Goal: Task Accomplishment & Management: Manage account settings

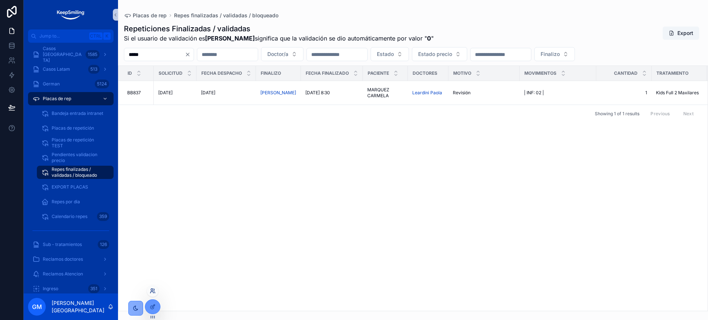
click at [155, 293] on icon at bounding box center [153, 291] width 6 height 6
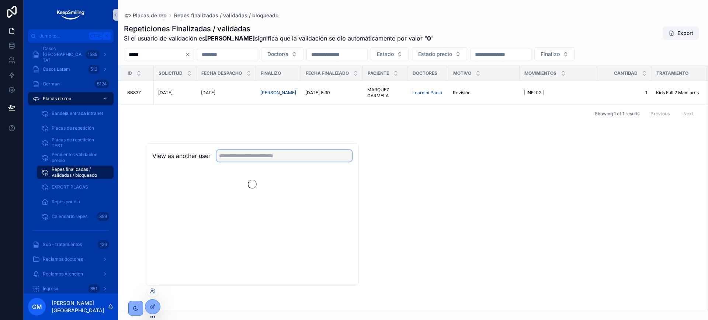
click at [255, 158] on input "text" at bounding box center [284, 156] width 136 height 12
type input "*"
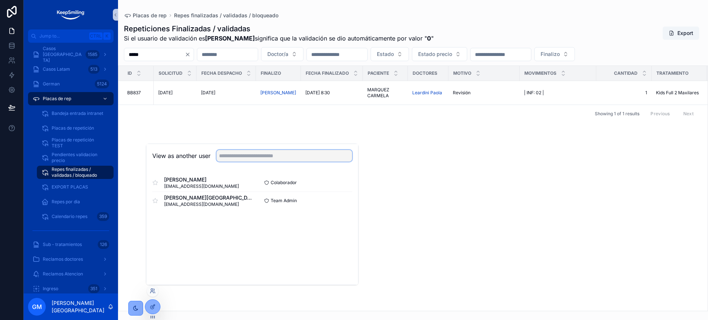
type input "*"
type input "****"
click at [344, 184] on button "Select" at bounding box center [342, 183] width 19 height 11
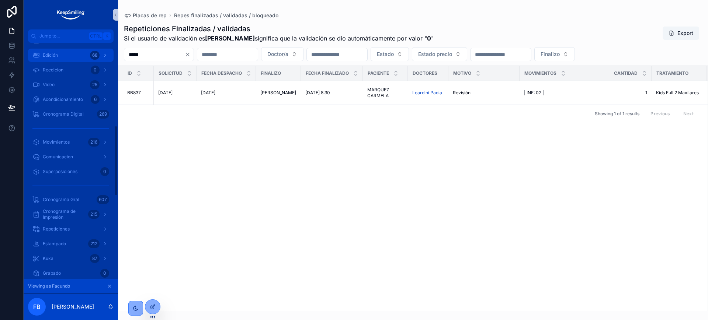
scroll to position [323, 0]
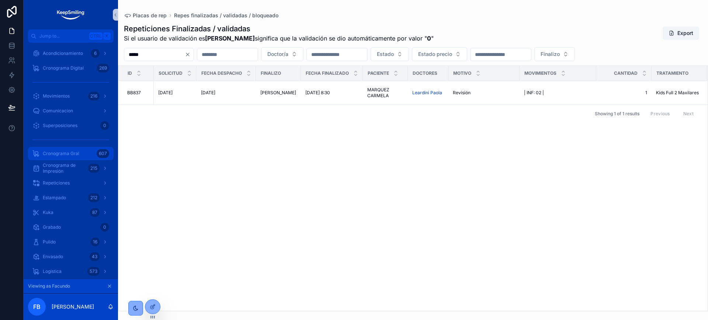
click at [69, 159] on div "Cronograma Gral 607" at bounding box center [70, 154] width 77 height 12
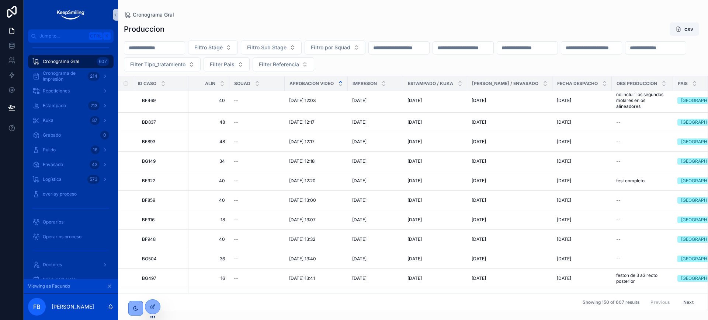
scroll to position [2935, 526]
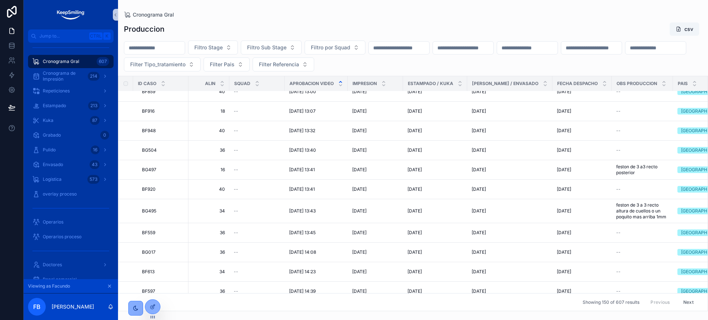
click at [684, 299] on button "Next" at bounding box center [688, 302] width 21 height 11
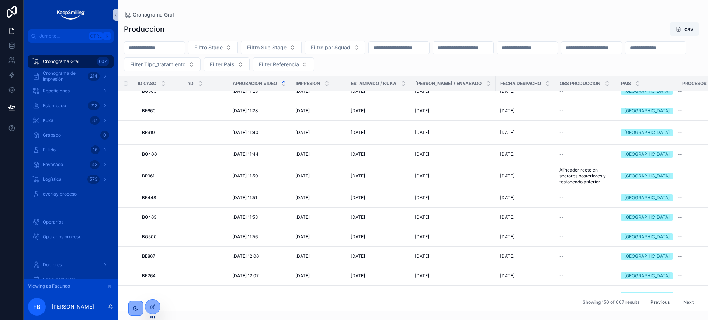
scroll to position [968, 589]
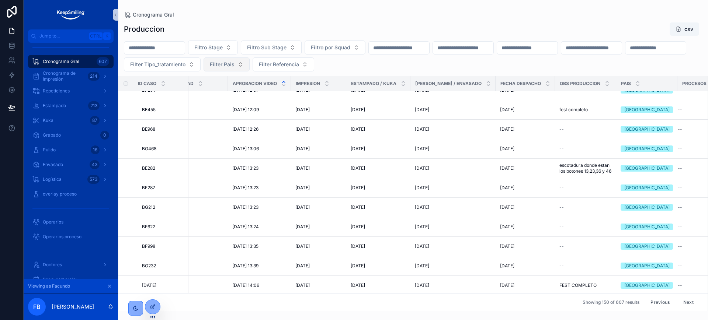
click at [250, 65] on button "Filter Pais" at bounding box center [226, 64] width 46 height 14
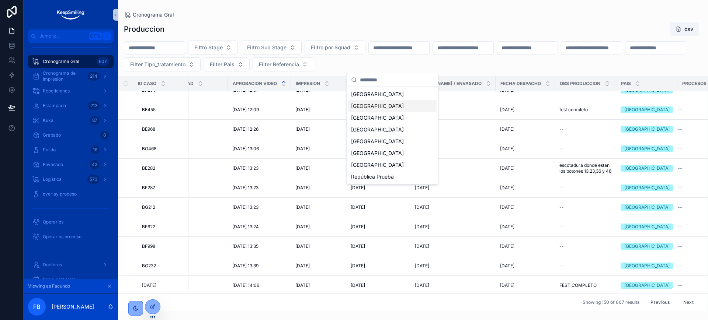
click at [370, 105] on div "[GEOGRAPHIC_DATA]" at bounding box center [392, 106] width 88 height 12
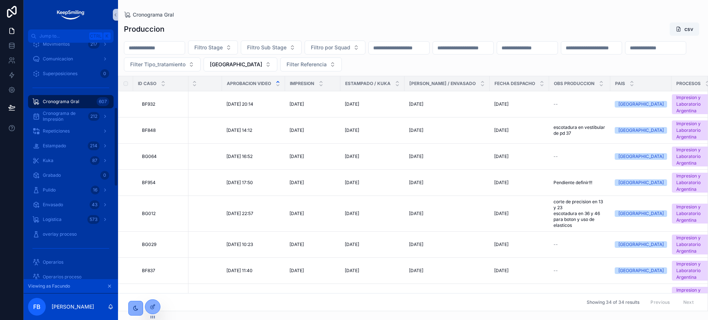
scroll to position [188, 0]
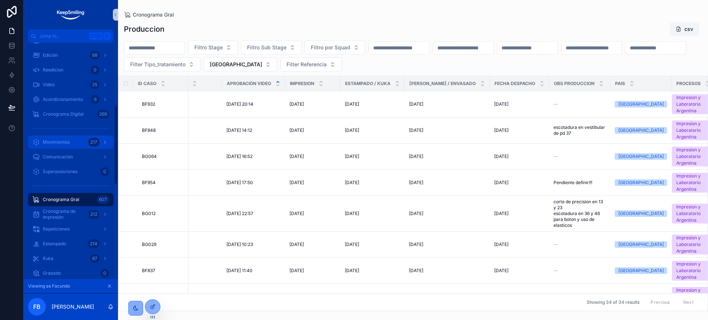
drag, startPoint x: 72, startPoint y: 141, endPoint x: 71, endPoint y: 147, distance: 6.7
click at [72, 141] on div "Movimientos 217" at bounding box center [70, 142] width 77 height 12
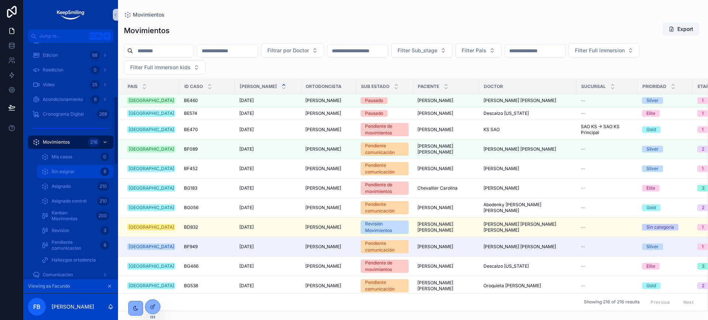
click at [88, 167] on div "Sin asignar 6" at bounding box center [75, 172] width 68 height 12
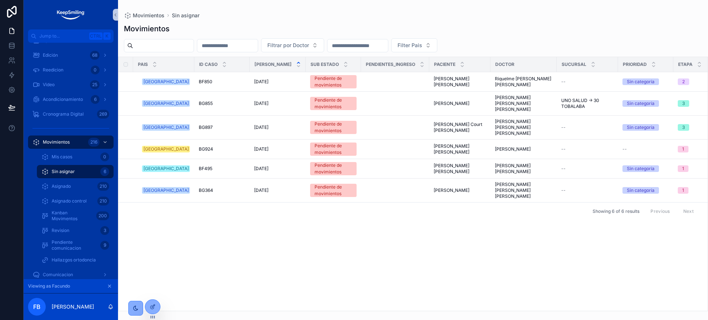
click at [89, 133] on div "scrollable content" at bounding box center [71, 128] width 86 height 12
click at [86, 139] on div "Movimientos 216" at bounding box center [70, 142] width 77 height 12
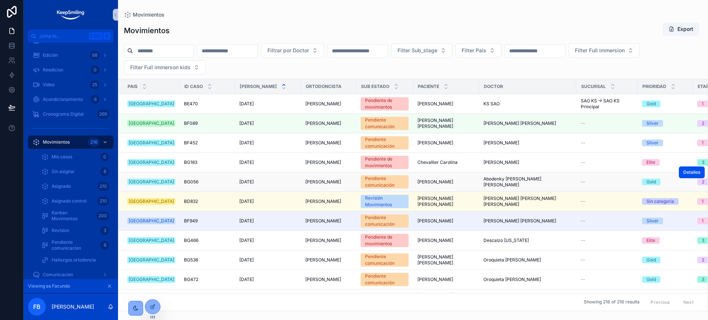
scroll to position [92, 0]
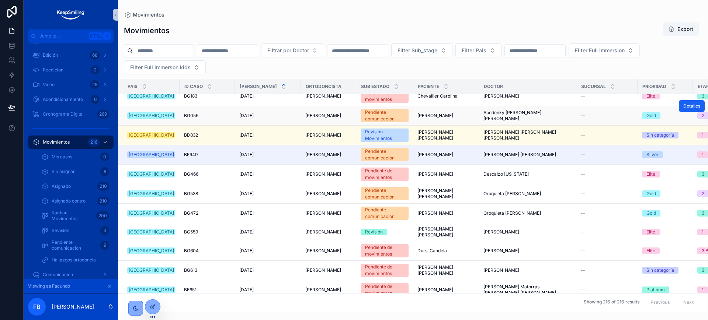
click at [683, 109] on span "Detalles" at bounding box center [691, 106] width 17 height 6
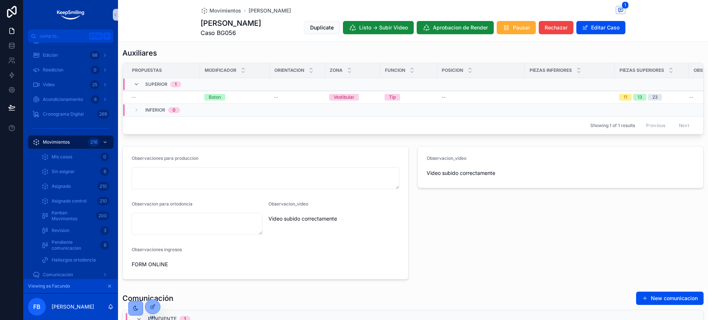
scroll to position [16, 0]
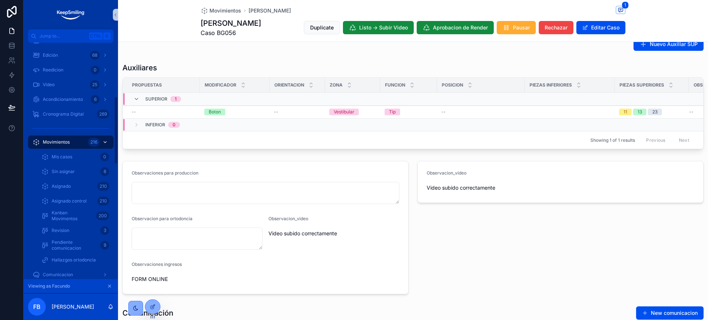
click at [77, 140] on div "Movimientos 216" at bounding box center [70, 142] width 77 height 12
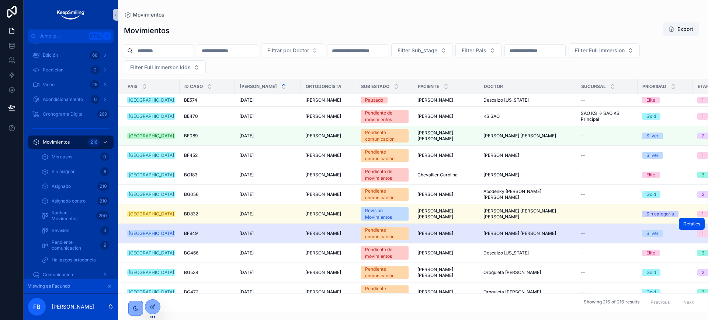
scroll to position [184, 0]
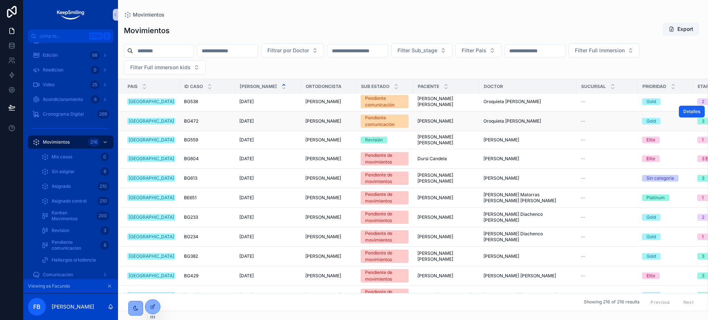
click at [683, 115] on span "Detalles" at bounding box center [691, 112] width 17 height 6
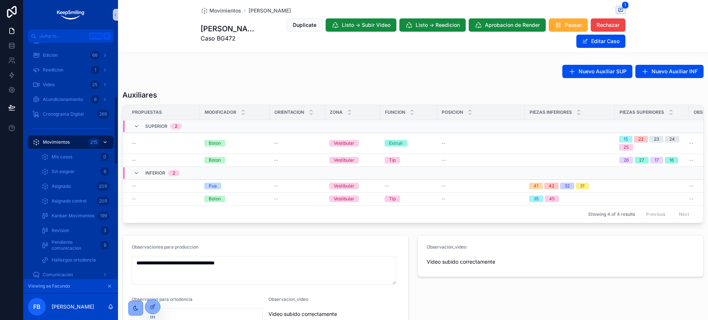
click at [72, 141] on div "Movimientos 215" at bounding box center [70, 142] width 77 height 12
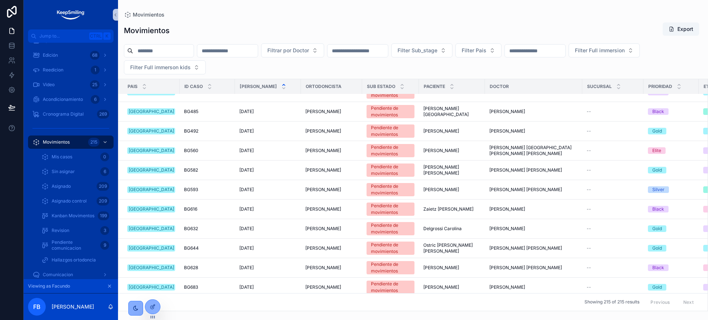
scroll to position [783, 0]
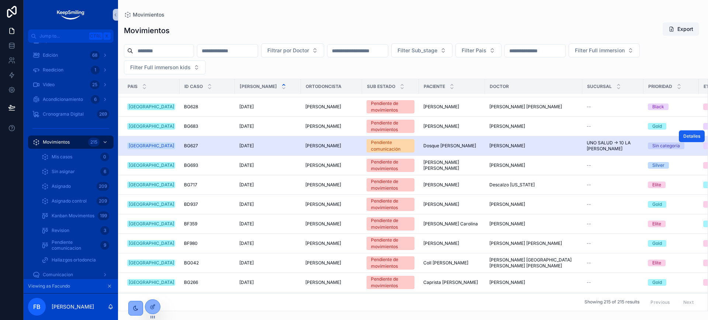
click at [679, 135] on button "Detalles" at bounding box center [692, 136] width 26 height 12
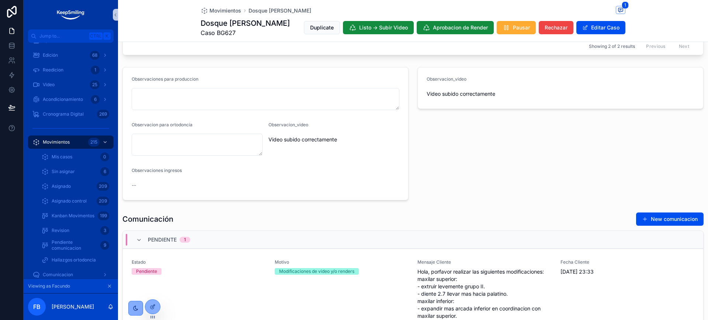
scroll to position [118, 0]
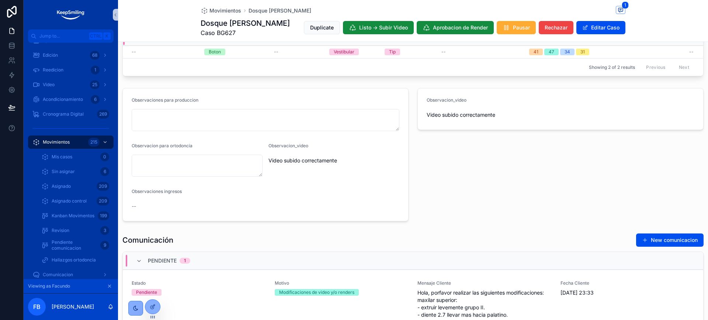
click at [218, 32] on span "Caso BG627" at bounding box center [245, 32] width 89 height 9
copy span "BG627"
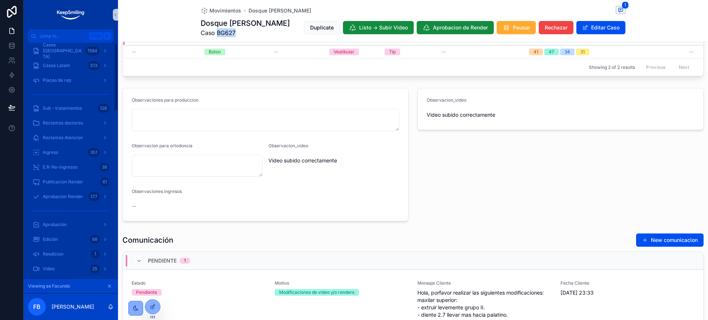
scroll to position [0, 0]
click at [83, 50] on div "Casos Argentina 1584" at bounding box center [70, 55] width 77 height 12
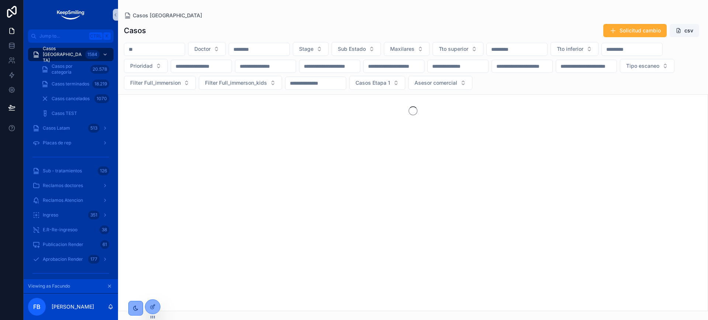
click at [142, 48] on input "scrollable content" at bounding box center [154, 49] width 60 height 10
paste input "*****"
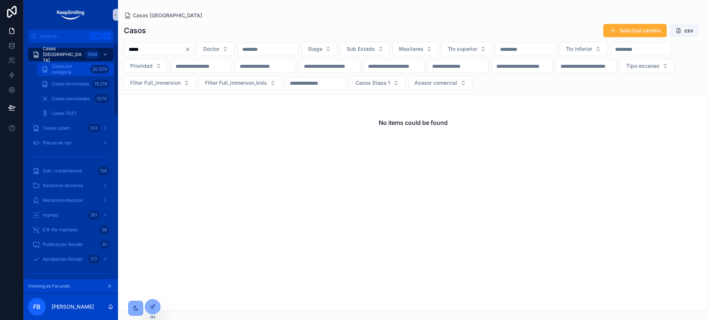
type input "*****"
click at [66, 66] on span "Casos por categoria" at bounding box center [70, 69] width 36 height 12
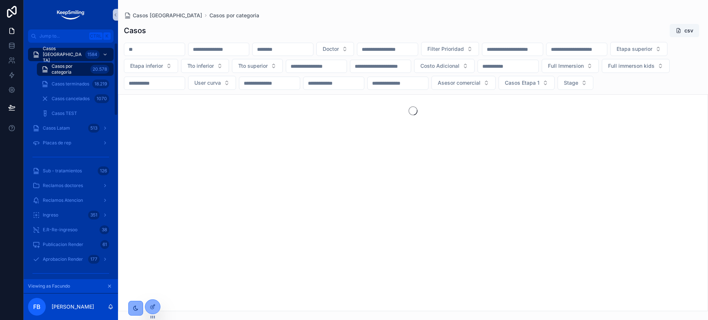
click at [185, 47] on input "scrollable content" at bounding box center [154, 49] width 60 height 10
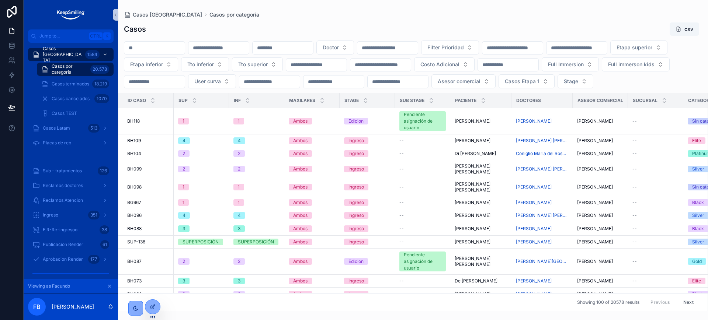
paste input "*****"
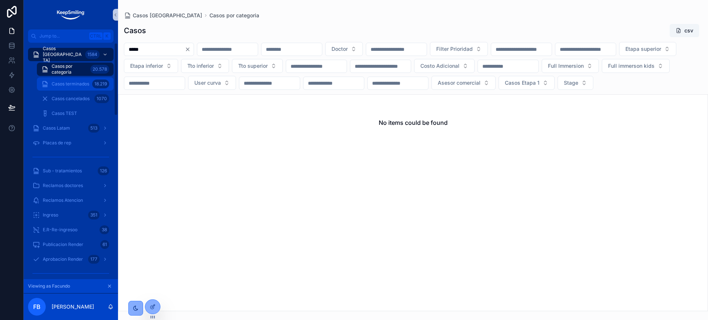
type input "*****"
click at [60, 83] on span "Casos terminados" at bounding box center [71, 84] width 38 height 6
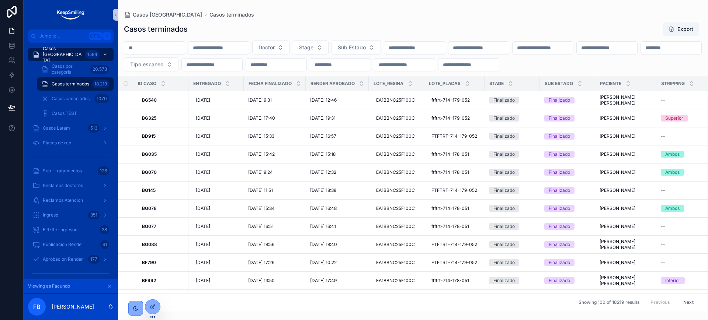
click at [147, 53] on input "scrollable content" at bounding box center [154, 48] width 60 height 10
paste input "*****"
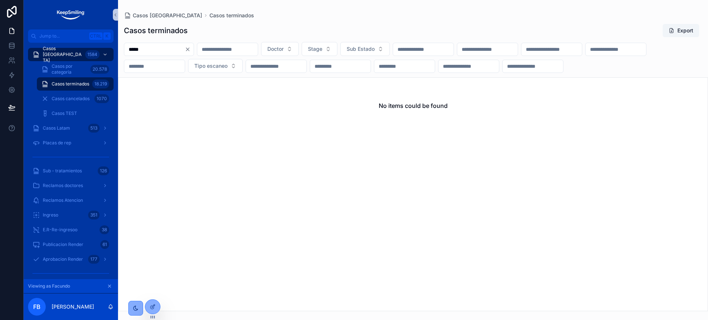
type input "*****"
drag, startPoint x: 208, startPoint y: 49, endPoint x: 132, endPoint y: 110, distance: 97.0
click at [191, 49] on icon "Clear" at bounding box center [188, 49] width 6 height 6
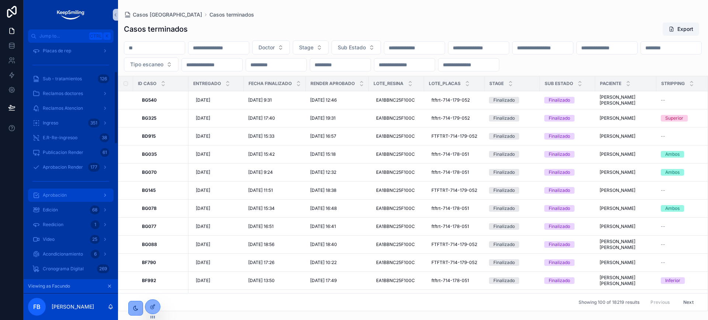
scroll to position [230, 0]
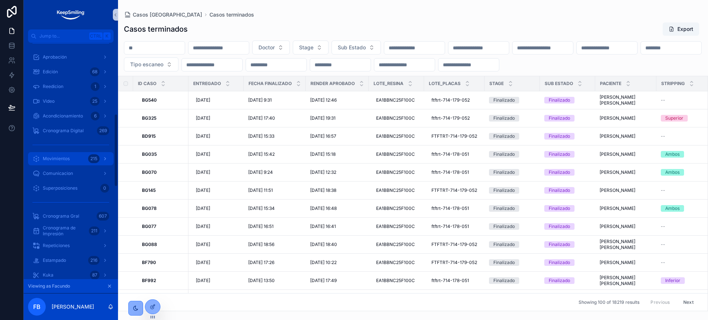
click at [67, 158] on span "Movimientos" at bounding box center [56, 159] width 27 height 6
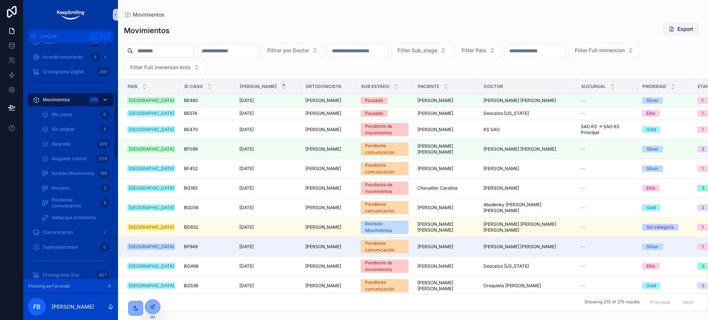
scroll to position [171, 0]
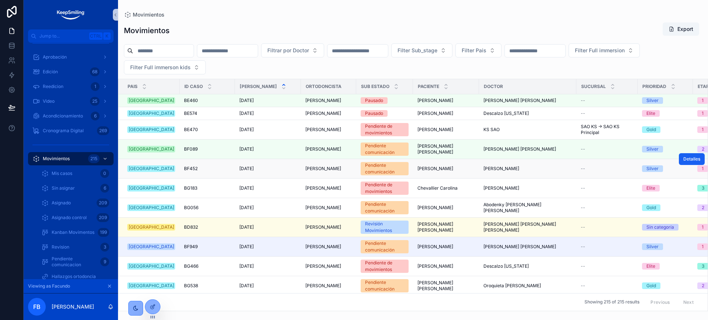
click at [683, 162] on span "Detalles" at bounding box center [691, 159] width 17 height 6
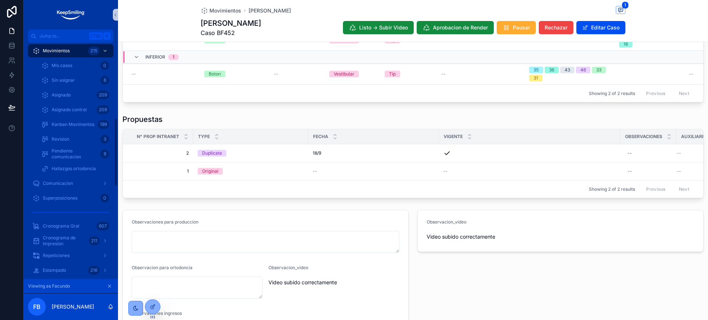
scroll to position [264, 0]
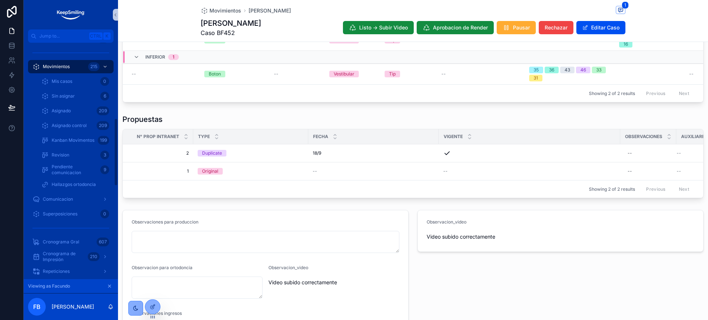
click at [109, 286] on icon "scrollable content" at bounding box center [109, 286] width 3 height 3
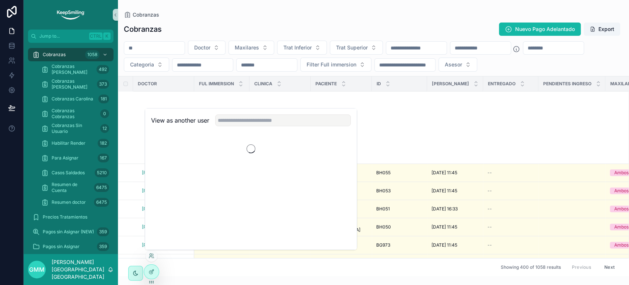
scroll to position [286, 0]
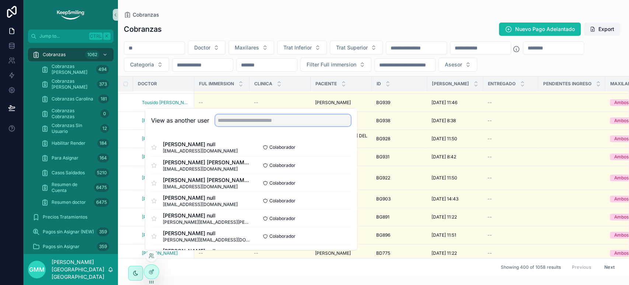
click at [224, 121] on input "text" at bounding box center [283, 120] width 136 height 12
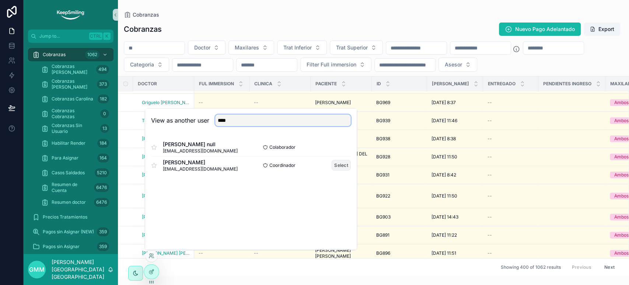
type input "****"
click at [342, 166] on button "Select" at bounding box center [341, 165] width 19 height 11
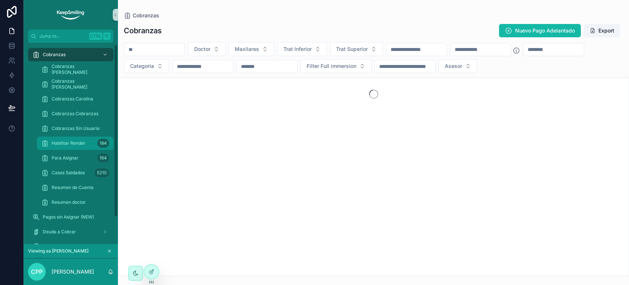
scroll to position [33, 0]
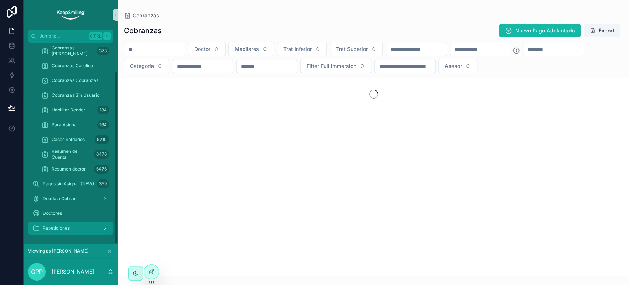
click at [87, 223] on div "Repeticiones" at bounding box center [70, 228] width 77 height 12
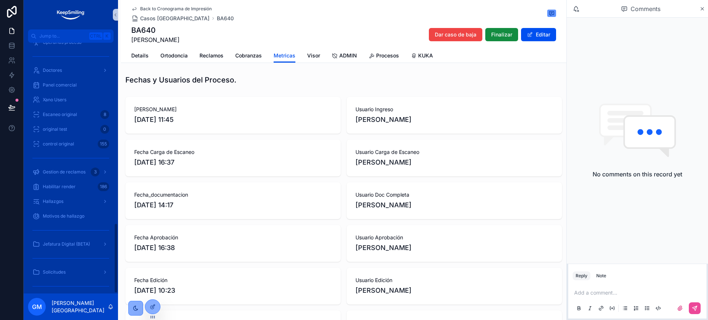
scroll to position [647, 0]
click at [80, 146] on div "Gestion de reclamos 3" at bounding box center [70, 149] width 77 height 12
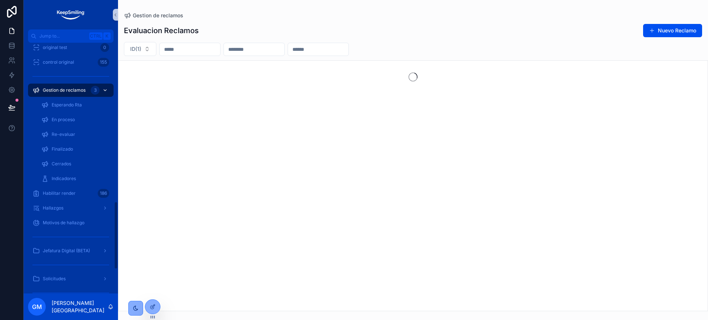
scroll to position [588, 0]
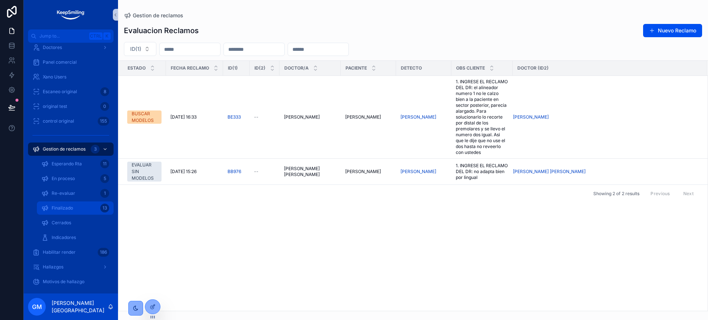
click at [85, 203] on div "Finalizado 13" at bounding box center [75, 208] width 68 height 12
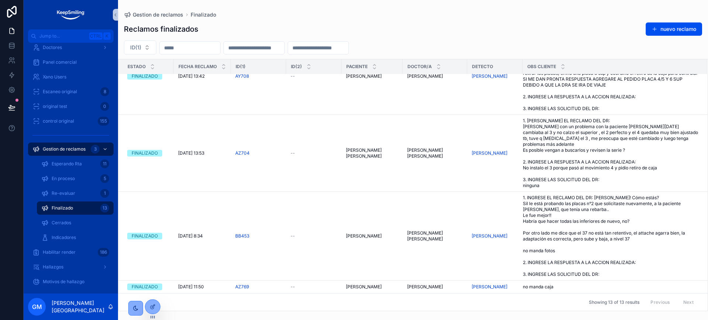
scroll to position [759, 0]
click at [443, 287] on span "[PERSON_NAME]" at bounding box center [425, 287] width 36 height 6
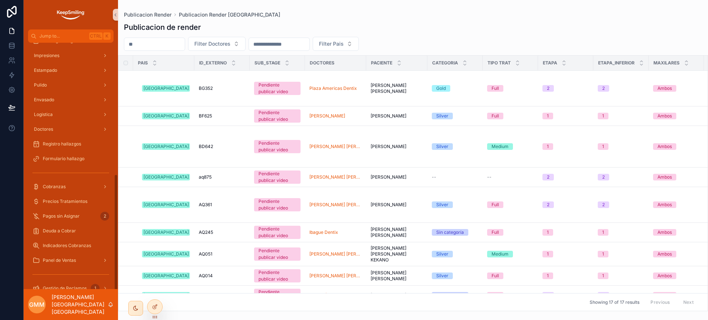
scroll to position [275, 0]
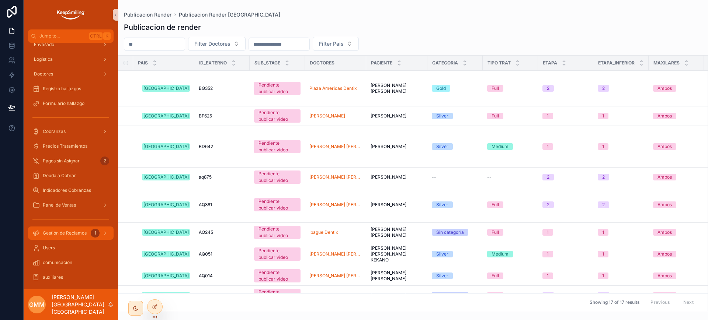
drag, startPoint x: 81, startPoint y: 237, endPoint x: 72, endPoint y: 112, distance: 125.7
click at [81, 237] on div "Gestión de Reclamos 1" at bounding box center [70, 233] width 77 height 12
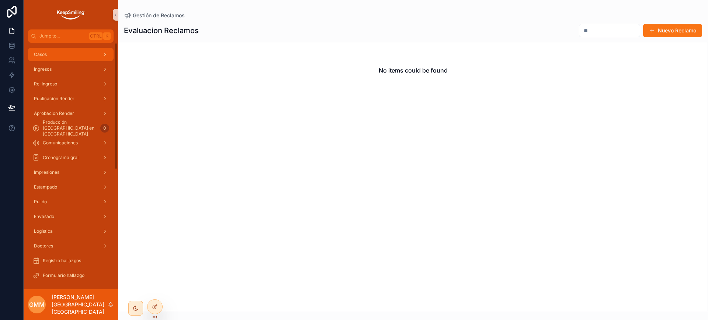
click at [81, 55] on div "Casos" at bounding box center [70, 55] width 77 height 12
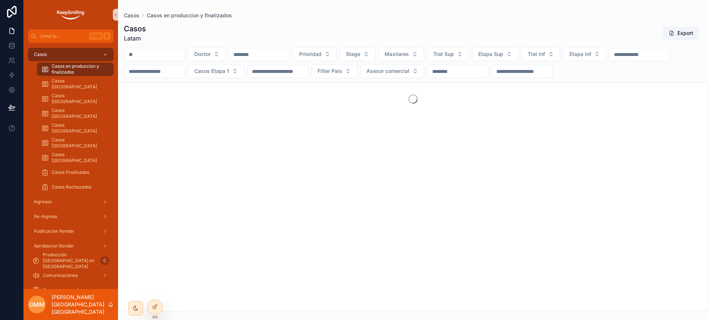
click at [165, 52] on input "scrollable content" at bounding box center [154, 54] width 60 height 10
paste input "*****"
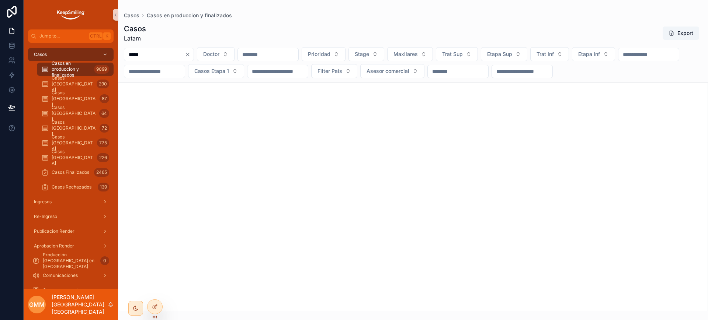
click at [139, 56] on input "*****" at bounding box center [154, 54] width 60 height 10
click at [151, 56] on input "*****" at bounding box center [154, 54] width 60 height 10
type input "*****"
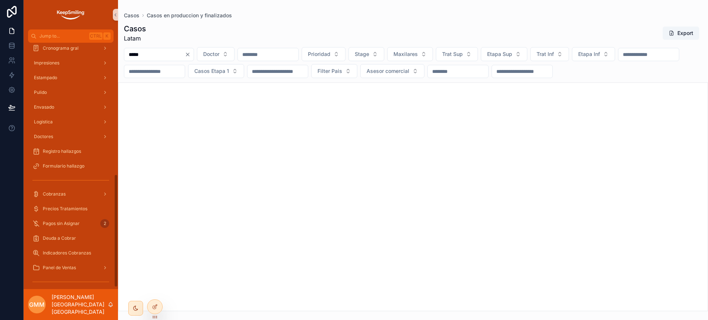
scroll to position [305, 0]
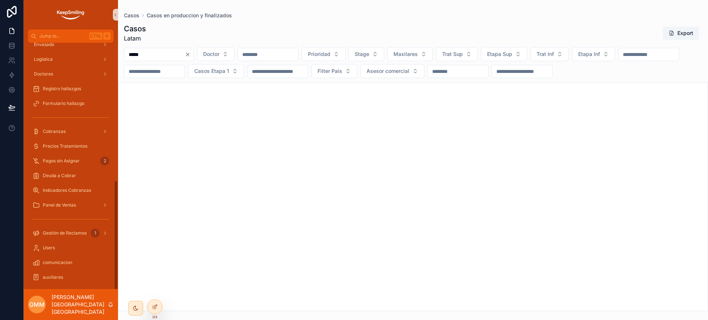
click at [191, 56] on icon "Clear" at bounding box center [188, 55] width 6 height 6
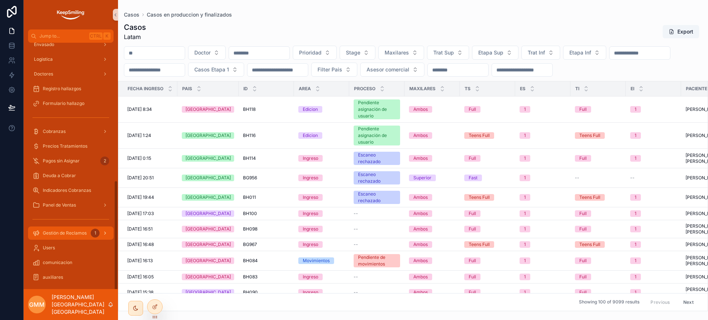
click at [100, 231] on div "1" at bounding box center [100, 233] width 18 height 12
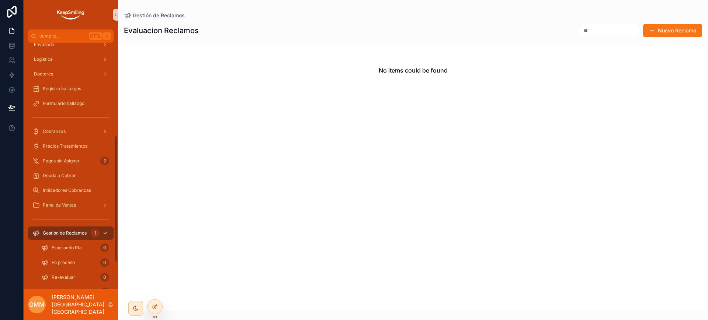
scroll to position [246, 0]
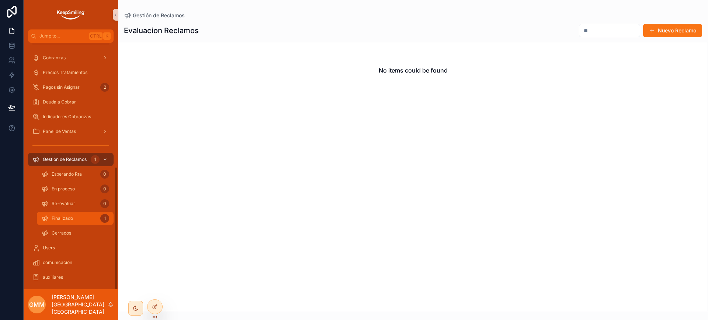
click at [91, 222] on div "Finalizado 1" at bounding box center [75, 219] width 68 height 12
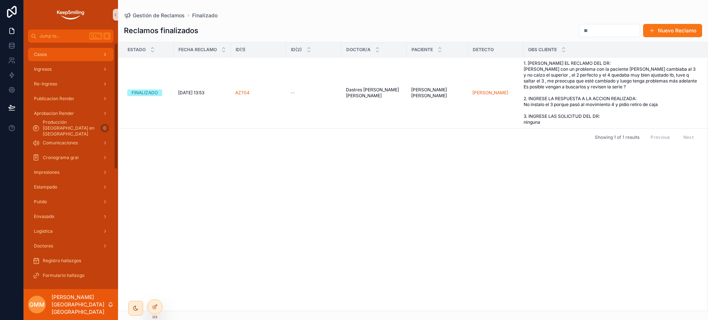
click at [72, 50] on div "Casos" at bounding box center [70, 55] width 77 height 12
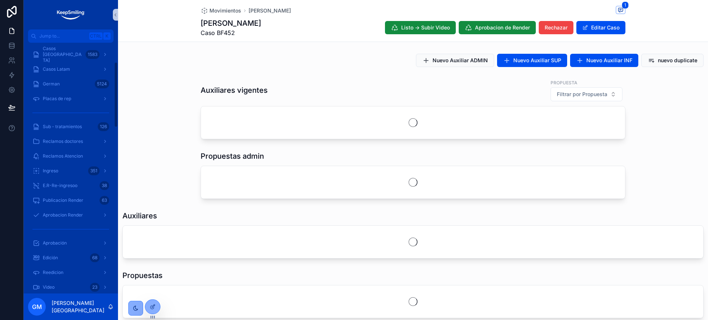
scroll to position [92, 0]
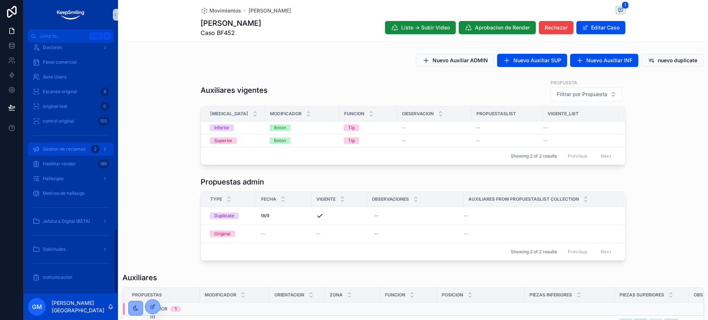
click at [71, 149] on span "Gestion de reclamos" at bounding box center [64, 149] width 43 height 6
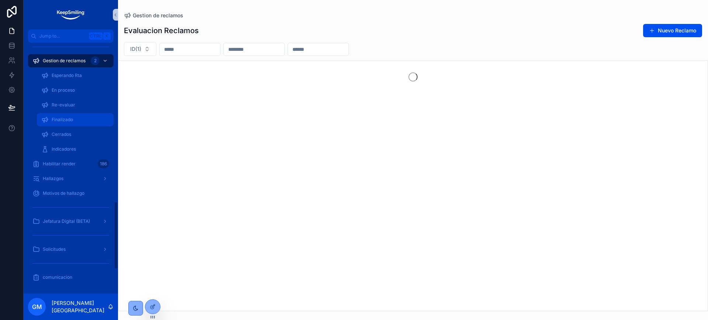
scroll to position [588, 0]
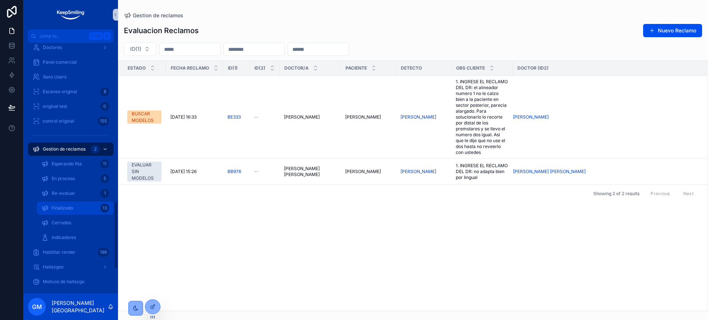
click at [63, 206] on span "Finalizado" at bounding box center [62, 208] width 21 height 6
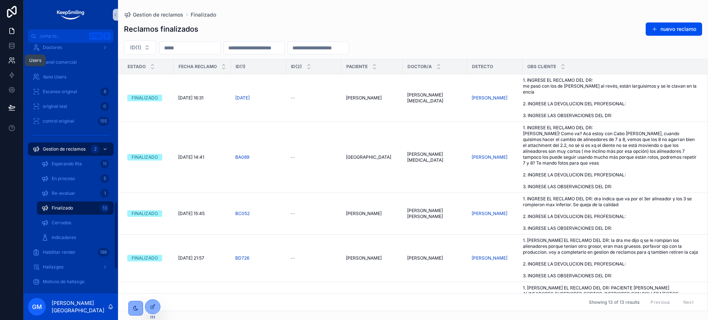
click at [17, 59] on link at bounding box center [11, 60] width 23 height 15
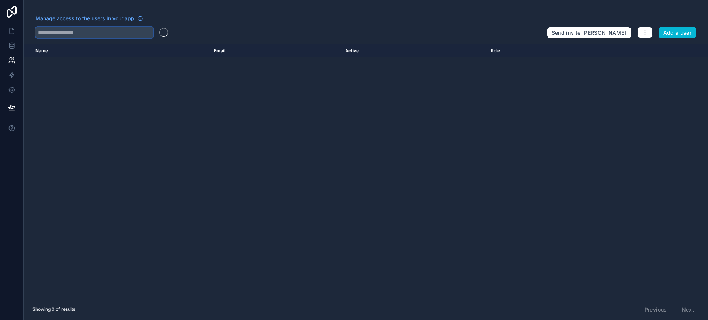
drag, startPoint x: 17, startPoint y: 59, endPoint x: 111, endPoint y: 33, distance: 98.1
click at [111, 33] on input "text" at bounding box center [94, 33] width 118 height 12
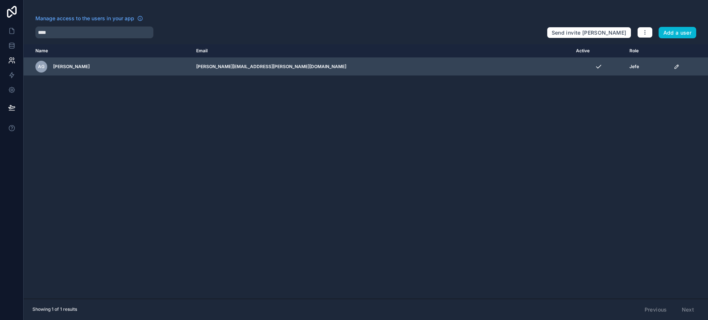
click at [673, 67] on icon "scrollable content" at bounding box center [676, 67] width 6 height 6
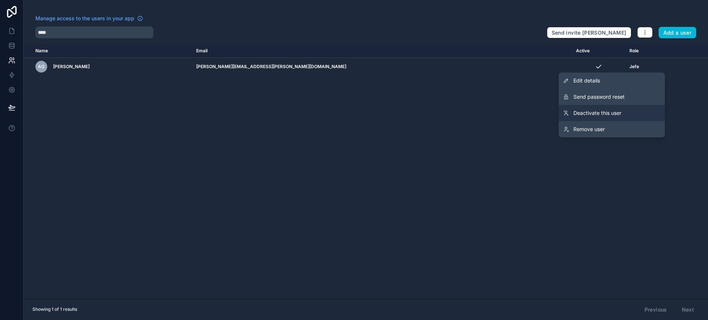
click at [589, 113] on span "Deactivate this user" at bounding box center [597, 112] width 48 height 7
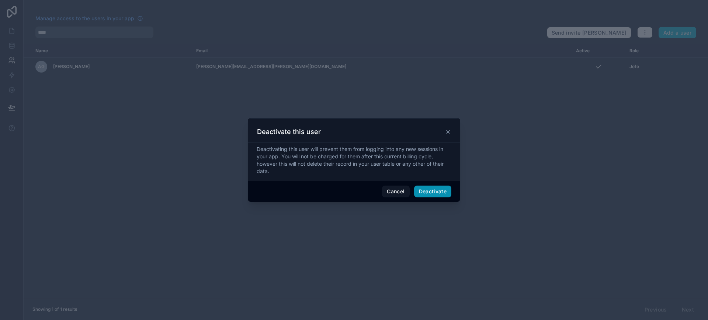
click at [428, 190] on button "Deactivate" at bounding box center [433, 192] width 38 height 12
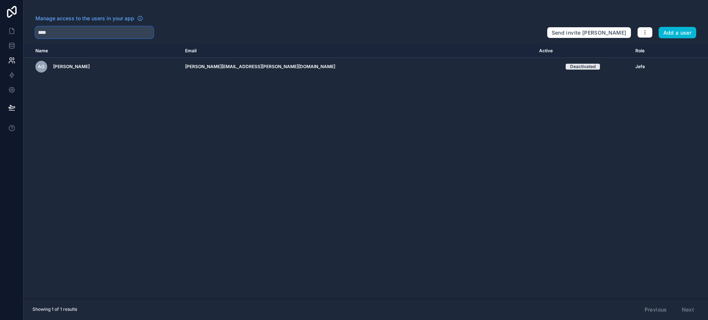
click at [63, 35] on input "****" at bounding box center [94, 33] width 118 height 12
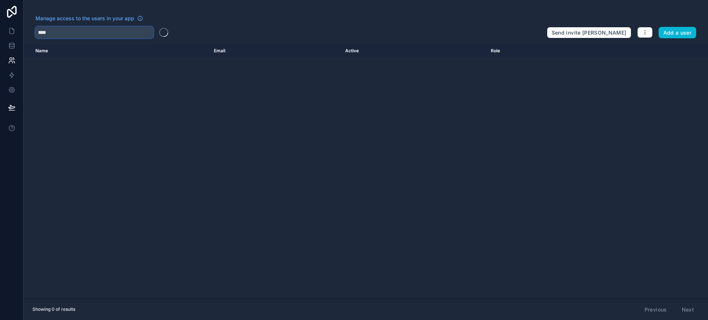
click at [63, 35] on input "****" at bounding box center [94, 33] width 118 height 12
type input "**********"
drag, startPoint x: 148, startPoint y: 31, endPoint x: 0, endPoint y: 28, distance: 147.8
click at [0, 28] on div "**********" at bounding box center [354, 160] width 708 height 320
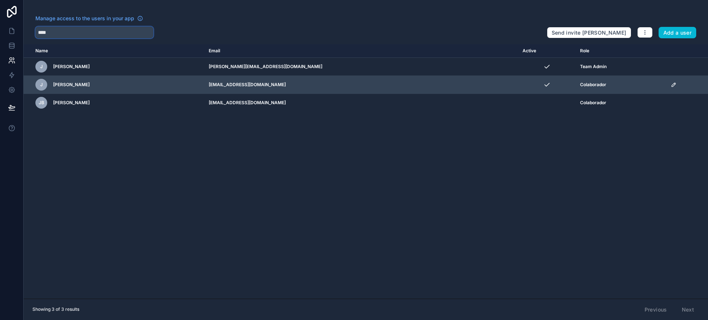
type input "****"
click at [674, 83] on icon "scrollable content" at bounding box center [674, 83] width 1 height 1
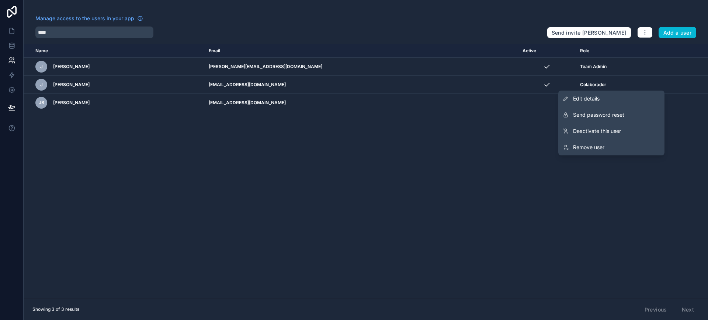
click at [386, 149] on div "Name Email Active Role [DOMAIN_NAME] J [PERSON_NAME] [PERSON_NAME] [PERSON_NAME…" at bounding box center [366, 171] width 684 height 255
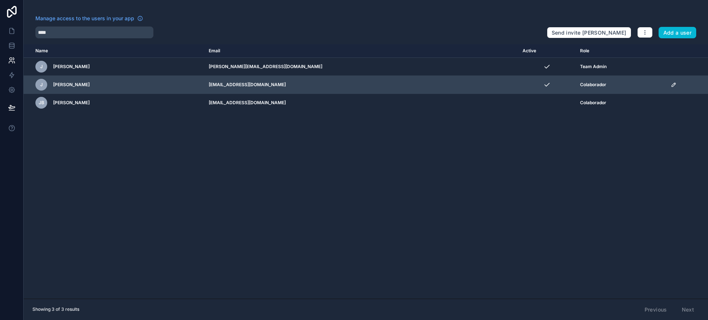
click at [666, 81] on td "scrollable content" at bounding box center [687, 85] width 42 height 18
click at [670, 83] on icon "scrollable content" at bounding box center [673, 85] width 6 height 6
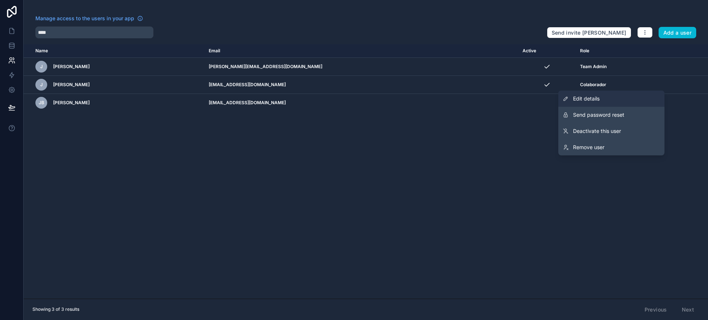
click at [600, 97] on link "Edit details" at bounding box center [611, 99] width 106 height 16
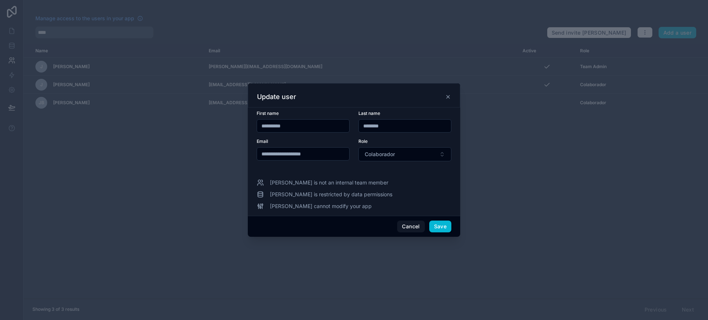
drag, startPoint x: 331, startPoint y: 153, endPoint x: 205, endPoint y: 152, distance: 126.1
click at [205, 152] on div "**********" at bounding box center [354, 160] width 708 height 320
paste input "**********"
type input "**********"
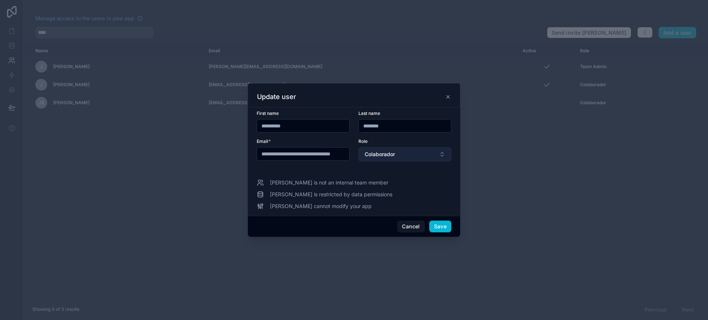
scroll to position [0, 0]
click at [391, 154] on span "Colaborador" at bounding box center [380, 154] width 30 height 7
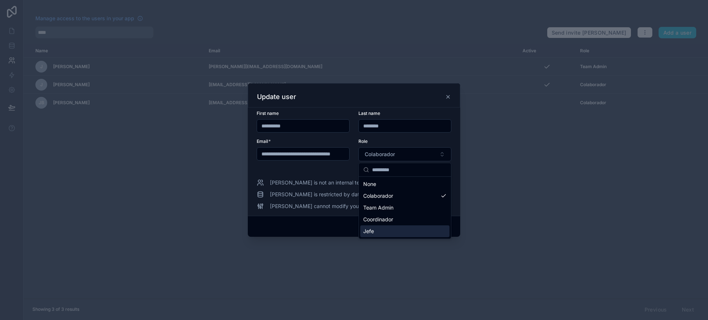
click at [392, 234] on div "Jefe" at bounding box center [404, 232] width 89 height 12
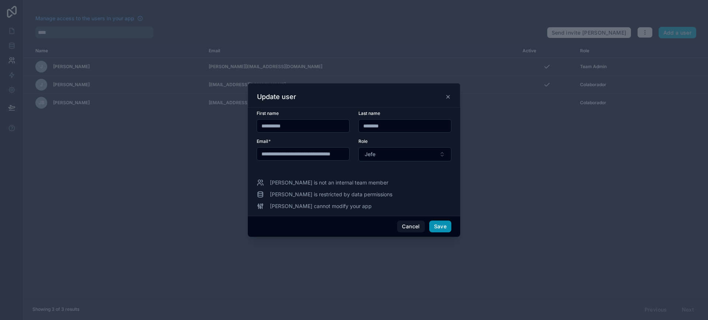
click at [445, 224] on button "Save" at bounding box center [440, 227] width 22 height 12
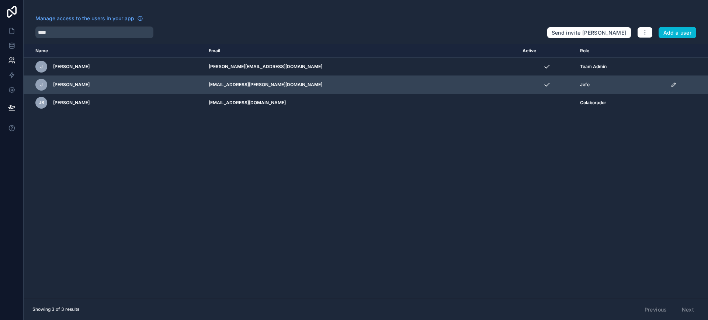
click at [672, 84] on icon "scrollable content" at bounding box center [674, 85] width 4 height 4
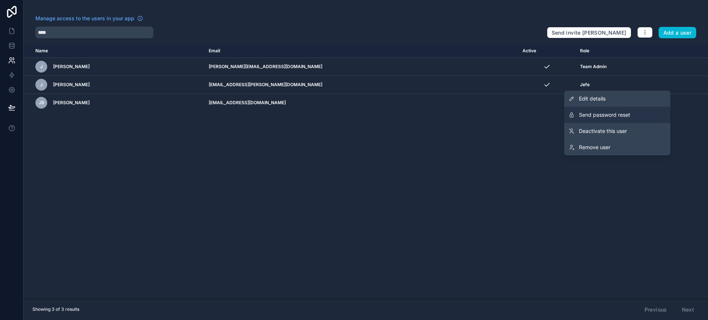
click at [617, 118] on span "Send password reset" at bounding box center [604, 114] width 51 height 7
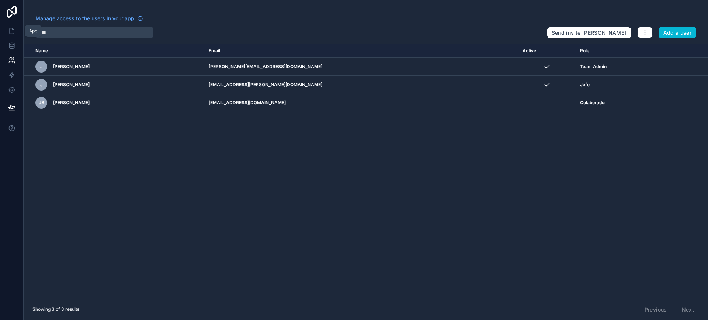
drag, startPoint x: 13, startPoint y: 25, endPoint x: 10, endPoint y: 57, distance: 31.8
click at [13, 25] on link at bounding box center [11, 31] width 23 height 15
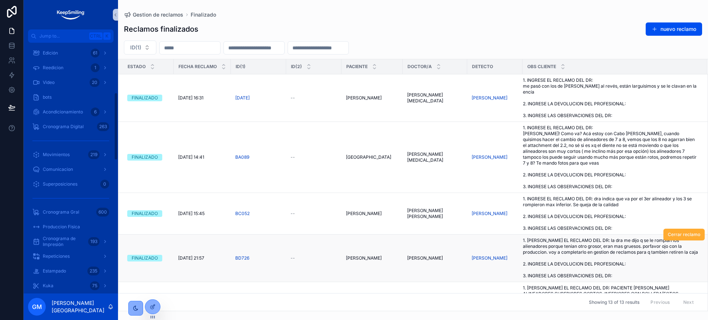
scroll to position [184, 0]
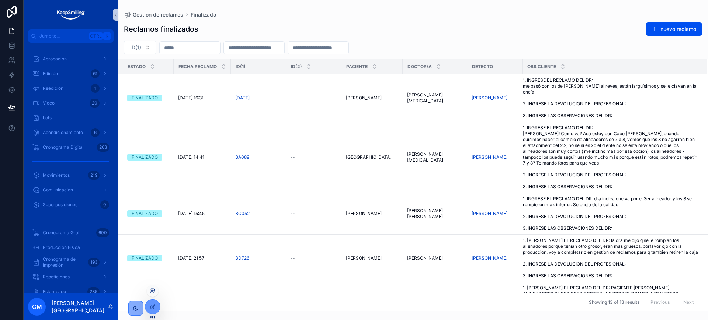
click at [153, 288] on icon at bounding box center [153, 291] width 6 height 6
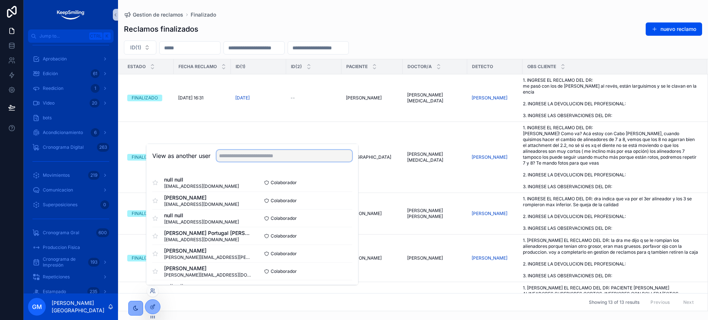
click at [261, 154] on input "text" at bounding box center [284, 156] width 136 height 12
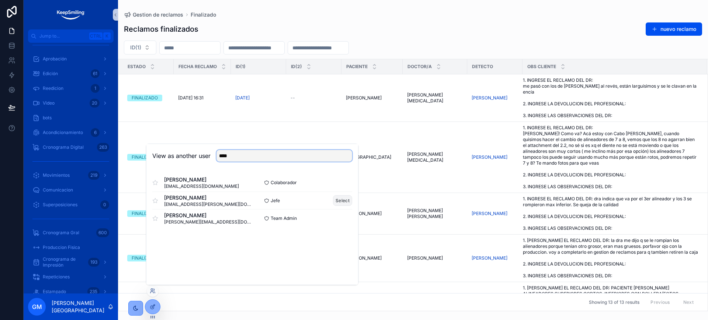
type input "****"
click at [341, 202] on button "Select" at bounding box center [342, 200] width 19 height 11
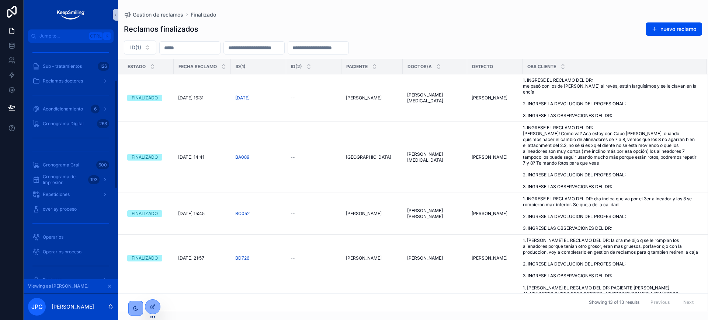
scroll to position [92, 0]
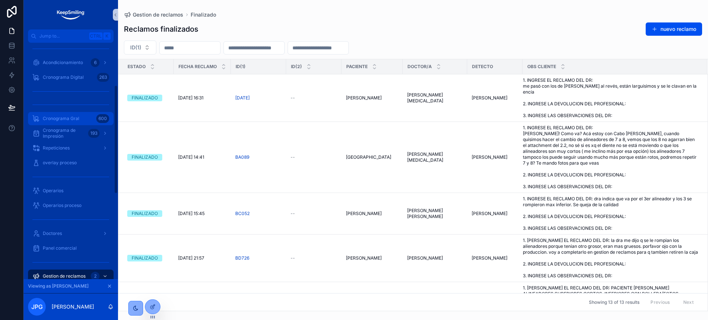
click at [91, 117] on div "Cronograma Gral 600" at bounding box center [70, 119] width 77 height 12
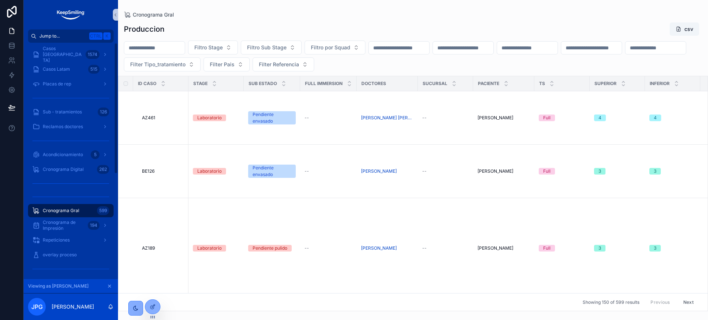
click at [92, 41] on button "Jump to... Ctrl K" at bounding box center [71, 35] width 86 height 13
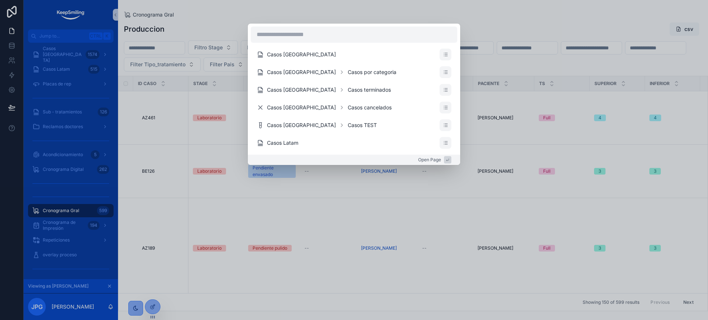
click at [208, 55] on div "Casos Argentina Casos Argentina Casos por categoria Casos Argentina Casos termi…" at bounding box center [354, 160] width 708 height 320
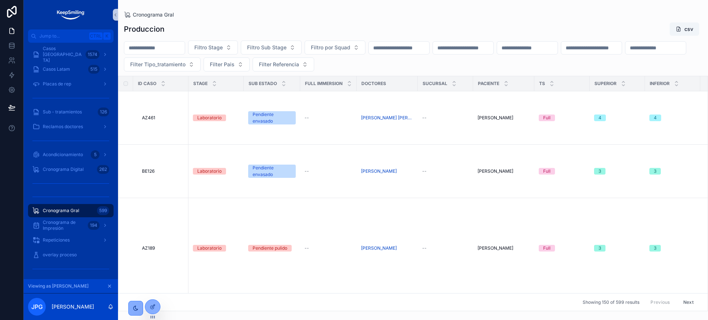
click at [157, 50] on input "scrollable content" at bounding box center [154, 48] width 60 height 10
paste input "*****"
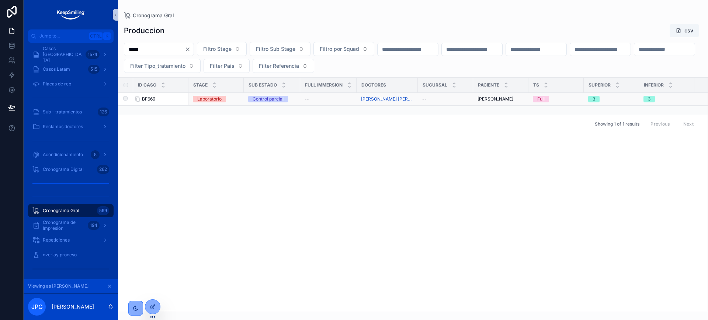
type input "*****"
click at [159, 98] on div "BF669 BF669" at bounding box center [163, 99] width 42 height 6
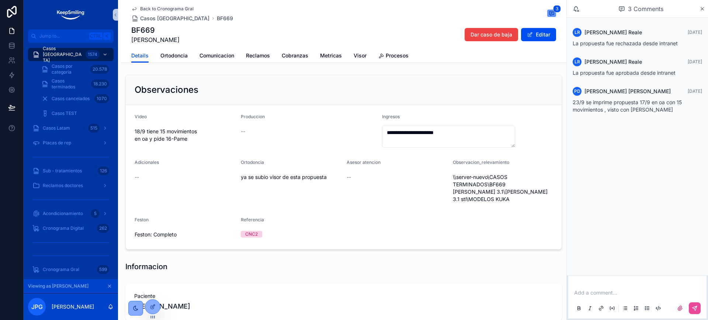
click at [350, 50] on div "Details Ortodoncia Comunicacion Reclamos Cobranzas Metricas Visor Procesos" at bounding box center [343, 56] width 425 height 14
click at [110, 285] on icon "scrollable content" at bounding box center [109, 286] width 5 height 5
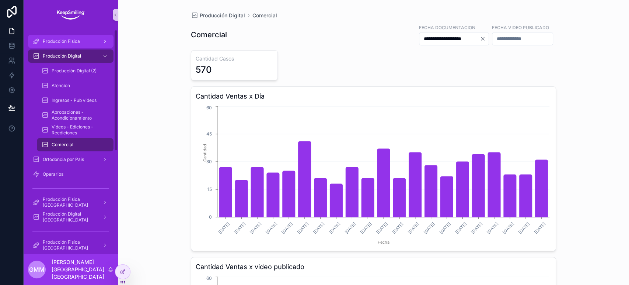
click at [97, 40] on div "Producción Fisica" at bounding box center [70, 41] width 77 height 12
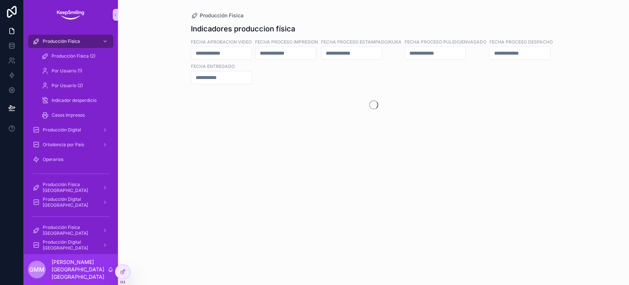
click at [227, 52] on input "scrollable content" at bounding box center [221, 53] width 60 height 10
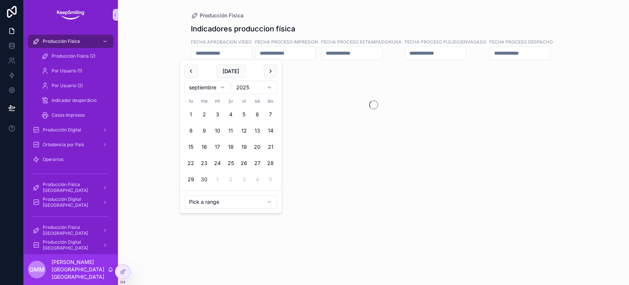
click at [236, 203] on html "Producción Fisica Producción Fisica (2) Por Usuario (1) Por Usuario (2) Indicad…" at bounding box center [314, 142] width 629 height 285
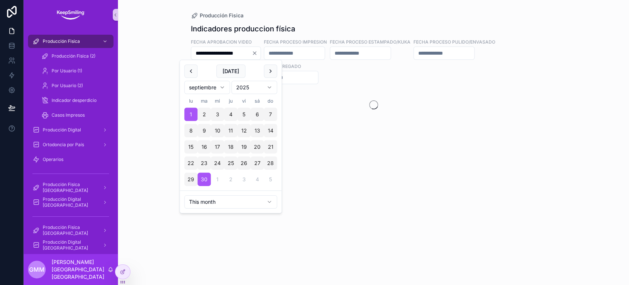
type input "**********"
click at [355, 23] on div "**********" at bounding box center [373, 81] width 365 height 125
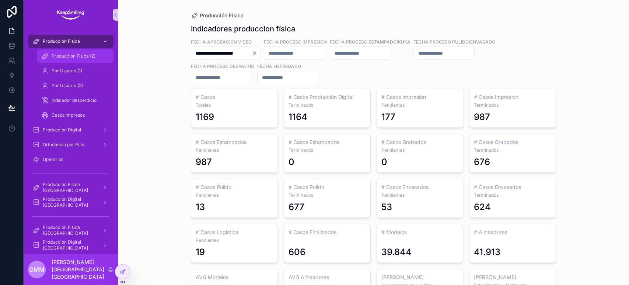
click at [71, 52] on div "Producción Fisica (2)" at bounding box center [75, 56] width 68 height 12
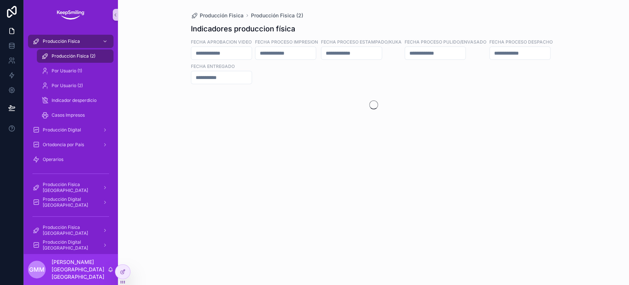
click at [239, 49] on input "scrollable content" at bounding box center [221, 53] width 60 height 10
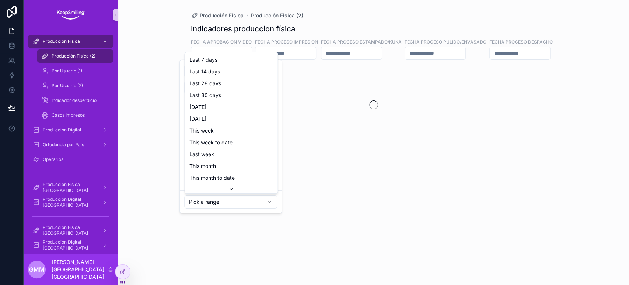
click at [241, 198] on html "Producción Fisica Producción Fisica (2) Por Usuario (1) Por Usuario (2) Indicad…" at bounding box center [314, 142] width 629 height 285
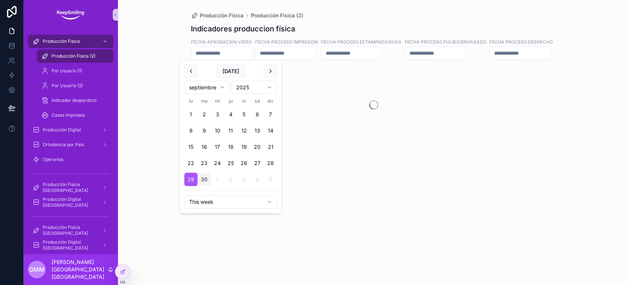
type input "**********"
click at [417, 28] on div "Indicadores produccion física" at bounding box center [373, 29] width 365 height 10
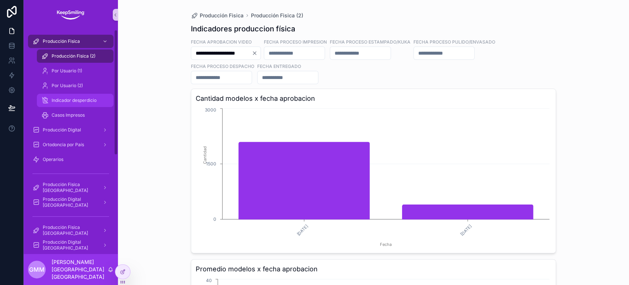
click at [70, 99] on span "Indicador desperdicio" at bounding box center [74, 100] width 45 height 6
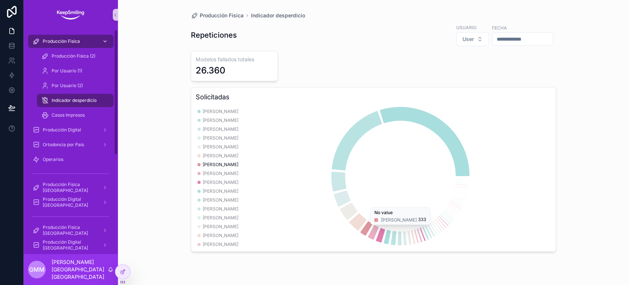
drag, startPoint x: 62, startPoint y: 41, endPoint x: 67, endPoint y: 39, distance: 5.4
click at [62, 41] on span "Producción Fisica" at bounding box center [61, 41] width 37 height 6
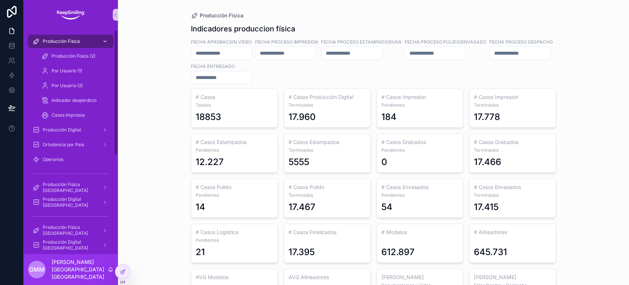
click at [58, 41] on span "Producción Fisica" at bounding box center [61, 41] width 37 height 6
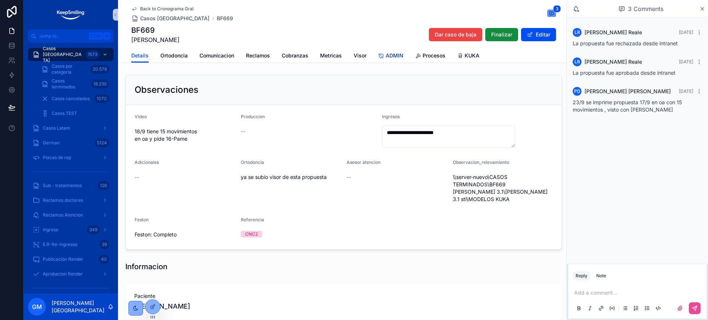
click at [386, 54] on span "ADMIN" at bounding box center [395, 55] width 18 height 7
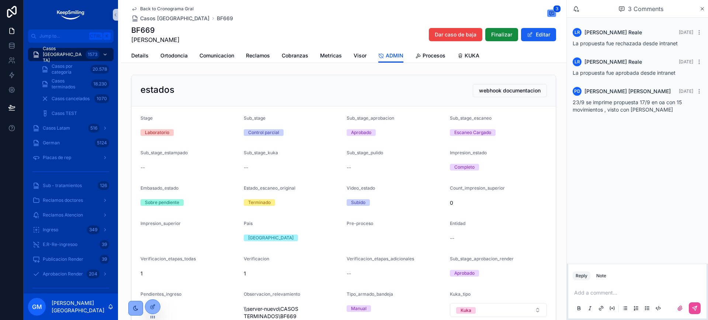
click at [527, 35] on span "scrollable content" at bounding box center [530, 35] width 6 height 6
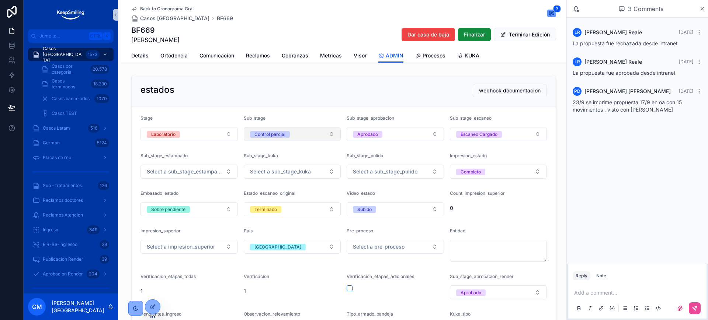
click at [254, 136] on div "Control parcial" at bounding box center [269, 134] width 31 height 7
type input "****"
click at [303, 162] on div "Pendiente estampado" at bounding box center [289, 163] width 94 height 11
click at [506, 34] on button "Terminar Edición" at bounding box center [525, 34] width 62 height 13
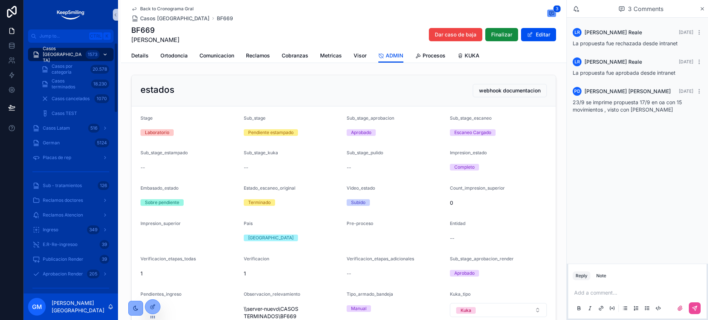
click at [41, 54] on div "Casos [GEOGRAPHIC_DATA] 1573" at bounding box center [70, 55] width 77 height 12
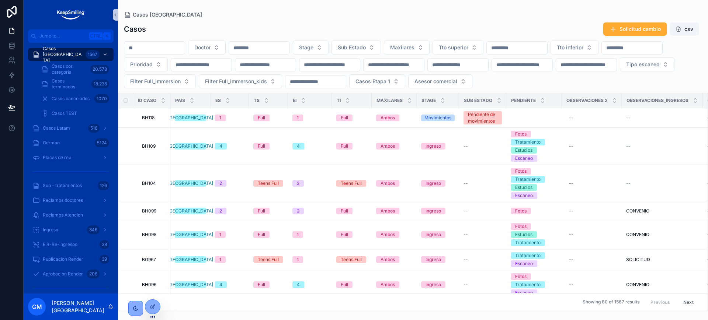
click at [173, 51] on input "scrollable content" at bounding box center [154, 48] width 60 height 10
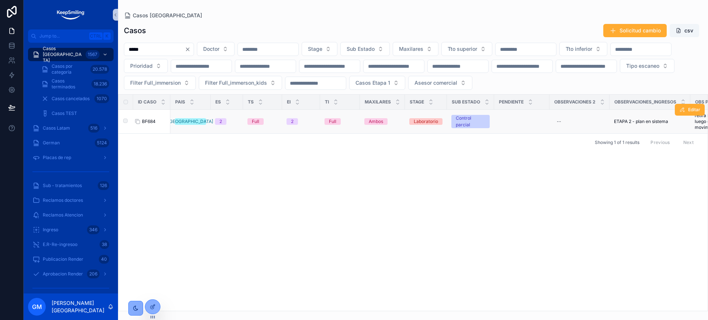
type input "*****"
click at [150, 125] on span "BF684" at bounding box center [149, 122] width 14 height 6
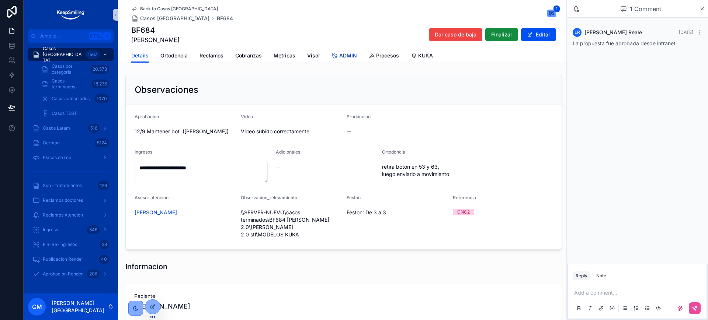
click at [346, 55] on span "ADMIN" at bounding box center [348, 55] width 18 height 7
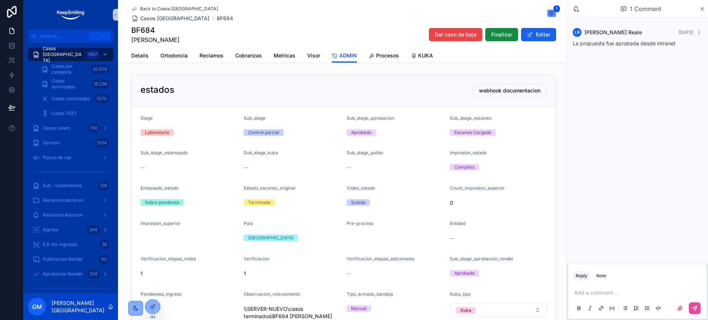
click at [537, 33] on button "Editar" at bounding box center [538, 34] width 35 height 13
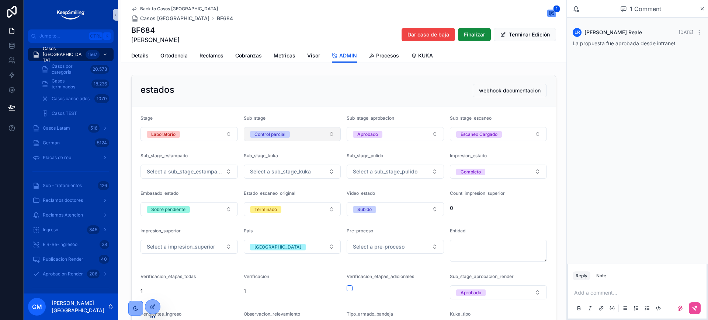
click at [258, 132] on div "Control parcial" at bounding box center [269, 134] width 31 height 7
type input "***"
click at [272, 166] on div "Pendiente estampado" at bounding box center [271, 163] width 45 height 7
click at [522, 33] on button "Terminar Edición" at bounding box center [525, 34] width 62 height 13
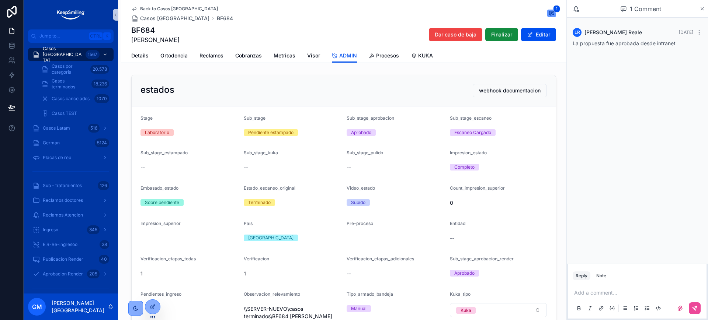
click at [704, 6] on icon "scrollable content" at bounding box center [702, 9] width 6 height 6
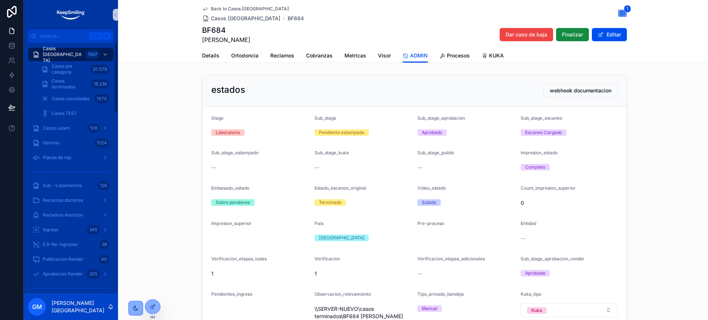
click at [202, 5] on div "Back to Casos [GEOGRAPHIC_DATA] Casos [GEOGRAPHIC_DATA] BF684 1 BF684 [PERSON_N…" at bounding box center [414, 24] width 425 height 49
click at [203, 11] on icon "scrollable content" at bounding box center [205, 9] width 6 height 6
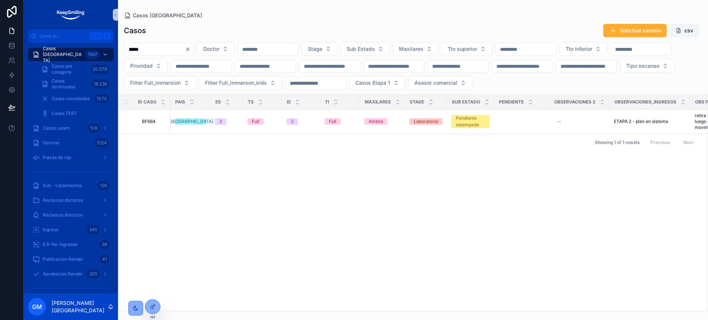
click at [191, 50] on icon "Clear" at bounding box center [188, 49] width 6 height 6
click at [185, 49] on input "scrollable content" at bounding box center [154, 49] width 60 height 10
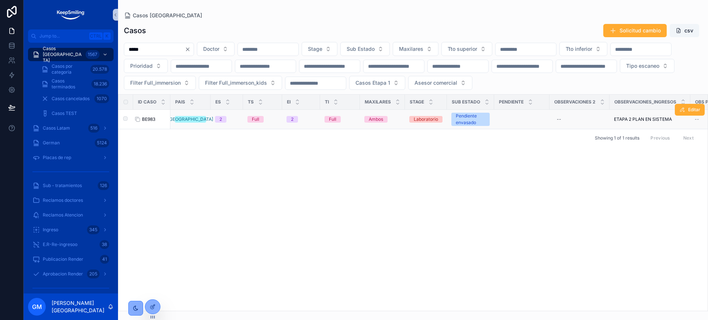
type input "*****"
click at [155, 122] on span "BE983" at bounding box center [148, 119] width 13 height 6
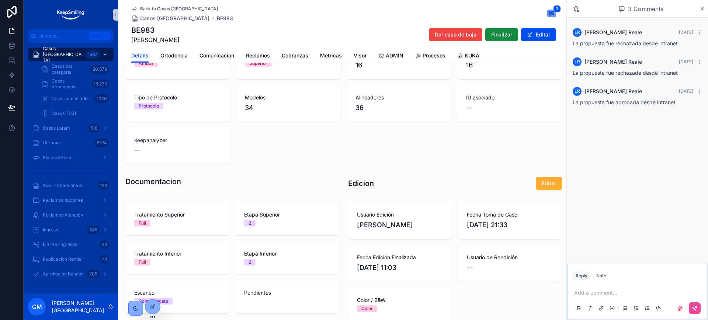
scroll to position [415, 0]
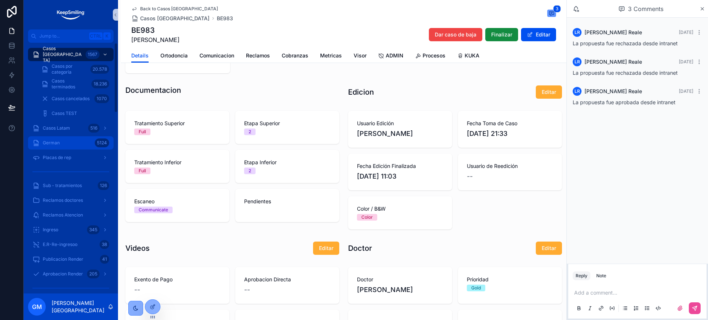
drag, startPoint x: 82, startPoint y: 49, endPoint x: 60, endPoint y: 138, distance: 92.3
click at [82, 49] on div "Casos [GEOGRAPHIC_DATA] 1567" at bounding box center [70, 55] width 77 height 12
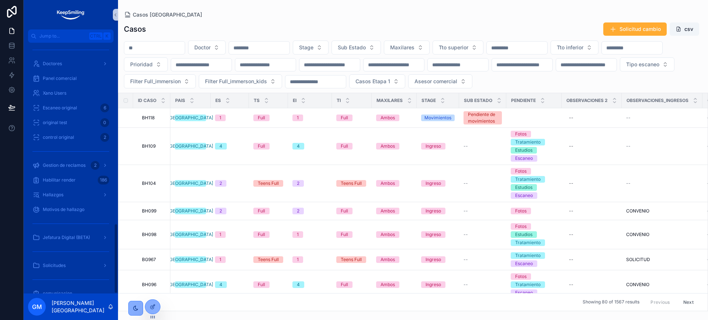
scroll to position [647, 0]
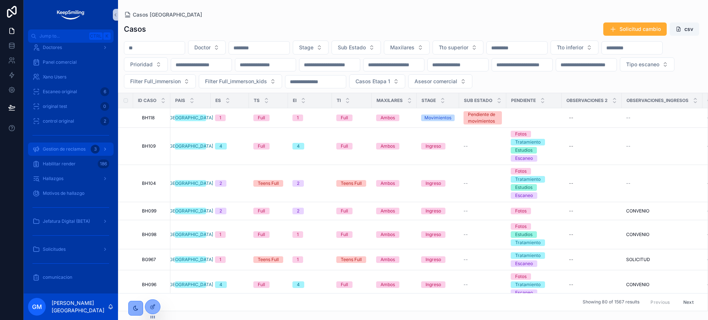
click at [74, 153] on div "Gestion de reclamos 3" at bounding box center [70, 149] width 77 height 12
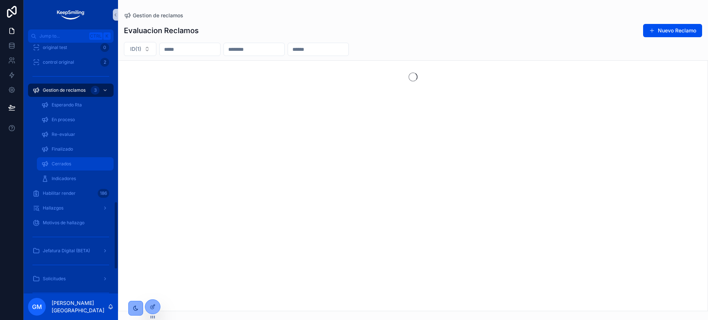
scroll to position [588, 0]
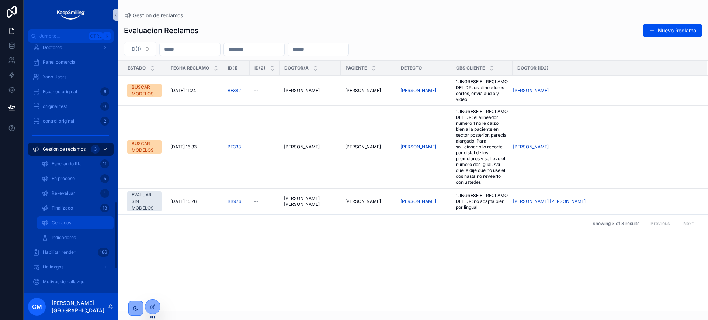
click at [85, 221] on div "Cerrados" at bounding box center [75, 223] width 68 height 12
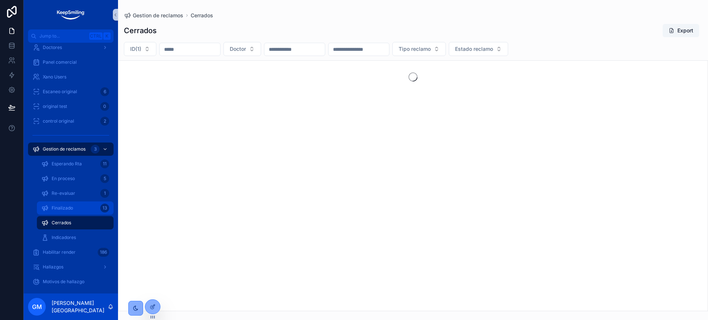
click at [85, 209] on div "Finalizado 13" at bounding box center [75, 208] width 68 height 12
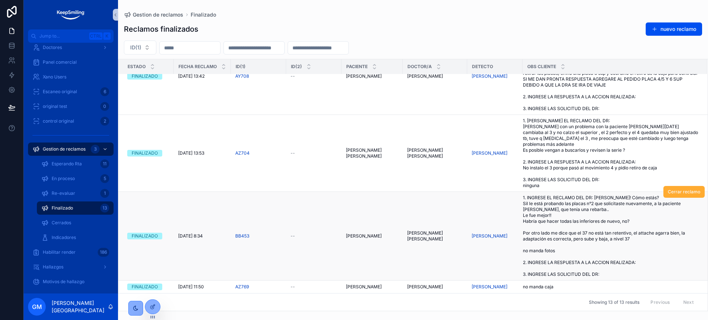
scroll to position [759, 0]
click at [568, 286] on div "no manda caja no manda caja" at bounding box center [610, 287] width 175 height 6
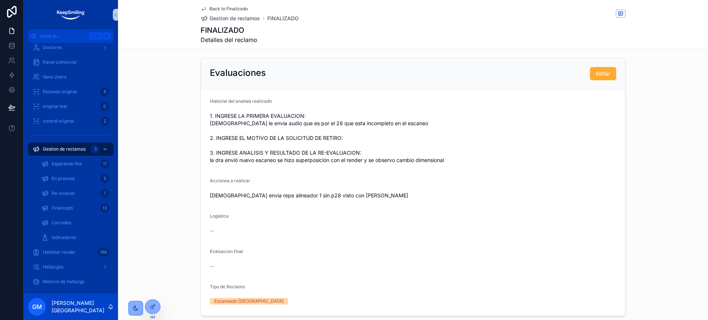
scroll to position [148, 0]
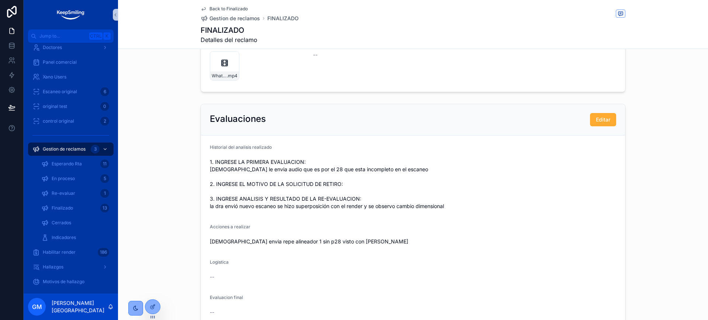
drag, startPoint x: 369, startPoint y: 175, endPoint x: 377, endPoint y: 172, distance: 9.3
click at [376, 173] on span "1. INGRESE LA PRIMERA EVALUACION: [DEMOGRAPHIC_DATA] le envia audio que es por …" at bounding box center [413, 184] width 406 height 52
click at [276, 205] on span "1. INGRESE LA PRIMERA EVALUACION: [DEMOGRAPHIC_DATA] le envia audio que es por …" at bounding box center [413, 184] width 406 height 52
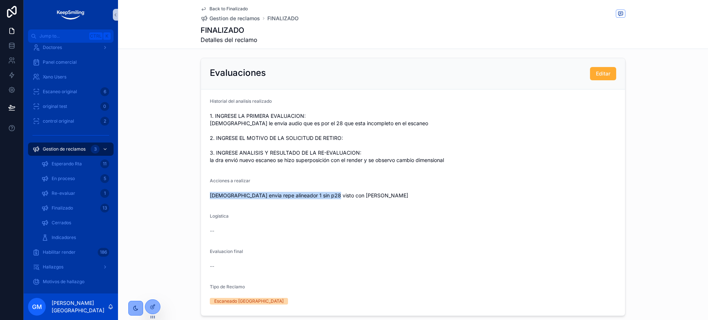
drag, startPoint x: 206, startPoint y: 201, endPoint x: 324, endPoint y: 199, distance: 118.0
click at [324, 199] on div "Acciones a realizar cami envia repe alineador 1 sin p28 visto con [PERSON_NAME]" at bounding box center [413, 190] width 406 height 24
click at [326, 198] on span "[DEMOGRAPHIC_DATA] envia repe alineador 1 sin p28 visto con [PERSON_NAME]" at bounding box center [413, 195] width 406 height 7
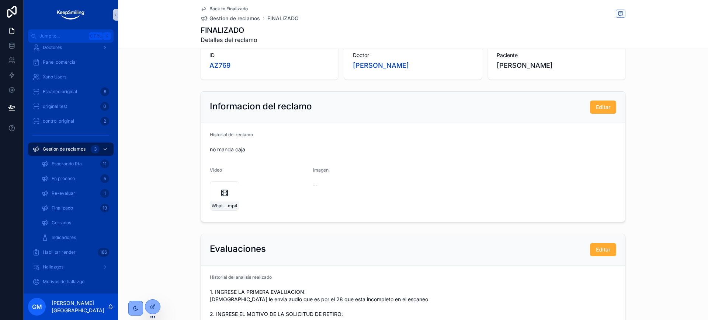
scroll to position [0, 0]
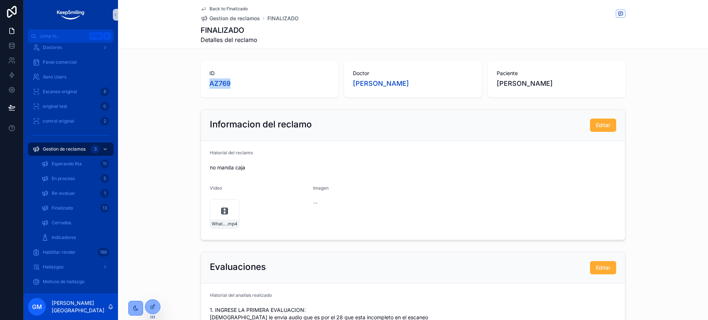
drag, startPoint x: 247, startPoint y: 83, endPoint x: 197, endPoint y: 82, distance: 50.1
click at [201, 82] on div "ID AZ769" at bounding box center [269, 79] width 137 height 37
copy span "AZ769"
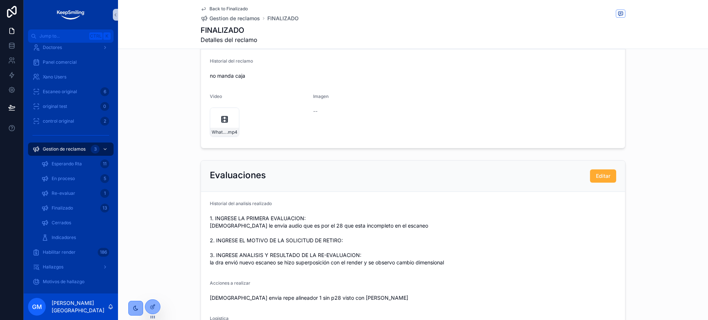
scroll to position [92, 0]
click at [252, 72] on span "no manda caja" at bounding box center [413, 75] width 406 height 7
click at [226, 120] on div "WhatsApp-Video-2025-07-28-at-1.42.56-PM .mp4" at bounding box center [224, 121] width 29 height 29
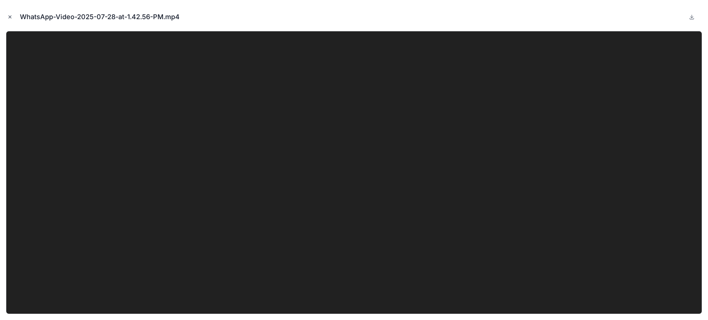
click at [11, 13] on button "Close modal" at bounding box center [10, 17] width 8 height 8
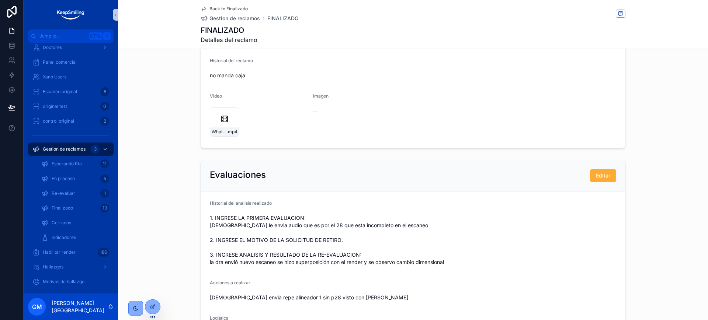
scroll to position [46, 0]
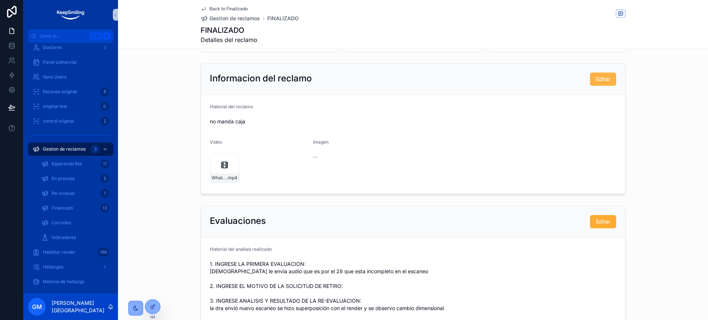
click at [591, 83] on button "Editar" at bounding box center [603, 79] width 26 height 13
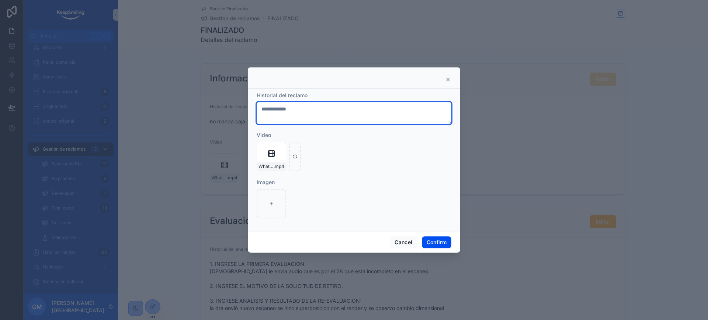
click at [265, 107] on textarea "**********" at bounding box center [354, 113] width 195 height 22
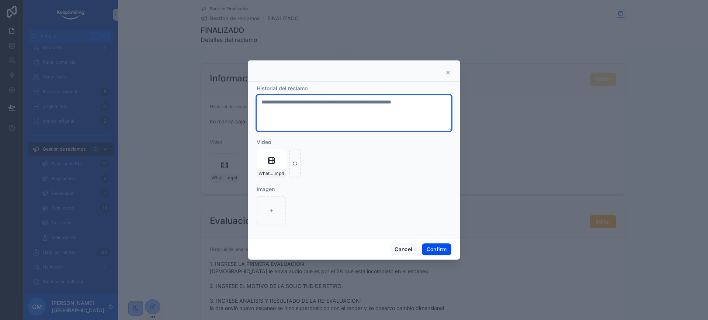
drag, startPoint x: 400, startPoint y: 101, endPoint x: 445, endPoint y: 105, distance: 45.2
click at [445, 105] on textarea "**********" at bounding box center [354, 113] width 195 height 36
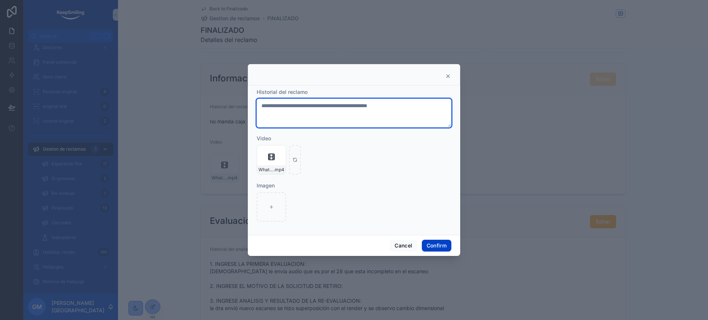
type textarea "**********"
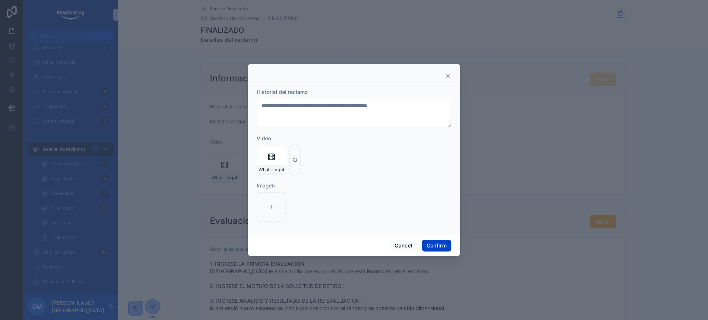
click at [441, 247] on button "Confirm" at bounding box center [436, 246] width 29 height 12
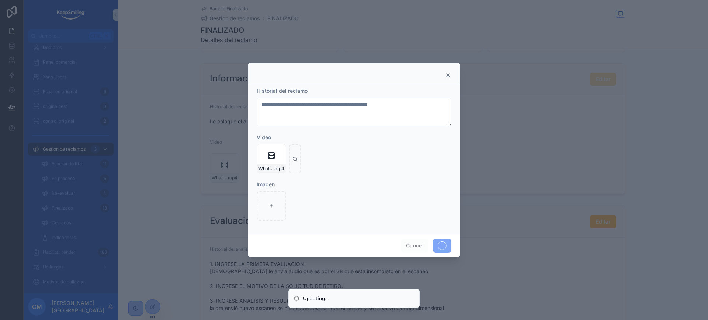
click at [197, 127] on div at bounding box center [354, 160] width 708 height 320
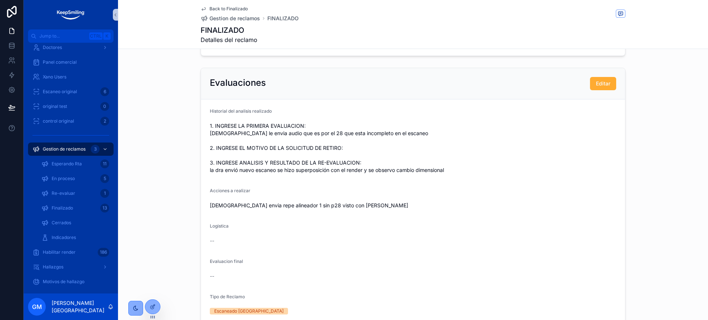
scroll to position [138, 0]
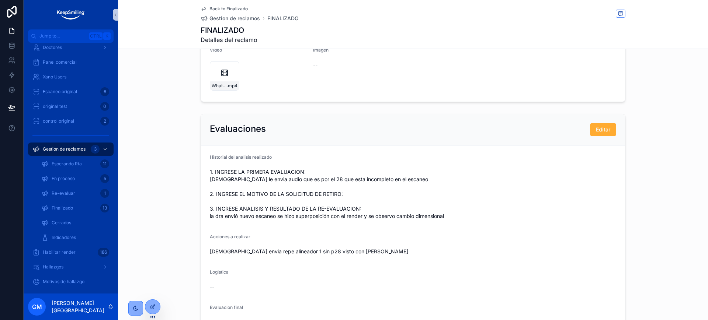
click at [290, 183] on span "1. INGRESE LA PRIMERA EVALUACION: cami le envia audio que es por el 28 que esta…" at bounding box center [413, 194] width 406 height 52
click at [605, 130] on span "Editar" at bounding box center [603, 129] width 14 height 7
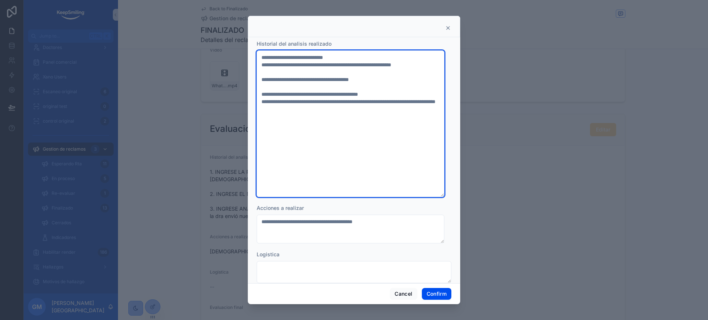
click at [262, 67] on textarea "**********" at bounding box center [351, 123] width 188 height 147
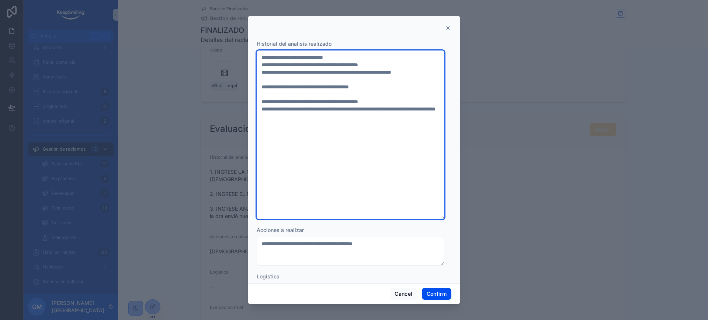
click at [412, 61] on textarea "**********" at bounding box center [351, 134] width 188 height 169
drag, startPoint x: 282, startPoint y: 70, endPoint x: 259, endPoint y: 71, distance: 22.9
click at [259, 71] on textarea "**********" at bounding box center [351, 134] width 188 height 169
click at [286, 93] on textarea "**********" at bounding box center [351, 134] width 188 height 169
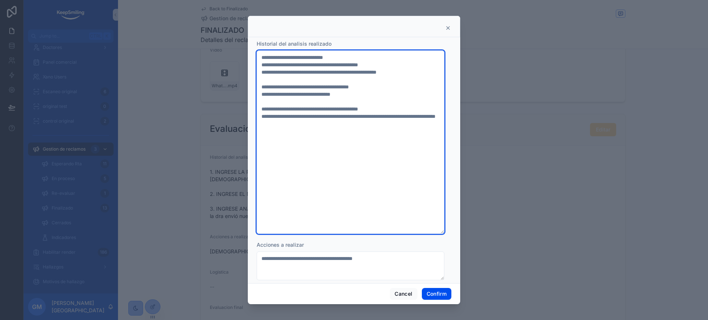
click at [306, 93] on textarea "**********" at bounding box center [351, 142] width 188 height 184
click at [408, 125] on textarea "**********" at bounding box center [351, 142] width 188 height 184
click at [378, 92] on textarea "**********" at bounding box center [351, 142] width 188 height 184
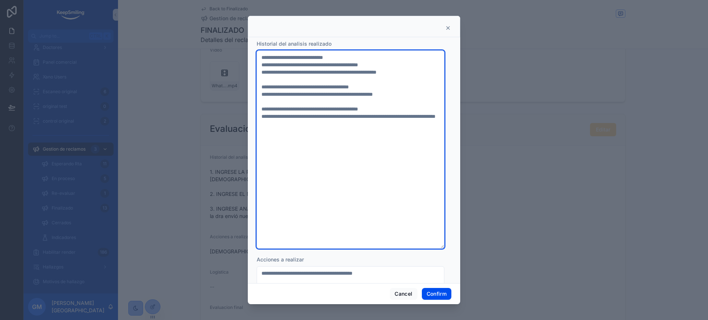
click at [348, 128] on textarea "**********" at bounding box center [351, 149] width 188 height 198
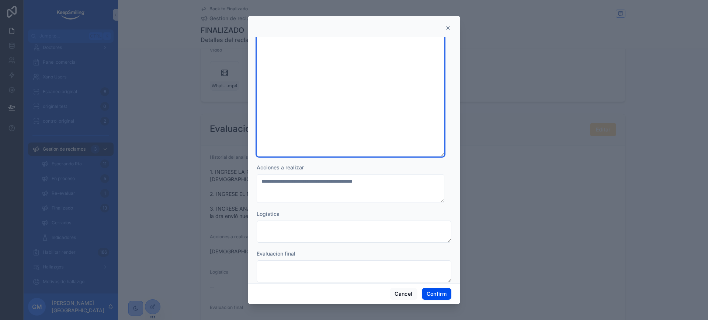
scroll to position [0, 0]
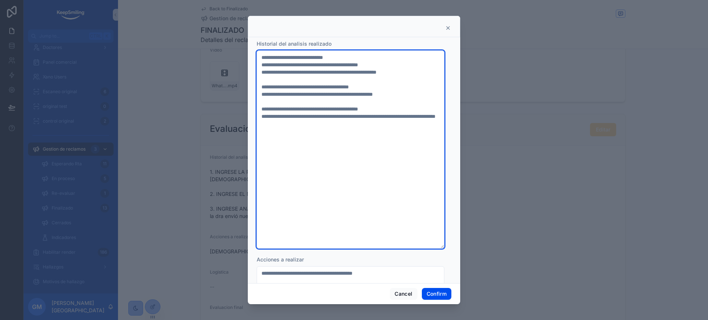
drag, startPoint x: 418, startPoint y: 115, endPoint x: 422, endPoint y: 122, distance: 8.3
click at [422, 122] on textarea "**********" at bounding box center [351, 149] width 188 height 198
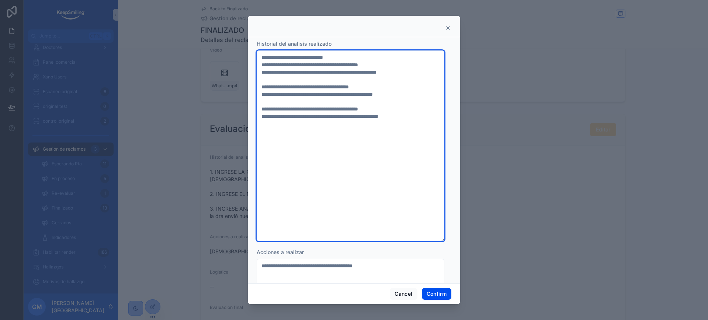
drag, startPoint x: 348, startPoint y: 116, endPoint x: 429, endPoint y: 115, distance: 80.7
click at [429, 115] on textarea "**********" at bounding box center [351, 145] width 188 height 191
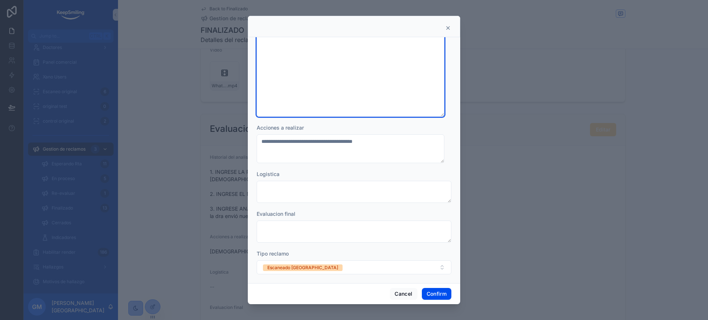
scroll to position [114, 0]
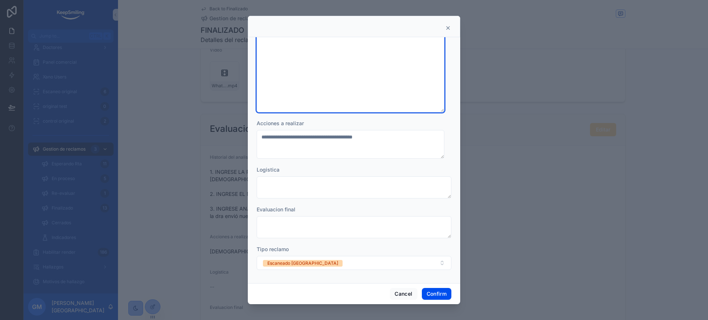
type textarea "**********"
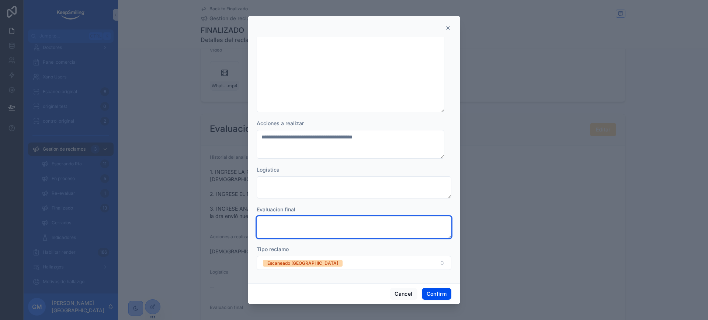
click at [335, 224] on textarea at bounding box center [354, 227] width 195 height 22
type textarea "********"
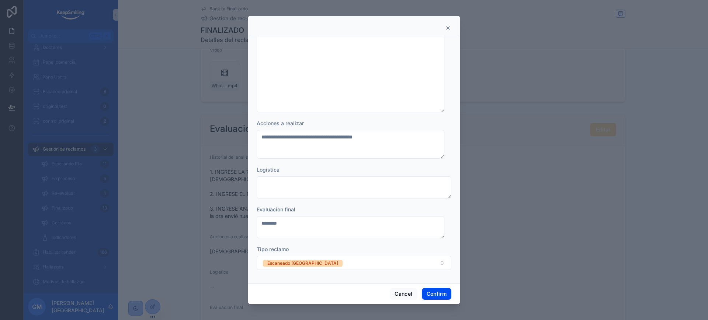
click at [368, 165] on form "**********" at bounding box center [354, 102] width 195 height 352
click at [441, 296] on button "Confirm" at bounding box center [436, 294] width 29 height 12
click at [140, 203] on div at bounding box center [354, 160] width 708 height 320
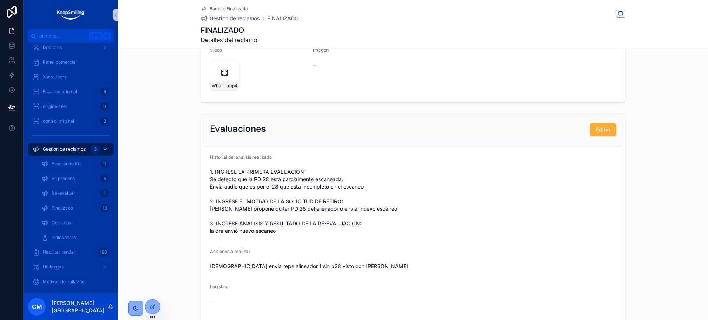
scroll to position [0, 0]
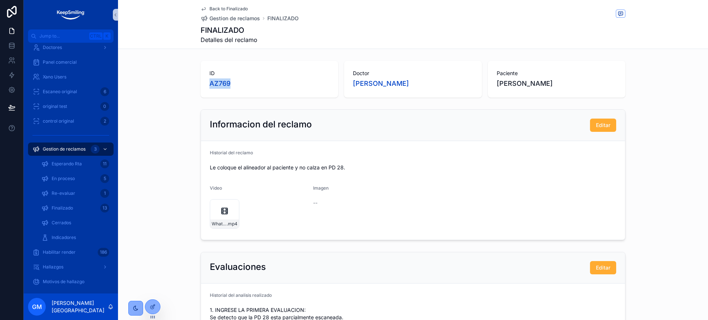
drag, startPoint x: 206, startPoint y: 86, endPoint x: 225, endPoint y: 50, distance: 40.1
click at [228, 85] on div "ID AZ769" at bounding box center [269, 79] width 137 height 37
copy span "AZ769"
click at [223, 6] on span "Back to Finalizado" at bounding box center [228, 9] width 38 height 6
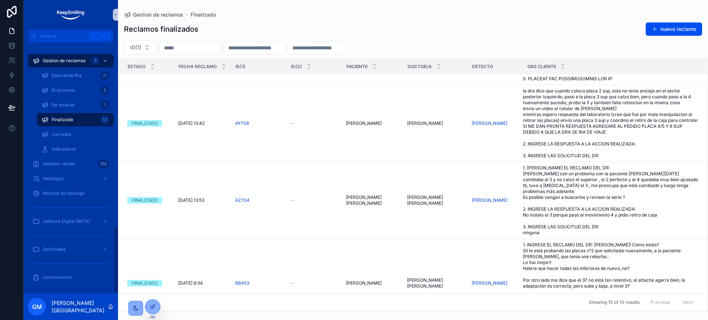
scroll to position [759, 0]
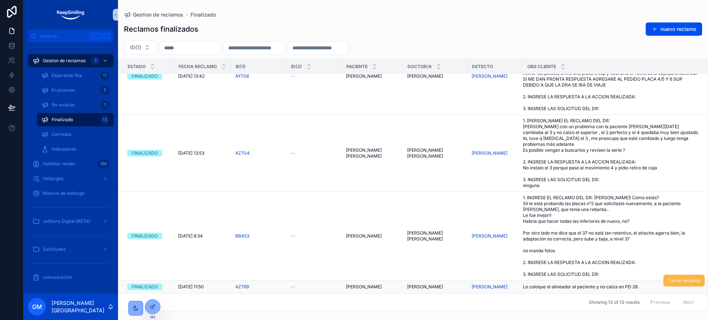
click at [671, 282] on span "Cerrar reclamo" at bounding box center [684, 281] width 32 height 6
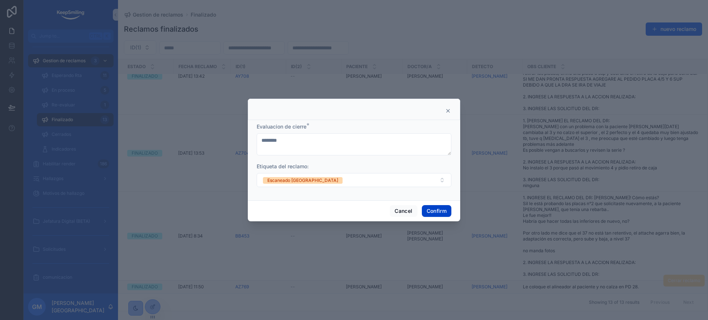
click at [443, 209] on button "Confirm" at bounding box center [436, 211] width 29 height 12
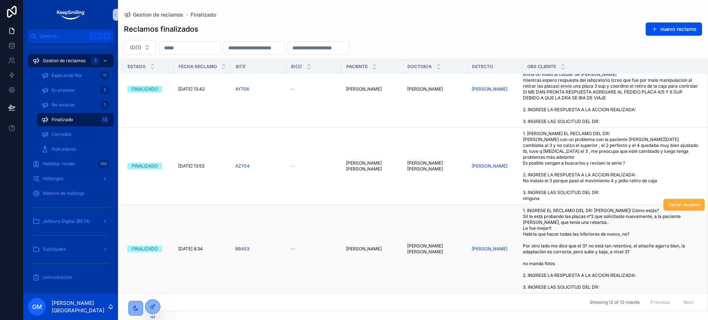
scroll to position [746, 0]
click at [619, 234] on span "1. INGRESE EL RECLAMO DEL DR: Hola Ana! Cómo estás? Sil le está probando las pl…" at bounding box center [610, 249] width 175 height 83
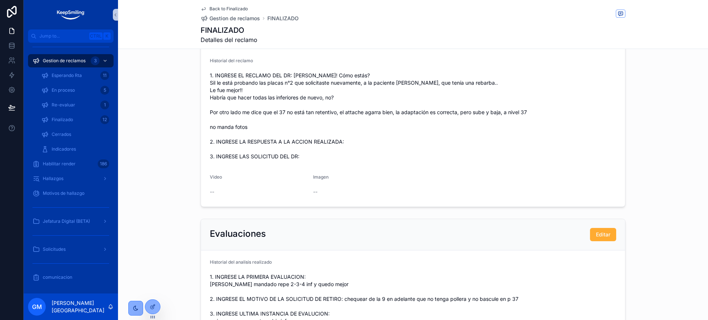
scroll to position [138, 0]
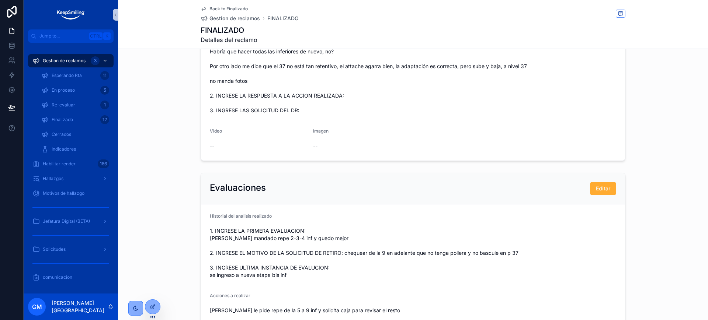
click at [254, 101] on span "1. INGRESE EL RECLAMO DEL DR: Hola Ana! Cómo estás? Sil le está probando las pl…" at bounding box center [413, 70] width 406 height 88
drag, startPoint x: 233, startPoint y: 238, endPoint x: 290, endPoint y: 241, distance: 57.2
click at [290, 241] on span "1. INGRESE LA PRIMERA EVALUACION: ana habia mandado repe 2-3-4 inf y quedo mejo…" at bounding box center [413, 253] width 406 height 52
copy span "mandado repe 2-3-4 inf"
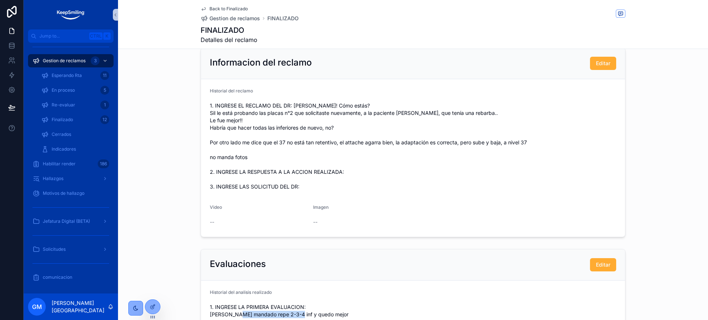
scroll to position [46, 0]
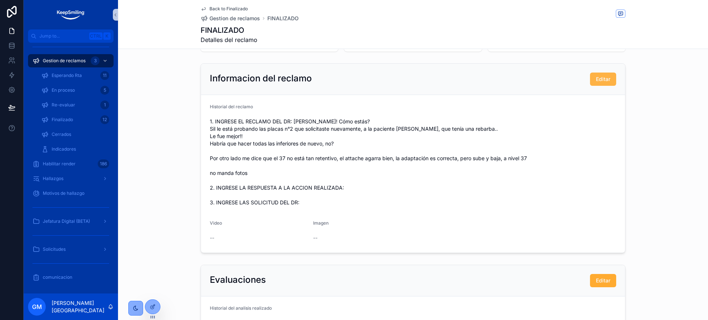
click at [601, 80] on span "Editar" at bounding box center [603, 79] width 14 height 7
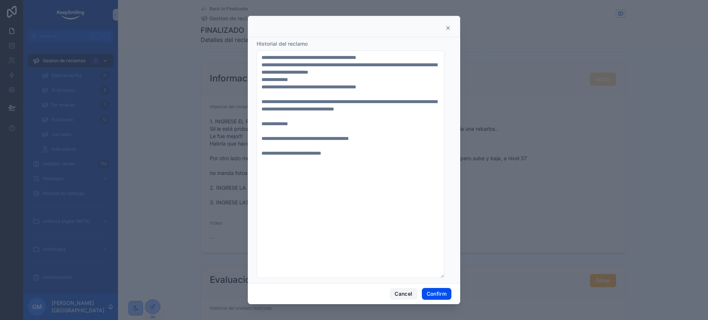
click at [394, 293] on button "Cancel" at bounding box center [403, 294] width 27 height 12
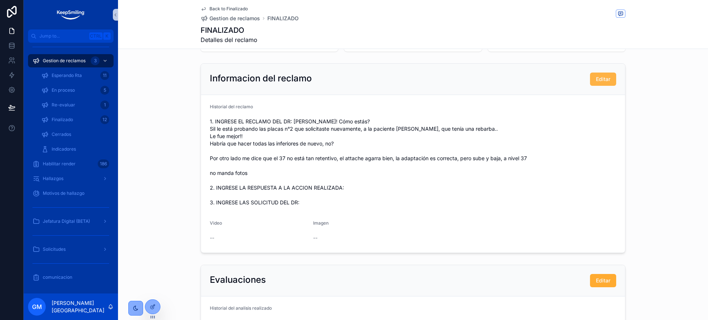
click at [596, 79] on span "Editar" at bounding box center [603, 79] width 14 height 7
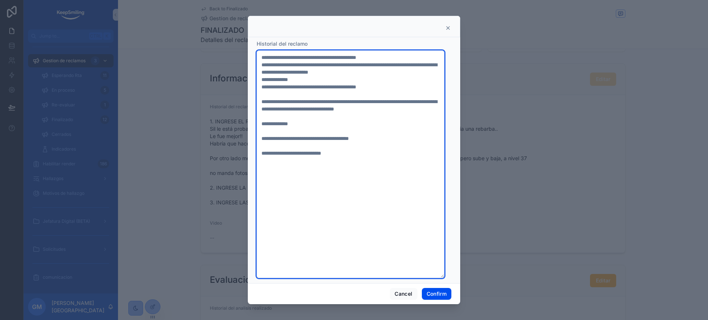
click at [394, 138] on textarea "**********" at bounding box center [351, 164] width 188 height 228
click at [376, 174] on textarea "**********" at bounding box center [351, 164] width 188 height 228
type textarea "**********"
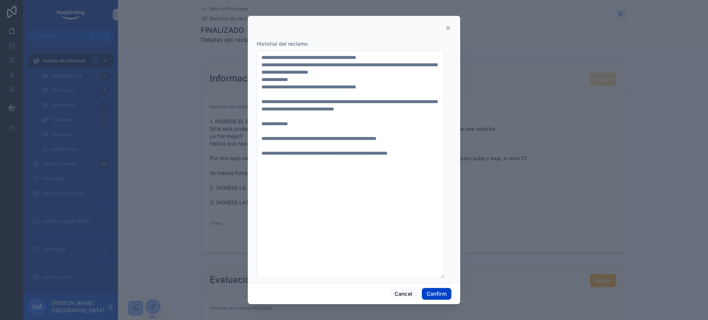
click at [445, 293] on button "Confirm" at bounding box center [436, 294] width 29 height 12
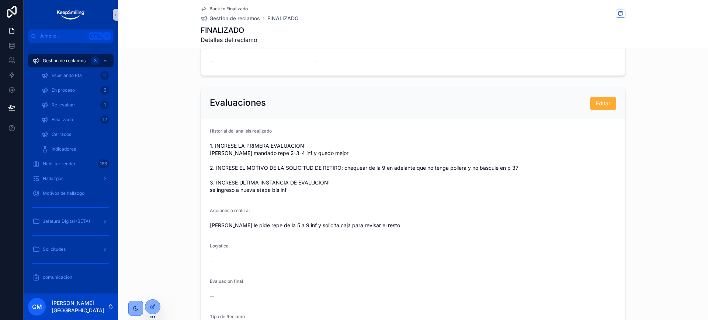
scroll to position [230, 0]
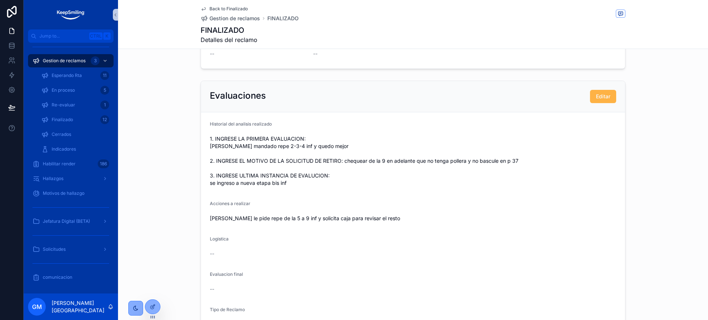
click at [599, 97] on span "Editar" at bounding box center [603, 96] width 14 height 7
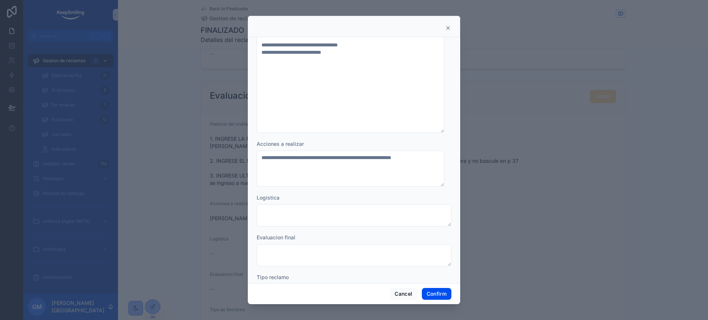
scroll to position [0, 0]
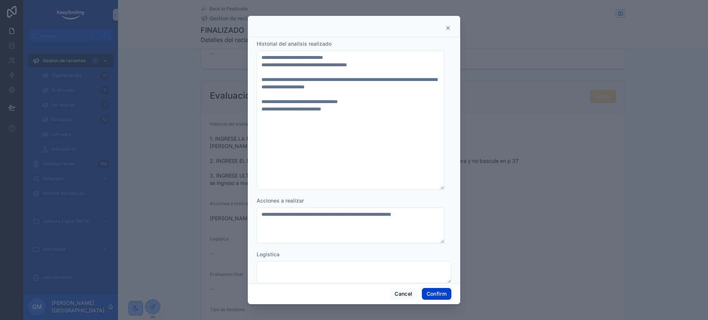
click at [432, 292] on button "Confirm" at bounding box center [436, 294] width 29 height 12
click at [435, 295] on button "Confirm" at bounding box center [436, 294] width 29 height 12
click at [431, 290] on button "Confirm" at bounding box center [436, 294] width 29 height 12
click at [446, 30] on icon at bounding box center [448, 28] width 6 height 6
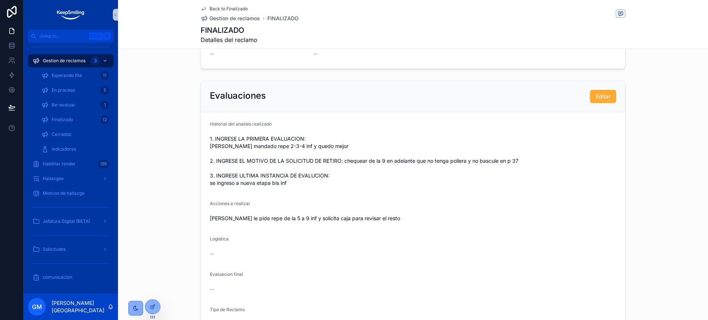
click at [217, 4] on div "Back to Finalizado Gestion de reclamos FINALIZADO FINALIZADO Detalles del recla…" at bounding box center [413, 24] width 425 height 49
click at [237, 6] on span "Back to Finalizado" at bounding box center [228, 9] width 38 height 6
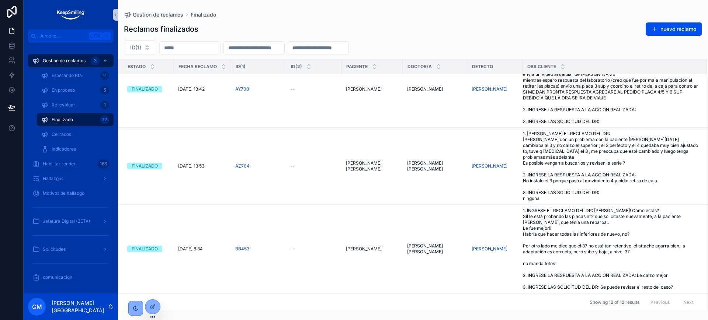
scroll to position [746, 0]
click at [674, 203] on span "Cerrar reclamo" at bounding box center [684, 205] width 32 height 6
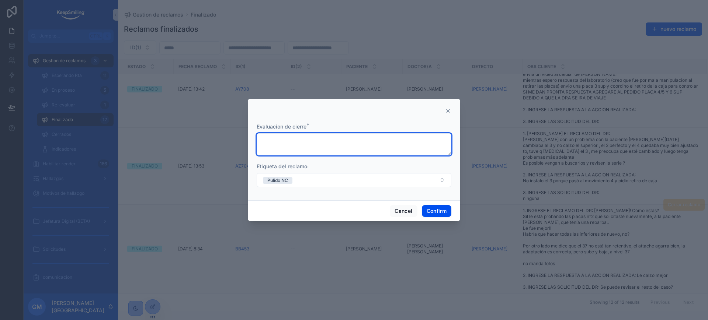
click at [298, 149] on textarea at bounding box center [354, 144] width 195 height 22
type textarea "********"
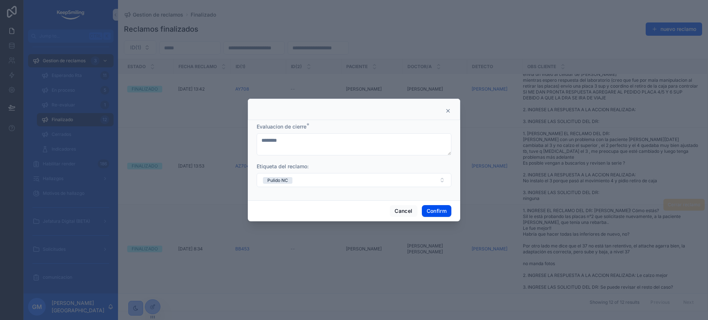
click at [439, 217] on div "Cancel Confirm" at bounding box center [354, 211] width 212 height 21
click at [438, 205] on button "Confirm" at bounding box center [436, 211] width 29 height 12
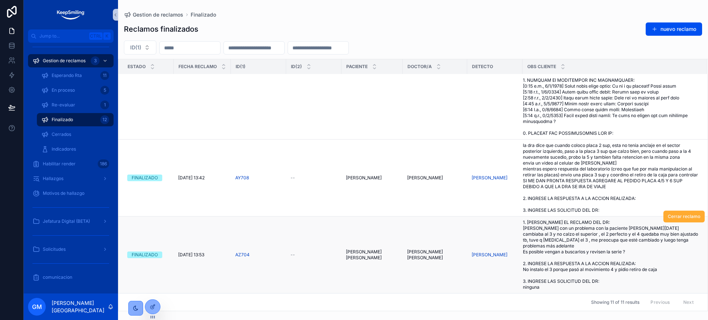
scroll to position [658, 0]
click at [575, 250] on span "1. [PERSON_NAME] EL RECLAMO DEL DR: [PERSON_NAME] con un problema con la pacien…" at bounding box center [610, 255] width 175 height 71
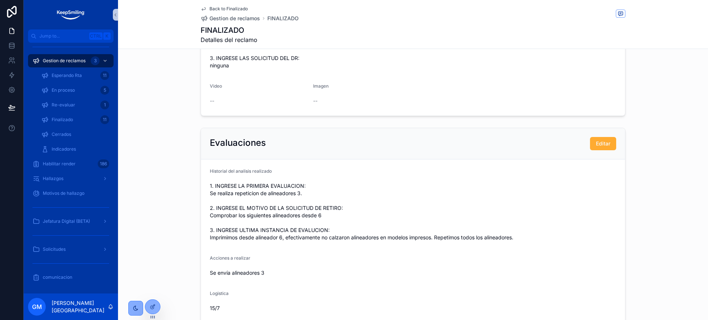
scroll to position [184, 0]
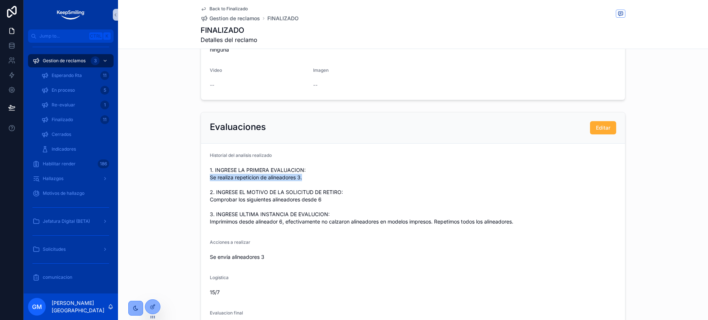
drag, startPoint x: 190, startPoint y: 185, endPoint x: 325, endPoint y: 185, distance: 134.5
click at [325, 185] on div "Evaluaciones Editar Historial del analisis realizado 1. INGRESE LA PRIMERA EVAL…" at bounding box center [413, 245] width 590 height 272
click at [325, 185] on span "1. INGRESE LA PRIMERA EVALUACION: Se realiza repeticion de alineadores 3. 2. IN…" at bounding box center [413, 196] width 406 height 59
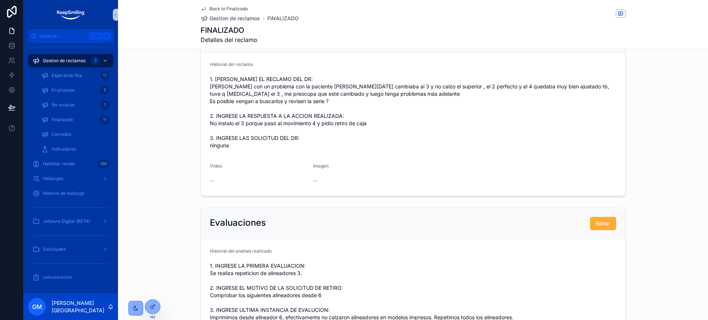
scroll to position [0, 0]
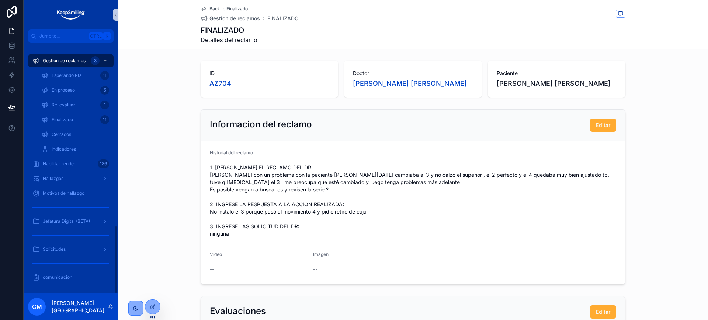
click at [204, 10] on link "Back to Finalizado" at bounding box center [224, 9] width 47 height 6
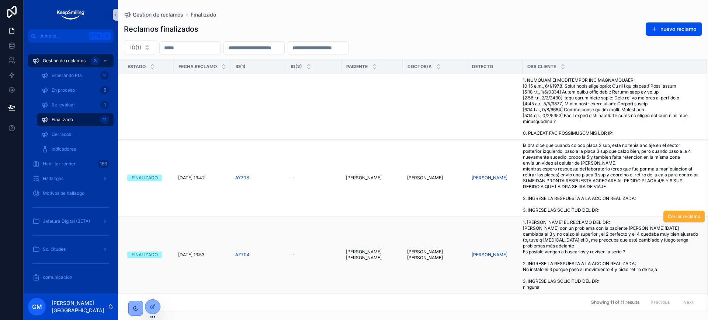
scroll to position [611, 0]
click at [599, 213] on span "la dra dice que cuando coloco placa 2 sup, esta no tenia anclaje en el sector p…" at bounding box center [610, 178] width 175 height 71
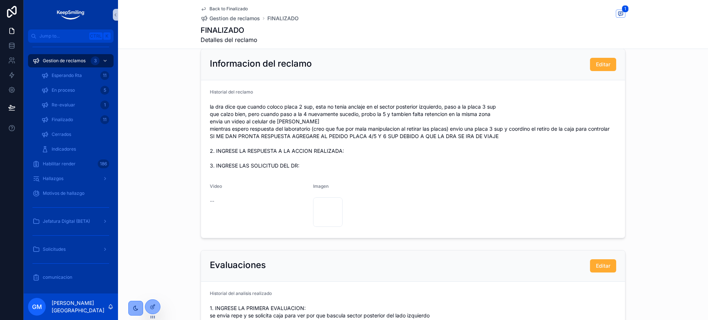
scroll to position [46, 0]
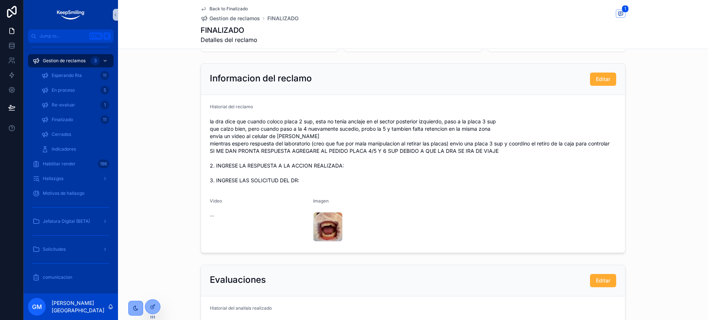
click at [212, 10] on span "Back to Finalizado" at bounding box center [228, 9] width 38 height 6
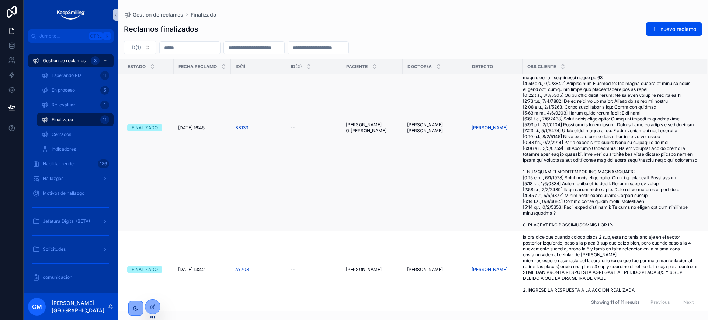
scroll to position [658, 0]
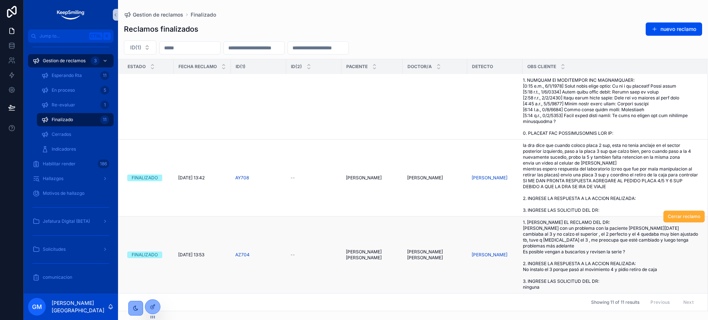
click at [569, 247] on span "1. [PERSON_NAME] EL RECLAMO DEL DR: [PERSON_NAME] con un problema con la pacien…" at bounding box center [610, 255] width 175 height 71
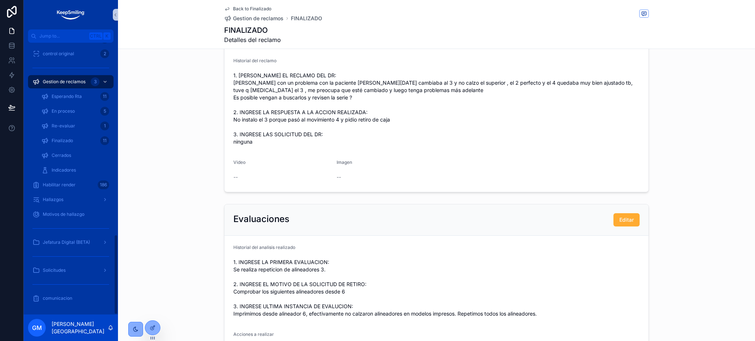
scroll to position [92, 0]
click at [581, 146] on span "1. [PERSON_NAME] EL RECLAMO DEL DR: [PERSON_NAME] con un problema con la pacien…" at bounding box center [436, 109] width 406 height 74
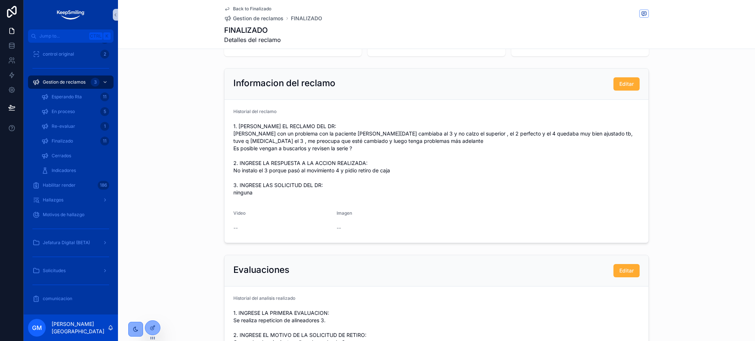
scroll to position [0, 0]
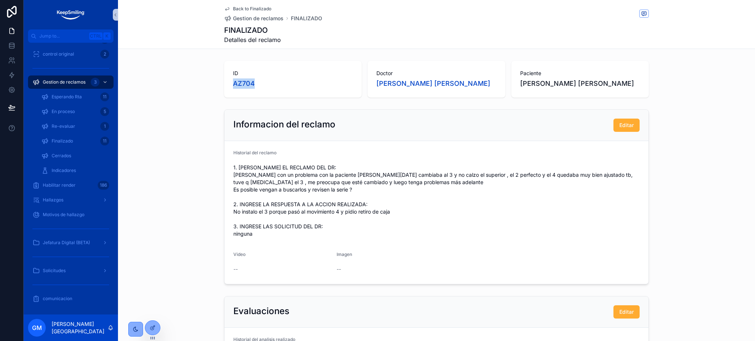
drag, startPoint x: 230, startPoint y: 84, endPoint x: 261, endPoint y: 85, distance: 31.0
click at [260, 84] on div "ID AZ704" at bounding box center [292, 79] width 137 height 37
copy span "AZ704"
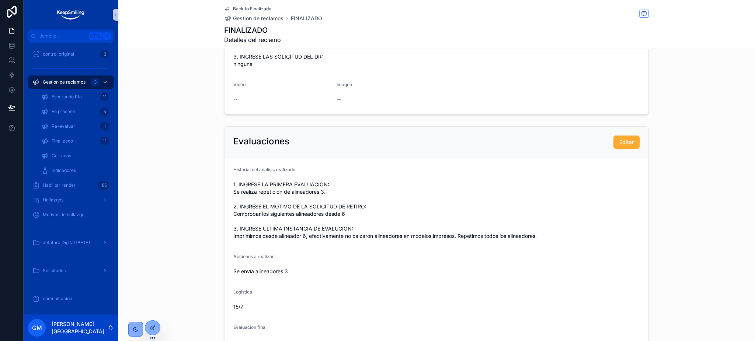
scroll to position [245, 0]
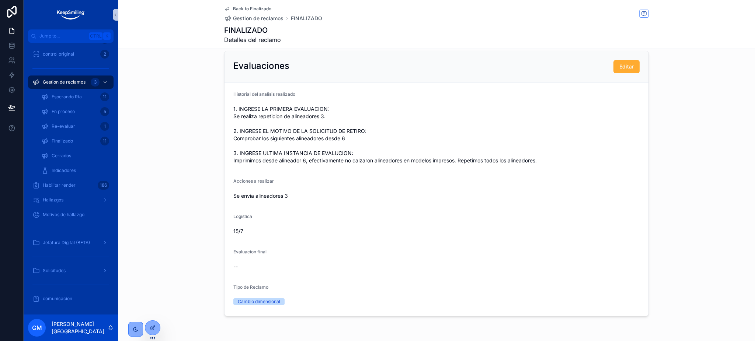
click at [234, 10] on span "Back to Finalizado" at bounding box center [252, 9] width 38 height 6
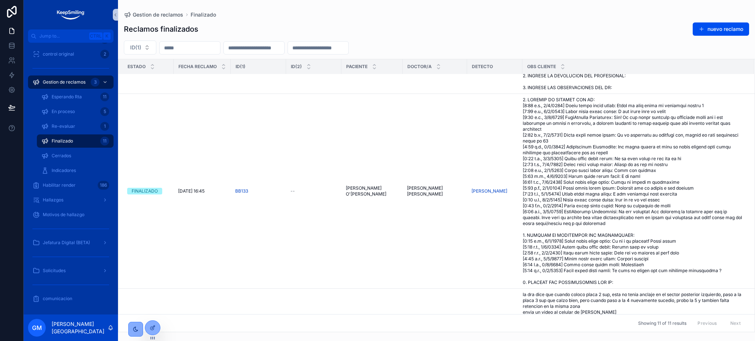
scroll to position [541, 0]
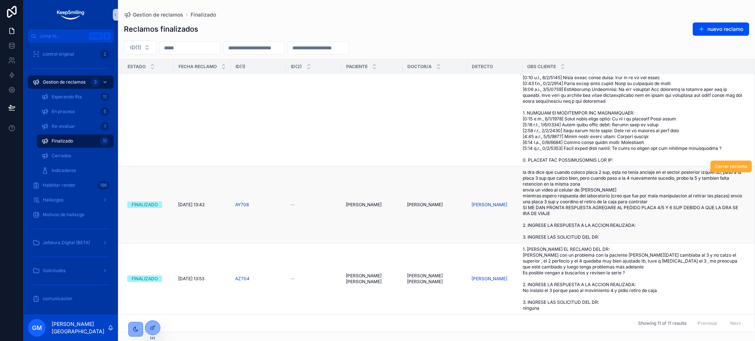
click at [557, 211] on span "la dra dice que cuando coloco placa 2 sup, esta no tenia anclaje en el sector p…" at bounding box center [634, 205] width 222 height 71
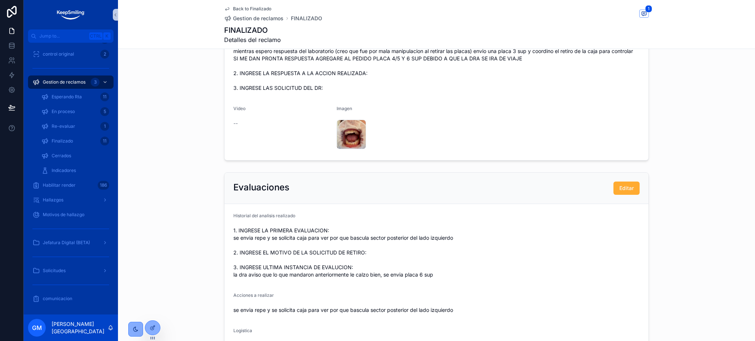
scroll to position [147, 0]
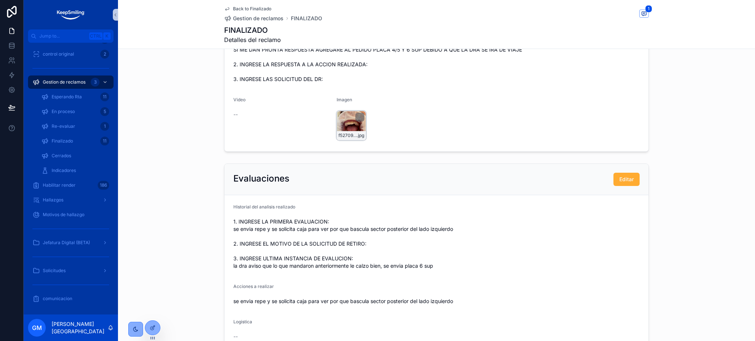
click at [348, 111] on div "f52709f6-b401-4307-9720-6b5b1cee7b86 .jpg" at bounding box center [351, 125] width 29 height 29
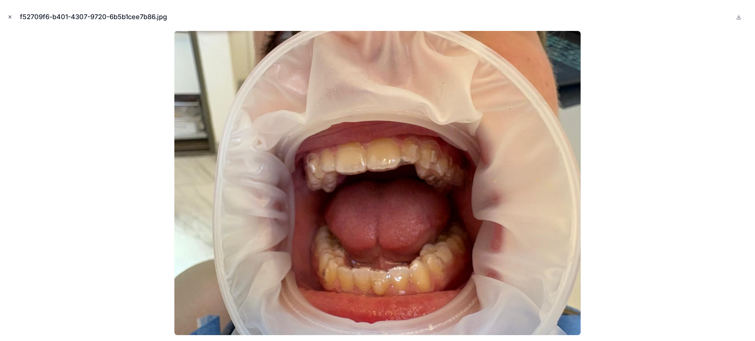
click at [10, 15] on icon "Close modal" at bounding box center [9, 16] width 5 height 5
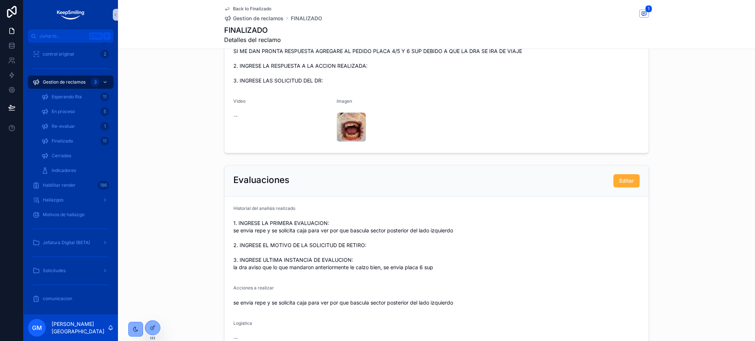
scroll to position [130, 0]
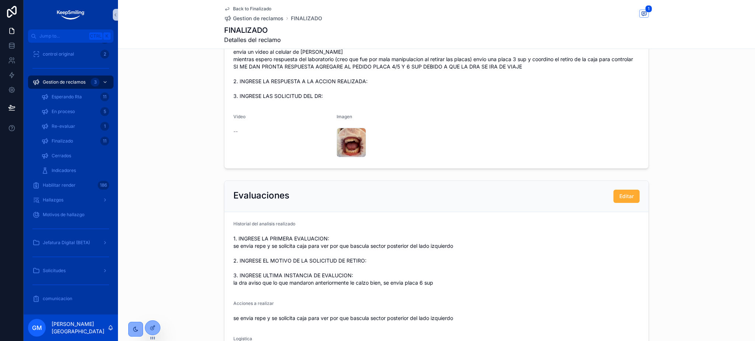
click at [258, 12] on div "Back to Finalizado Gestion de reclamos FINALIZADO" at bounding box center [273, 14] width 98 height 16
click at [258, 8] on span "Back to Finalizado" at bounding box center [252, 9] width 38 height 6
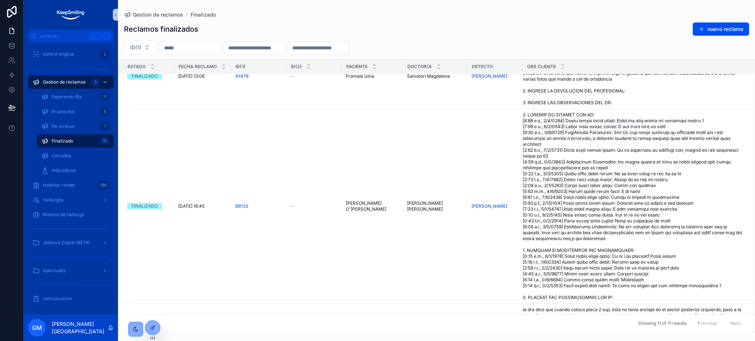
scroll to position [541, 0]
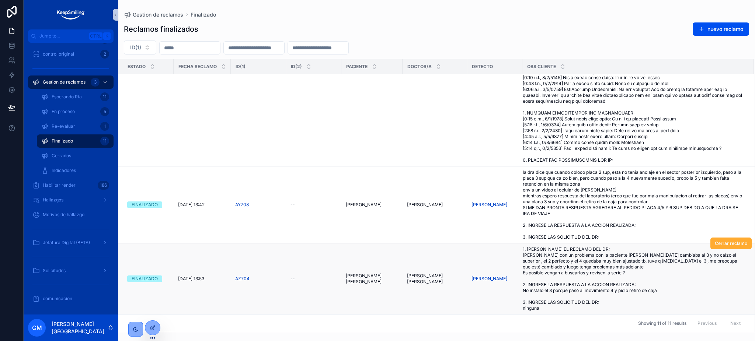
click at [583, 278] on span "1. [PERSON_NAME] EL RECLAMO DEL DR: [PERSON_NAME] con un problema con la pacien…" at bounding box center [634, 279] width 222 height 65
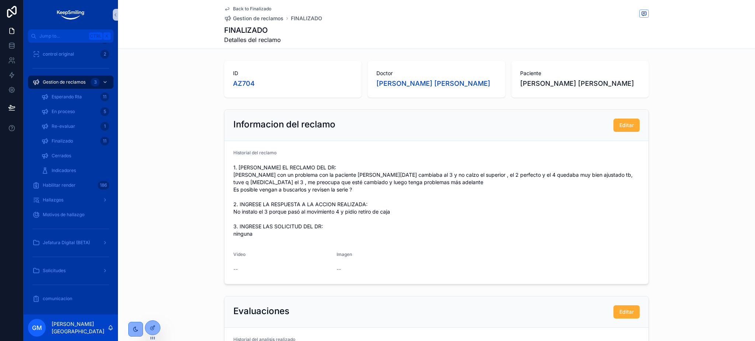
click at [233, 6] on span "Back to Finalizado" at bounding box center [252, 9] width 38 height 6
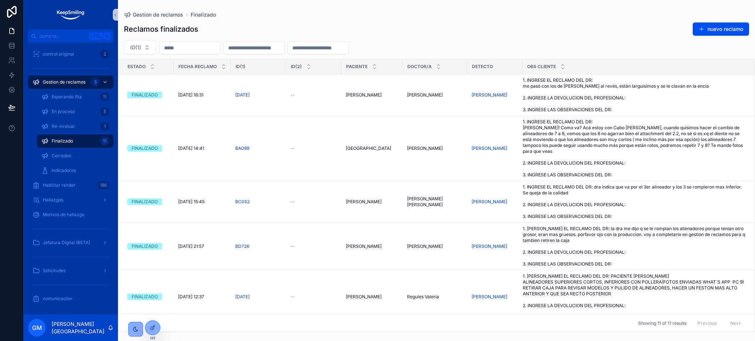
scroll to position [541, 0]
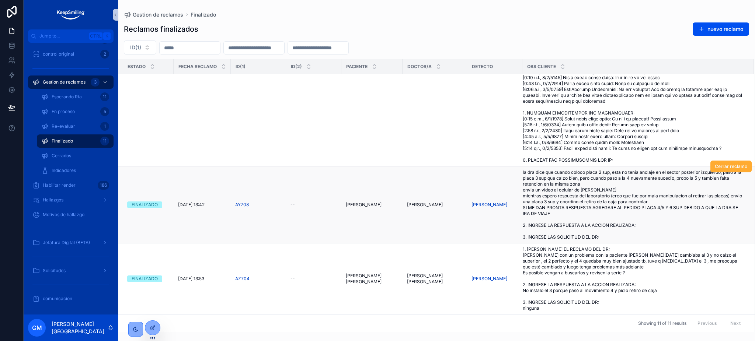
click at [582, 211] on span "la dra dice que cuando coloco placa 2 sup, esta no tenia anclaje en el sector p…" at bounding box center [634, 205] width 222 height 71
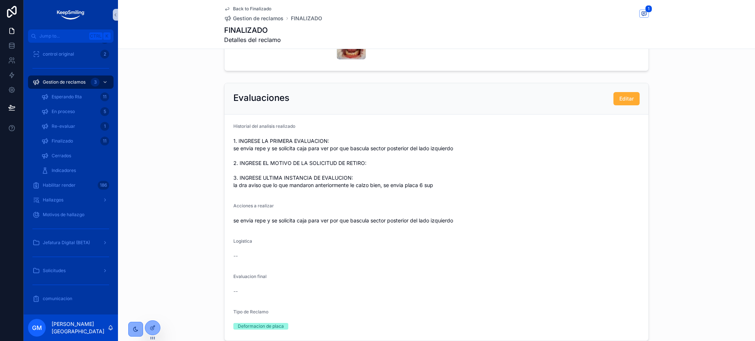
scroll to position [245, 0]
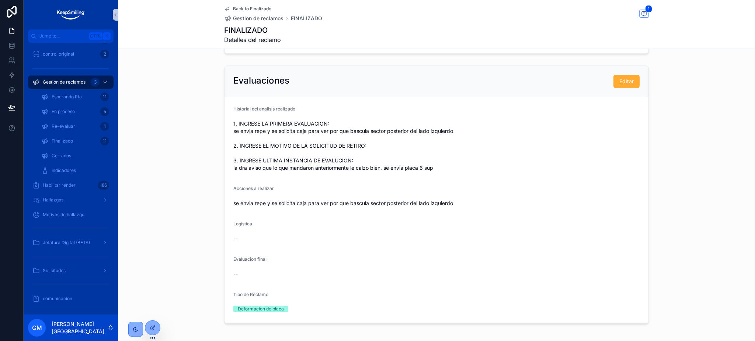
click at [575, 224] on div "Logistica" at bounding box center [436, 225] width 406 height 9
click at [256, 4] on div "Back to Finalizado Gestion de reclamos FINALIZADO 1 FINALIZADO Detalles del rec…" at bounding box center [436, 24] width 425 height 49
click at [253, 8] on span "Back to Finalizado" at bounding box center [252, 9] width 38 height 6
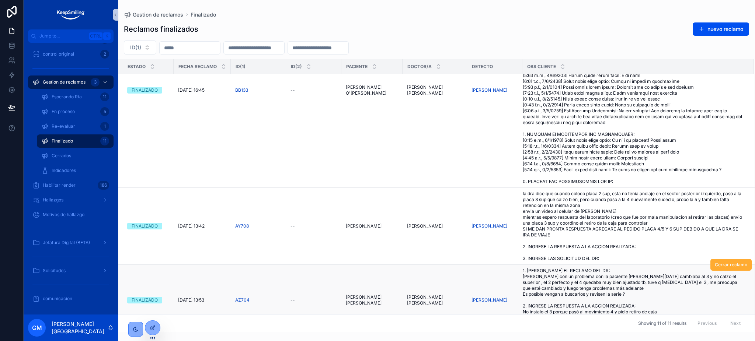
scroll to position [492, 0]
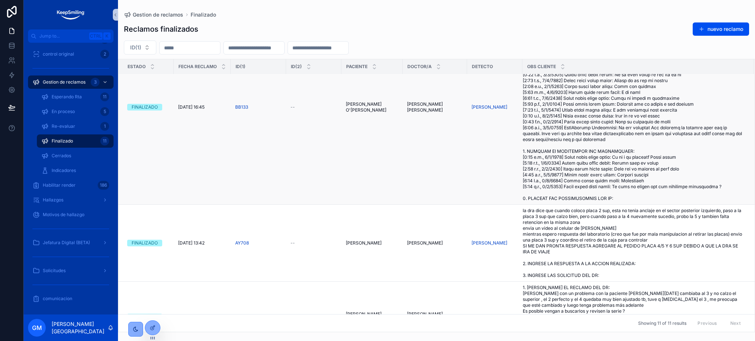
click at [614, 163] on span "scrollable content" at bounding box center [634, 107] width 222 height 189
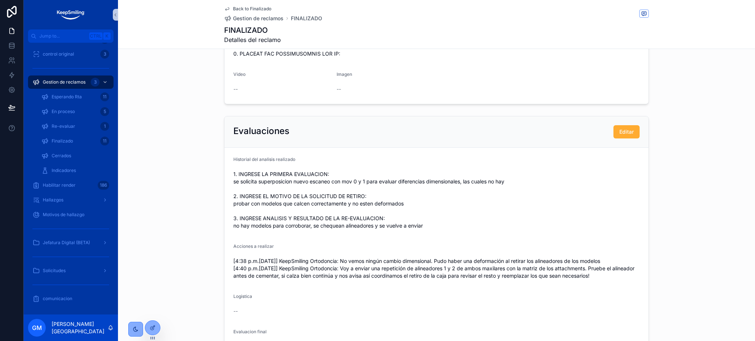
scroll to position [320, 0]
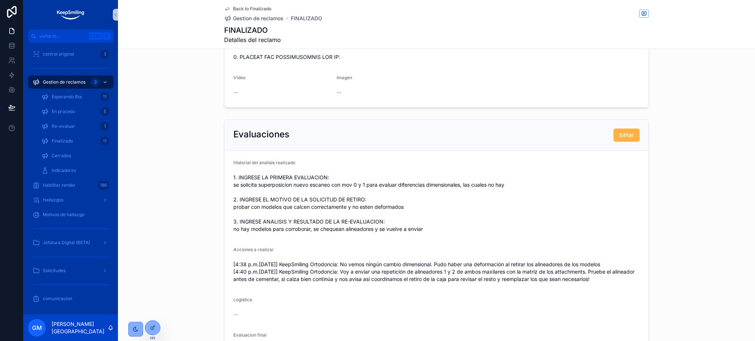
click at [619, 132] on span "Editar" at bounding box center [626, 135] width 14 height 7
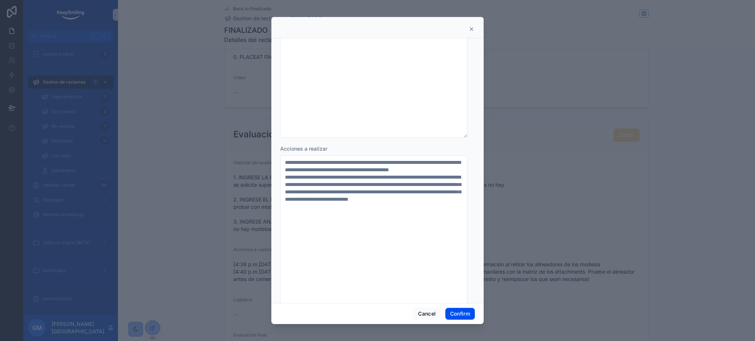
scroll to position [98, 0]
drag, startPoint x: 417, startPoint y: 183, endPoint x: 342, endPoint y: 184, distance: 74.8
click at [342, 184] on textarea "**********" at bounding box center [373, 247] width 187 height 184
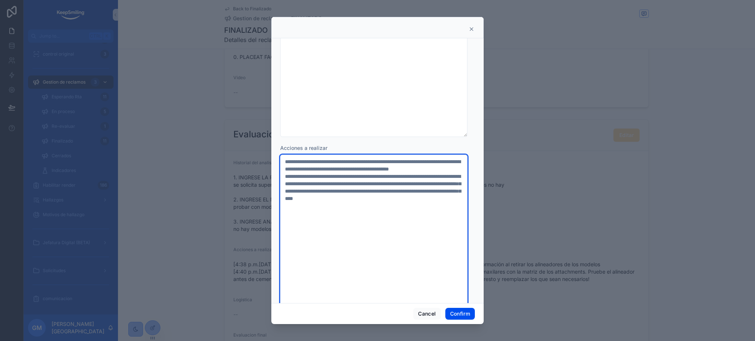
drag, startPoint x: 341, startPoint y: 182, endPoint x: 278, endPoint y: 182, distance: 63.4
click at [278, 182] on div "**********" at bounding box center [377, 170] width 212 height 265
drag, startPoint x: 367, startPoint y: 175, endPoint x: 402, endPoint y: 161, distance: 37.6
click at [402, 161] on textarea "**********" at bounding box center [373, 239] width 187 height 169
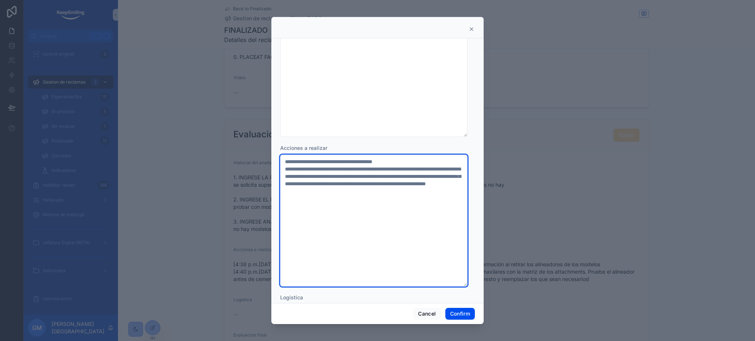
scroll to position [0, 0]
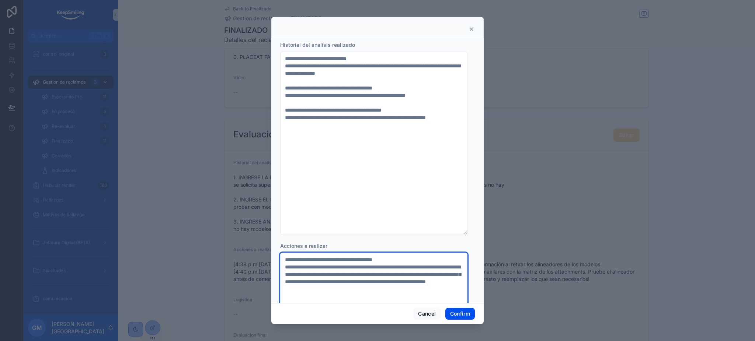
type textarea "**********"
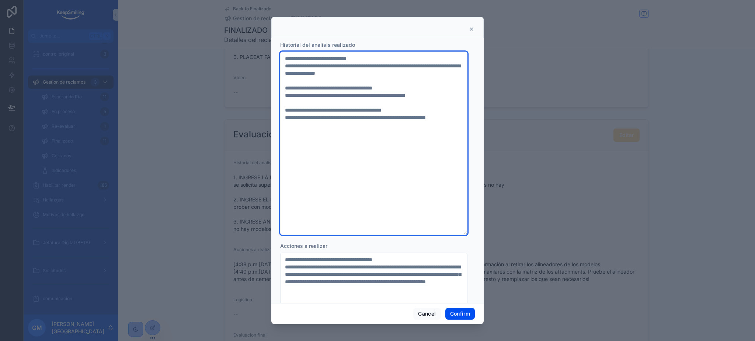
click at [346, 123] on textarea "**********" at bounding box center [373, 144] width 187 height 184
paste textarea "**********"
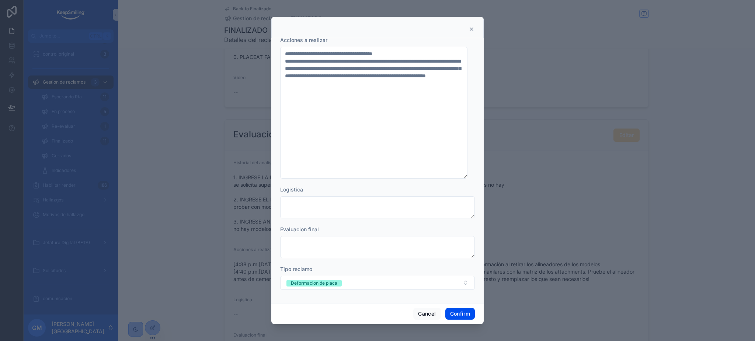
scroll to position [103, 0]
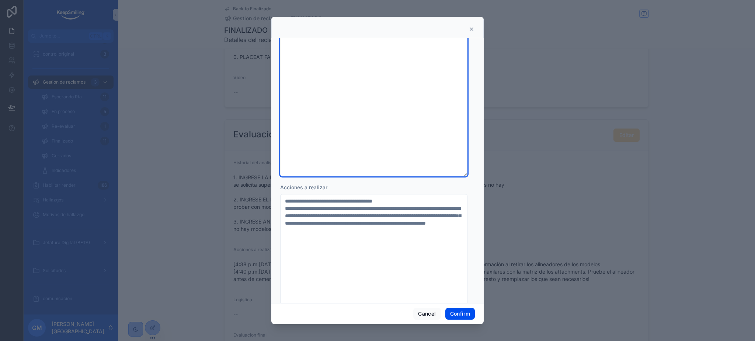
type textarea "**********"
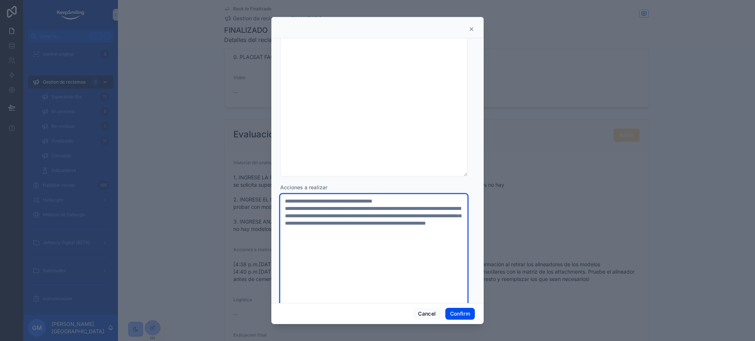
drag, startPoint x: 396, startPoint y: 203, endPoint x: 272, endPoint y: 200, distance: 124.3
click at [272, 200] on div "**********" at bounding box center [377, 170] width 212 height 265
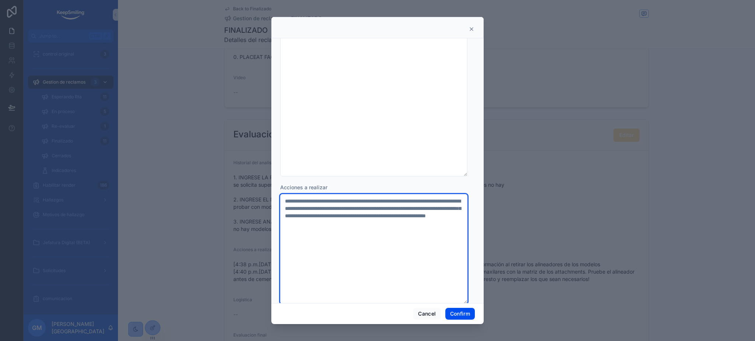
click at [361, 207] on textarea "**********" at bounding box center [373, 249] width 187 height 110
click at [338, 230] on textarea "**********" at bounding box center [373, 252] width 187 height 117
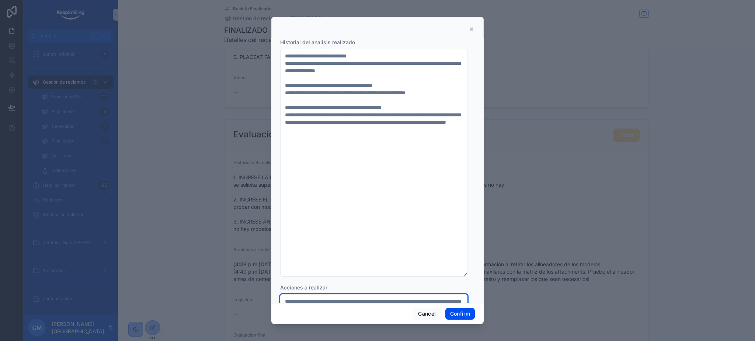
scroll to position [0, 0]
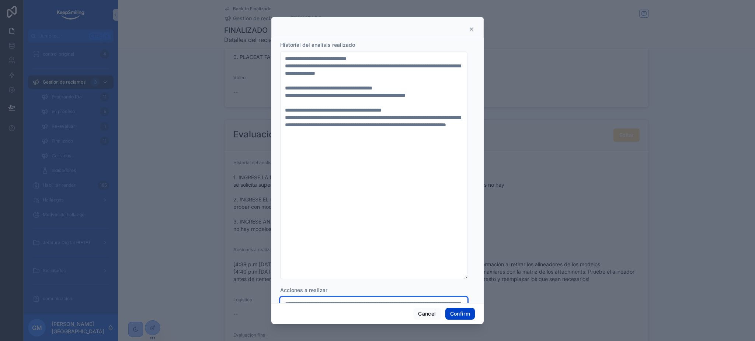
type textarea "**********"
click at [461, 315] on button "Confirm" at bounding box center [459, 314] width 29 height 12
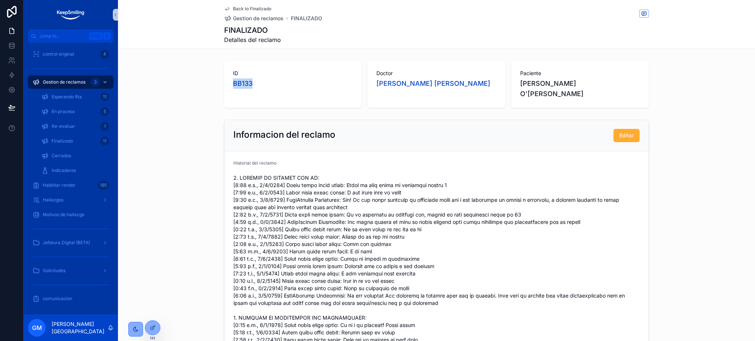
drag, startPoint x: 226, startPoint y: 87, endPoint x: 252, endPoint y: 79, distance: 27.9
click at [251, 84] on div "ID BB133" at bounding box center [292, 84] width 137 height 47
copy span "BB133"
click at [240, 9] on span "Back to Finalizado" at bounding box center [252, 9] width 38 height 6
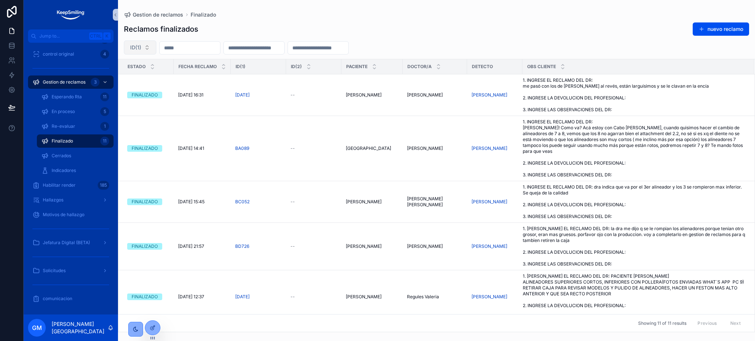
click at [136, 48] on span "ID(1)" at bounding box center [135, 47] width 11 height 7
type input "*****"
click at [172, 77] on div "BB133" at bounding box center [140, 78] width 88 height 12
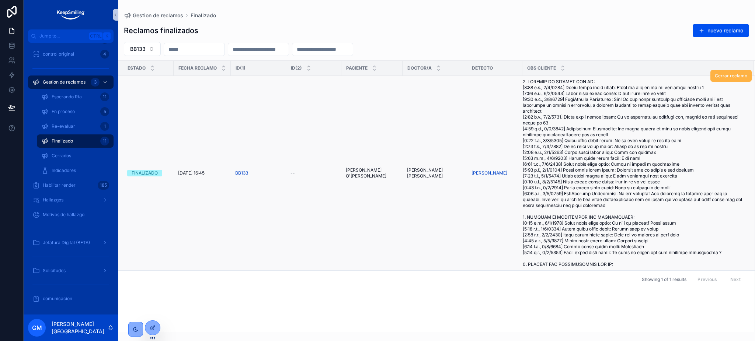
click at [707, 70] on button "Cerrar reclamo" at bounding box center [730, 76] width 41 height 12
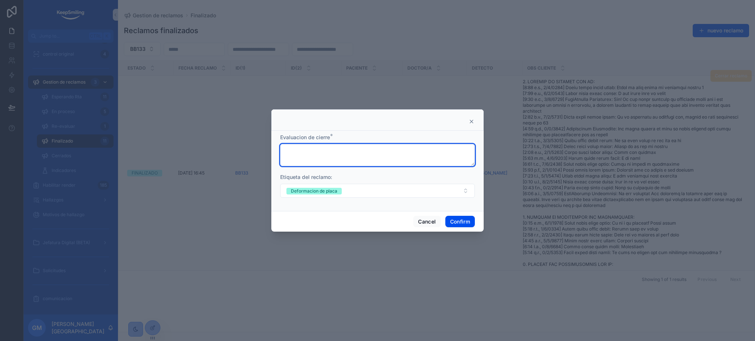
click at [342, 154] on textarea at bounding box center [377, 155] width 195 height 22
type textarea "********"
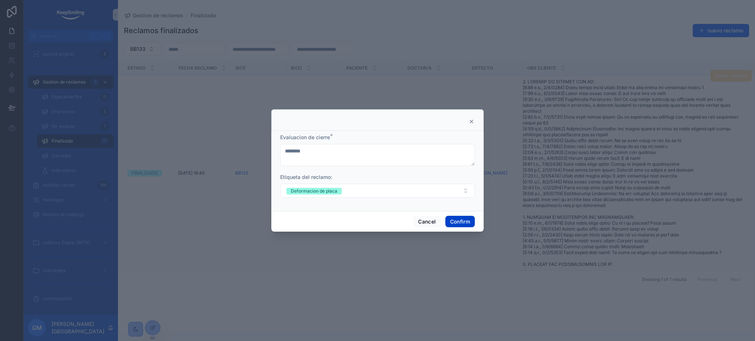
click at [452, 222] on button "Confirm" at bounding box center [459, 222] width 29 height 12
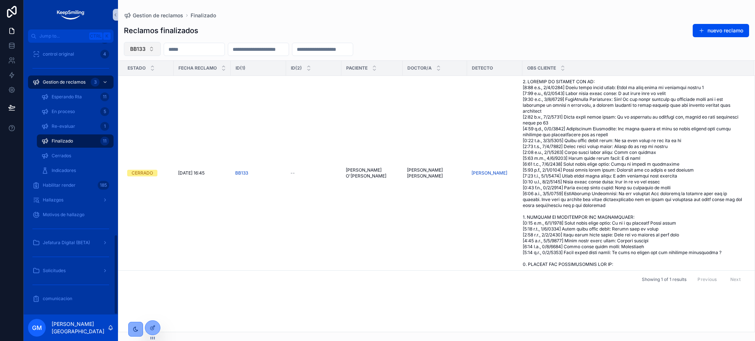
drag, startPoint x: 132, startPoint y: 47, endPoint x: 138, endPoint y: 55, distance: 9.8
click at [133, 47] on span "BB133" at bounding box center [137, 48] width 15 height 7
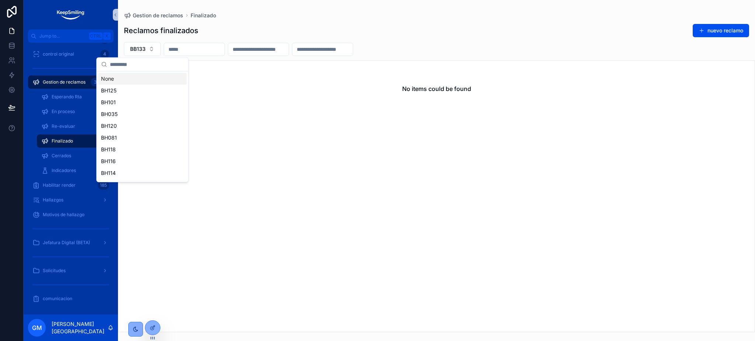
click at [145, 74] on div "None" at bounding box center [142, 79] width 88 height 12
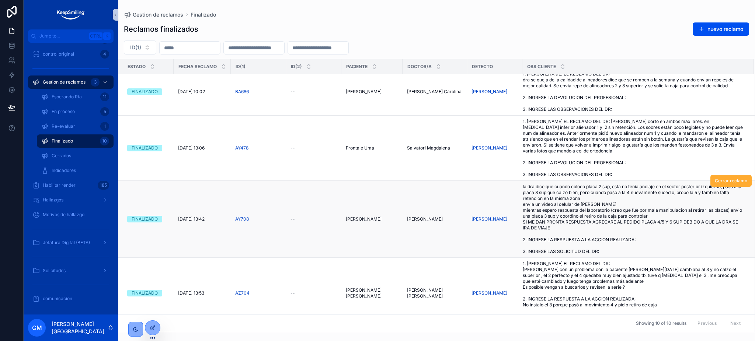
scroll to position [346, 0]
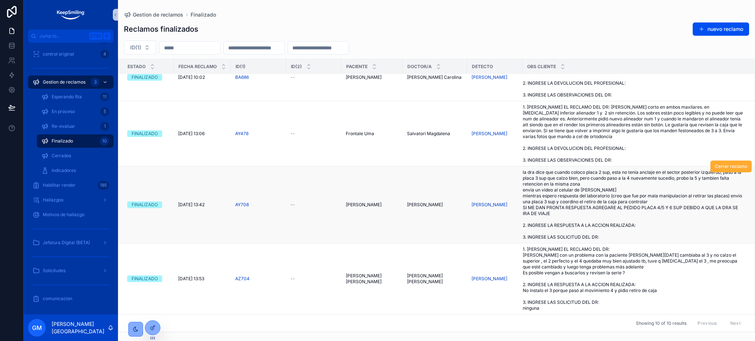
click at [581, 190] on span "la dra dice que cuando coloco placa 2 sup, esta no tenia anclaje en el sector p…" at bounding box center [634, 205] width 222 height 71
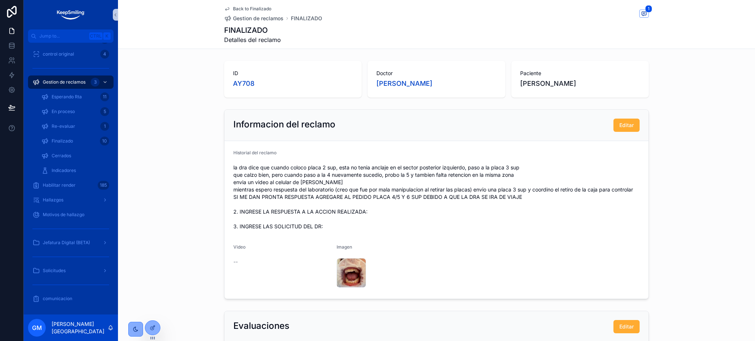
click at [230, 4] on div "Back to Finalizado Gestion de reclamos FINALIZADO 1 FINALIZADO Detalles del rec…" at bounding box center [436, 24] width 425 height 49
click at [224, 6] on icon "scrollable content" at bounding box center [227, 9] width 6 height 6
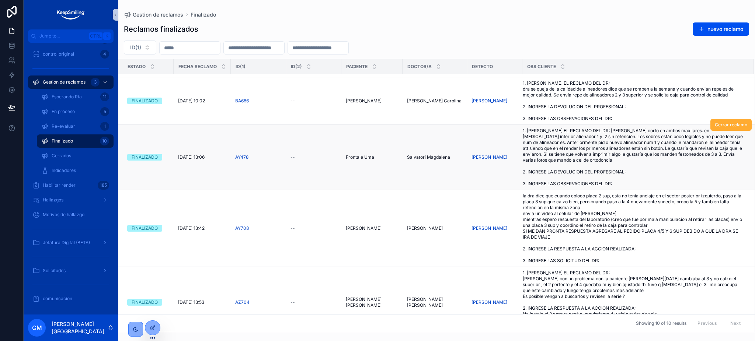
scroll to position [297, 0]
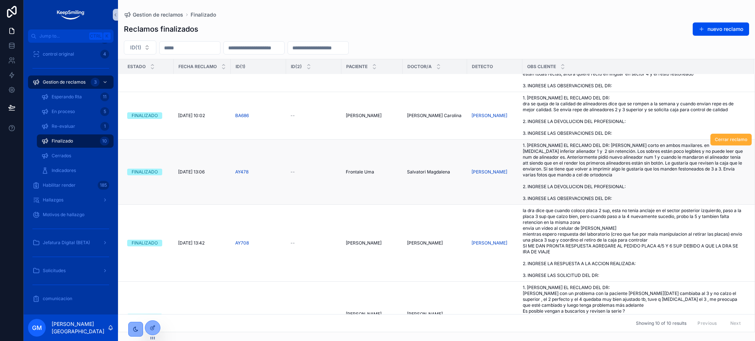
click at [630, 168] on span "1. INGRESE EL RECLAMO DEL DR: pulido corto en ambos maxilares. en maxilar infer…" at bounding box center [634, 172] width 222 height 59
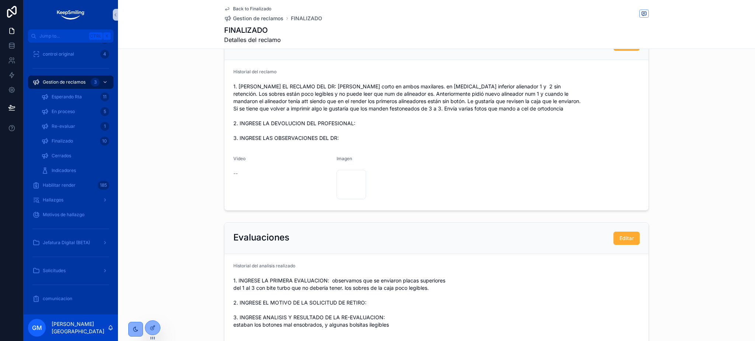
scroll to position [98, 0]
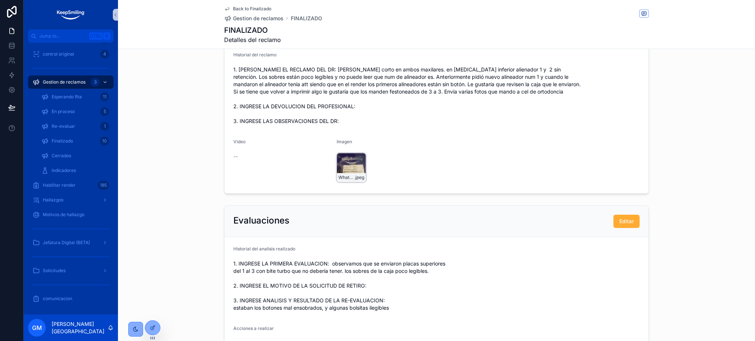
click at [356, 170] on div "WhatsApp-Image-2025-08-28-at-12.51.30-PM .jpeg" at bounding box center [351, 167] width 29 height 29
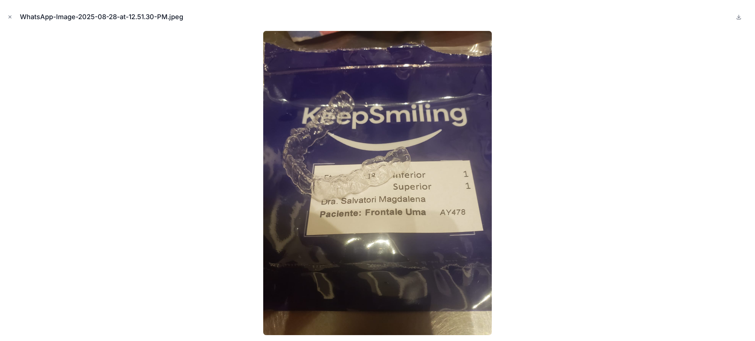
click at [680, 146] on div at bounding box center [377, 183] width 743 height 304
click at [9, 15] on icon "Close modal" at bounding box center [9, 16] width 5 height 5
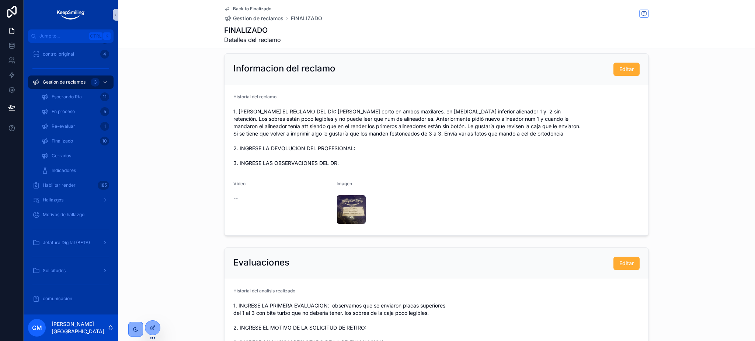
scroll to position [26, 0]
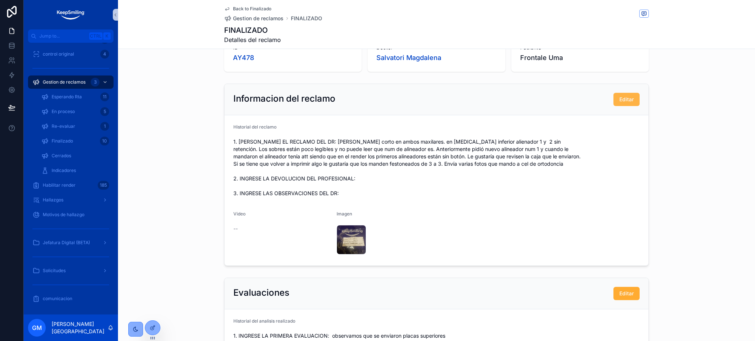
click at [622, 102] on span "Editar" at bounding box center [626, 99] width 14 height 7
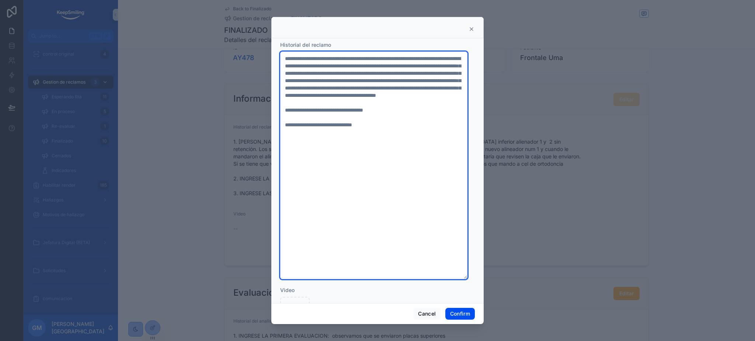
click at [330, 73] on textarea "**********" at bounding box center [373, 166] width 187 height 228
type textarea "**********"
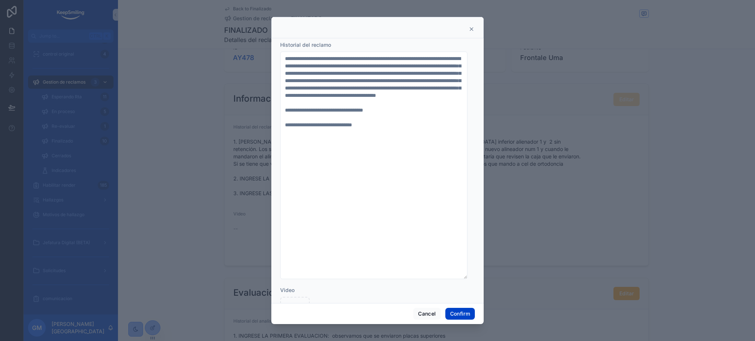
click at [454, 316] on button "Confirm" at bounding box center [459, 314] width 29 height 12
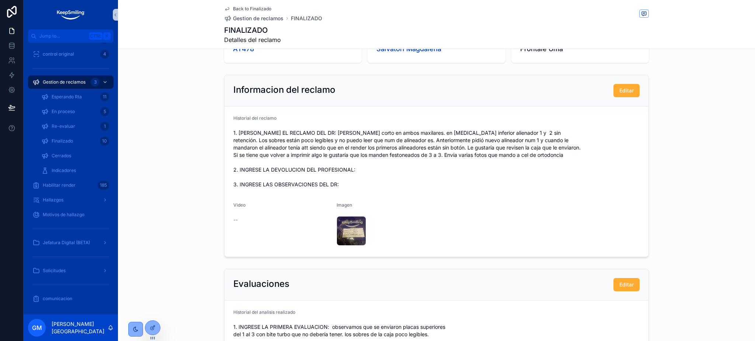
scroll to position [0, 0]
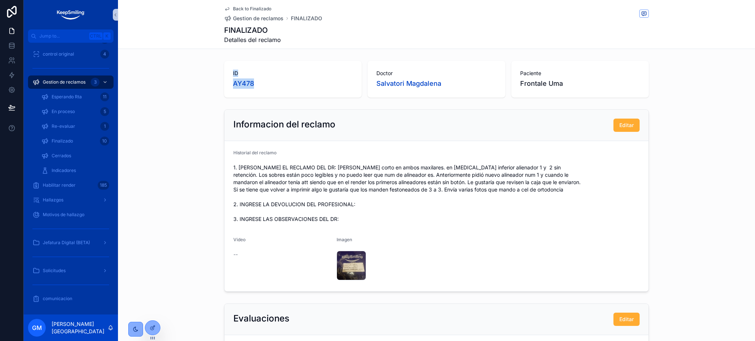
drag, startPoint x: 228, startPoint y: 80, endPoint x: 225, endPoint y: 86, distance: 6.4
click at [199, 74] on div "ID AY478 Doctor Salvatori Magdalena Paciente Frontale Uma" at bounding box center [436, 79] width 637 height 43
click at [239, 8] on span "Back to Finalizado" at bounding box center [252, 9] width 38 height 6
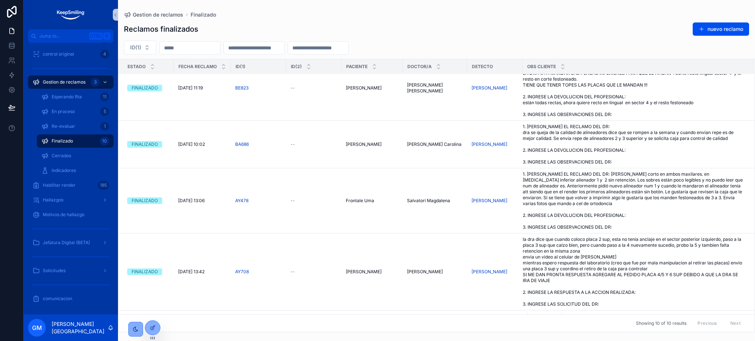
scroll to position [346, 0]
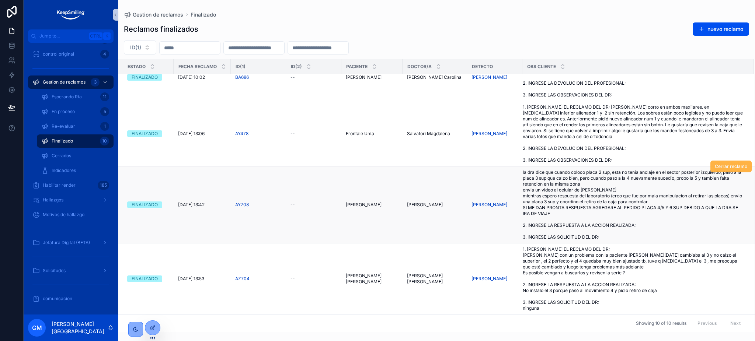
click at [707, 167] on span "Cerrar reclamo" at bounding box center [731, 167] width 32 height 6
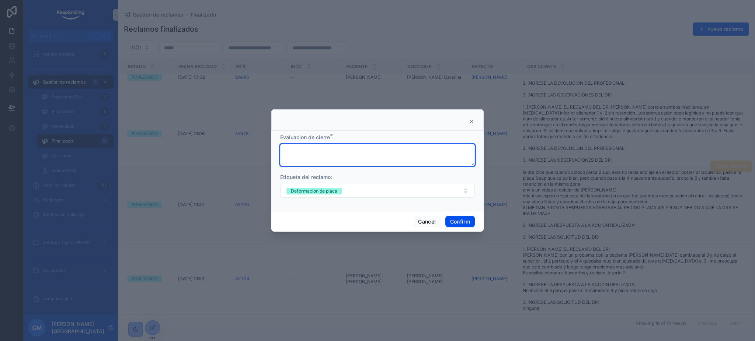
click at [348, 151] on textarea at bounding box center [377, 155] width 195 height 22
type textarea "********"
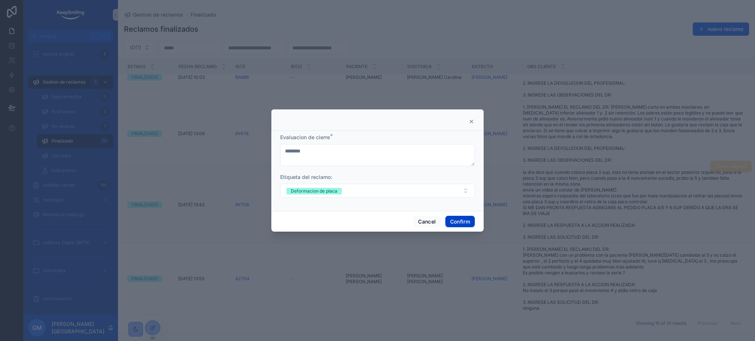
click at [470, 224] on button "Confirm" at bounding box center [459, 222] width 29 height 12
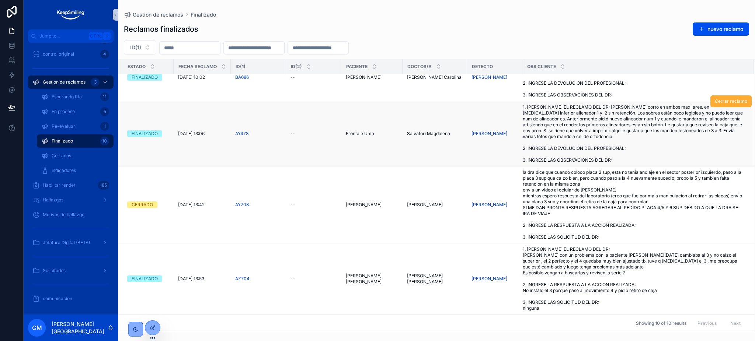
scroll to position [269, 0]
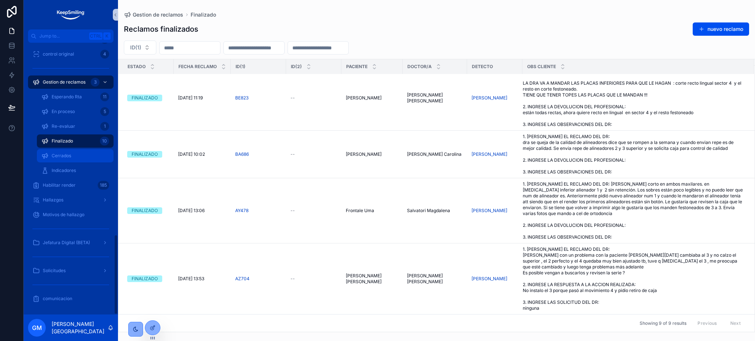
click at [60, 161] on div "Cerrados" at bounding box center [75, 156] width 68 height 12
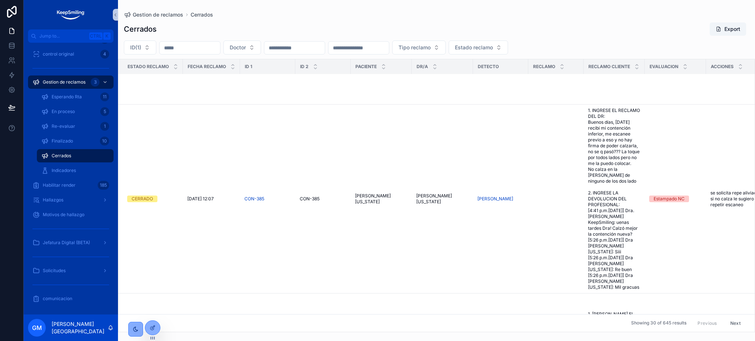
scroll to position [1179, 0]
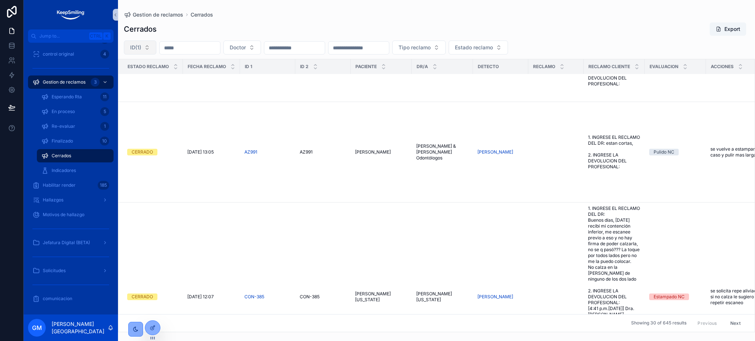
click at [141, 52] on button "ID(1)" at bounding box center [140, 48] width 32 height 14
type input "*****"
click at [156, 74] on div "AY478" at bounding box center [140, 78] width 88 height 12
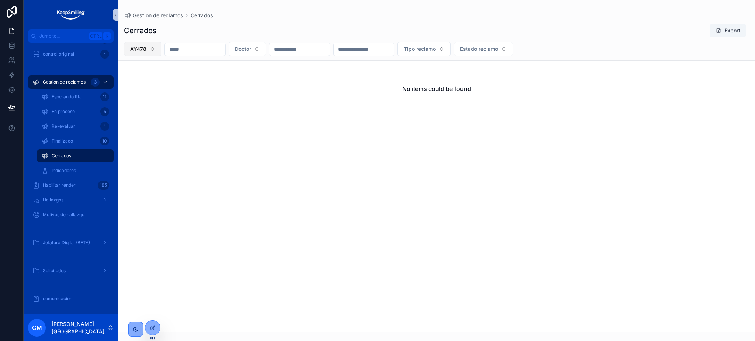
click at [152, 54] on button "AY478" at bounding box center [143, 49] width 38 height 14
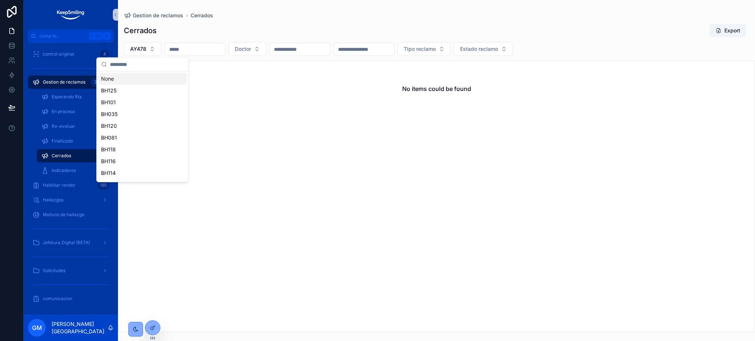
click at [148, 77] on div "None" at bounding box center [142, 79] width 88 height 12
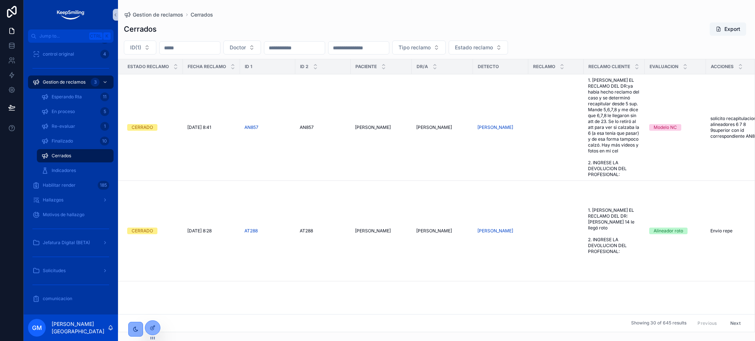
click at [175, 50] on input "scrollable content" at bounding box center [190, 48] width 60 height 10
paste input "*****"
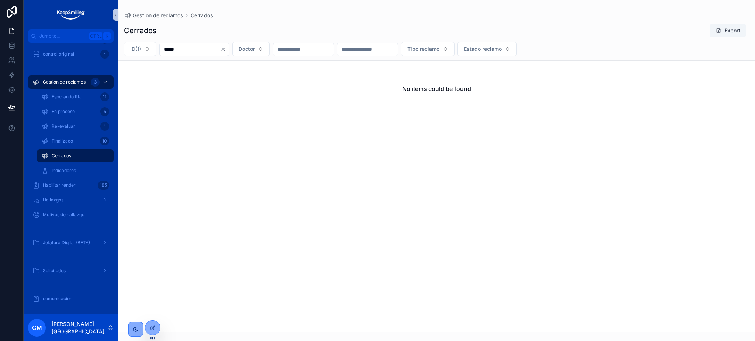
click at [175, 50] on input "*****" at bounding box center [190, 49] width 60 height 10
type input "*****"
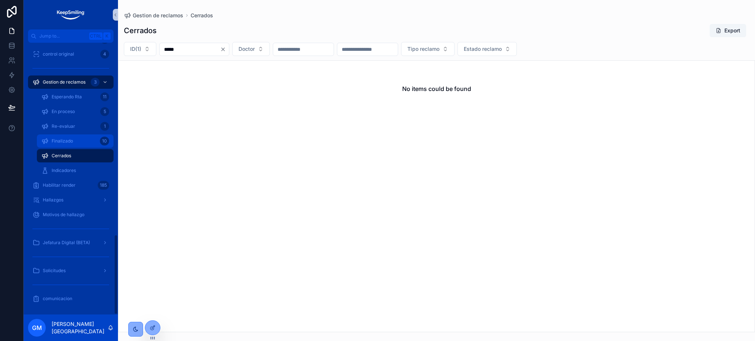
click at [61, 143] on span "Finalizado" at bounding box center [62, 141] width 21 height 6
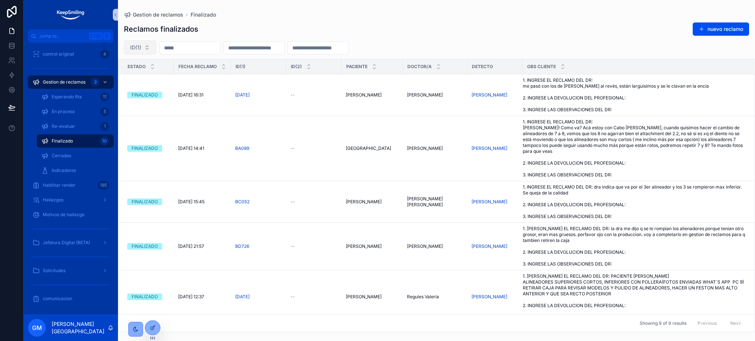
click at [140, 49] on span "ID(1)" at bounding box center [135, 47] width 11 height 7
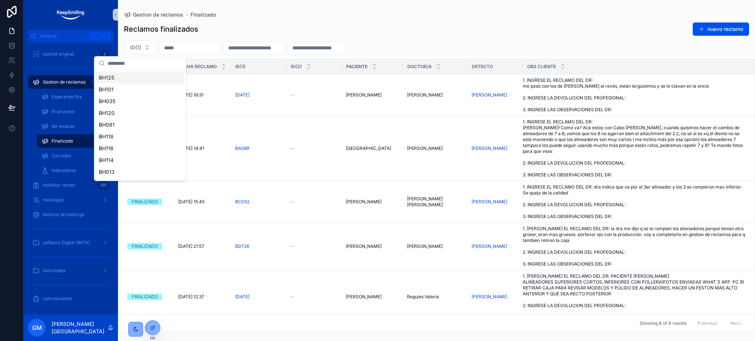
click at [140, 69] on input "scrollable content" at bounding box center [145, 63] width 74 height 13
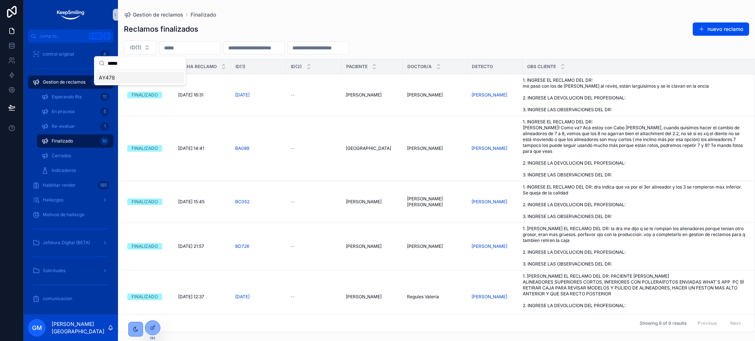
type input "*****"
click at [140, 76] on div "AY478" at bounding box center [140, 78] width 88 height 12
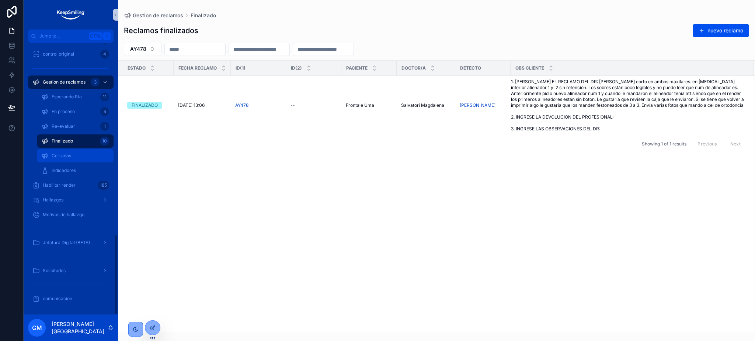
click at [69, 152] on div "Cerrados" at bounding box center [75, 156] width 68 height 12
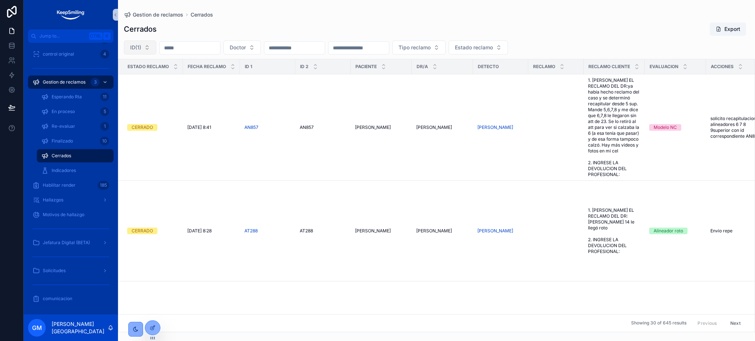
click at [144, 46] on button "ID(1)" at bounding box center [140, 48] width 32 height 14
type input "*****"
click at [143, 77] on div "AY708" at bounding box center [140, 78] width 88 height 12
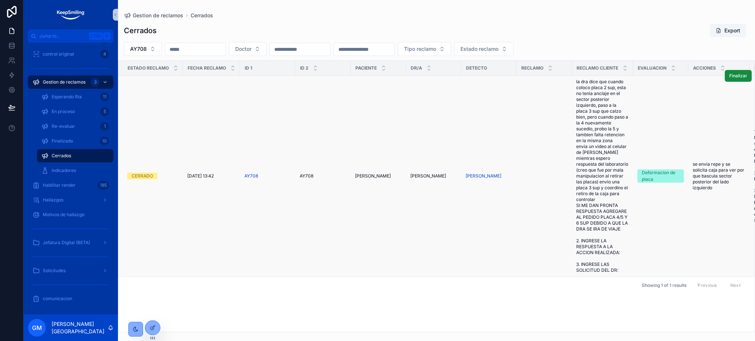
click at [369, 176] on span "Mazzitelli Sofia" at bounding box center [373, 176] width 36 height 6
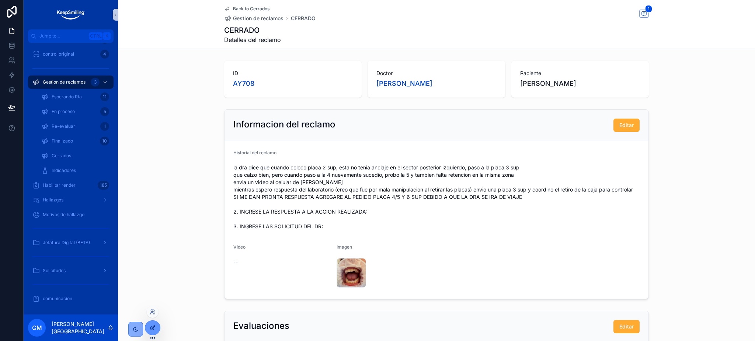
click at [153, 320] on div at bounding box center [152, 328] width 15 height 14
click at [233, 3] on div "Back to Cerrados Gestion de reclamos CERRADO 1 CERRADO Detalles del reclamo" at bounding box center [436, 24] width 425 height 49
click at [233, 8] on span "Back to Cerrados" at bounding box center [251, 9] width 36 height 6
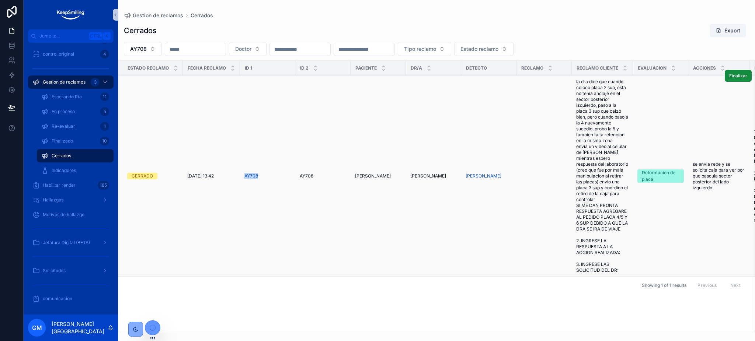
drag, startPoint x: 244, startPoint y: 181, endPoint x: 261, endPoint y: 178, distance: 17.1
click at [261, 178] on td "AY708" at bounding box center [267, 176] width 55 height 201
copy span "AY708"
click at [15, 45] on icon at bounding box center [11, 45] width 7 height 7
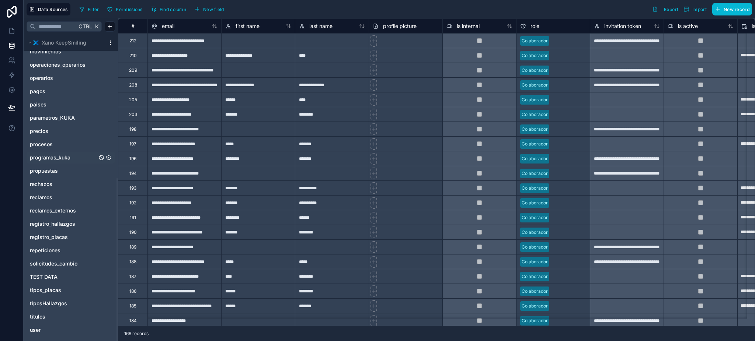
scroll to position [269, 0]
click at [48, 209] on span "reclamos_externos" at bounding box center [53, 208] width 46 height 7
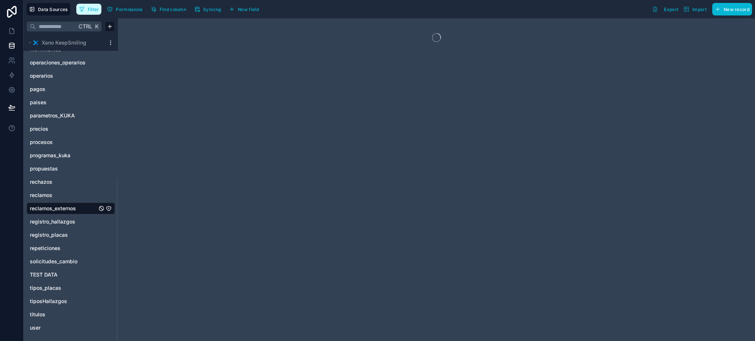
click at [86, 10] on button "Filter" at bounding box center [88, 9] width 25 height 11
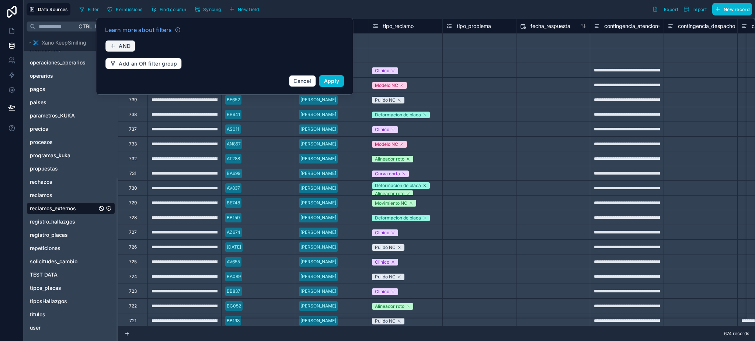
click at [118, 47] on button "AND" at bounding box center [120, 46] width 30 height 12
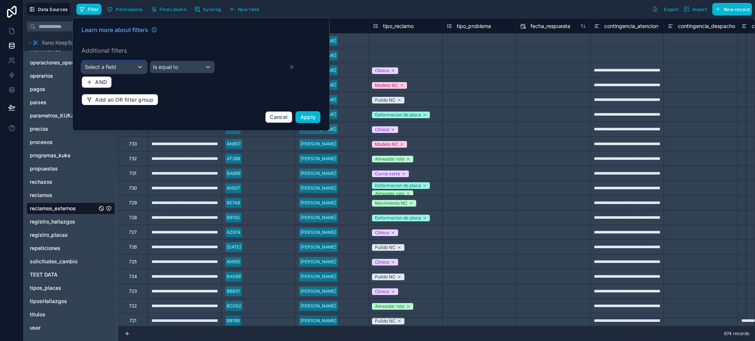
click at [122, 67] on div "Select a field" at bounding box center [114, 67] width 65 height 12
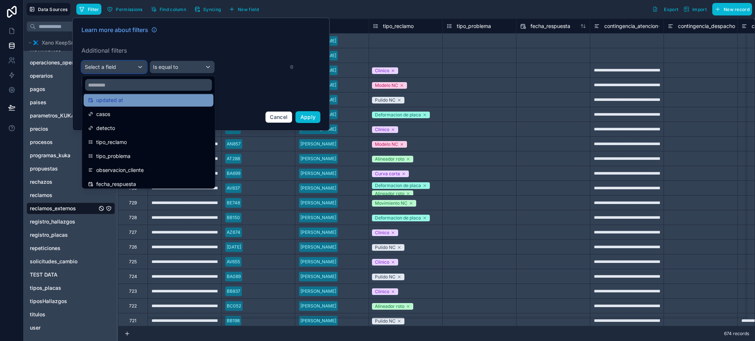
scroll to position [49, 0]
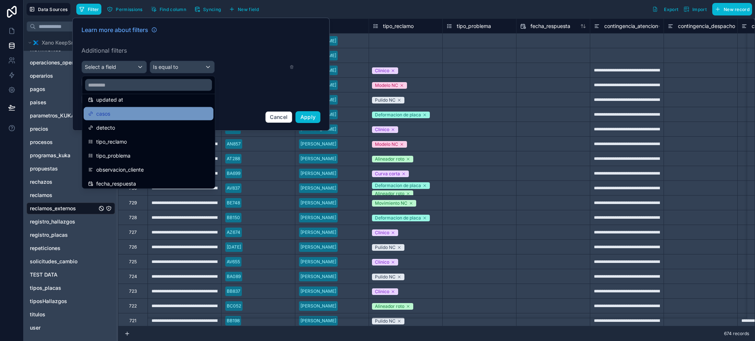
click at [116, 110] on div "casos" at bounding box center [148, 113] width 121 height 9
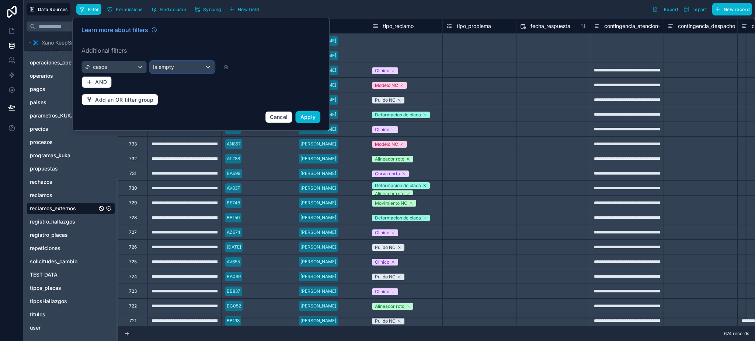
click at [200, 69] on div "Is empty" at bounding box center [182, 67] width 65 height 12
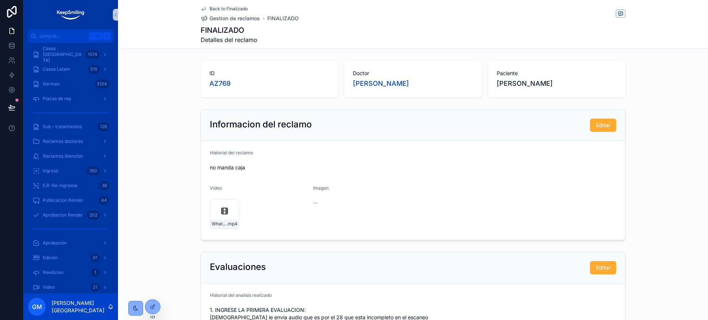
scroll to position [588, 0]
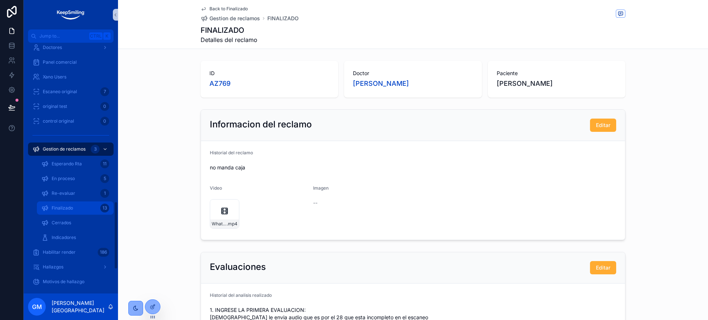
click at [82, 206] on div "Finalizado 13" at bounding box center [75, 208] width 68 height 12
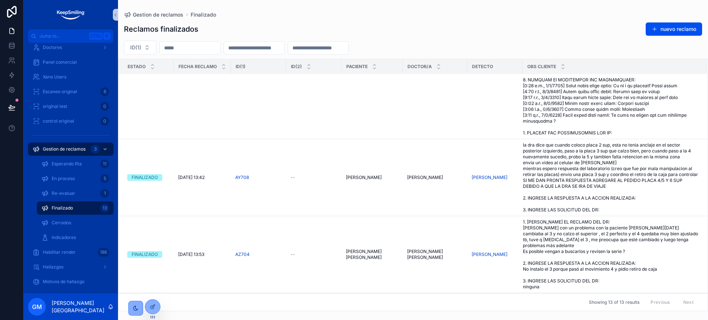
scroll to position [737, 0]
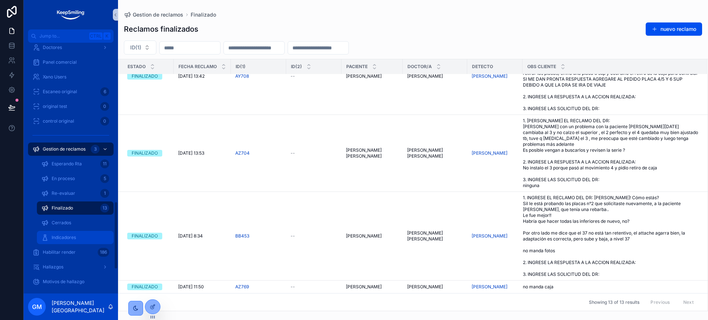
click at [65, 236] on span "Indicadores" at bounding box center [64, 238] width 24 height 6
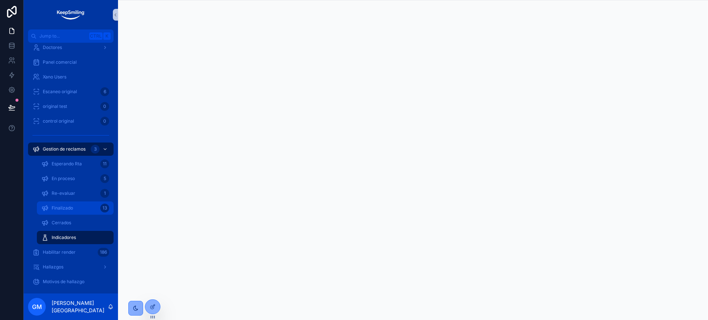
drag, startPoint x: 72, startPoint y: 205, endPoint x: 102, endPoint y: 199, distance: 30.8
click at [73, 205] on div "Finalizado 13" at bounding box center [75, 208] width 68 height 12
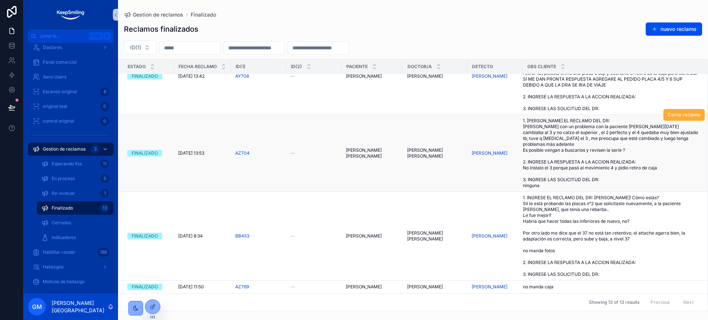
scroll to position [575, 0]
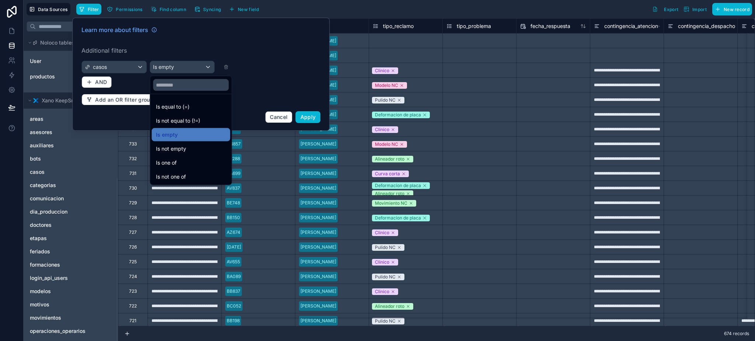
scroll to position [269, 0]
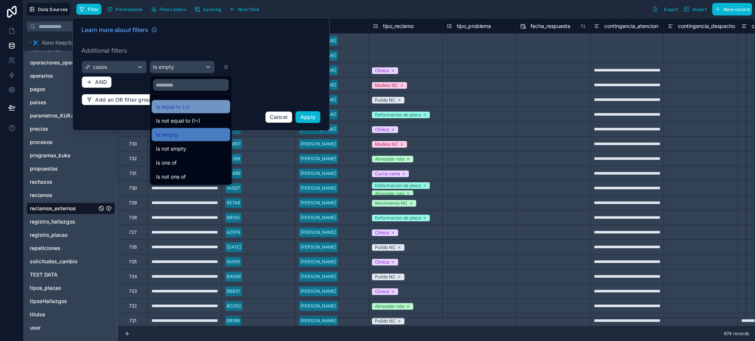
click at [187, 104] on span "Is equal to (=)" at bounding box center [173, 106] width 34 height 9
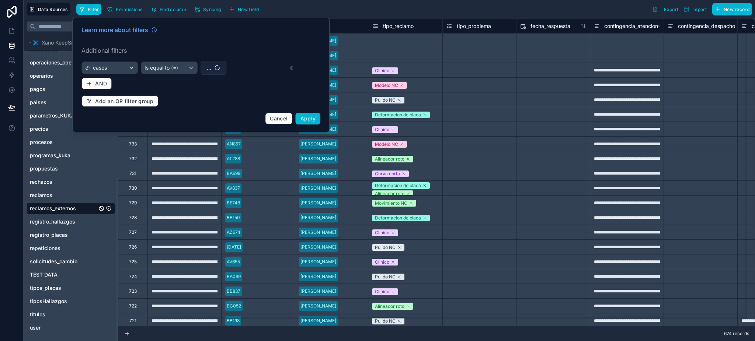
click at [215, 72] on button "..." at bounding box center [214, 68] width 26 height 14
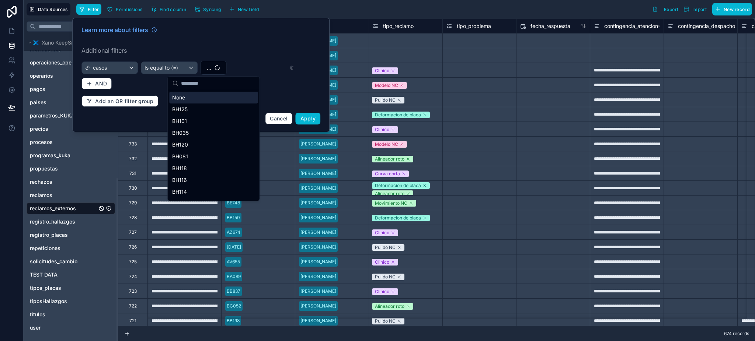
click at [215, 88] on input "text" at bounding box center [218, 83] width 74 height 13
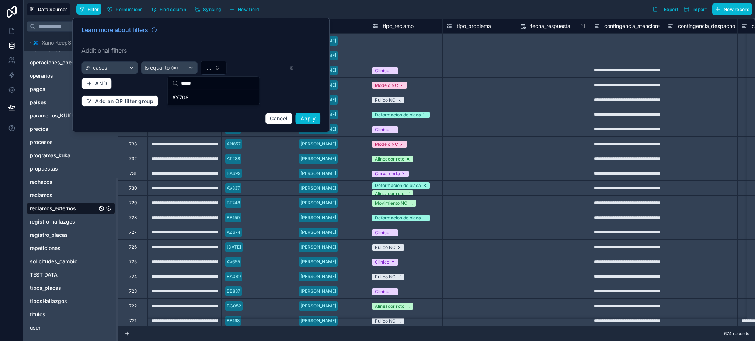
type input "*****"
click at [209, 102] on div "AY708" at bounding box center [213, 98] width 88 height 12
click at [309, 122] on button "Apply" at bounding box center [308, 119] width 25 height 12
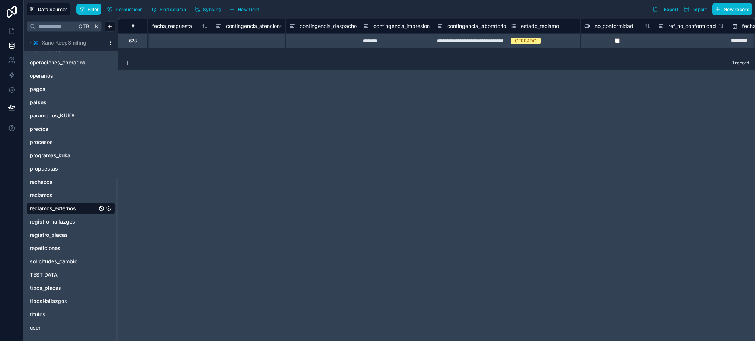
scroll to position [0, 537]
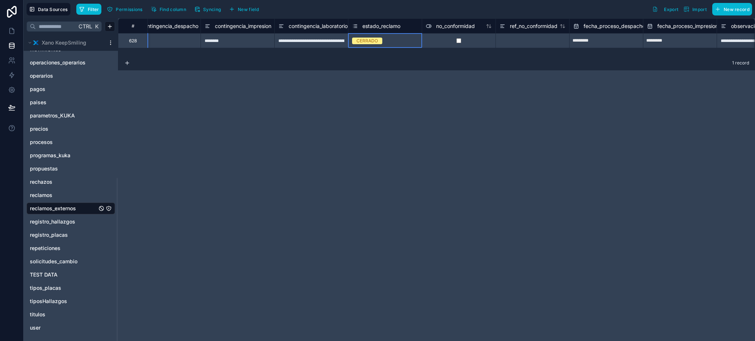
click at [411, 46] on div "CERRADO" at bounding box center [384, 41] width 73 height 14
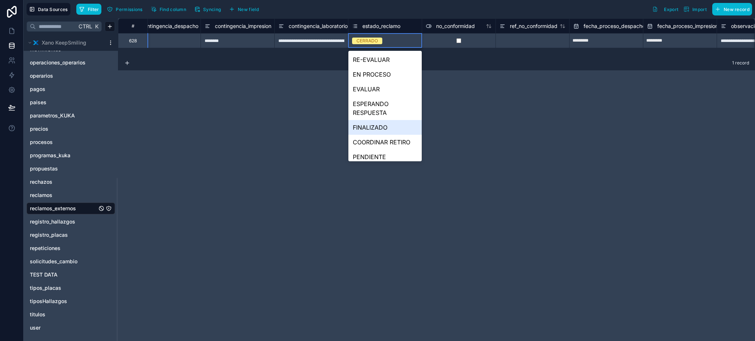
click at [390, 128] on div "FINALIZADO" at bounding box center [384, 127] width 73 height 15
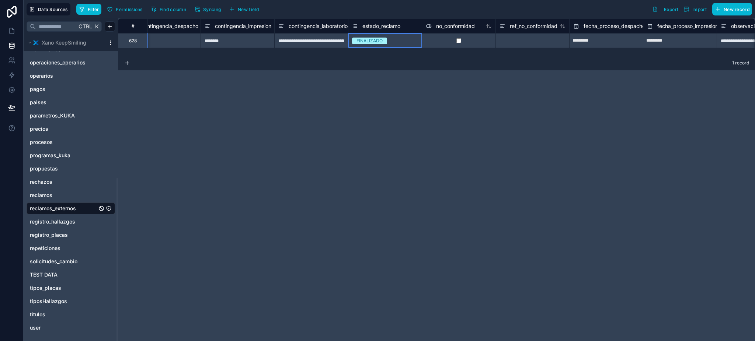
click at [515, 124] on div "**********" at bounding box center [436, 179] width 637 height 323
click at [248, 38] on div "********" at bounding box center [238, 40] width 74 height 15
click at [285, 95] on div "**********" at bounding box center [436, 179] width 637 height 323
click at [13, 36] on link at bounding box center [11, 31] width 23 height 15
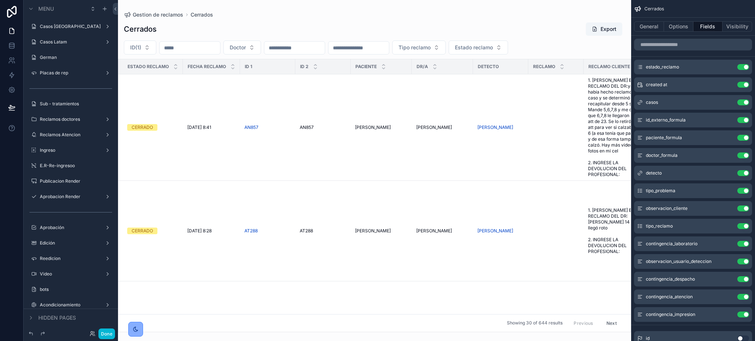
scroll to position [667, 0]
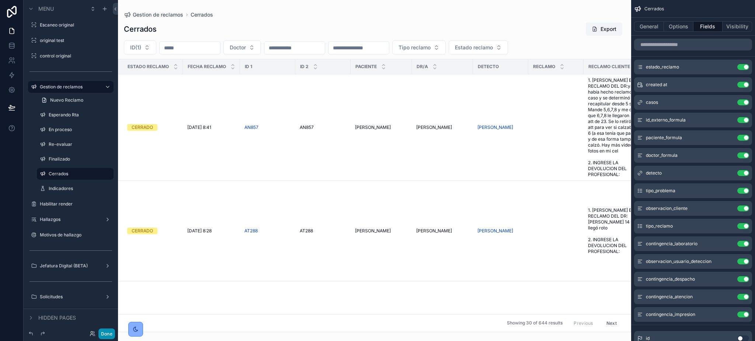
click at [110, 338] on button "Done" at bounding box center [106, 334] width 17 height 11
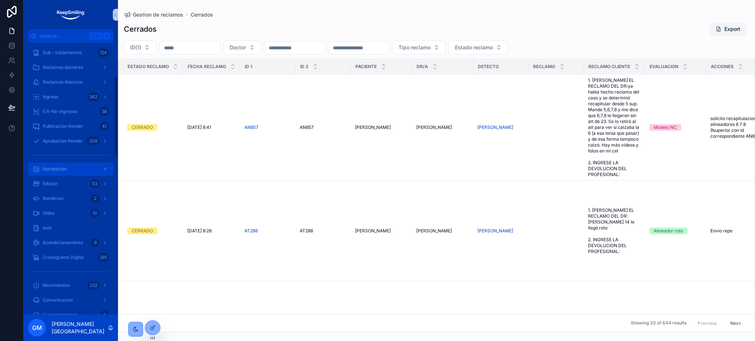
scroll to position [245, 0]
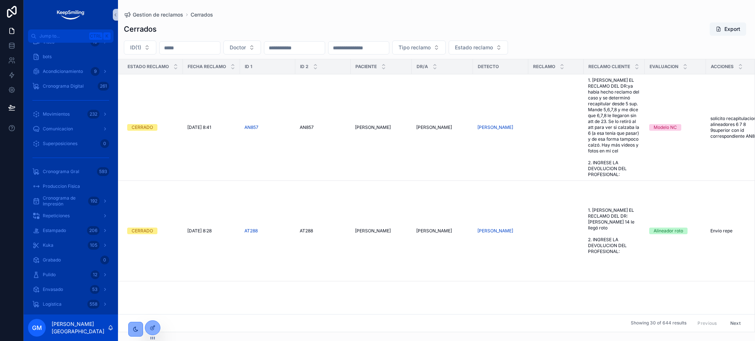
click at [168, 10] on div "Gestion de reclamos Cerrados Cerrados Export ID(1) Doctor Tipo reclamo Estado r…" at bounding box center [436, 166] width 637 height 332
click at [168, 15] on span "Gestion de reclamos" at bounding box center [158, 14] width 50 height 7
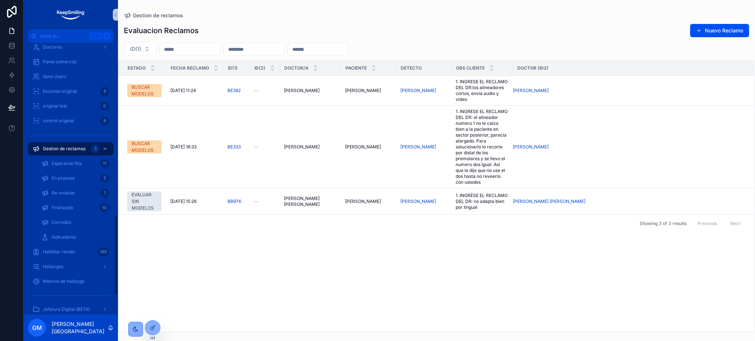
scroll to position [590, 0]
click at [73, 210] on div "Finalizado 10" at bounding box center [75, 207] width 68 height 12
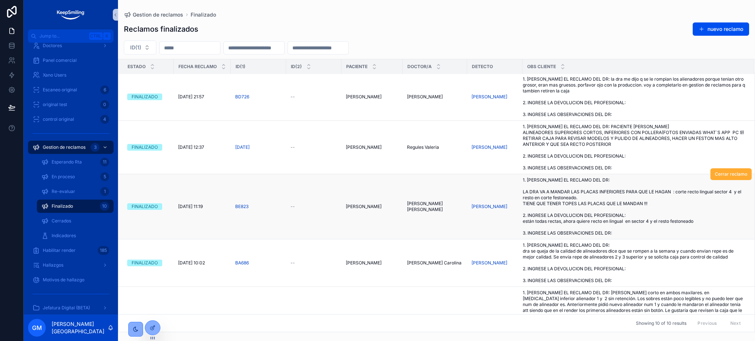
scroll to position [297, 0]
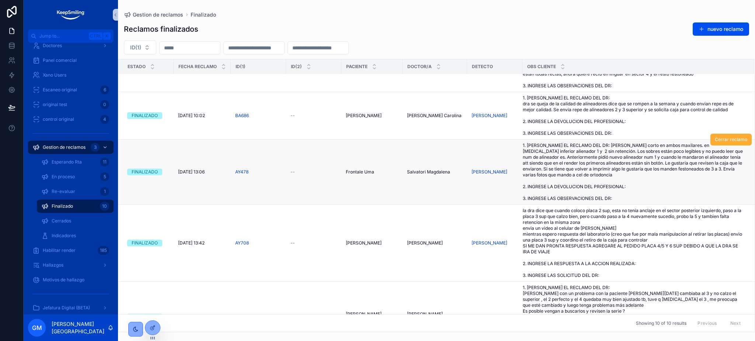
click at [620, 189] on span "1. INGRESE EL RECLAMO DEL DR: pulido corto en ambos maxilares. en maxilar infer…" at bounding box center [634, 172] width 222 height 59
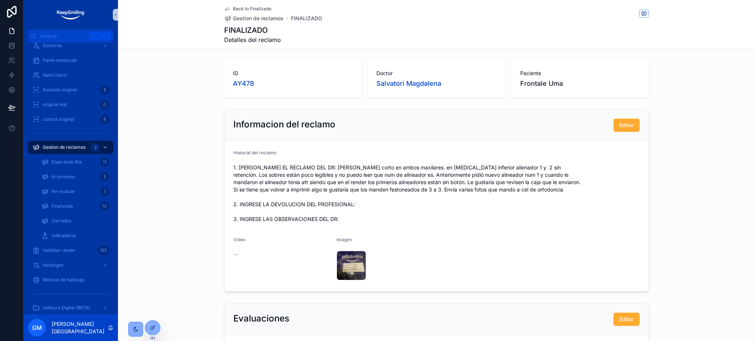
click at [253, 8] on span "Back to Finalizado" at bounding box center [252, 9] width 38 height 6
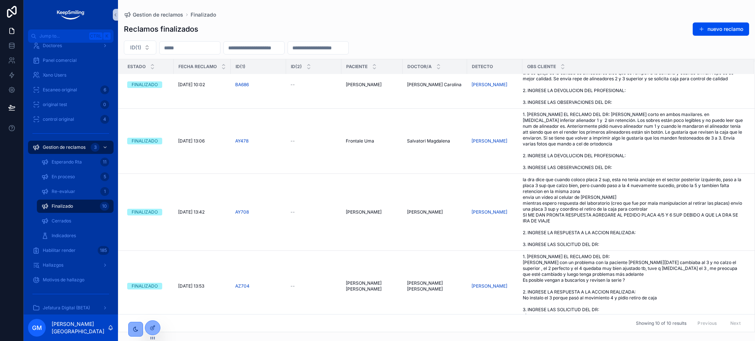
scroll to position [346, 0]
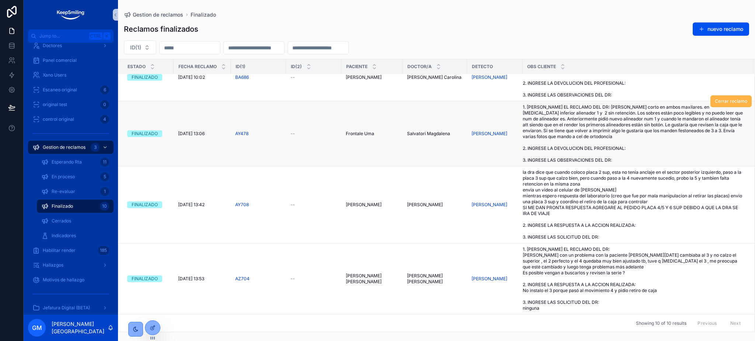
click at [732, 101] on span "Cerrar reclamo" at bounding box center [731, 101] width 32 height 6
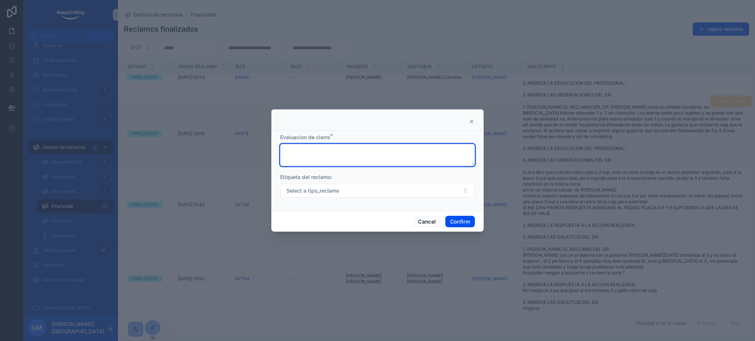
click at [318, 153] on textarea at bounding box center [377, 155] width 195 height 22
type textarea "*"
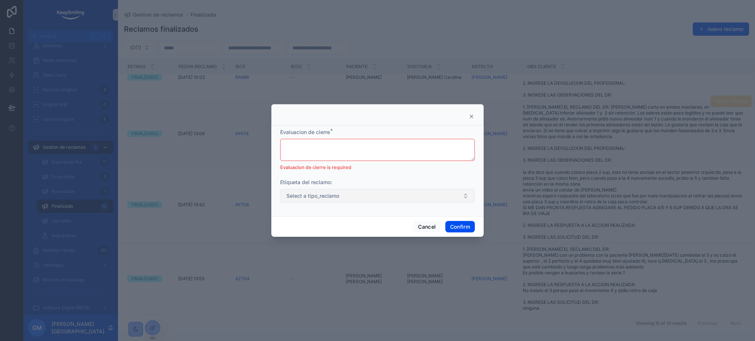
click at [354, 192] on button "Select a tipo_reclamo" at bounding box center [377, 196] width 195 height 14
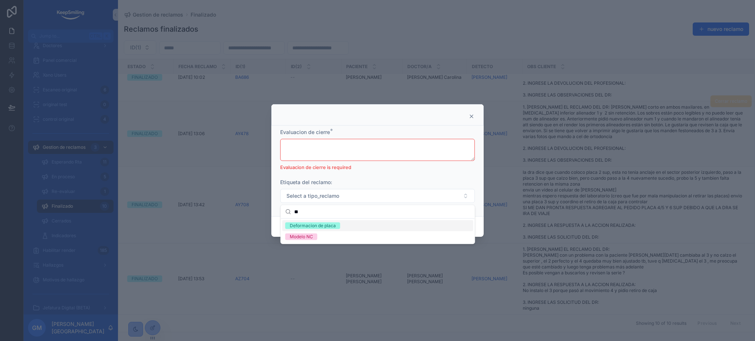
type input "**"
click at [366, 224] on div "Deformacion de placa" at bounding box center [377, 225] width 191 height 11
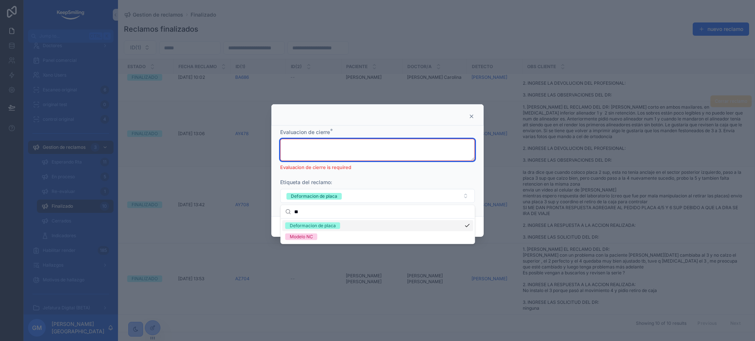
click at [360, 151] on textarea at bounding box center [377, 150] width 195 height 22
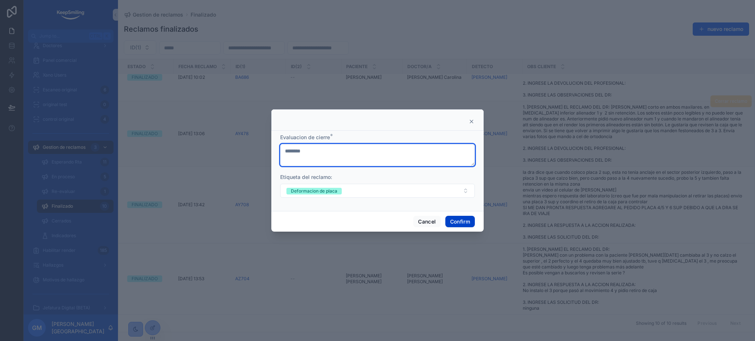
type textarea "********"
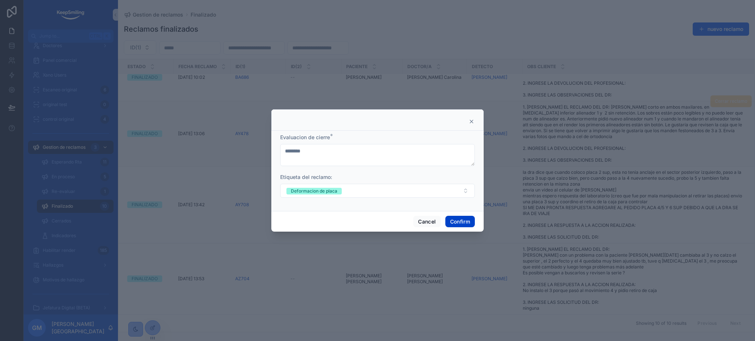
click at [455, 218] on button "Confirm" at bounding box center [459, 222] width 29 height 12
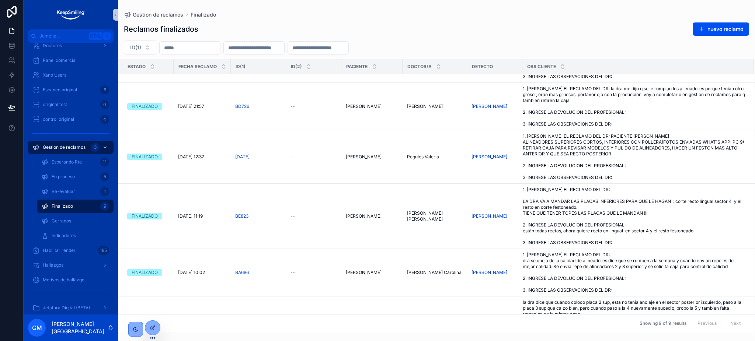
scroll to position [133, 0]
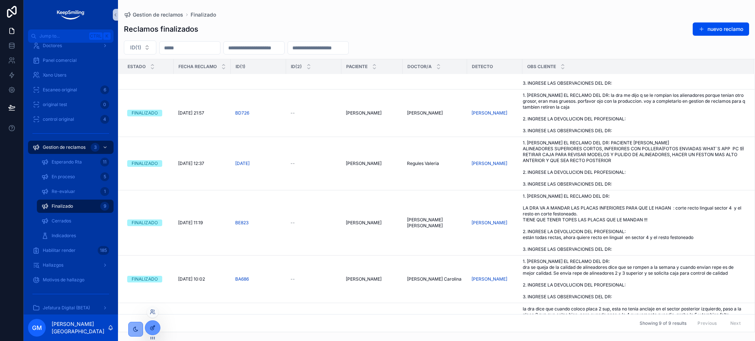
click at [149, 332] on div at bounding box center [152, 328] width 15 height 14
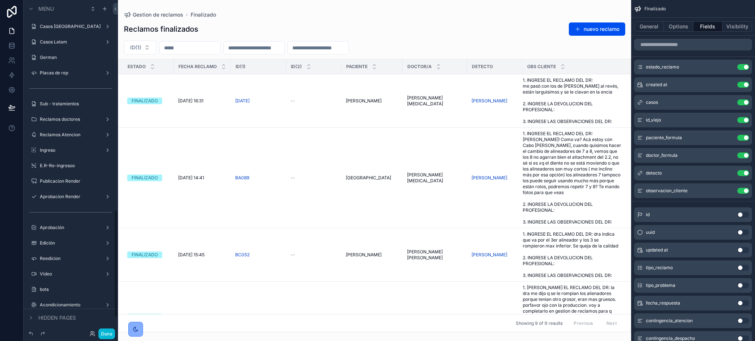
scroll to position [652, 0]
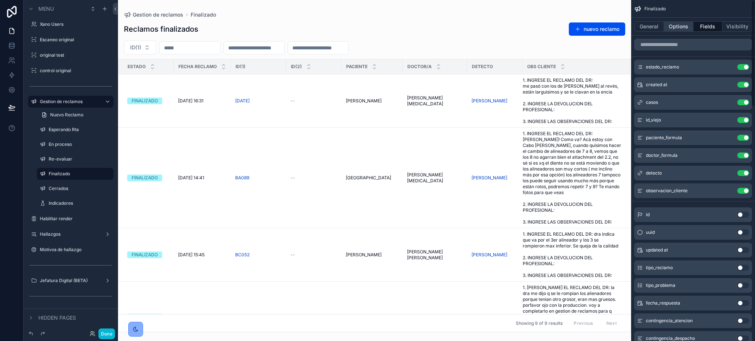
click at [686, 21] on button "Options" at bounding box center [678, 26] width 29 height 10
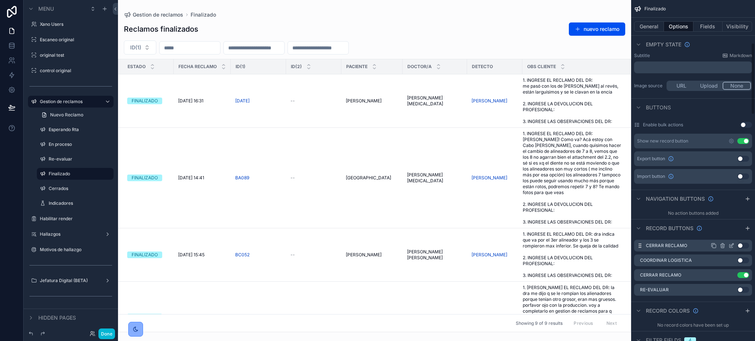
scroll to position [295, 0]
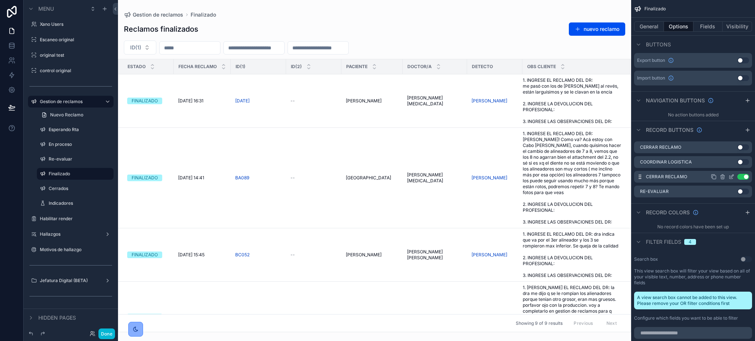
click at [733, 174] on icon "scrollable content" at bounding box center [731, 177] width 6 height 6
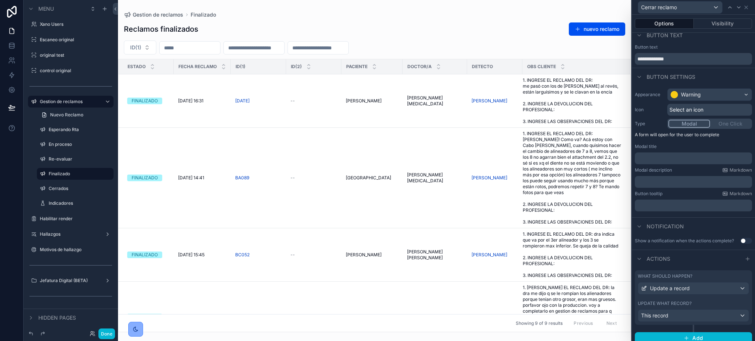
scroll to position [0, 0]
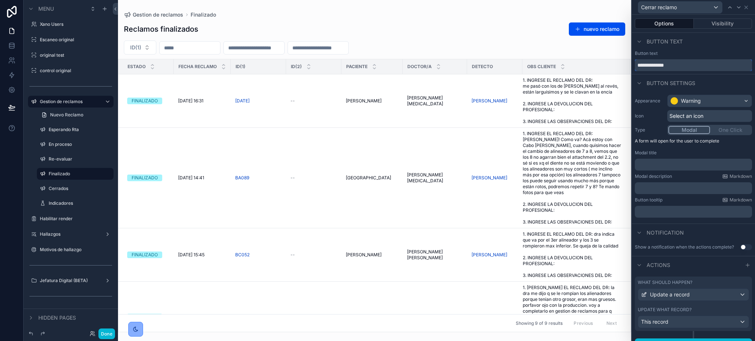
click at [681, 66] on input "**********" at bounding box center [693, 65] width 117 height 12
click at [662, 169] on div "﻿" at bounding box center [693, 165] width 117 height 12
click at [662, 163] on p "﻿" at bounding box center [694, 164] width 113 height 7
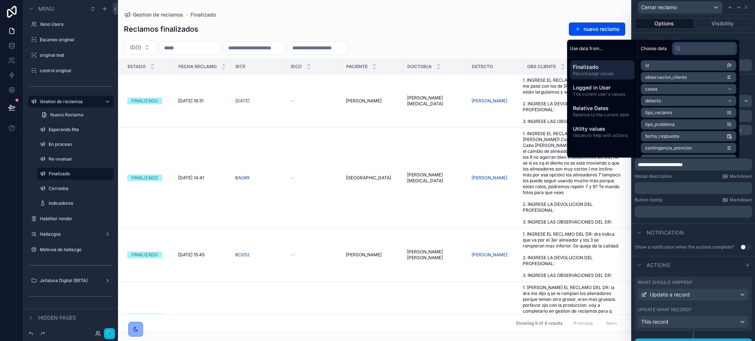
click at [700, 46] on input "text" at bounding box center [704, 48] width 63 height 12
click at [695, 52] on input "text" at bounding box center [704, 48] width 63 height 12
drag, startPoint x: 691, startPoint y: 49, endPoint x: 676, endPoint y: 49, distance: 14.7
click at [676, 49] on div "**" at bounding box center [704, 48] width 63 height 12
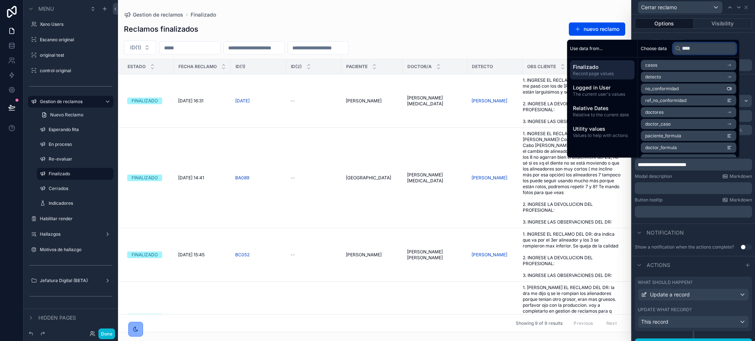
scroll to position [0, 0]
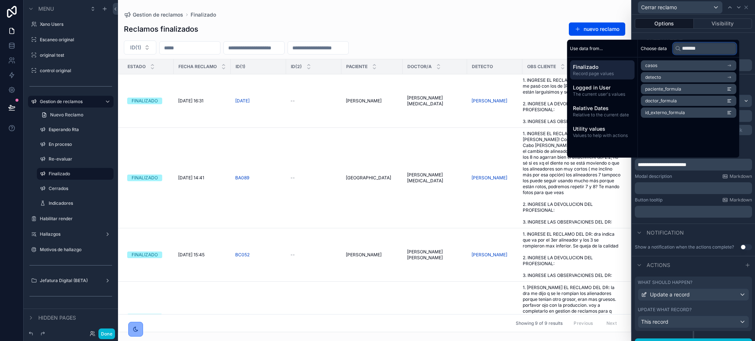
type input "*******"
click at [687, 111] on li "id_externo_formula" at bounding box center [688, 113] width 95 height 10
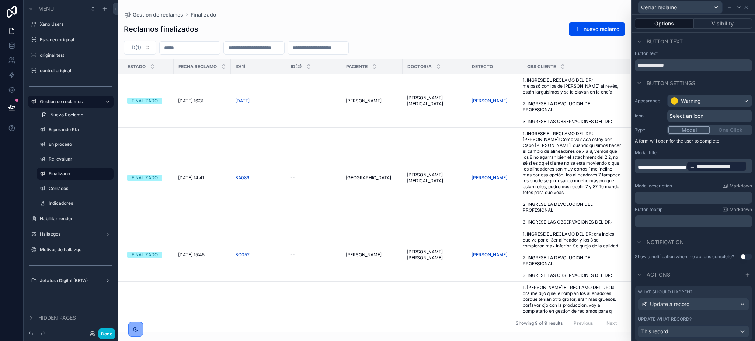
click at [705, 164] on p "**********" at bounding box center [694, 166] width 113 height 12
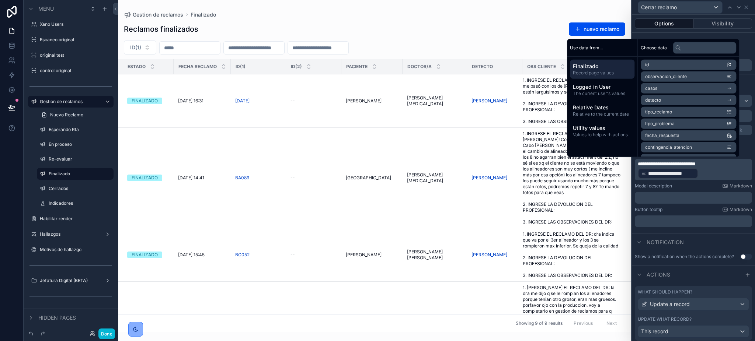
click at [696, 165] on span "**********" at bounding box center [667, 163] width 58 height 5
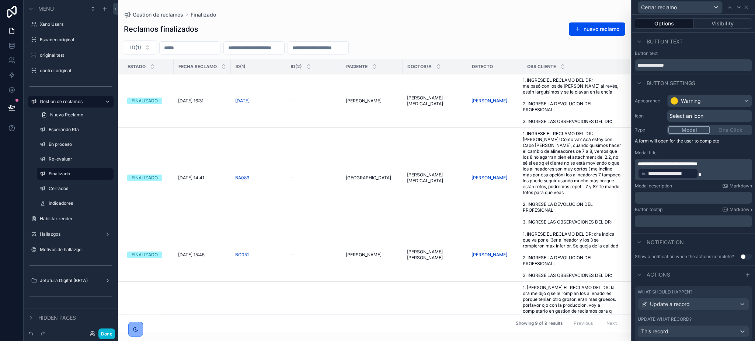
click at [692, 188] on div "Modal description Markdown" at bounding box center [693, 186] width 117 height 6
click at [746, 10] on icon at bounding box center [746, 7] width 6 height 6
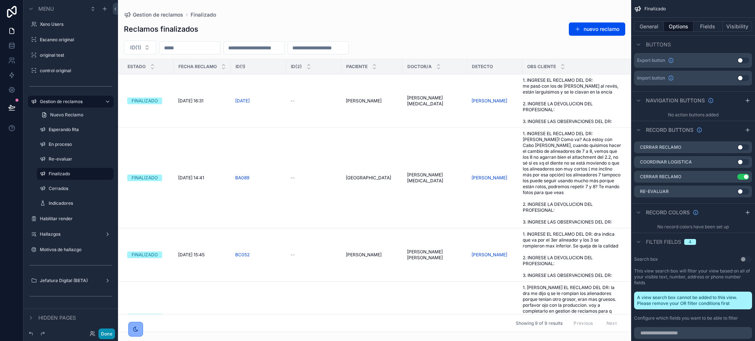
click at [108, 333] on button "Done" at bounding box center [106, 334] width 17 height 11
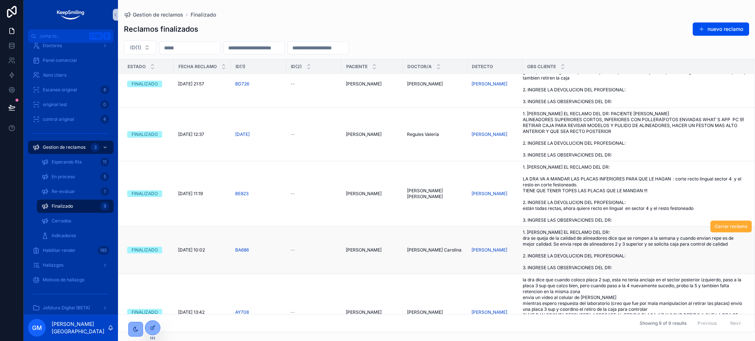
scroll to position [183, 0]
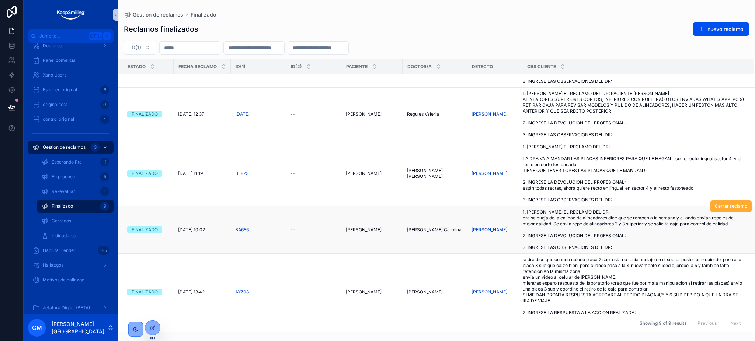
click at [588, 232] on span "1. INGRESE EL RECLAMO DEL DR: dra se queja de la calidad de alineadores dice qu…" at bounding box center [634, 229] width 222 height 41
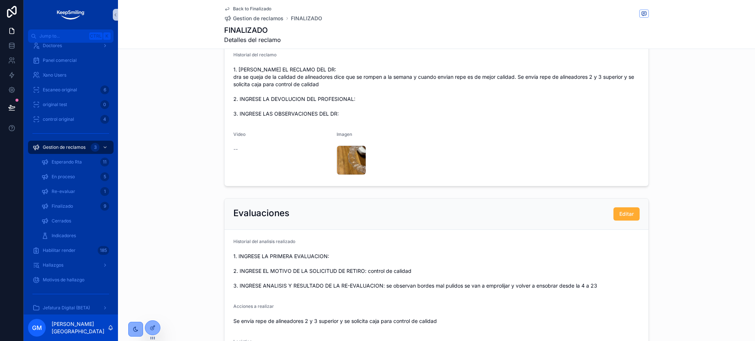
scroll to position [49, 0]
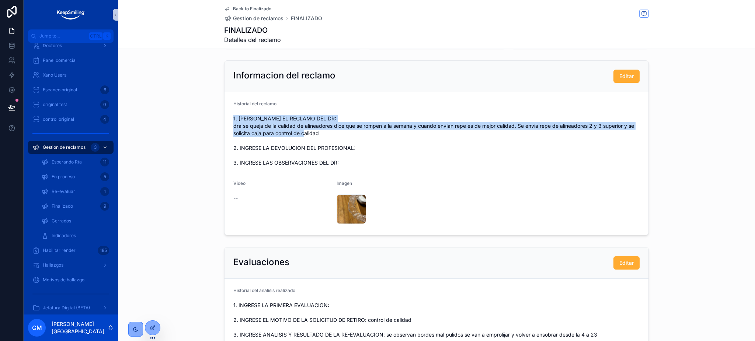
copy span "1. INGRESE EL RECLAMO DEL DR: dra se queja de la calidad de alineadores dice qu…"
drag, startPoint x: 627, startPoint y: 124, endPoint x: 630, endPoint y: 133, distance: 9.7
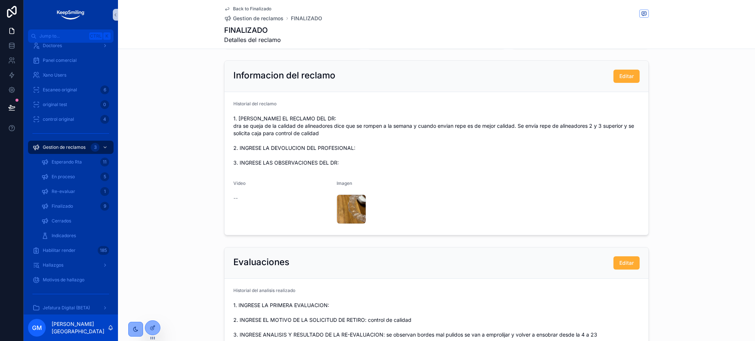
click at [527, 163] on span "1. INGRESE EL RECLAMO DEL DR: dra se queja de la calidad de alineadores dice qu…" at bounding box center [436, 141] width 406 height 52
drag, startPoint x: 627, startPoint y: 124, endPoint x: 629, endPoint y: 132, distance: 8.3
click at [629, 132] on span "1. INGRESE EL RECLAMO DEL DR: dra se queja de la calidad de alineadores dice qu…" at bounding box center [436, 141] width 406 height 52
copy span "se solicita caja para control de calidad"
click at [636, 269] on div "Evaluaciones Editar" at bounding box center [436, 263] width 424 height 31
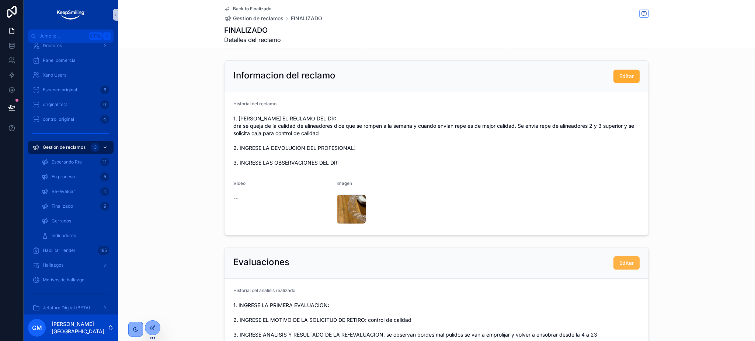
click at [630, 266] on button "Editar" at bounding box center [626, 263] width 26 height 13
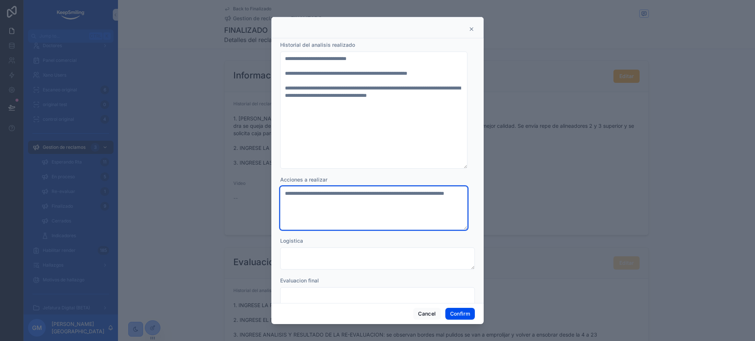
click at [358, 201] on textarea "**********" at bounding box center [373, 208] width 187 height 43
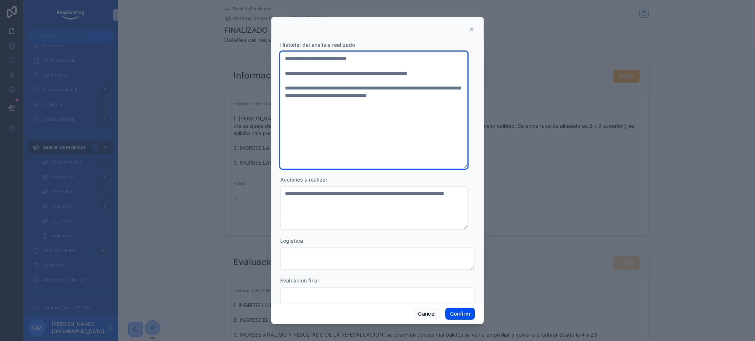
click at [392, 64] on textarea "**********" at bounding box center [373, 110] width 187 height 117
paste textarea "**********"
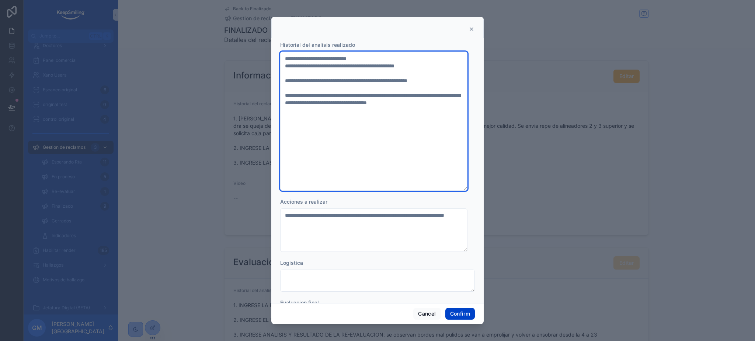
type textarea "**********"
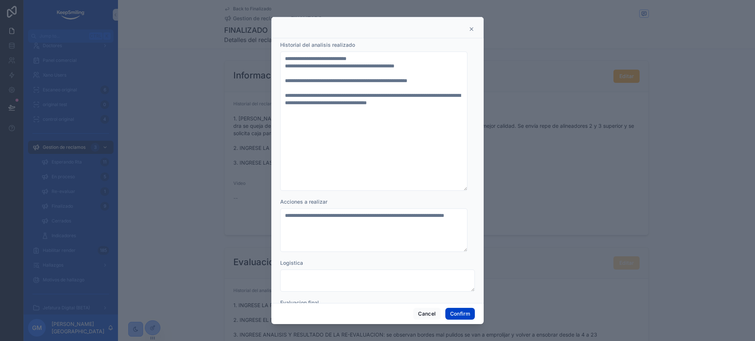
click at [463, 314] on button "Confirm" at bounding box center [459, 314] width 29 height 12
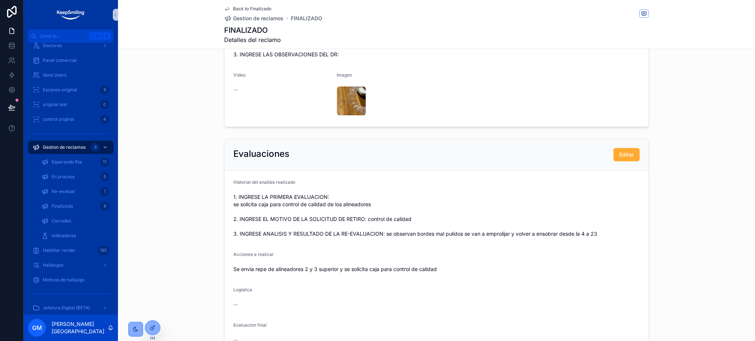
scroll to position [0, 0]
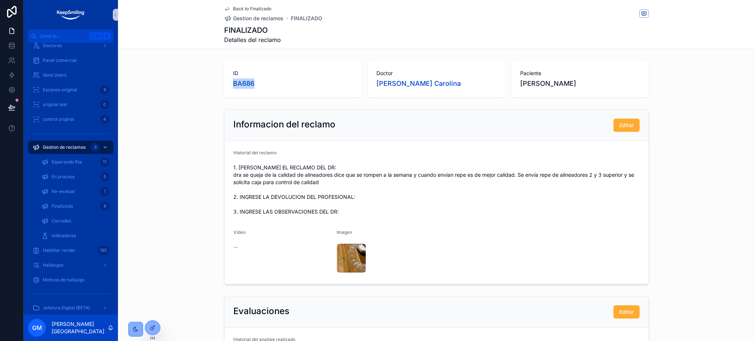
drag, startPoint x: 255, startPoint y: 82, endPoint x: 223, endPoint y: 82, distance: 32.1
click at [224, 82] on div "ID BA686" at bounding box center [292, 79] width 137 height 37
copy span "BA686"
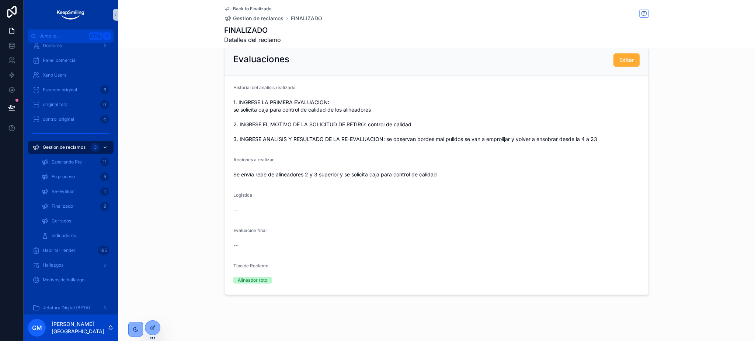
scroll to position [256, 0]
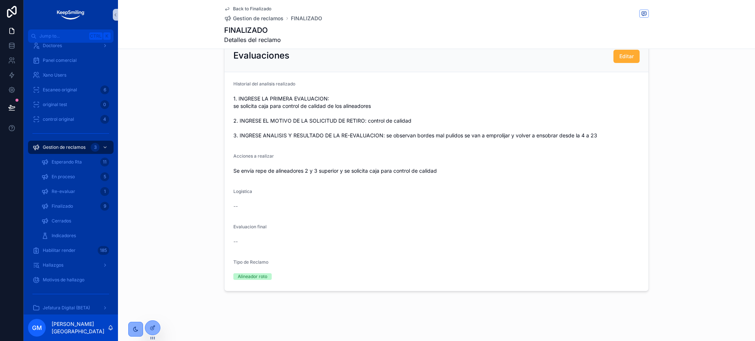
click at [570, 176] on div "Se envía repe de alineadores 2 y 3 superior y se solicita caja para control de …" at bounding box center [436, 171] width 406 height 12
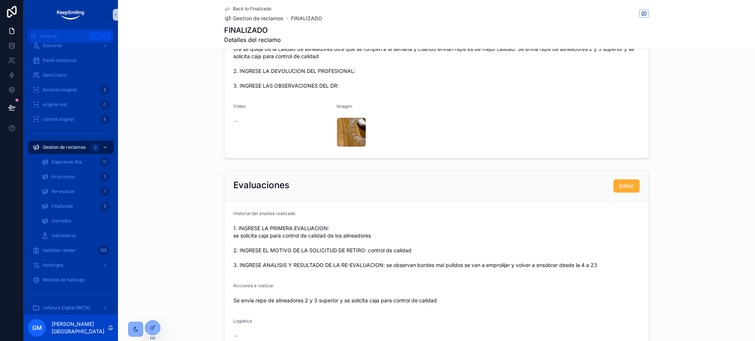
scroll to position [207, 0]
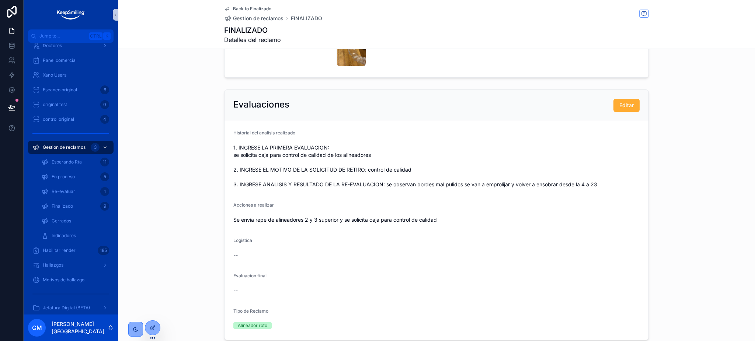
click at [252, 8] on span "Back to Finalizado" at bounding box center [252, 9] width 38 height 6
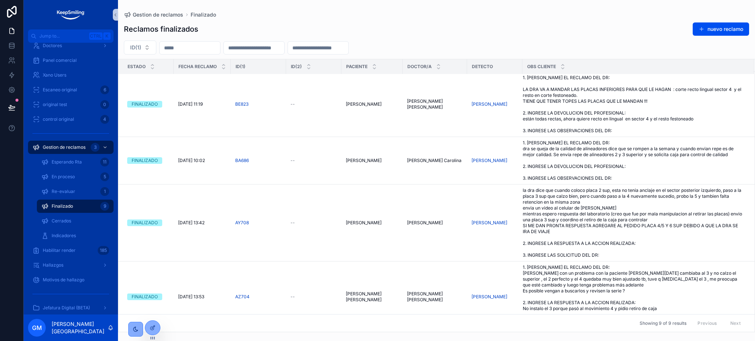
scroll to position [281, 0]
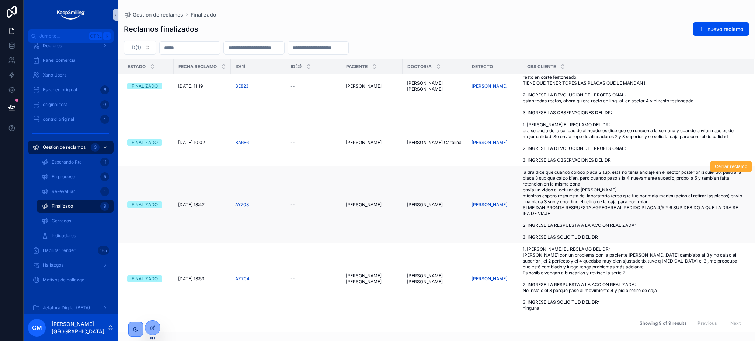
click at [618, 204] on span "la dra dice que cuando coloco placa 2 sup, esta no tenia anclaje en el sector p…" at bounding box center [634, 205] width 222 height 71
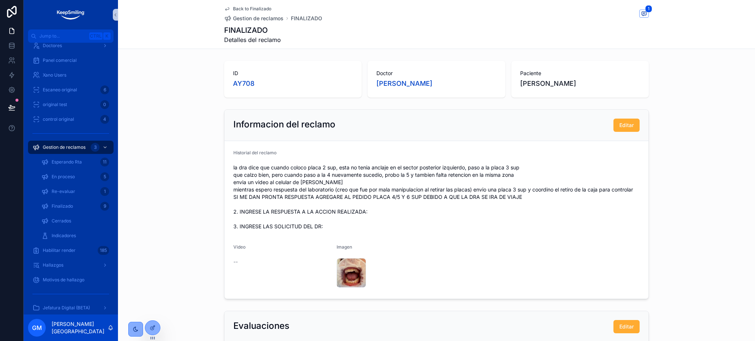
click at [478, 187] on span "la dra dice que cuando coloco placa 2 sup, esta no tenia anclaje en el sector p…" at bounding box center [436, 197] width 406 height 66
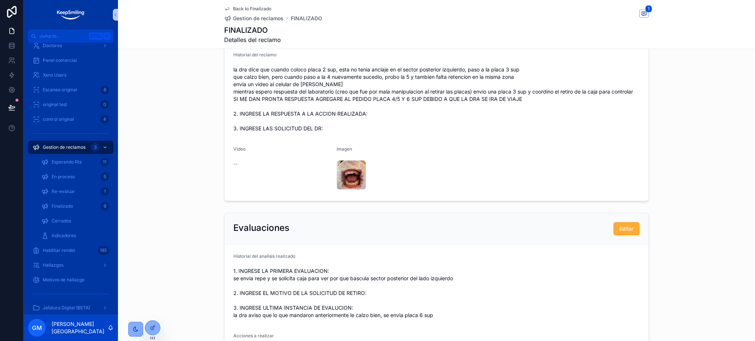
scroll to position [196, 0]
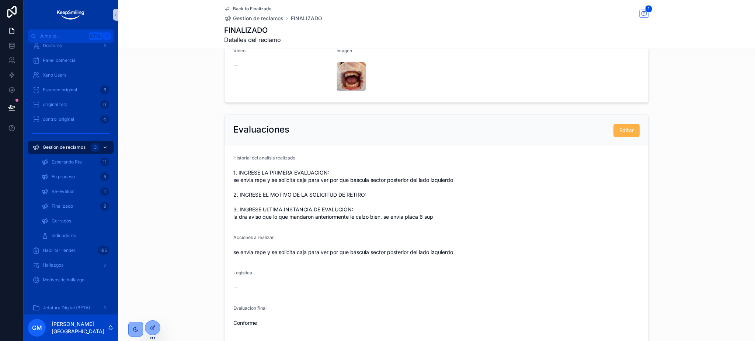
click at [619, 133] on span "Editar" at bounding box center [626, 130] width 14 height 7
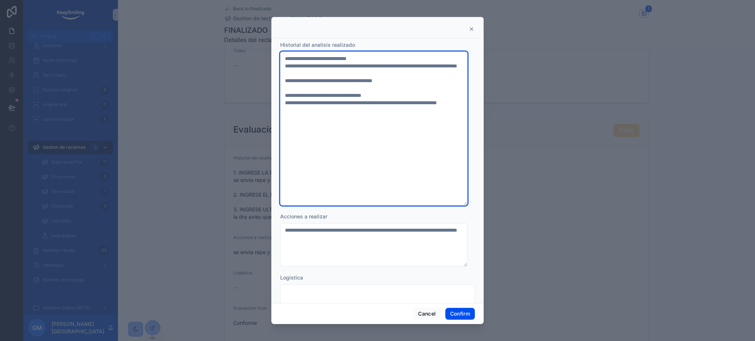
click at [386, 59] on textarea "**********" at bounding box center [373, 129] width 187 height 154
paste textarea "**********"
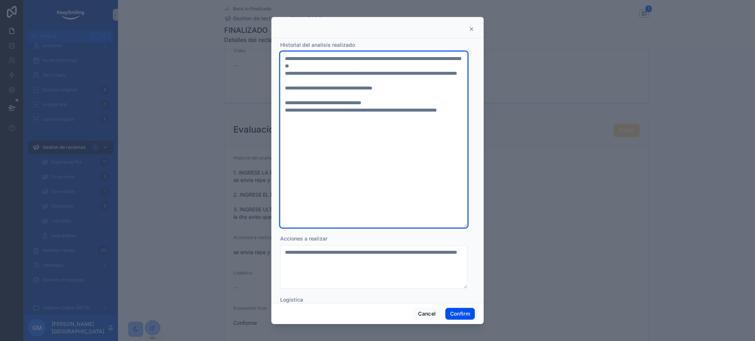
click at [384, 59] on textarea "**********" at bounding box center [373, 140] width 187 height 176
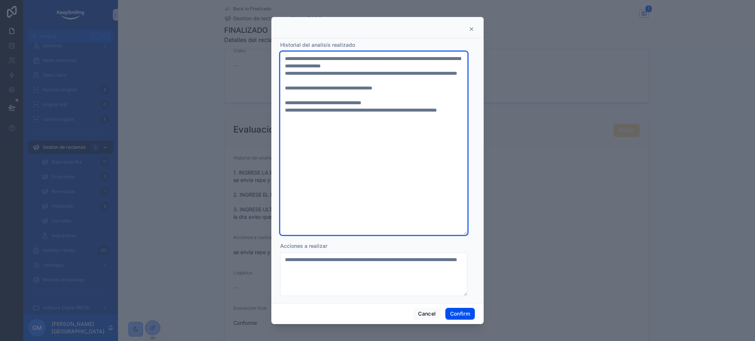
drag, startPoint x: 380, startPoint y: 56, endPoint x: 408, endPoint y: 65, distance: 28.5
click at [408, 65] on textarea "**********" at bounding box center [373, 144] width 187 height 184
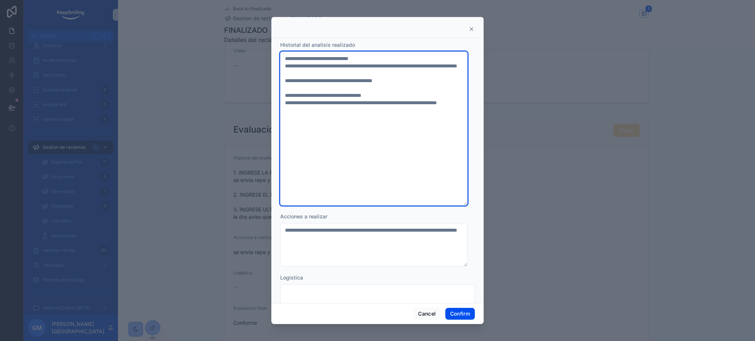
click at [411, 97] on textarea "**********" at bounding box center [373, 129] width 187 height 154
click at [410, 102] on textarea "**********" at bounding box center [373, 129] width 187 height 154
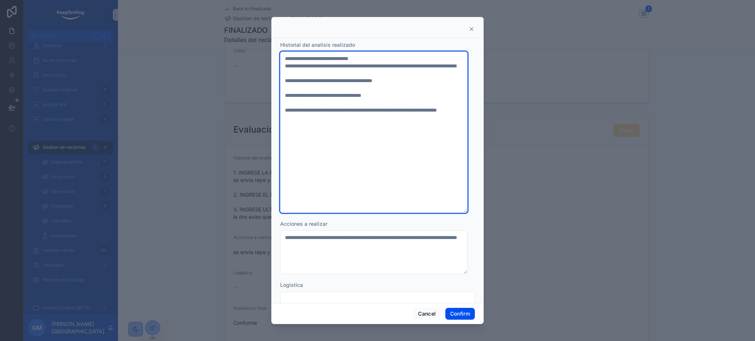
paste textarea "**********"
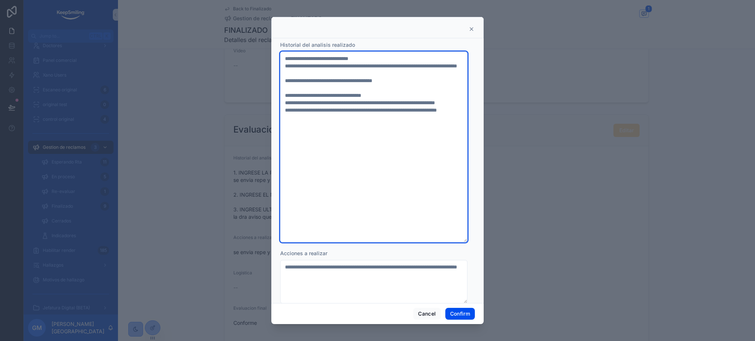
click at [369, 108] on textarea "**********" at bounding box center [373, 147] width 187 height 191
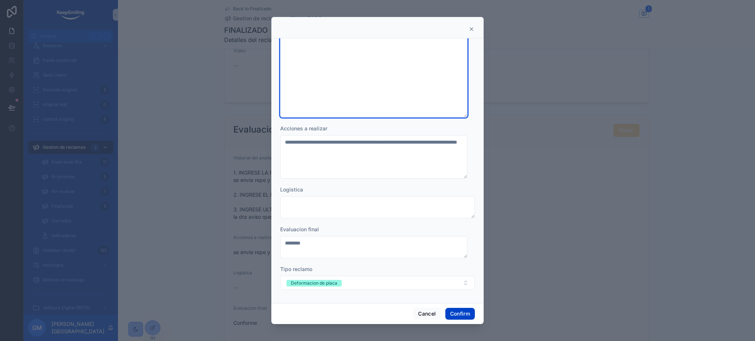
type textarea "**********"
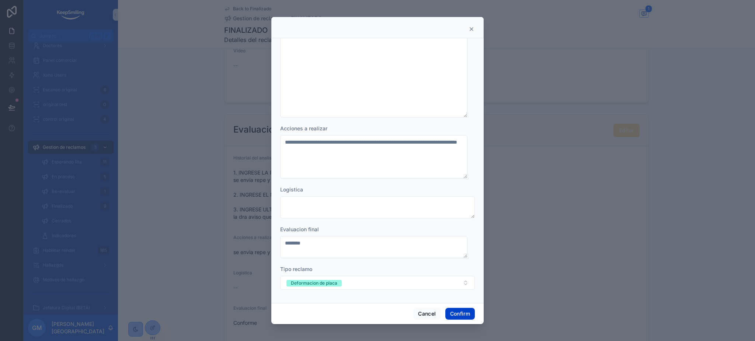
click at [457, 316] on button "Confirm" at bounding box center [459, 314] width 29 height 12
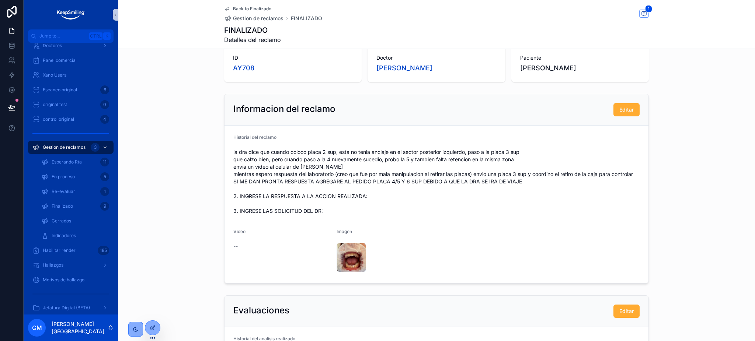
scroll to position [0, 0]
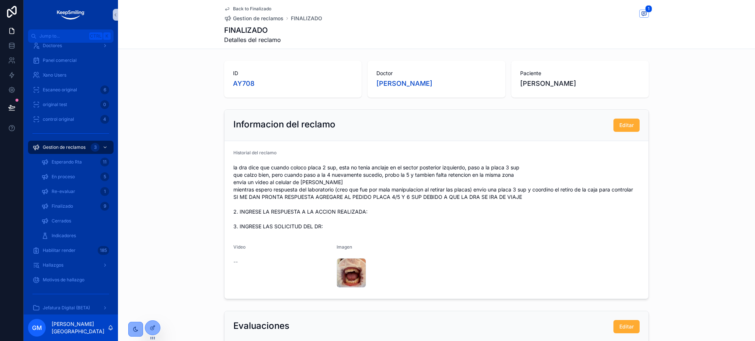
click at [243, 6] on span "Back to Finalizado" at bounding box center [252, 9] width 38 height 6
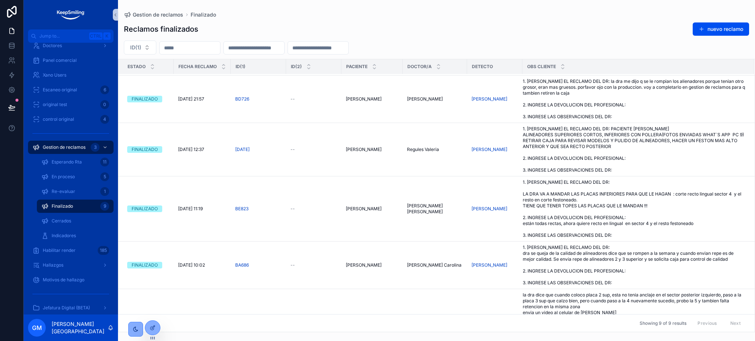
scroll to position [281, 0]
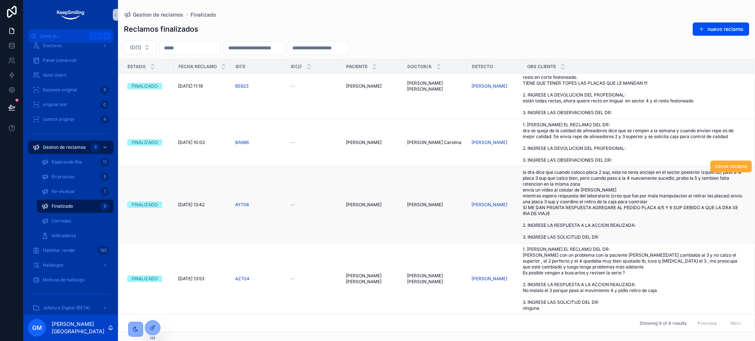
click at [644, 223] on span "la dra dice que cuando coloco placa 2 sup, esta no tenia anclaje en el sector p…" at bounding box center [634, 205] width 222 height 71
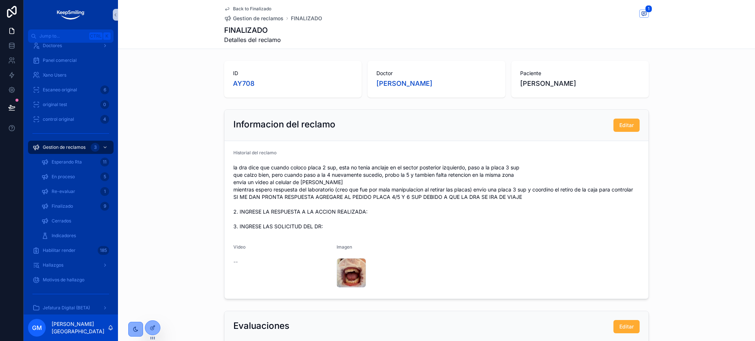
click at [227, 4] on div "Back to Finalizado Gestion de reclamos FINALIZADO 1 FINALIZADO Detalles del rec…" at bounding box center [436, 24] width 425 height 49
click at [227, 6] on link "Back to Finalizado" at bounding box center [247, 9] width 47 height 6
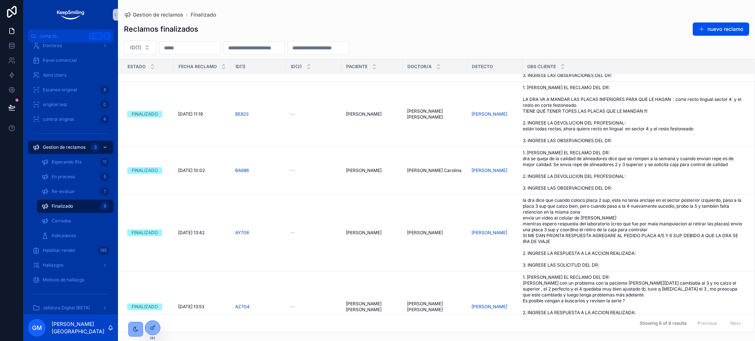
scroll to position [281, 0]
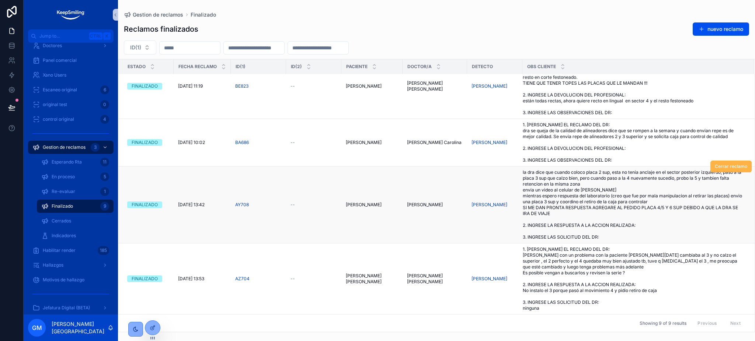
click at [719, 170] on span "Cerrar reclamo" at bounding box center [731, 167] width 32 height 6
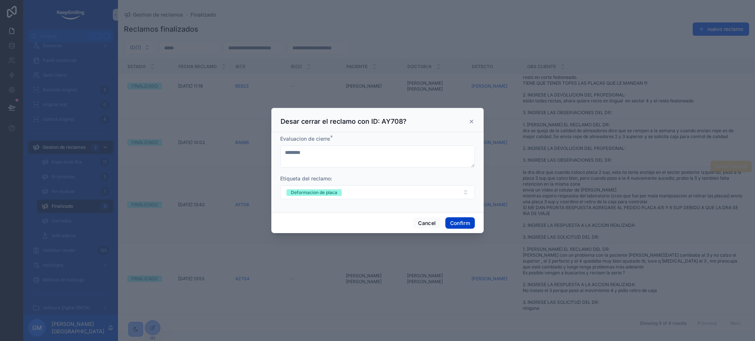
click at [456, 222] on button "Confirm" at bounding box center [459, 223] width 29 height 12
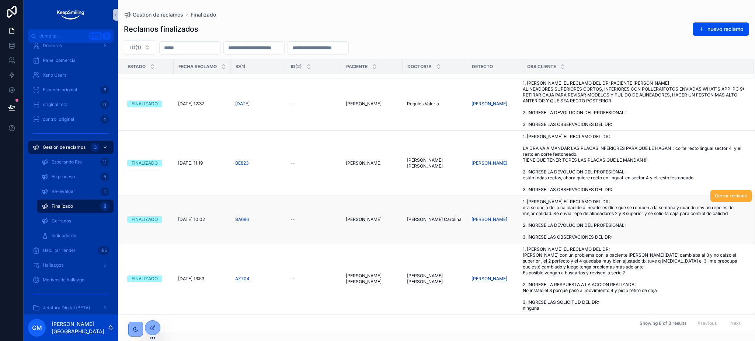
scroll to position [204, 0]
click at [571, 152] on span "1. INGRESE EL RECLAMO DEL DR: LA DRA VA A MANDAR LAS PLACAS INFERIORES PARA QUE…" at bounding box center [634, 163] width 222 height 59
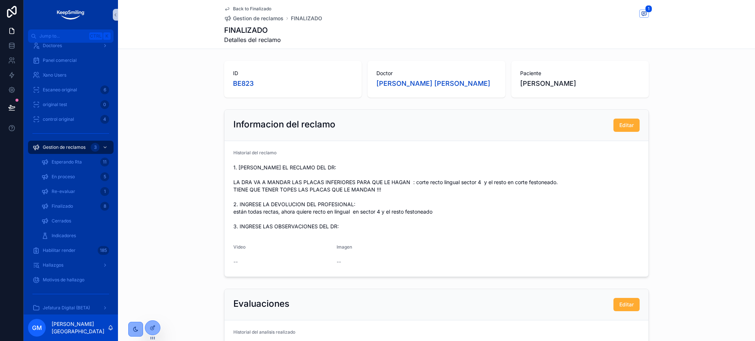
click at [250, 10] on span "Back to Finalizado" at bounding box center [252, 9] width 38 height 6
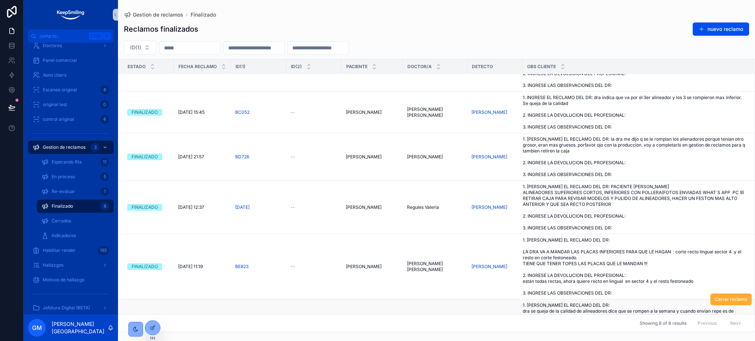
scroll to position [196, 0]
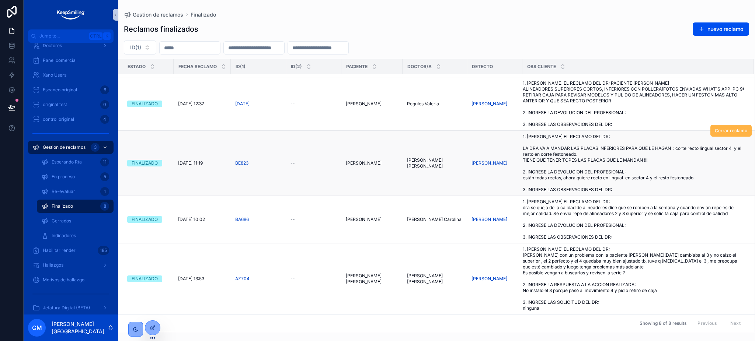
click at [724, 132] on span "Cerrar reclamo" at bounding box center [731, 131] width 32 height 6
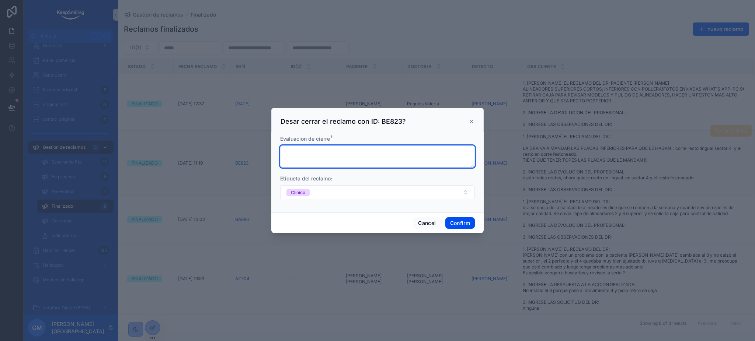
click at [358, 164] on textarea at bounding box center [377, 157] width 195 height 22
type textarea "********"
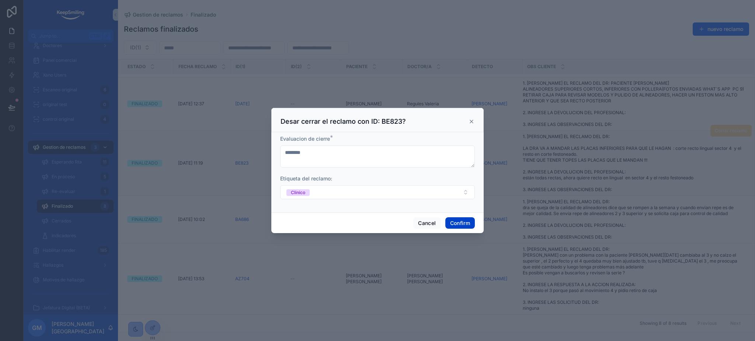
click at [460, 225] on button "Confirm" at bounding box center [459, 223] width 29 height 12
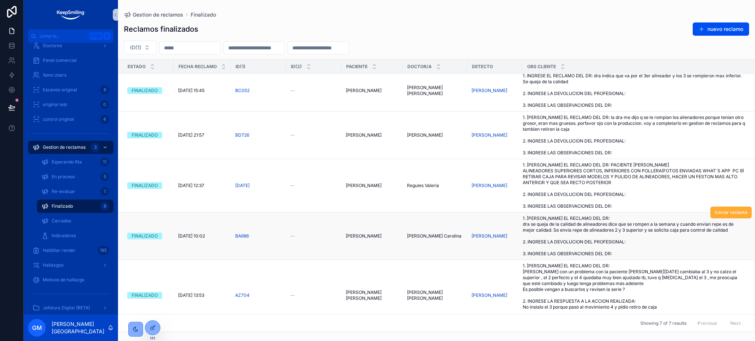
scroll to position [90, 0]
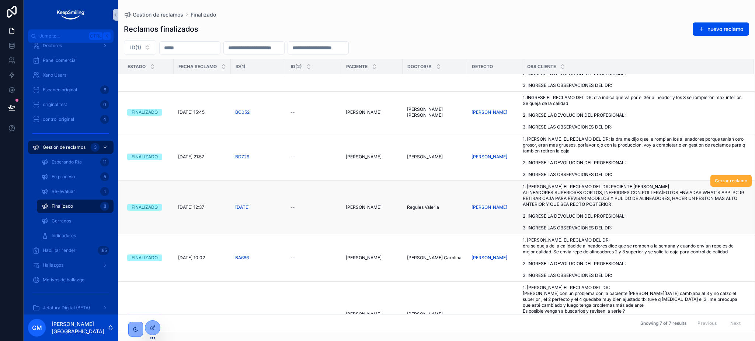
click at [663, 209] on span "1. [PERSON_NAME] EL RECLAMO DEL DR: PACIENTE [PERSON_NAME] ALINEADORES SUPERIOR…" at bounding box center [634, 207] width 222 height 47
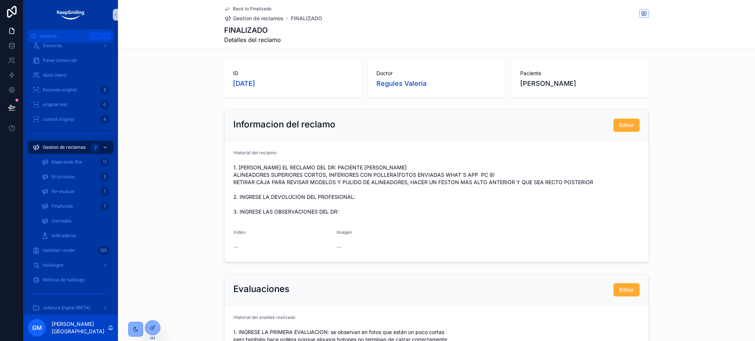
click at [224, 3] on div "Back to Finalizado Gestion de reclamos FINALIZADO FINALIZADO Detalles del recla…" at bounding box center [436, 24] width 425 height 49
click at [226, 10] on icon "scrollable content" at bounding box center [227, 9] width 6 height 6
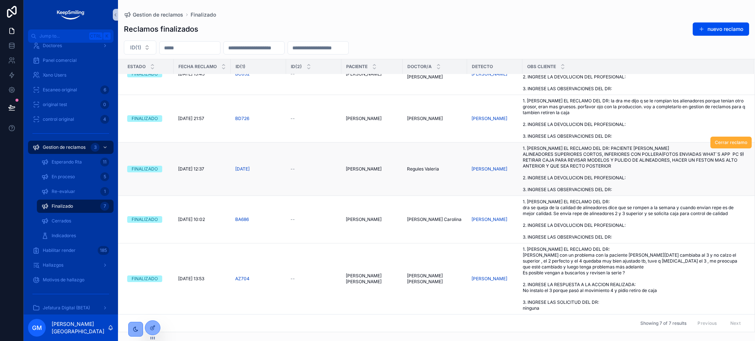
scroll to position [90, 0]
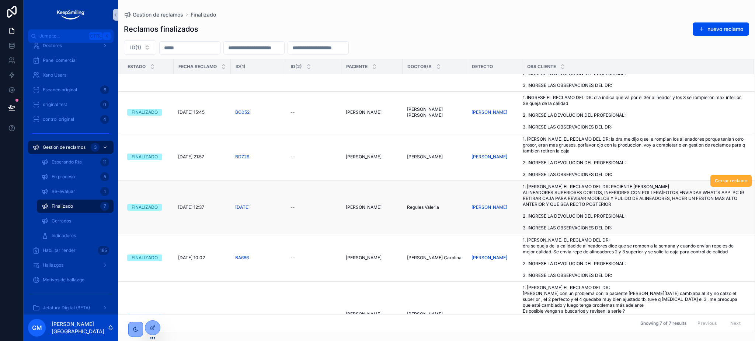
click at [577, 222] on span "1. [PERSON_NAME] EL RECLAMO DEL DR: PACIENTE [PERSON_NAME] ALINEADORES SUPERIOR…" at bounding box center [634, 207] width 222 height 47
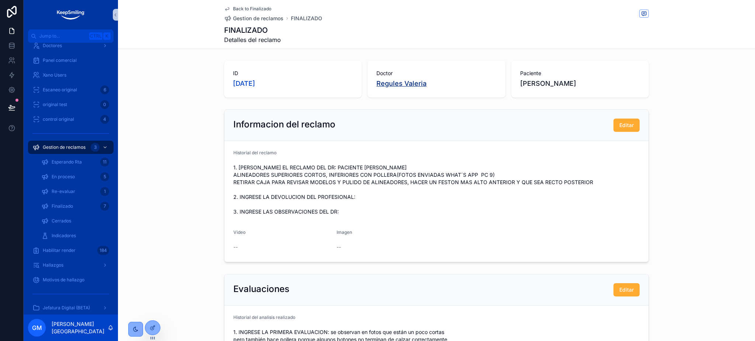
click at [414, 85] on span "Regules Valeria" at bounding box center [401, 84] width 50 height 10
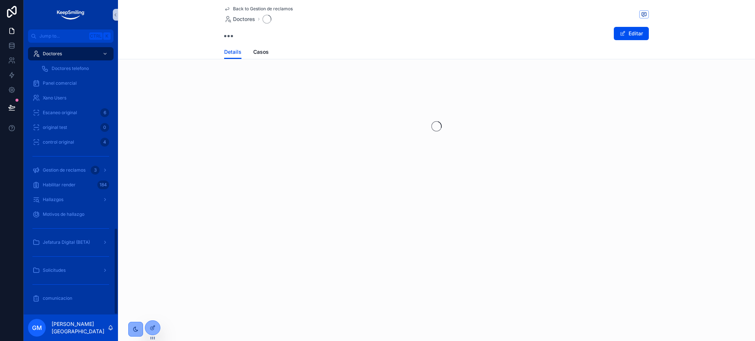
scroll to position [581, 0]
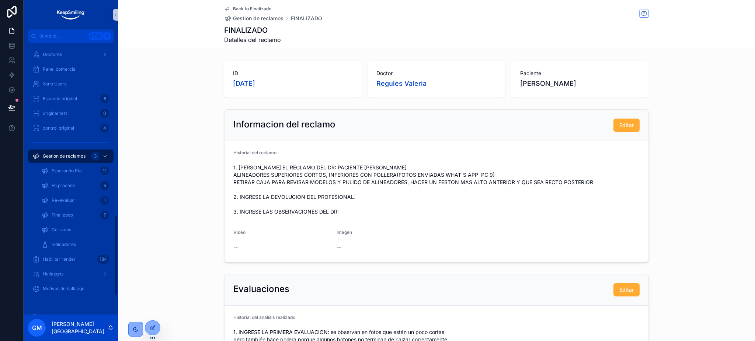
scroll to position [590, 0]
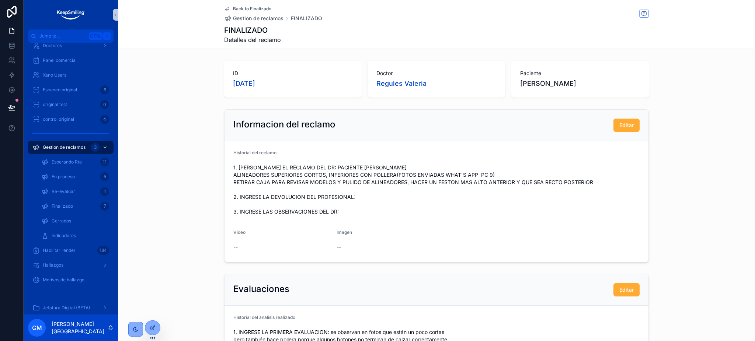
click at [233, 8] on span "Back to Finalizado" at bounding box center [252, 9] width 38 height 6
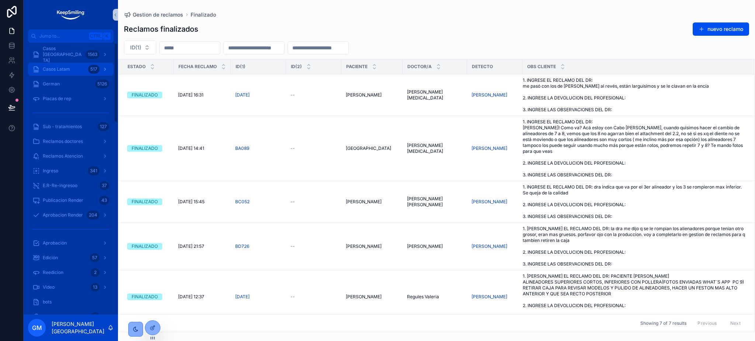
click at [74, 67] on div "Casos Latam 517" at bounding box center [70, 69] width 77 height 12
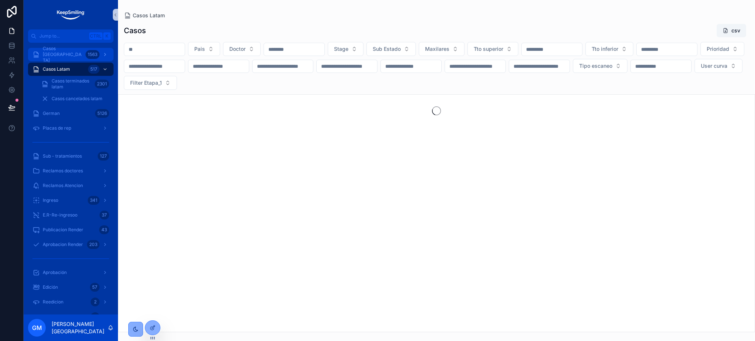
click at [77, 55] on span "Casos [GEOGRAPHIC_DATA]" at bounding box center [63, 55] width 40 height 18
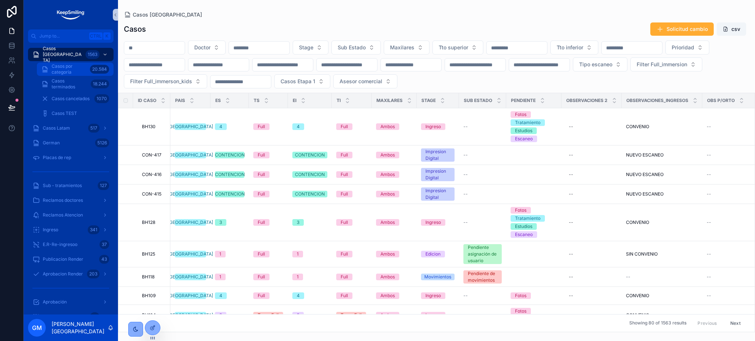
click at [74, 67] on span "Casos por categoria" at bounding box center [69, 69] width 35 height 12
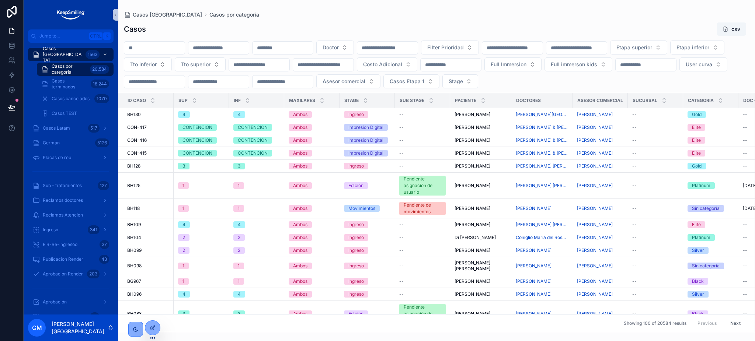
drag, startPoint x: 515, startPoint y: 22, endPoint x: 503, endPoint y: 28, distance: 13.0
click at [515, 22] on div "Casos csv" at bounding box center [436, 29] width 625 height 14
click at [638, 28] on div "Casos csv" at bounding box center [436, 29] width 625 height 14
click at [693, 86] on div "Doctor Filter Prioridad Etapa superior Etapa inferior Tto inferior Tto superior…" at bounding box center [436, 65] width 637 height 48
click at [439, 87] on button "Casos Etapa 1" at bounding box center [411, 81] width 56 height 14
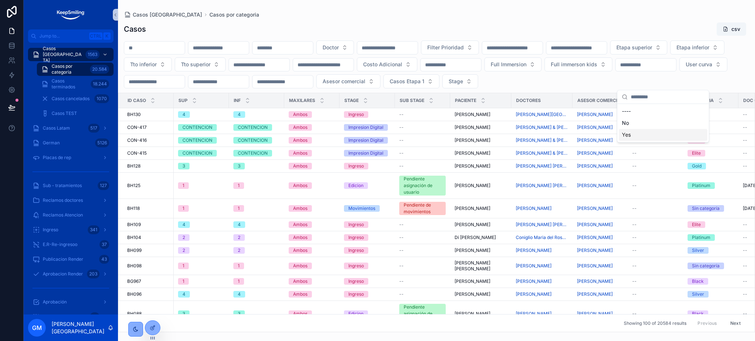
click at [636, 134] on div "Yes" at bounding box center [663, 135] width 88 height 12
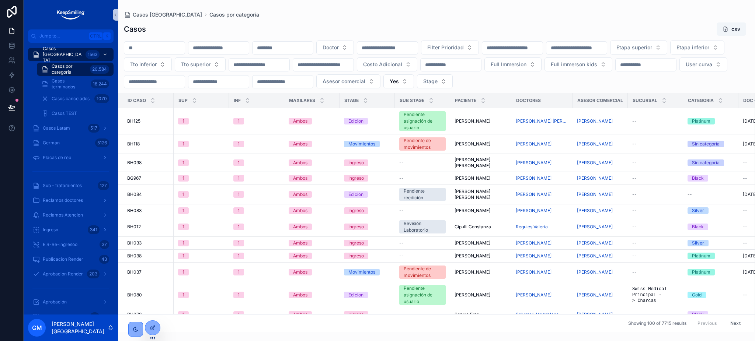
click at [313, 47] on input "scrollable content" at bounding box center [282, 48] width 60 height 10
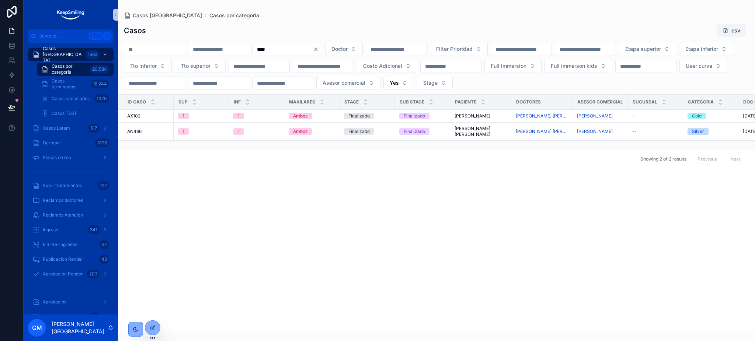
type input "****"
click at [705, 281] on div "ID Caso Sup Inf Maxilares Stage Sub stage Paciente Doctores Asesor comercial Su…" at bounding box center [436, 213] width 636 height 237
click at [319, 47] on icon "Clear" at bounding box center [316, 49] width 6 height 6
click at [179, 51] on input "scrollable content" at bounding box center [154, 49] width 60 height 10
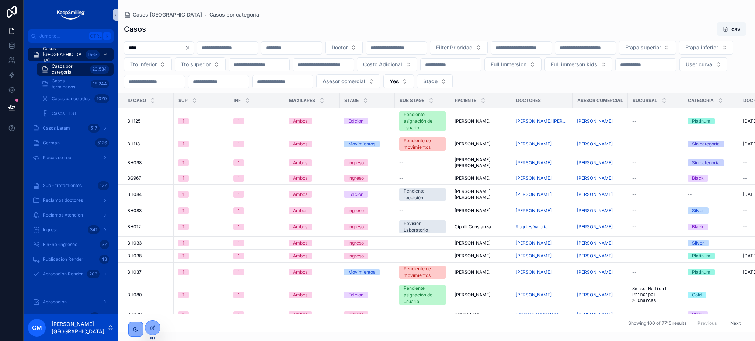
type input "*****"
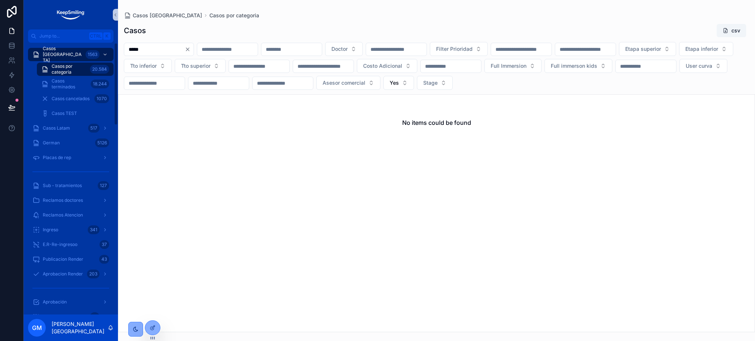
click at [142, 46] on input "*****" at bounding box center [154, 49] width 60 height 10
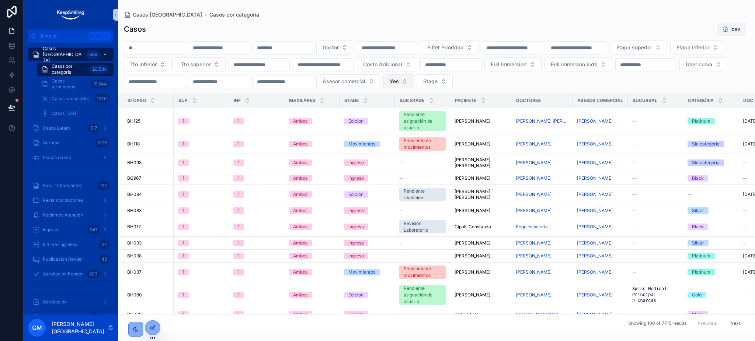
click at [414, 87] on button "Yes" at bounding box center [398, 81] width 31 height 14
click at [630, 127] on div "No" at bounding box center [650, 123] width 88 height 12
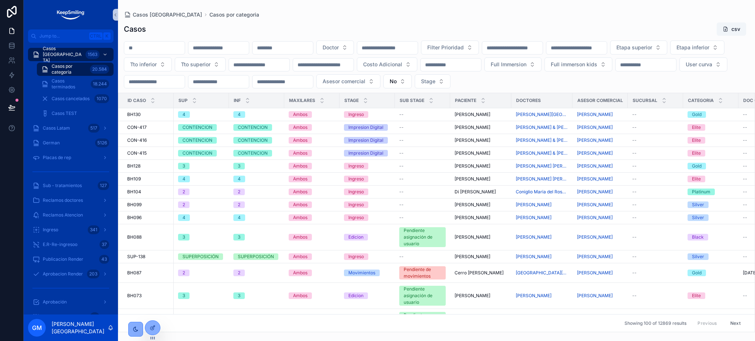
click at [149, 46] on input "scrollable content" at bounding box center [154, 48] width 60 height 10
paste input "*****"
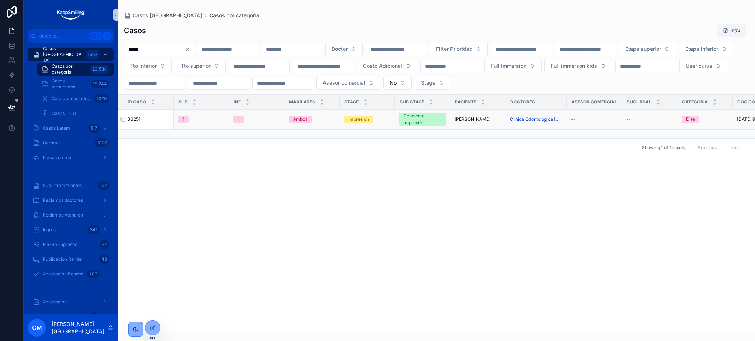
type input "*****"
click at [142, 120] on div "BG251 BG251" at bounding box center [148, 119] width 42 height 6
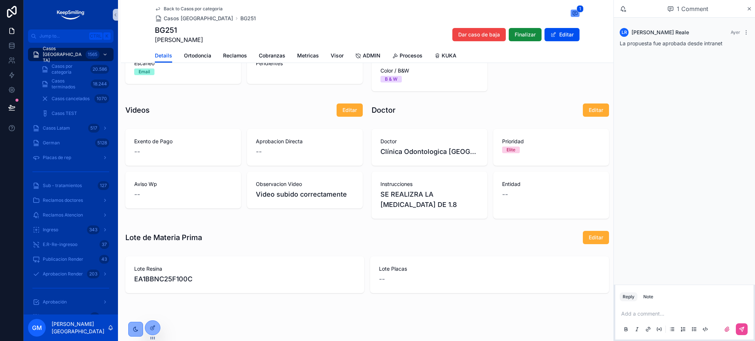
scroll to position [547, 0]
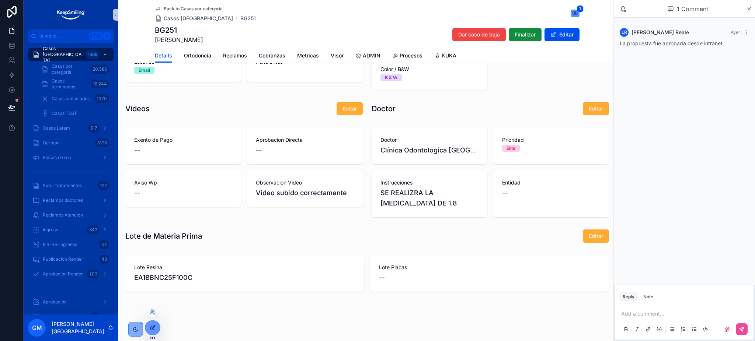
click at [157, 327] on div at bounding box center [152, 328] width 15 height 14
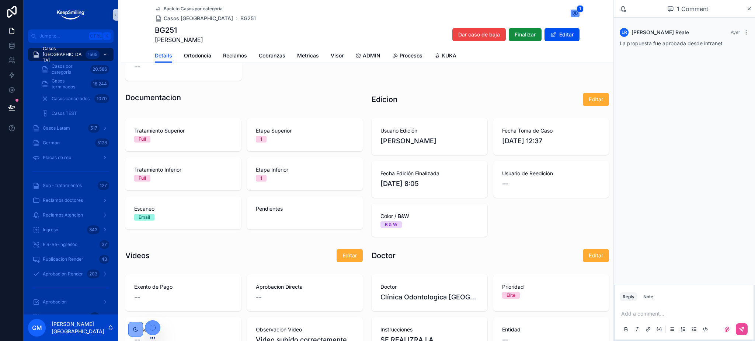
scroll to position [400, 0]
click at [164, 8] on span "Back to Casos por categoria" at bounding box center [193, 9] width 59 height 6
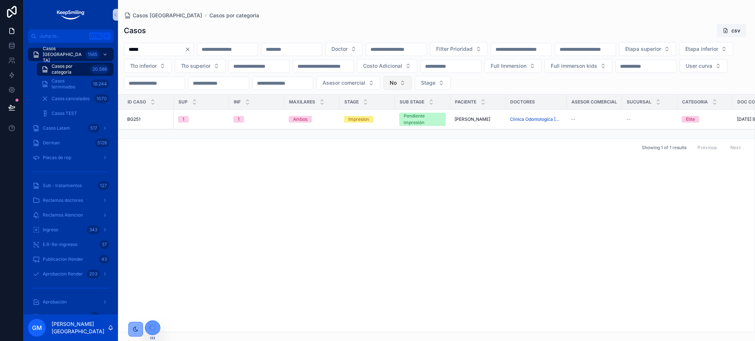
click at [412, 86] on button "No" at bounding box center [397, 83] width 28 height 14
click at [645, 115] on div "----" at bounding box center [649, 113] width 88 height 12
click at [176, 50] on input "*****" at bounding box center [154, 49] width 60 height 10
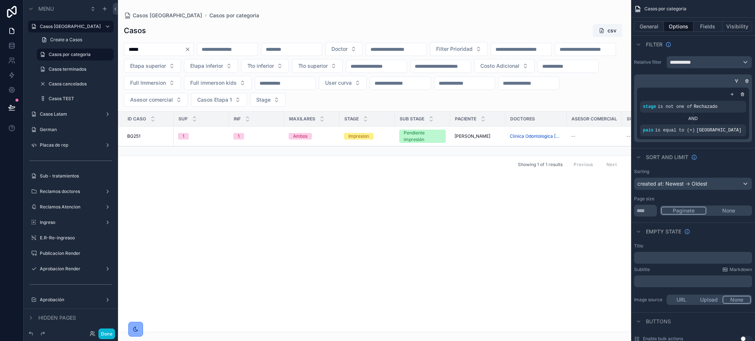
click at [439, 205] on div "scrollable content" at bounding box center [374, 170] width 513 height 341
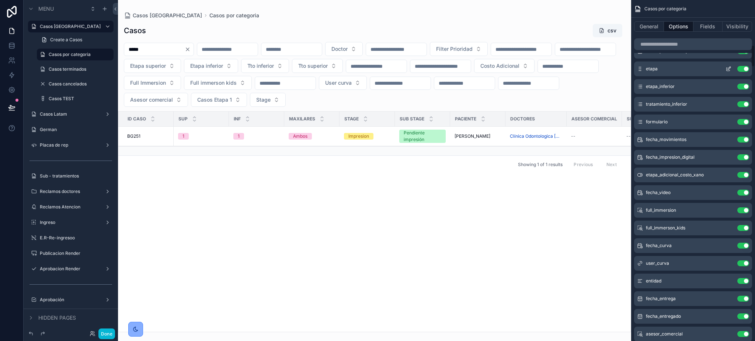
scroll to position [933, 0]
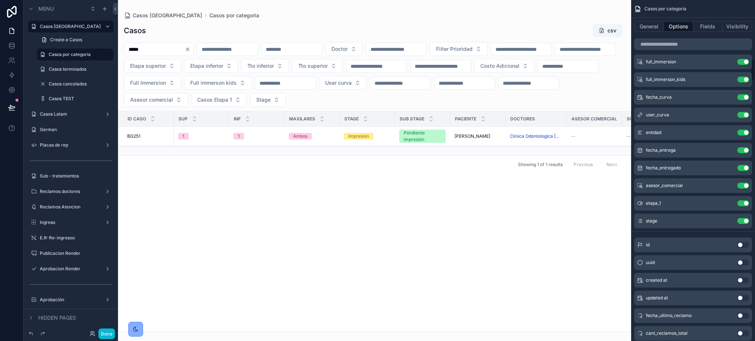
scroll to position [835, 0]
click at [728, 203] on icon "scrollable content" at bounding box center [728, 205] width 6 height 6
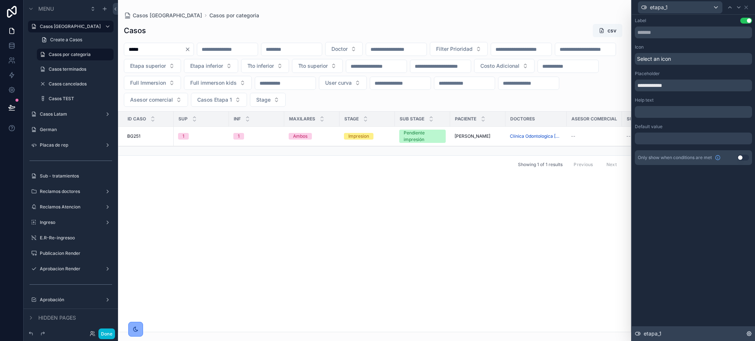
scroll to position [983, 0]
click at [645, 333] on span "etapa_1" at bounding box center [653, 333] width 18 height 7
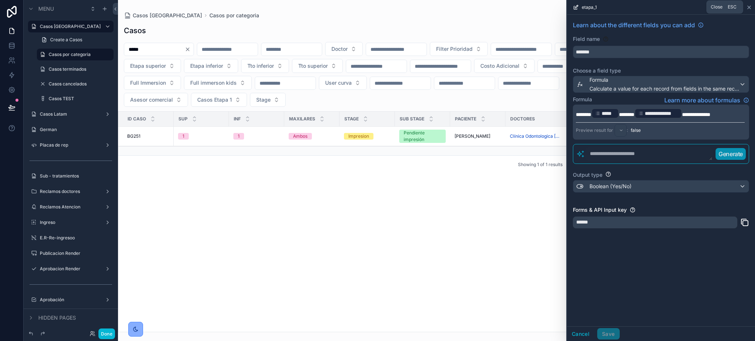
click at [750, 7] on icon at bounding box center [749, 7] width 6 height 6
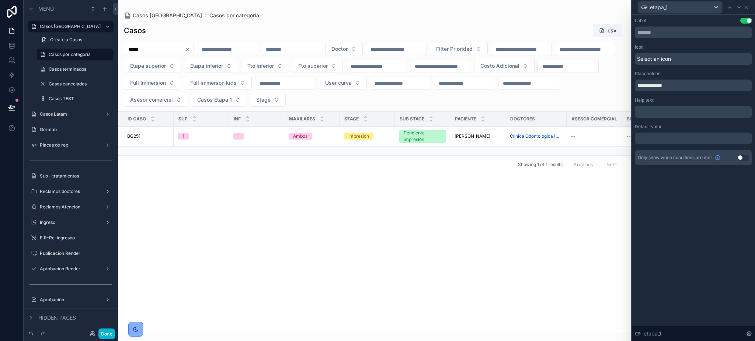
click at [749, 8] on div "etapa_1" at bounding box center [693, 7] width 117 height 14
click at [747, 7] on icon at bounding box center [746, 7] width 6 height 6
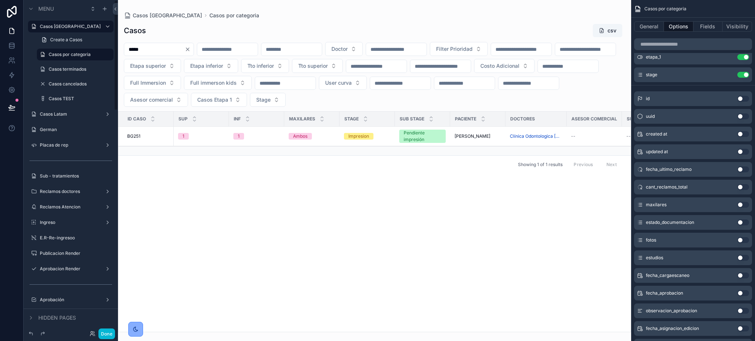
drag, startPoint x: 136, startPoint y: 135, endPoint x: 395, endPoint y: 182, distance: 263.4
click at [136, 135] on span "BG251" at bounding box center [133, 136] width 13 height 6
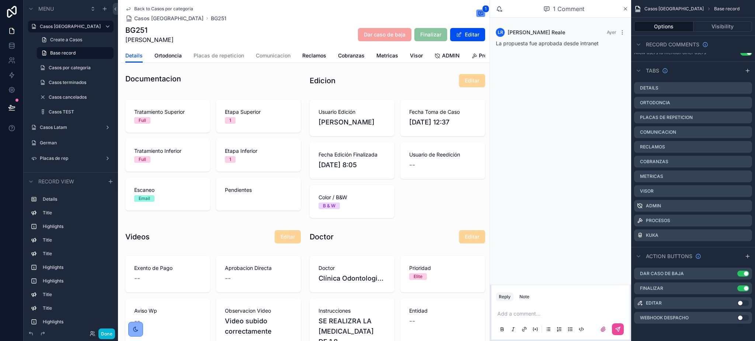
scroll to position [491, 0]
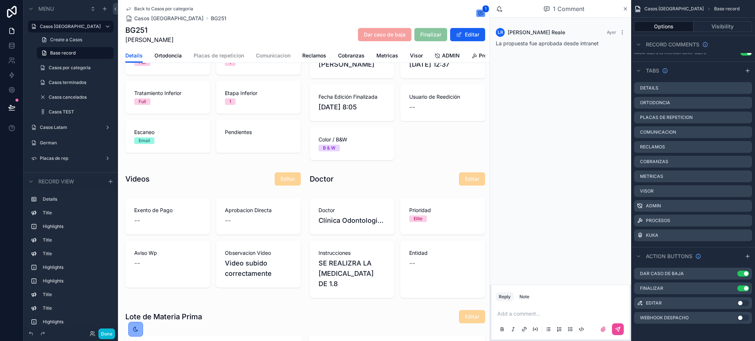
click at [464, 38] on button "Editar" at bounding box center [467, 34] width 35 height 13
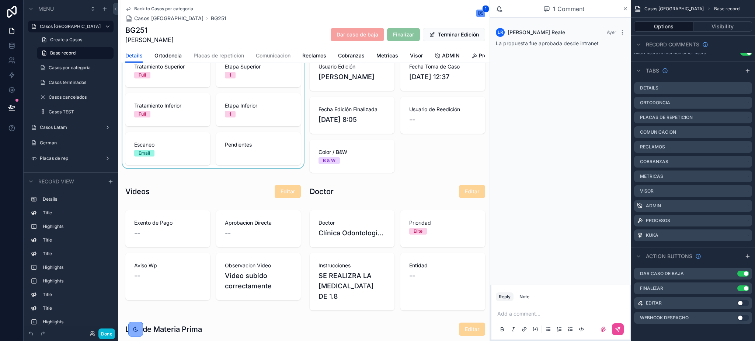
click at [159, 118] on div "scrollable content" at bounding box center [213, 113] width 184 height 125
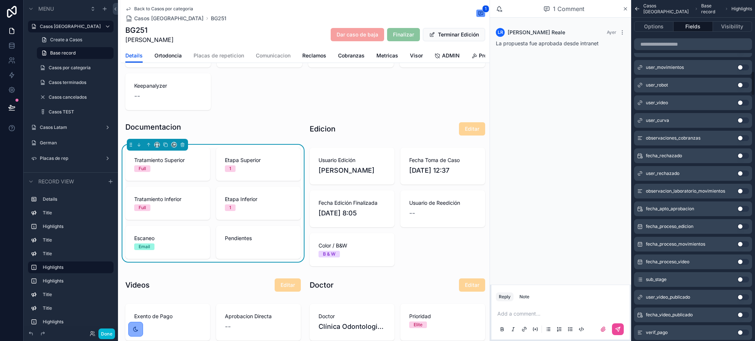
scroll to position [393, 0]
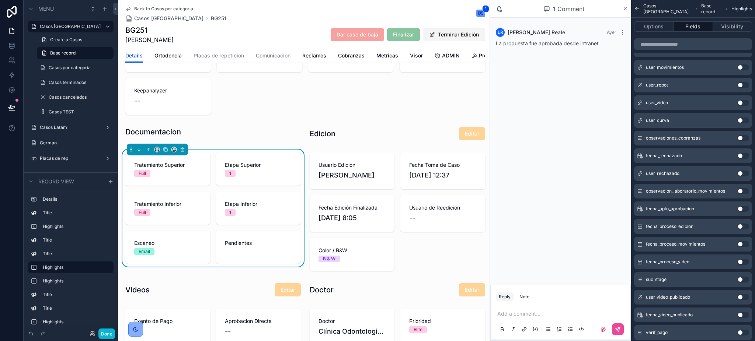
click at [464, 37] on button "Terminar Edición" at bounding box center [454, 34] width 62 height 13
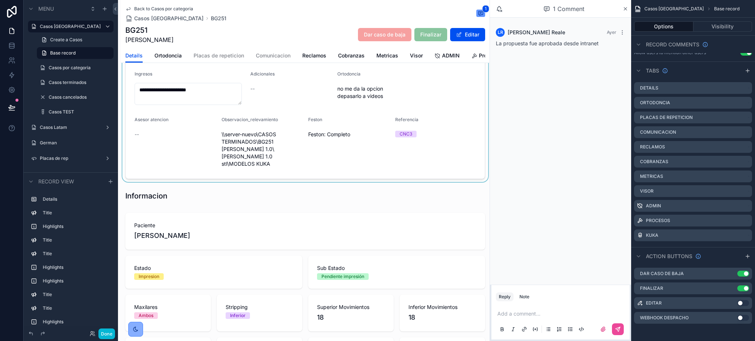
scroll to position [0, 0]
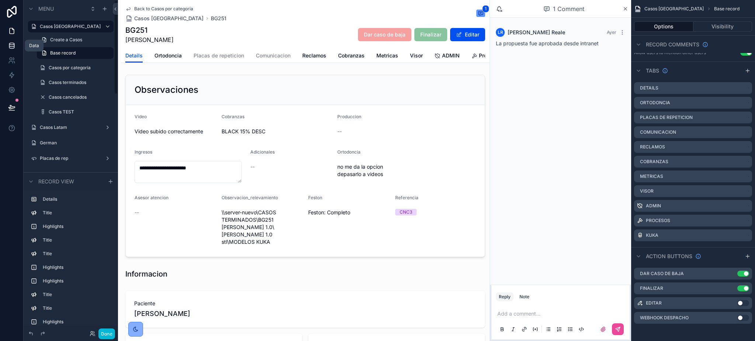
click at [9, 47] on icon at bounding box center [11, 47] width 5 height 3
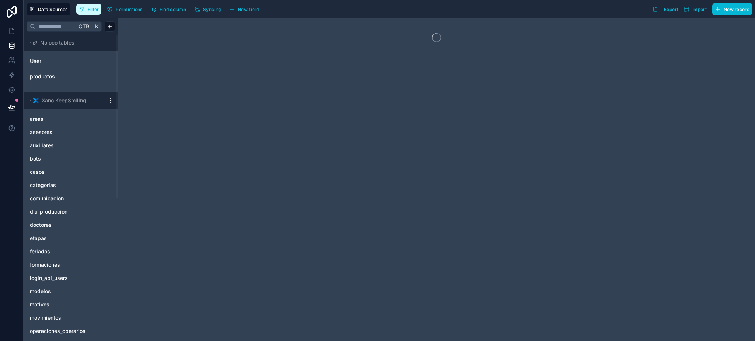
click at [78, 7] on button "Filter" at bounding box center [88, 9] width 25 height 11
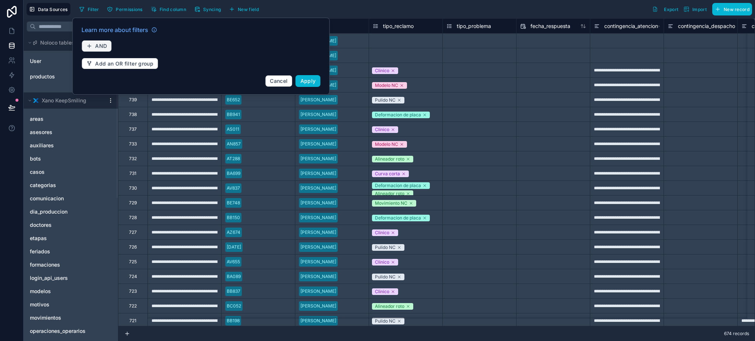
click at [103, 41] on button "AND" at bounding box center [96, 46] width 30 height 12
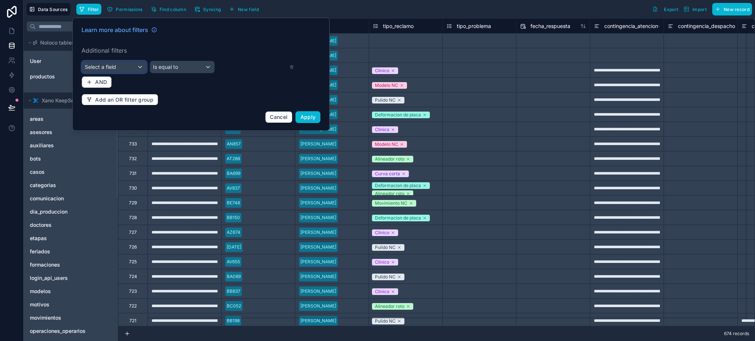
click at [103, 67] on span "Select a field" at bounding box center [100, 67] width 31 height 6
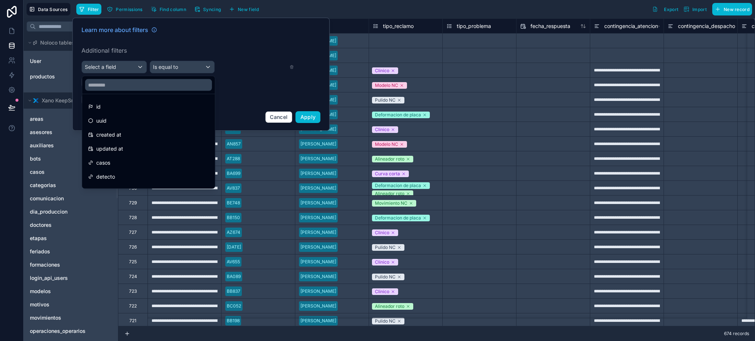
click at [273, 117] on div at bounding box center [200, 74] width 257 height 113
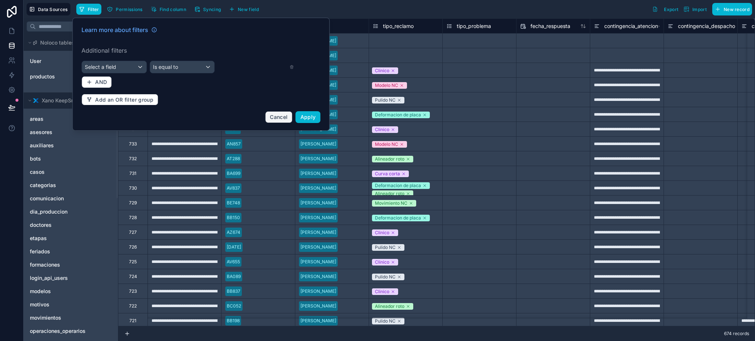
click at [274, 117] on span "Cancel" at bounding box center [279, 117] width 18 height 6
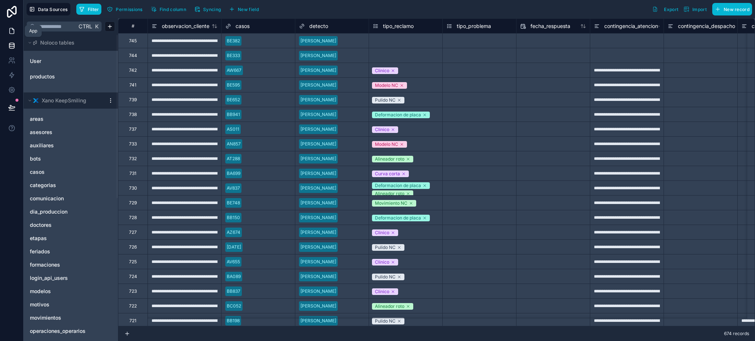
click at [10, 32] on icon at bounding box center [11, 30] width 7 height 7
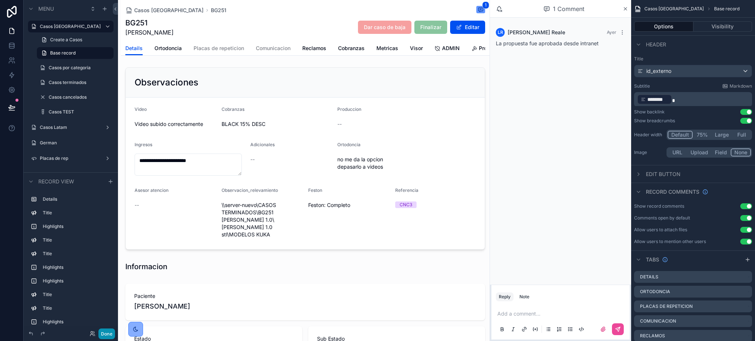
click at [114, 336] on button "Done" at bounding box center [106, 334] width 17 height 11
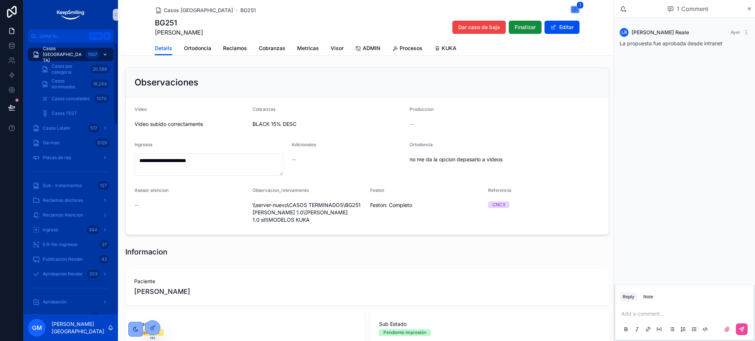
click at [76, 52] on span "Casos [GEOGRAPHIC_DATA]" at bounding box center [63, 55] width 40 height 18
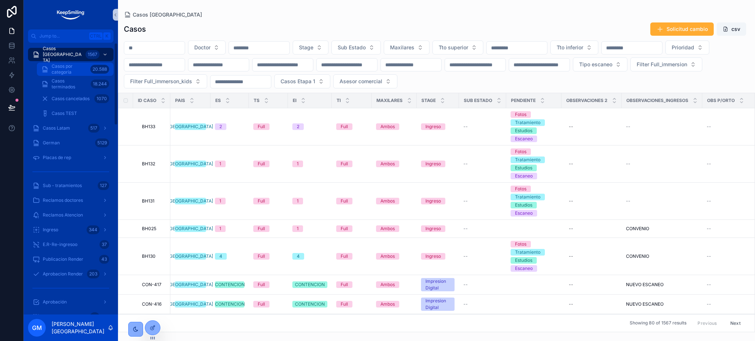
click at [92, 69] on div "20.588" at bounding box center [99, 69] width 19 height 9
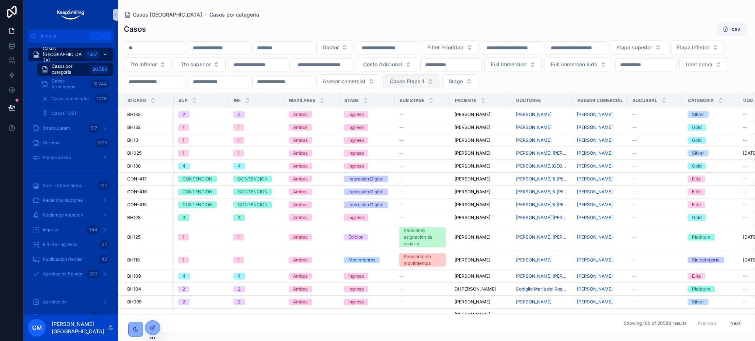
click at [439, 76] on button "Casos Etapa 1" at bounding box center [411, 81] width 56 height 14
click at [150, 330] on icon at bounding box center [153, 328] width 6 height 6
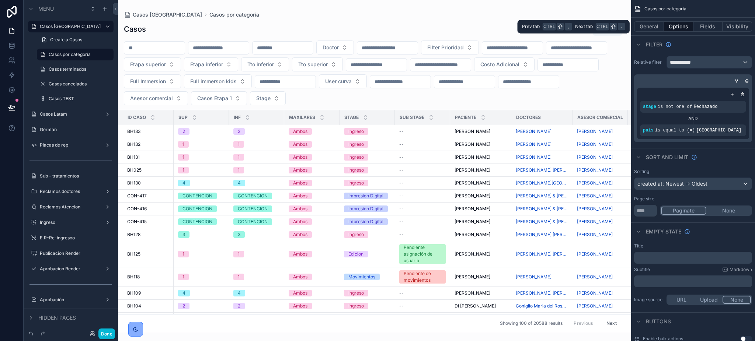
click at [690, 28] on button "Options" at bounding box center [678, 26] width 29 height 10
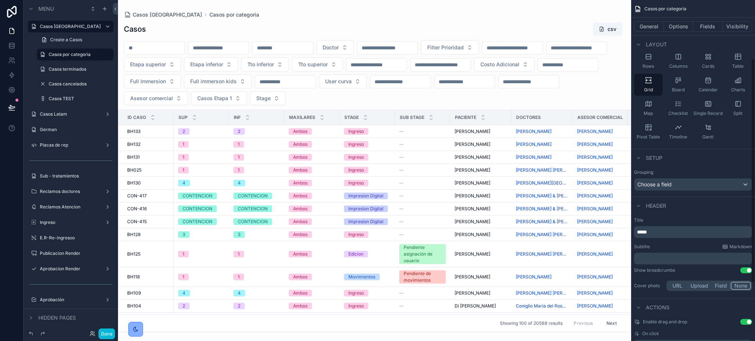
scroll to position [31, 0]
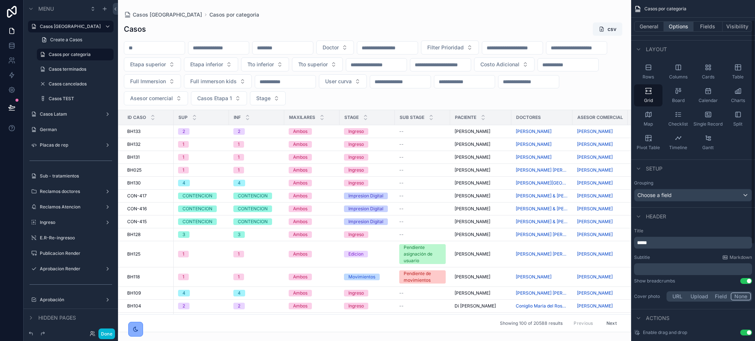
click at [680, 22] on button "Options" at bounding box center [678, 26] width 29 height 10
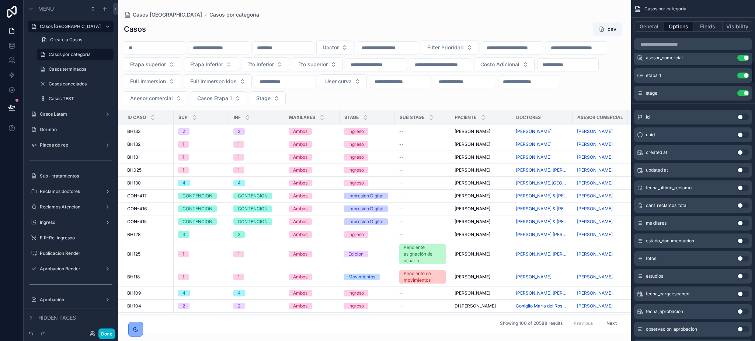
scroll to position [866, 0]
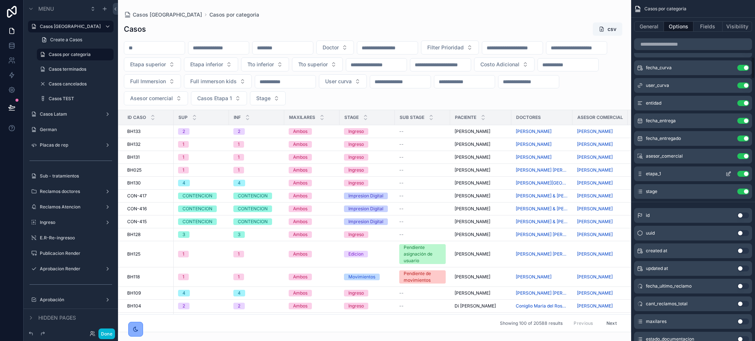
click at [727, 173] on icon "scrollable content" at bounding box center [728, 174] width 6 height 6
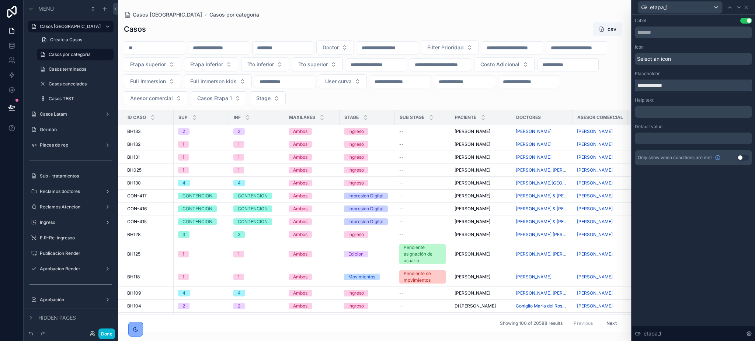
drag, startPoint x: 676, startPoint y: 86, endPoint x: 635, endPoint y: 80, distance: 41.3
click at [635, 80] on div "**********" at bounding box center [693, 86] width 117 height 12
click at [748, 8] on icon at bounding box center [746, 7] width 6 height 6
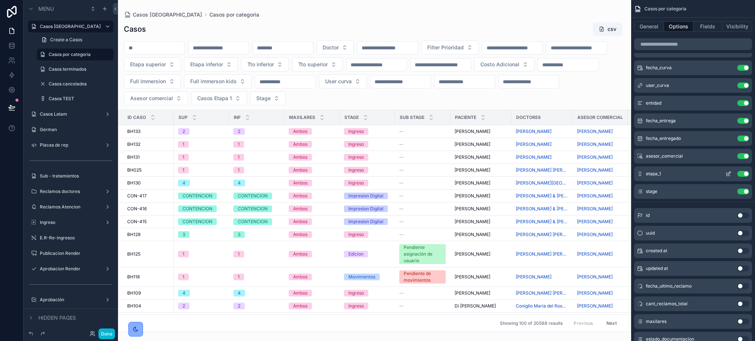
click at [740, 173] on button "Use setting" at bounding box center [743, 174] width 12 height 6
click at [688, 42] on input "scrollable content" at bounding box center [693, 44] width 118 height 12
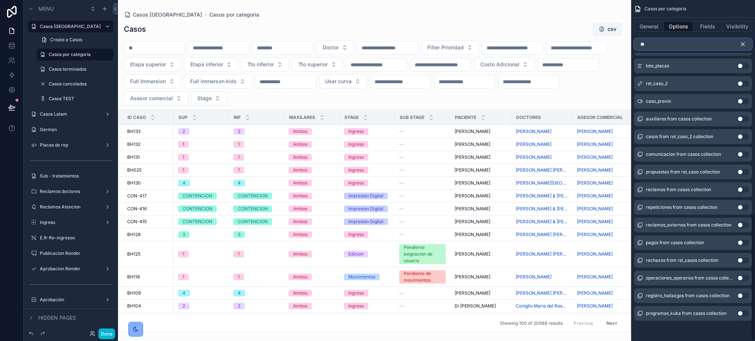
scroll to position [760, 0]
type input "*"
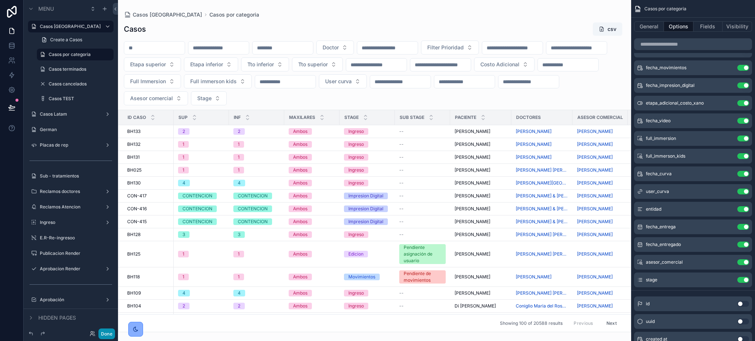
click at [109, 336] on button "Done" at bounding box center [106, 334] width 17 height 11
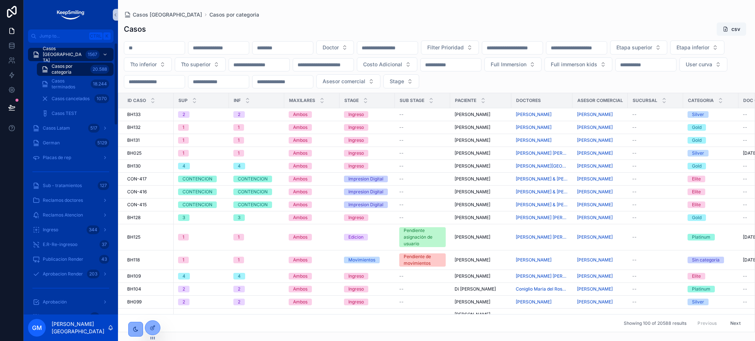
drag, startPoint x: 156, startPoint y: 328, endPoint x: 208, endPoint y: 328, distance: 51.2
click at [156, 328] on div at bounding box center [152, 328] width 15 height 14
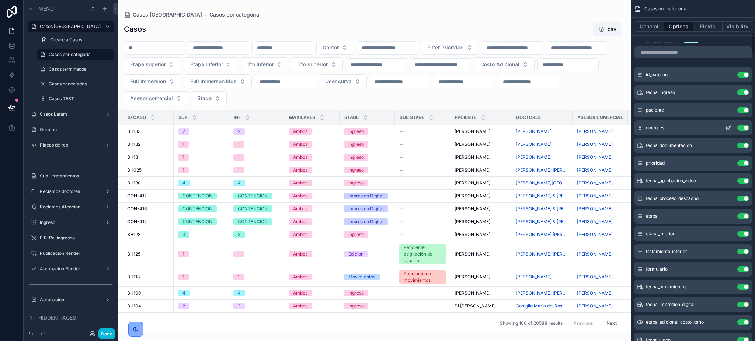
scroll to position [442, 0]
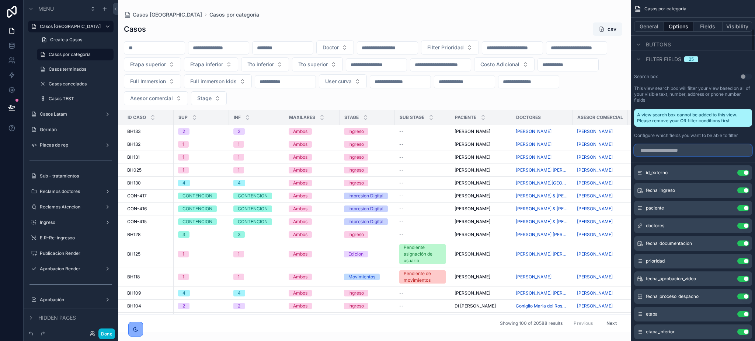
click at [680, 149] on input "scrollable content" at bounding box center [693, 150] width 118 height 12
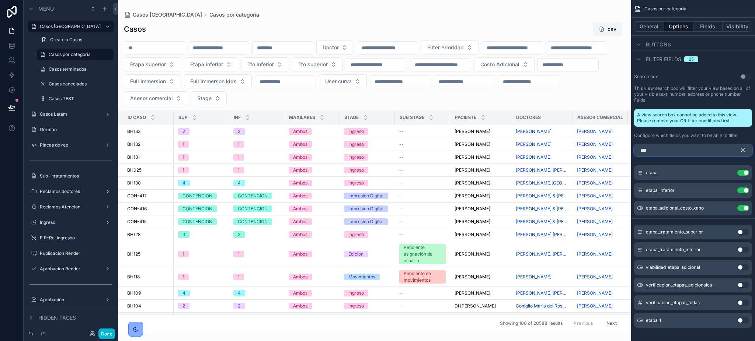
type input "***"
click at [745, 322] on button "Use setting" at bounding box center [743, 321] width 12 height 6
click at [729, 227] on icon "scrollable content" at bounding box center [728, 226] width 6 height 6
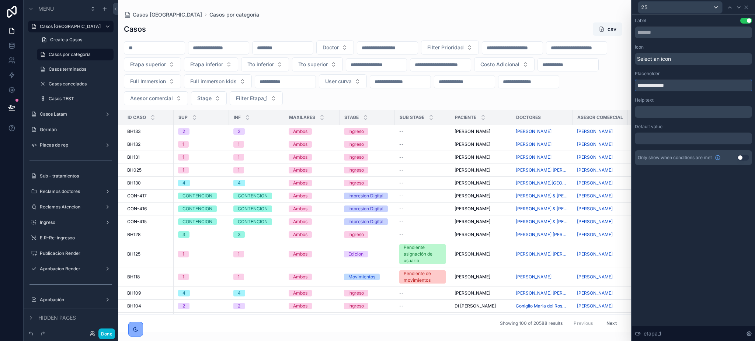
drag, startPoint x: 599, startPoint y: 85, endPoint x: 582, endPoint y: 85, distance: 17.3
click at [581, 85] on div "**********" at bounding box center [377, 170] width 755 height 341
paste input "text"
type input "**********"
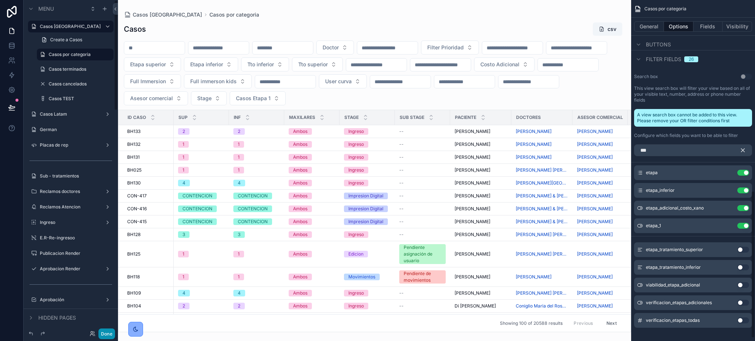
click at [109, 333] on button "Done" at bounding box center [106, 334] width 17 height 11
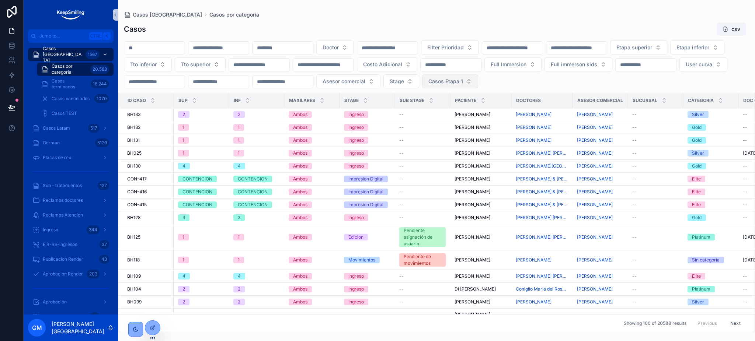
click at [463, 82] on span "Casos Etapa 1" at bounding box center [445, 81] width 35 height 7
click at [684, 134] on div "Yes" at bounding box center [701, 135] width 88 height 12
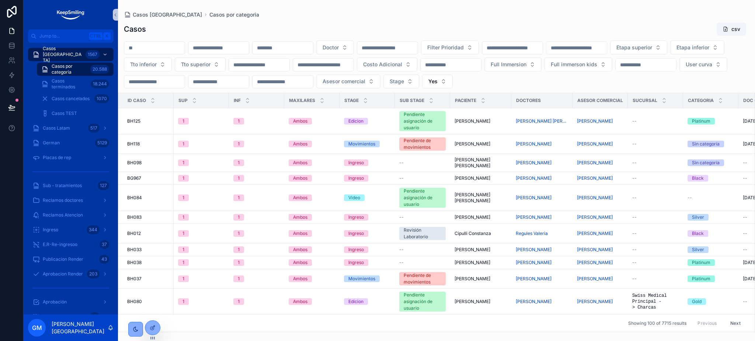
click at [162, 52] on input "scrollable content" at bounding box center [154, 48] width 60 height 10
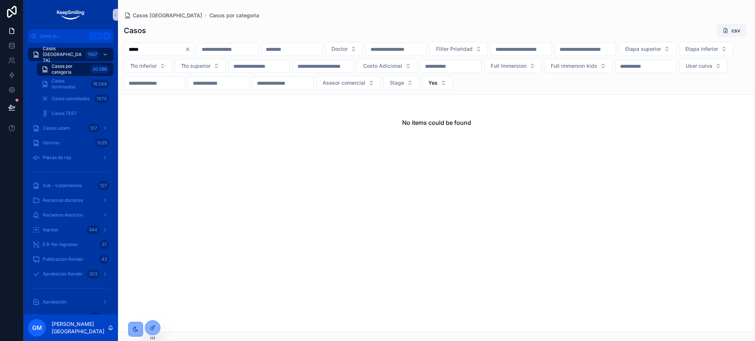
click at [139, 53] on input "*****" at bounding box center [154, 49] width 60 height 10
type input "*****"
drag, startPoint x: 202, startPoint y: 49, endPoint x: 302, endPoint y: 49, distance: 99.2
click at [191, 49] on icon "Clear" at bounding box center [188, 49] width 6 height 6
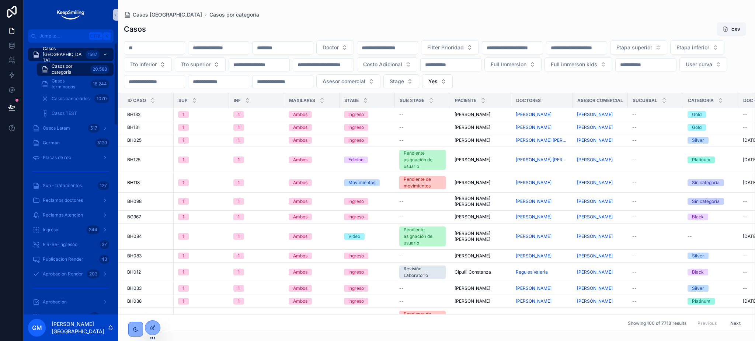
click at [81, 65] on span "Casos por categoria" at bounding box center [70, 69] width 36 height 12
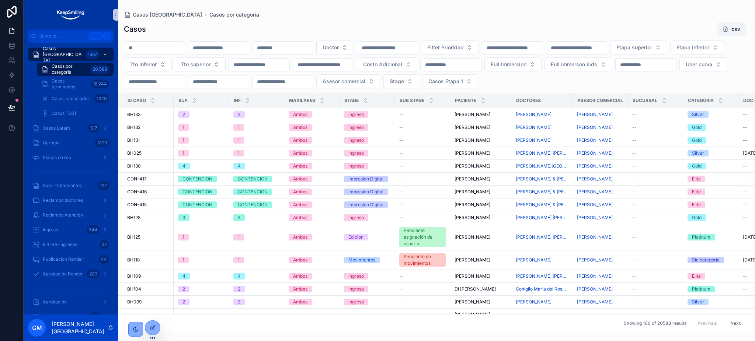
click at [163, 51] on input "scrollable content" at bounding box center [154, 48] width 60 height 10
paste input "*"
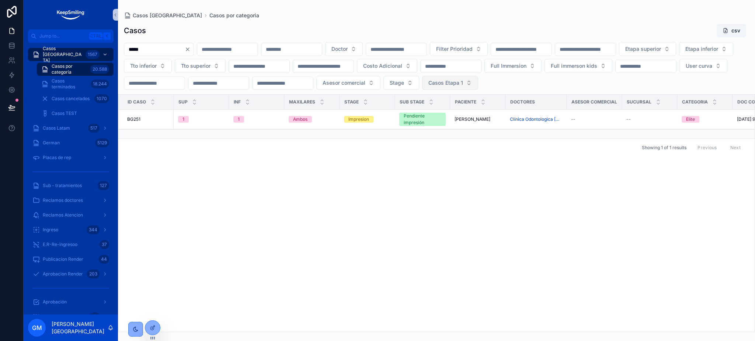
type input "*****"
click at [478, 86] on button "Casos Etapa 1" at bounding box center [450, 83] width 56 height 14
click at [677, 136] on div "Yes" at bounding box center [701, 137] width 88 height 12
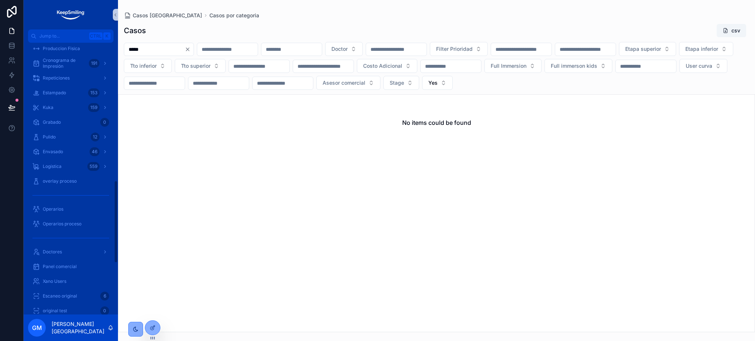
scroll to position [540, 0]
click at [83, 257] on span "Gestion de reclamos" at bounding box center [64, 256] width 43 height 6
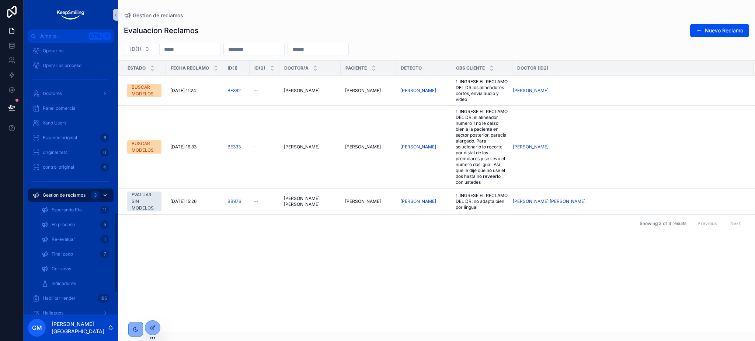
scroll to position [580, 0]
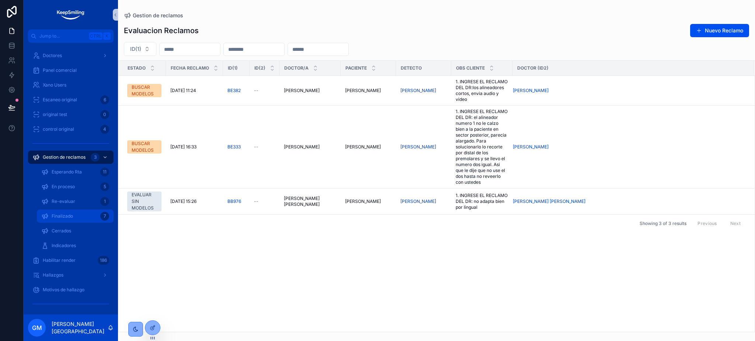
click at [68, 215] on span "Finalizado" at bounding box center [62, 216] width 21 height 6
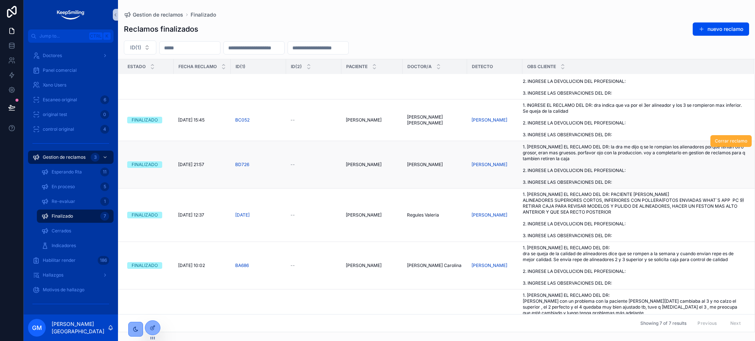
scroll to position [98, 0]
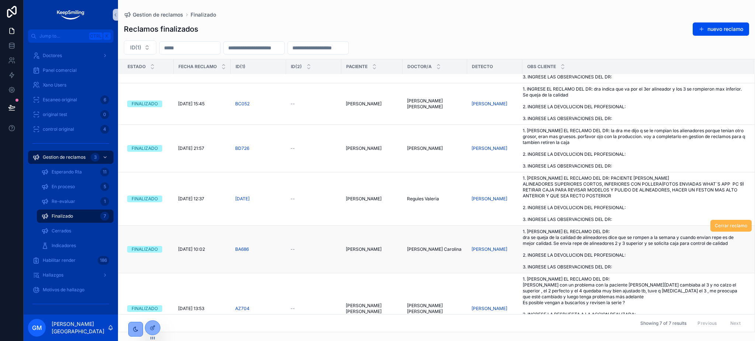
click at [718, 229] on span "Cerrar reclamo" at bounding box center [731, 226] width 32 height 6
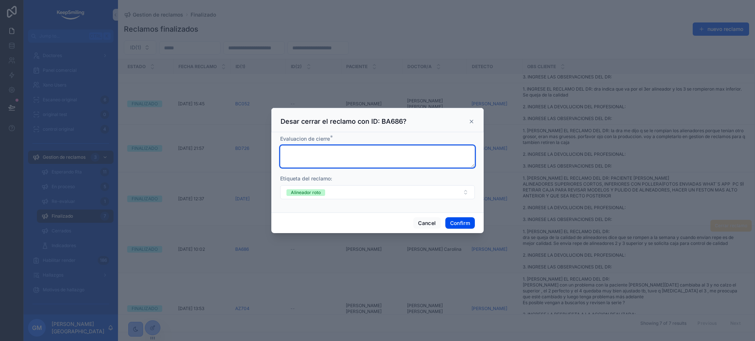
click at [314, 146] on textarea at bounding box center [377, 157] width 195 height 22
type textarea "********"
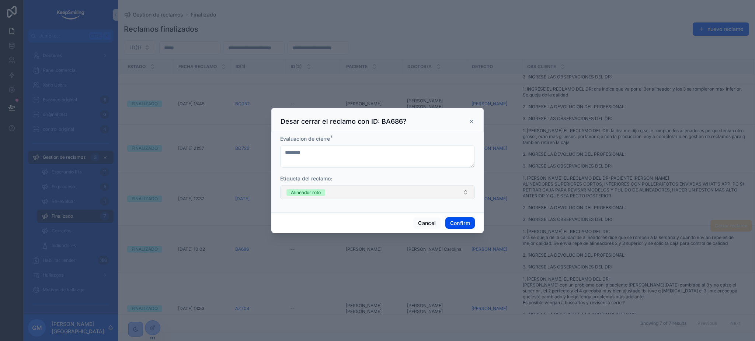
click at [330, 195] on button "Alineador roto" at bounding box center [377, 192] width 195 height 14
type input "*****"
click at [323, 225] on div "Pulido NC" at bounding box center [377, 221] width 191 height 11
click at [316, 194] on div "Alineador roto" at bounding box center [306, 192] width 30 height 7
click at [440, 175] on div "Etiqueta del reclamo:" at bounding box center [377, 178] width 195 height 7
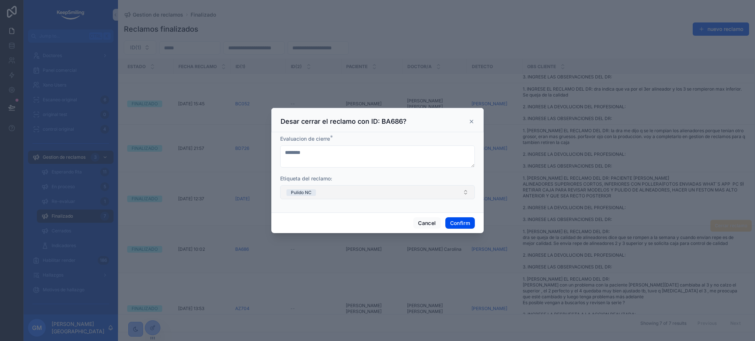
click at [458, 229] on div "Cancel Confirm" at bounding box center [377, 223] width 212 height 21
click at [459, 222] on button "Confirm" at bounding box center [459, 223] width 29 height 12
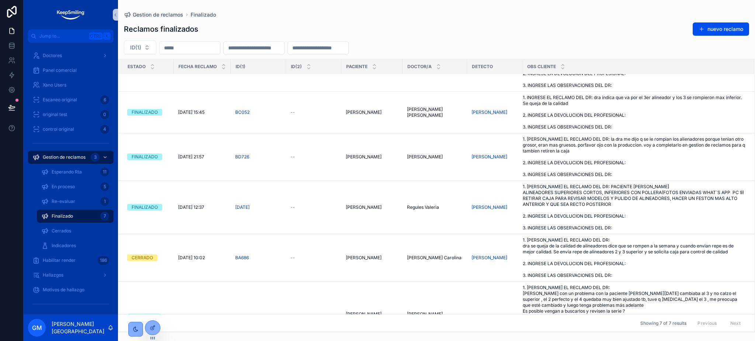
scroll to position [40, 0]
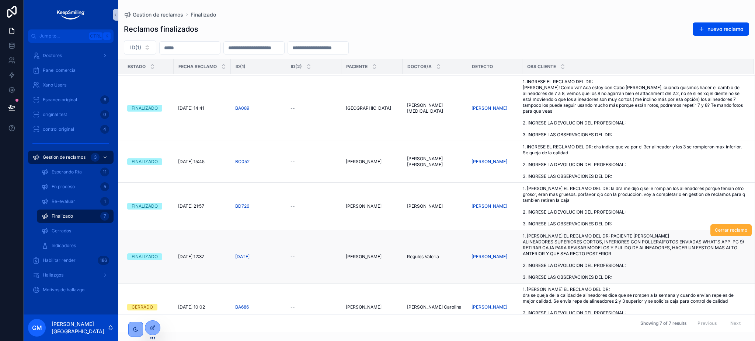
click at [599, 254] on span "1. INGRESE EL RECLAMO DEL DR: PACIENTE LENARDUZZI ALINEADORES SUPERIORES CORTOS…" at bounding box center [634, 256] width 222 height 47
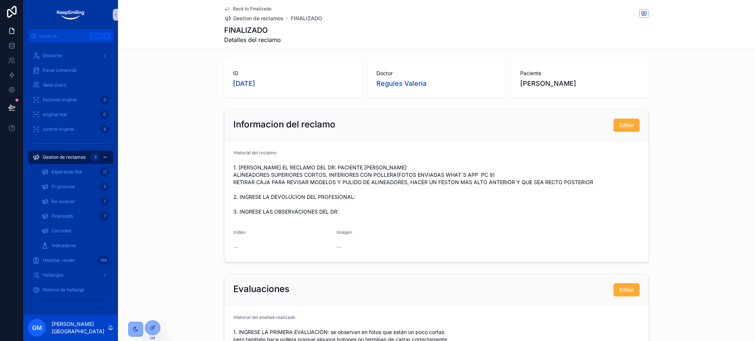
click at [252, 6] on span "Back to Finalizado" at bounding box center [252, 9] width 38 height 6
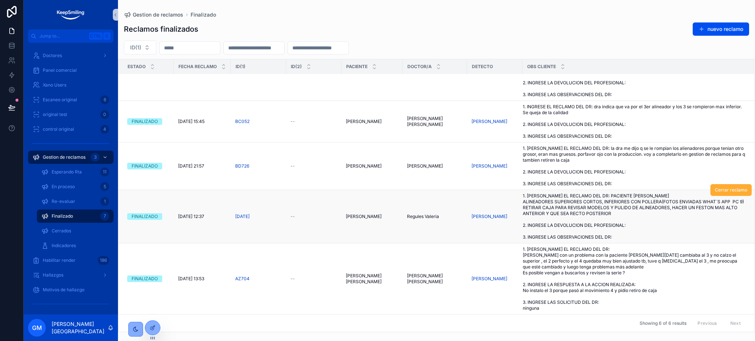
scroll to position [36, 0]
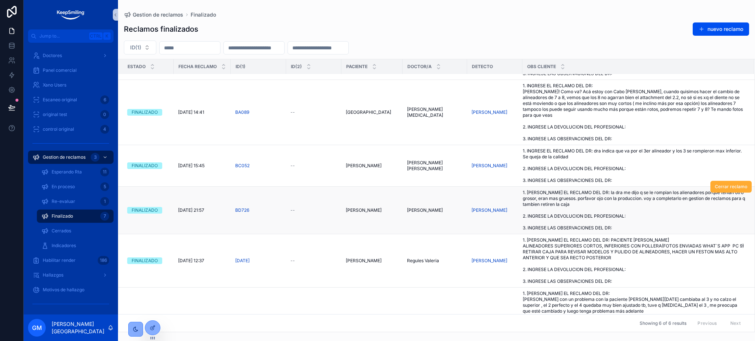
click at [604, 205] on span "1. INGRESE EL RECLAMO DEL DR: la dra me dijo q se le rompian los alienadores po…" at bounding box center [634, 210] width 222 height 41
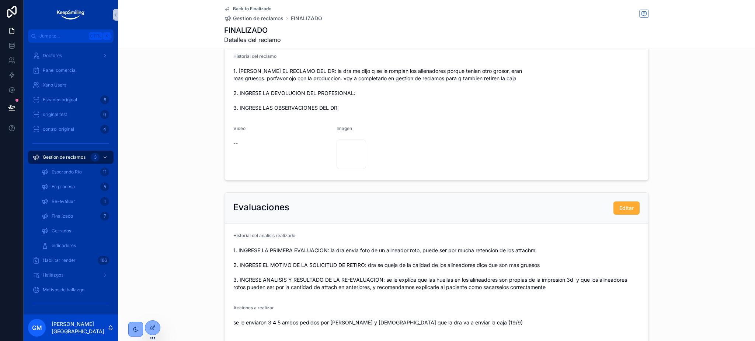
scroll to position [98, 0]
click at [346, 153] on div "WhatsApp-Image-2025-09-16-at-1.48.06-PM .jpeg" at bounding box center [351, 152] width 29 height 29
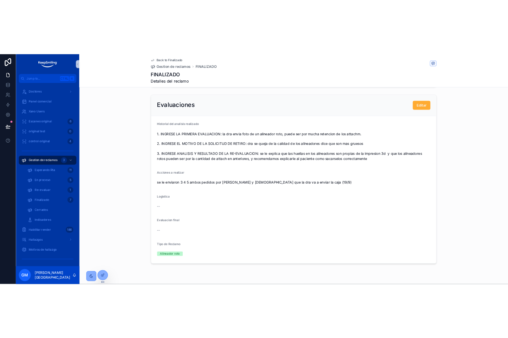
scroll to position [245, 0]
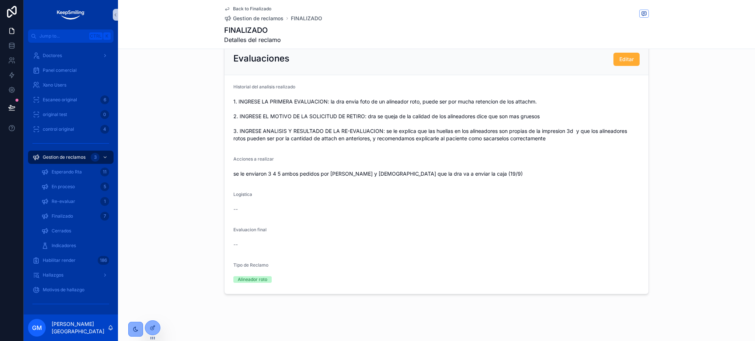
click at [671, 23] on div "Back to Finalizado Gestion de reclamos FINALIZADO FINALIZADO Detalles del recla…" at bounding box center [436, 24] width 637 height 49
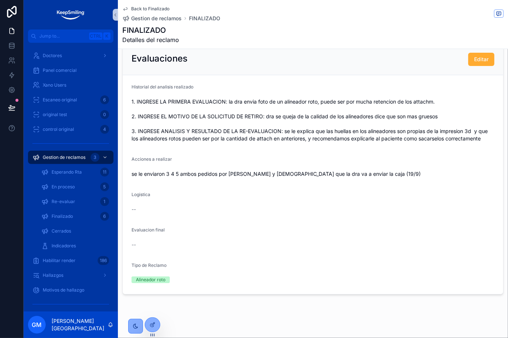
click at [370, 208] on div "Logistica --" at bounding box center [313, 204] width 363 height 24
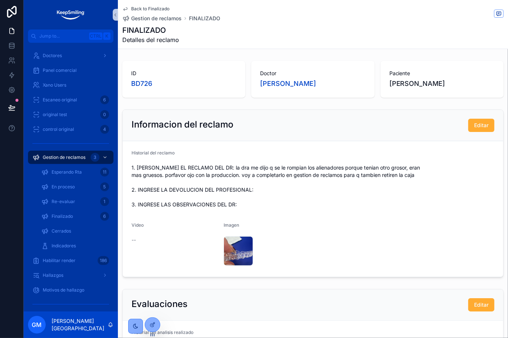
scroll to position [49, 0]
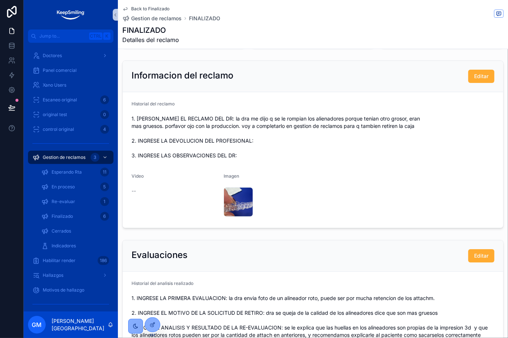
click at [154, 8] on span "Back to Finalizado" at bounding box center [150, 9] width 38 height 6
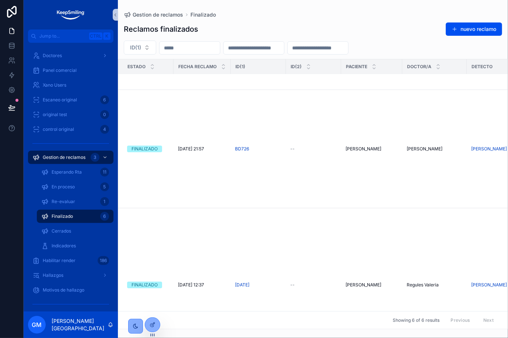
scroll to position [316, 0]
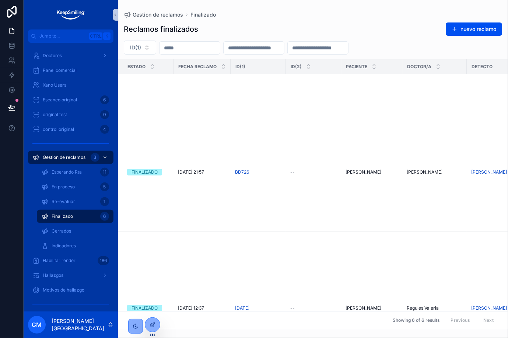
click at [356, 186] on td "Barbaro Laura Mariel Barbaro Laura Mariel" at bounding box center [371, 172] width 61 height 118
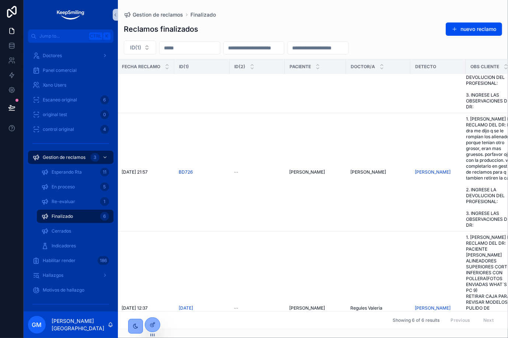
scroll to position [316, 90]
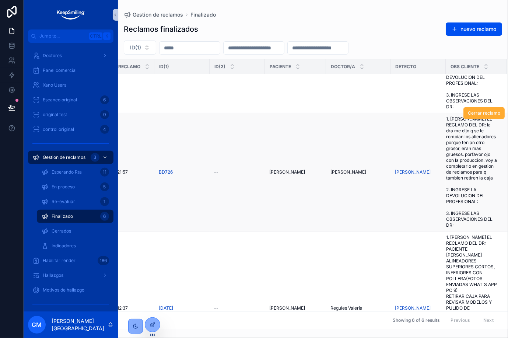
click at [446, 153] on span "1. INGRESE EL RECLAMO DEL DR: la dra me dijo q se le rompian los alienadores po…" at bounding box center [472, 172] width 52 height 112
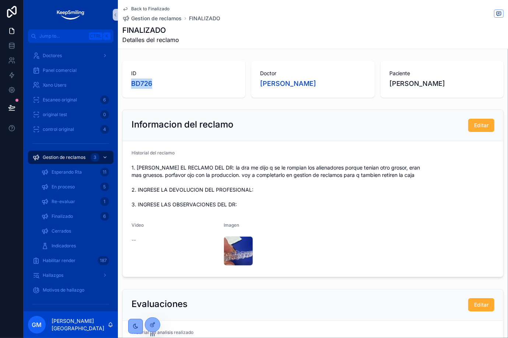
drag, startPoint x: 148, startPoint y: 84, endPoint x: 128, endPoint y: 85, distance: 20.3
click at [128, 85] on div "ID BD726" at bounding box center [183, 79] width 123 height 37
copy span "BD726"
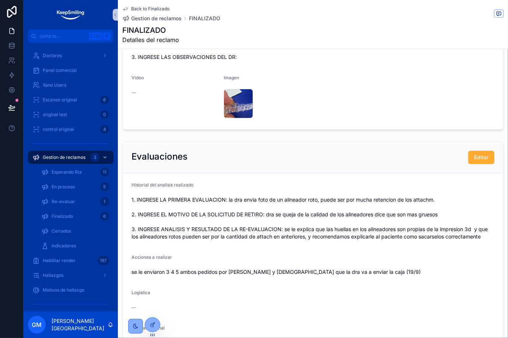
scroll to position [259, 0]
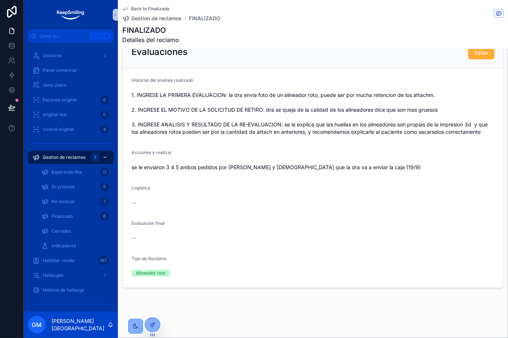
click at [136, 7] on span "Back to Finalizado" at bounding box center [150, 9] width 38 height 6
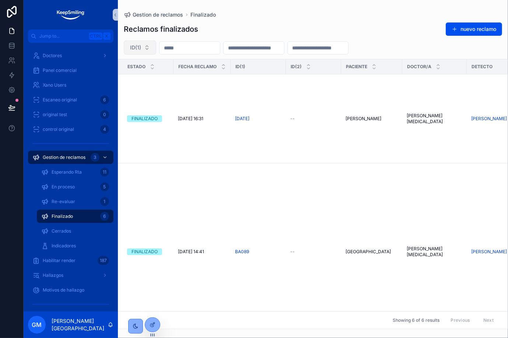
click at [129, 53] on button "ID(1)" at bounding box center [140, 48] width 32 height 14
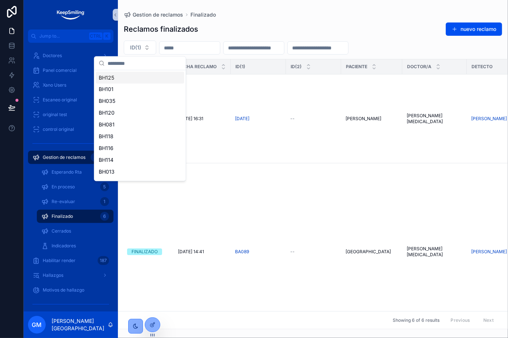
click at [139, 69] on input "scrollable content" at bounding box center [145, 63] width 74 height 13
click at [139, 67] on input "scrollable content" at bounding box center [145, 63] width 74 height 13
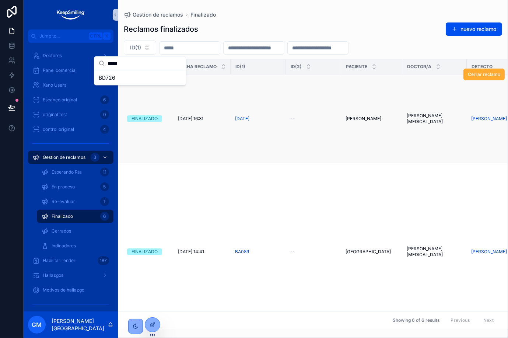
type input "*****"
click at [142, 80] on div "BD726" at bounding box center [140, 78] width 88 height 12
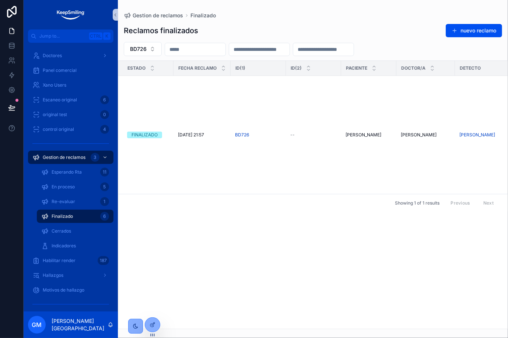
scroll to position [0, 64]
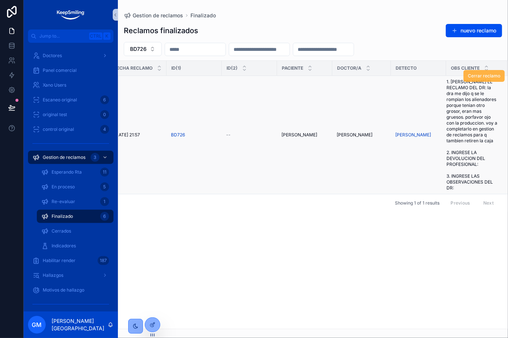
click at [488, 75] on span "Cerrar reclamo" at bounding box center [484, 76] width 32 height 6
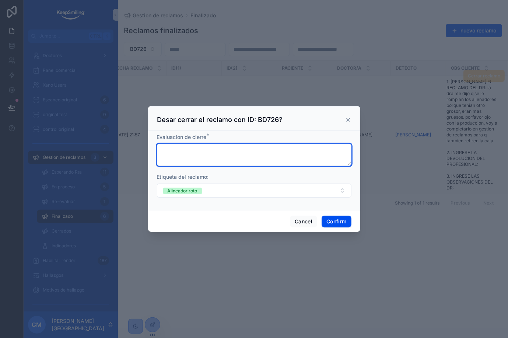
click at [252, 146] on textarea at bounding box center [254, 155] width 195 height 22
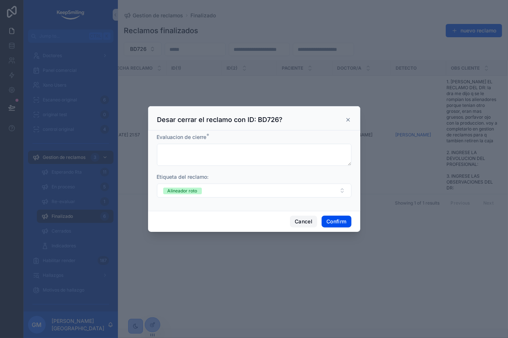
click at [296, 221] on button "Cancel" at bounding box center [303, 222] width 27 height 12
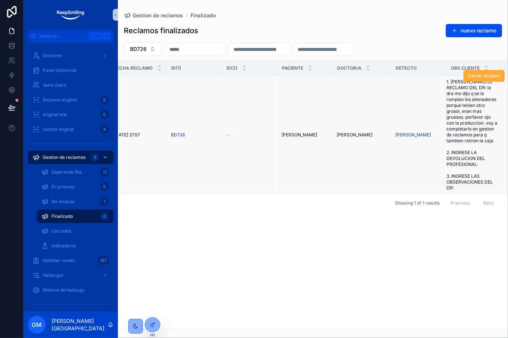
click at [472, 131] on div "Cerrar reclamo" at bounding box center [484, 76] width 41 height 118
click at [473, 95] on div "Cerrar reclamo" at bounding box center [484, 76] width 41 height 118
click at [288, 126] on td "Barbaro Laura Mariel Barbaro Laura Mariel" at bounding box center [304, 135] width 55 height 118
click at [299, 135] on span "Barbaro Laura Mariel" at bounding box center [300, 135] width 36 height 6
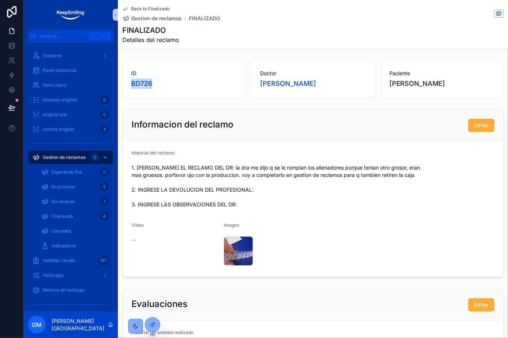
drag, startPoint x: 159, startPoint y: 87, endPoint x: 139, endPoint y: 56, distance: 36.9
click at [133, 84] on div "BD726" at bounding box center [183, 84] width 105 height 10
copy span "BD726"
click at [156, 9] on span "Back to Finalizado" at bounding box center [150, 9] width 38 height 6
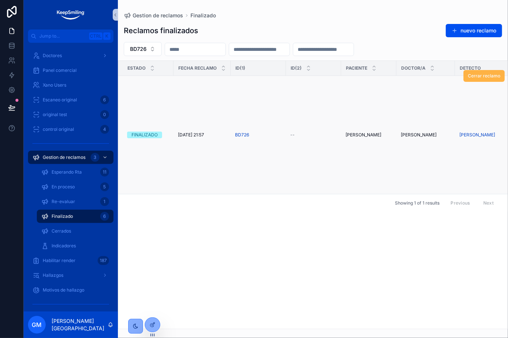
click at [485, 79] on button "Cerrar reclamo" at bounding box center [484, 76] width 41 height 12
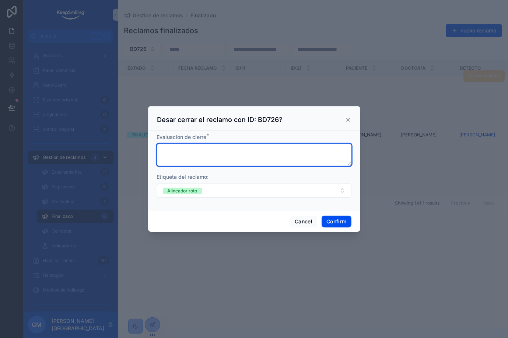
click at [218, 157] on textarea at bounding box center [254, 155] width 195 height 22
paste textarea "*****"
type textarea "*****"
drag, startPoint x: 223, startPoint y: 155, endPoint x: 28, endPoint y: 146, distance: 195.2
click at [28, 146] on div "Desar cerrar el reclamo con ID: BD726? Evaluacion de cierre * ***** Etiqueta de…" at bounding box center [254, 169] width 508 height 338
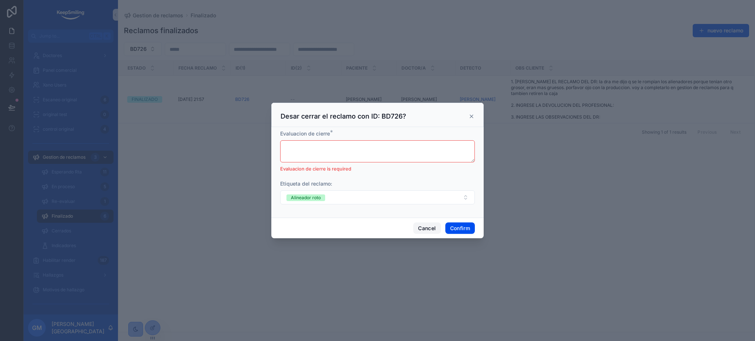
click at [421, 227] on button "Cancel" at bounding box center [426, 229] width 27 height 12
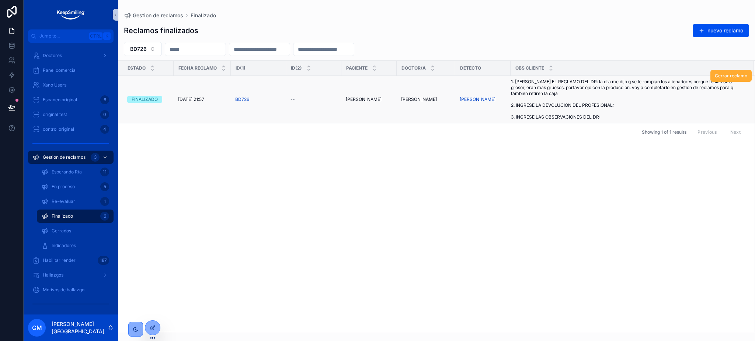
click at [669, 108] on span "1. INGRESE EL RECLAMO DEL DR: la dra me dijo q se le rompian los alienadores po…" at bounding box center [628, 99] width 234 height 41
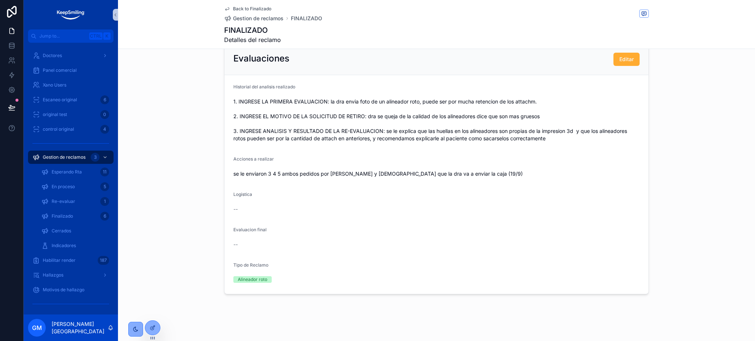
scroll to position [248, 0]
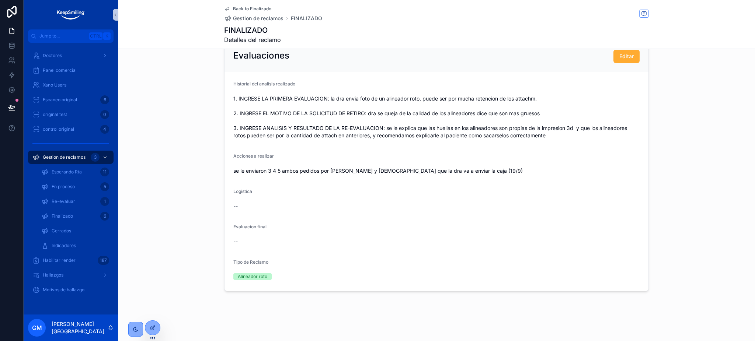
click at [507, 141] on div "1. INGRESE LA PRIMERA EVALUACION: la dra envia foto de un alineador roto, puede…" at bounding box center [436, 117] width 406 height 49
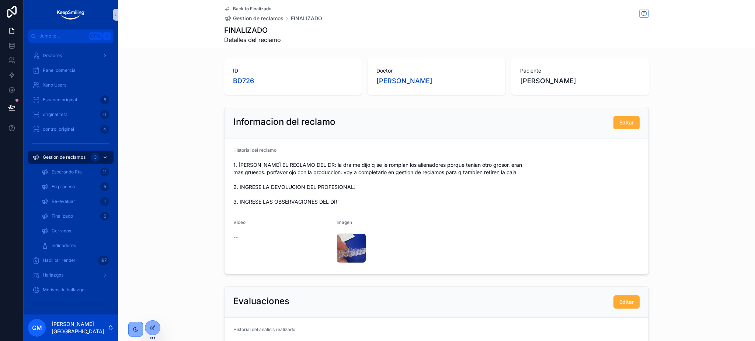
scroll to position [0, 0]
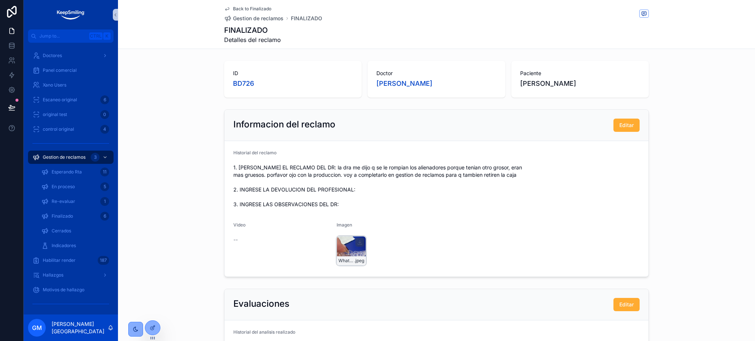
click at [351, 248] on div "WhatsApp-Image-2025-09-16-at-1.48.06-PM .jpeg" at bounding box center [351, 250] width 29 height 29
click at [261, 9] on span "Back to Finalizado" at bounding box center [252, 9] width 38 height 6
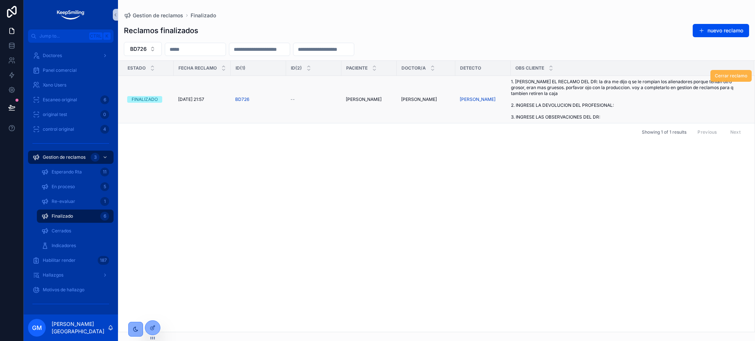
click at [735, 75] on span "Cerrar reclamo" at bounding box center [731, 76] width 32 height 6
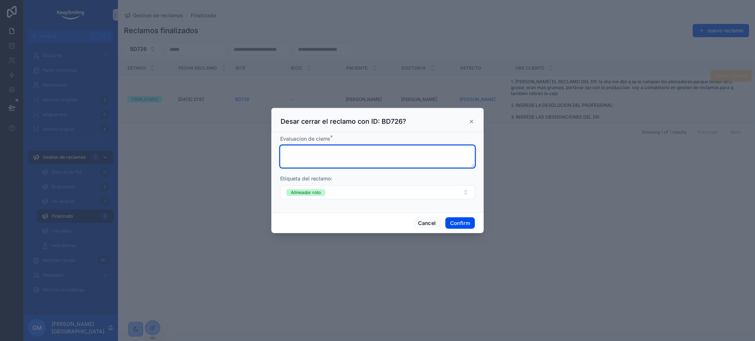
click at [307, 153] on textarea at bounding box center [377, 157] width 195 height 22
type textarea "********"
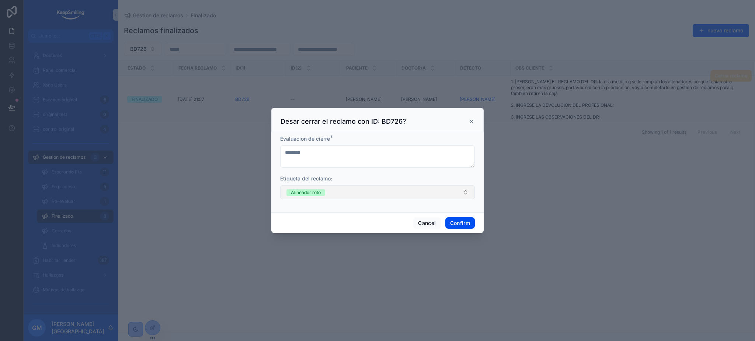
click at [380, 187] on button "Alineador roto" at bounding box center [377, 192] width 195 height 14
type input "****"
click at [368, 222] on div "Clinico" at bounding box center [377, 221] width 191 height 11
click at [310, 191] on div "Alineador roto" at bounding box center [306, 192] width 30 height 7
click at [346, 176] on div "Etiqueta del reclamo:" at bounding box center [377, 178] width 195 height 7
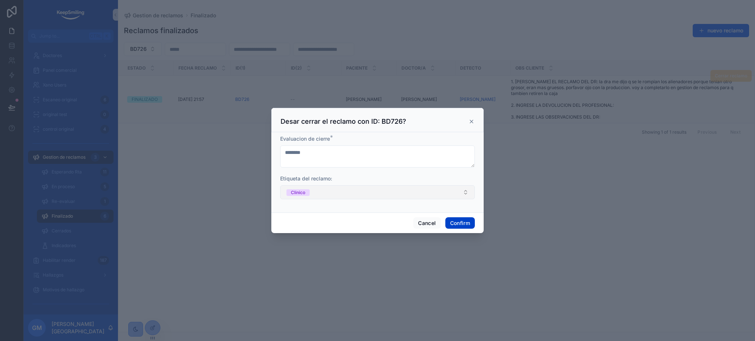
click at [467, 224] on button "Confirm" at bounding box center [459, 223] width 29 height 12
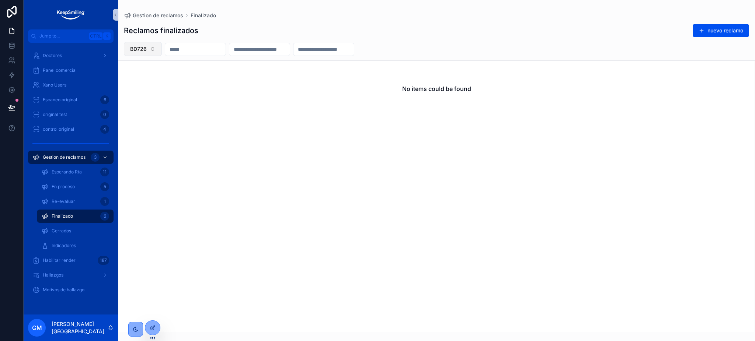
drag, startPoint x: 141, startPoint y: 50, endPoint x: 146, endPoint y: 54, distance: 5.8
click at [141, 50] on span "BD726" at bounding box center [138, 48] width 17 height 7
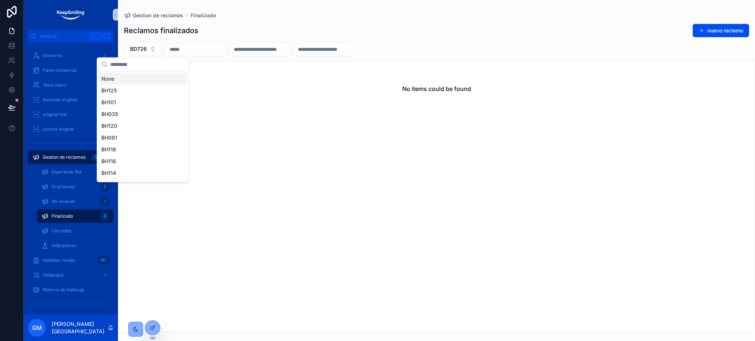
click at [156, 79] on div "None" at bounding box center [142, 79] width 88 height 12
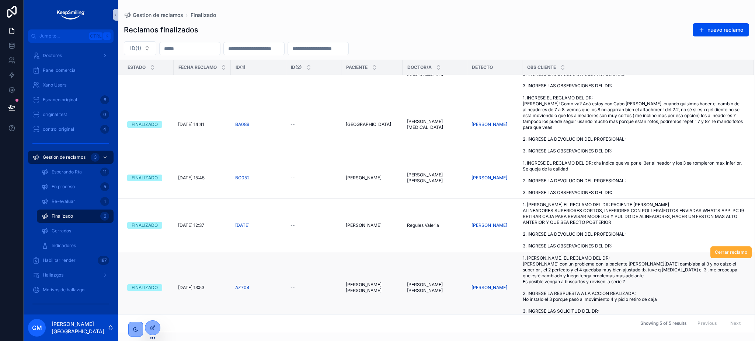
scroll to position [38, 0]
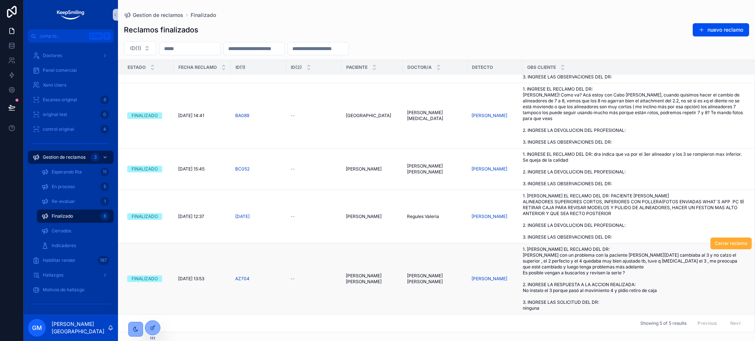
click at [557, 257] on span "1. INGRESE EL RECLAMO DEL DR: Estoy con un problema con la paciente macarena le…" at bounding box center [634, 279] width 222 height 65
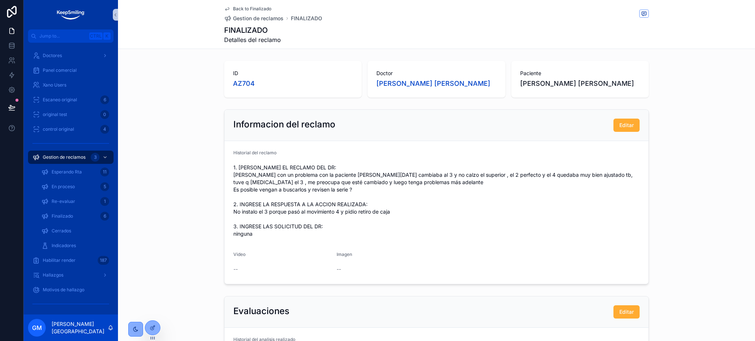
click at [243, 6] on span "Back to Finalizado" at bounding box center [252, 9] width 38 height 6
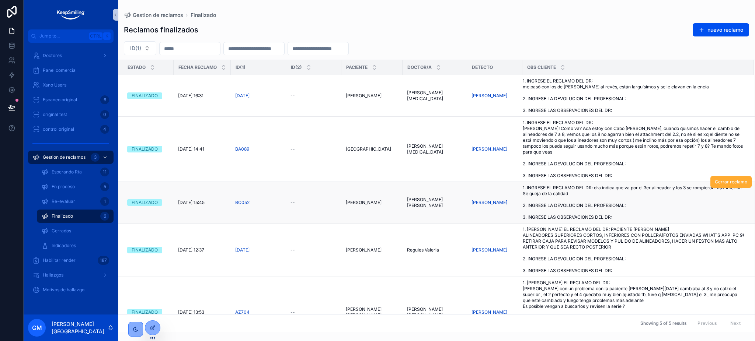
click at [586, 203] on span "1. INGRESE EL RECLAMO DEL DR: dra indica que va por el 3er alineador y los 3 se…" at bounding box center [634, 202] width 222 height 35
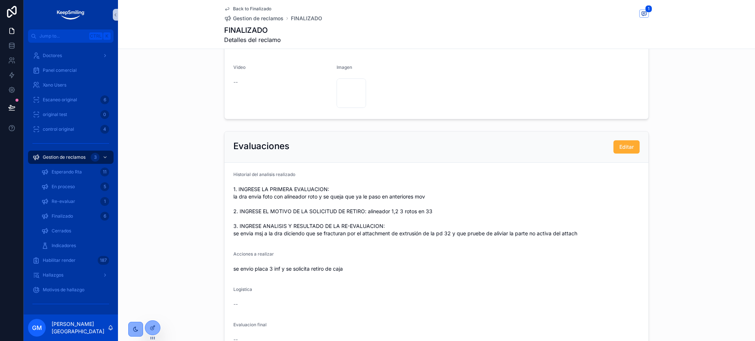
scroll to position [150, 0]
click at [344, 87] on div "WhatsApp-Image-2025-09-15-at-16.25.45 .jpeg" at bounding box center [351, 93] width 29 height 29
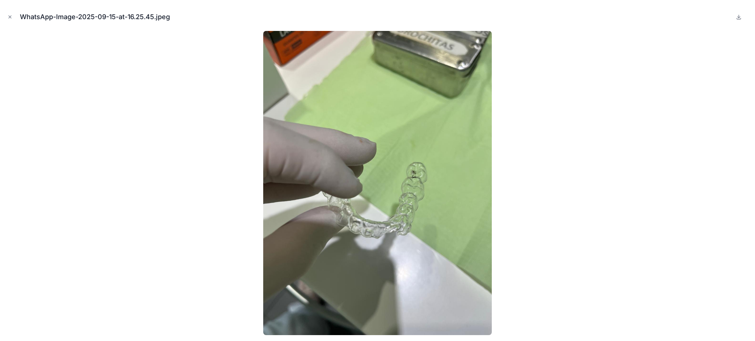
click at [404, 230] on img at bounding box center [377, 183] width 229 height 304
click at [661, 197] on div at bounding box center [377, 183] width 743 height 304
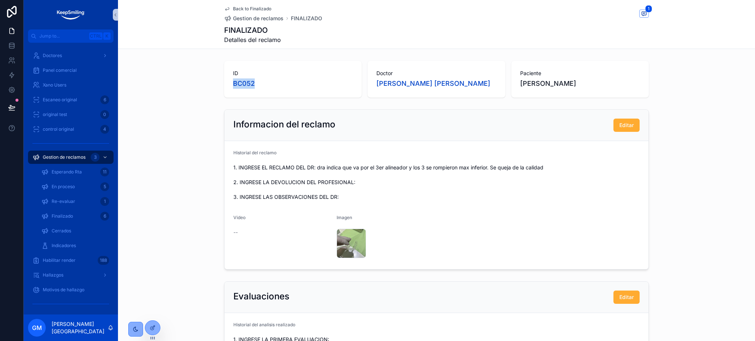
drag, startPoint x: 258, startPoint y: 83, endPoint x: 225, endPoint y: 79, distance: 33.1
click at [226, 83] on div "ID BC052" at bounding box center [292, 79] width 137 height 37
copy span "BC052"
click at [249, 8] on span "Back to Finalizado" at bounding box center [252, 9] width 38 height 6
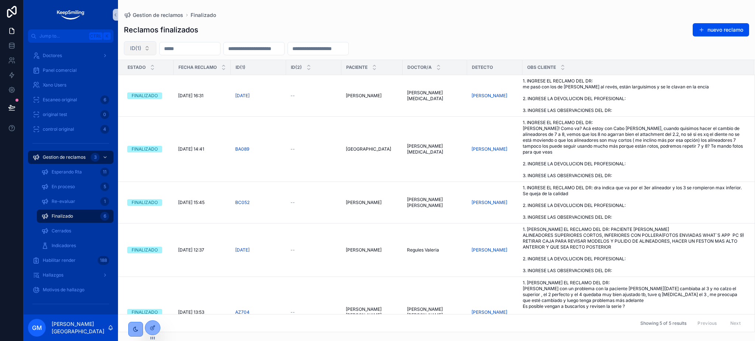
click at [152, 51] on button "ID(1)" at bounding box center [140, 48] width 32 height 14
type input "*****"
click at [144, 80] on div "BC052" at bounding box center [140, 78] width 88 height 12
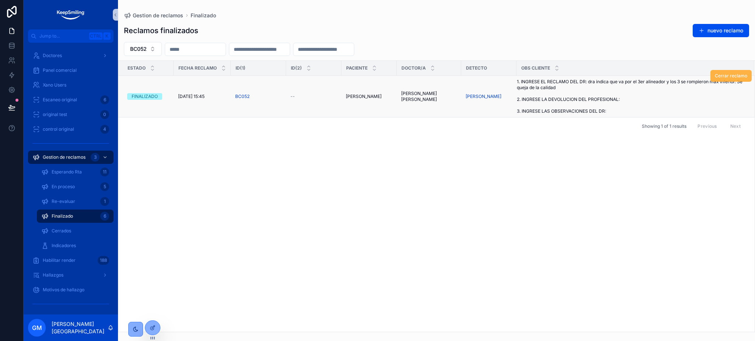
click at [735, 77] on span "Cerrar reclamo" at bounding box center [731, 76] width 32 height 6
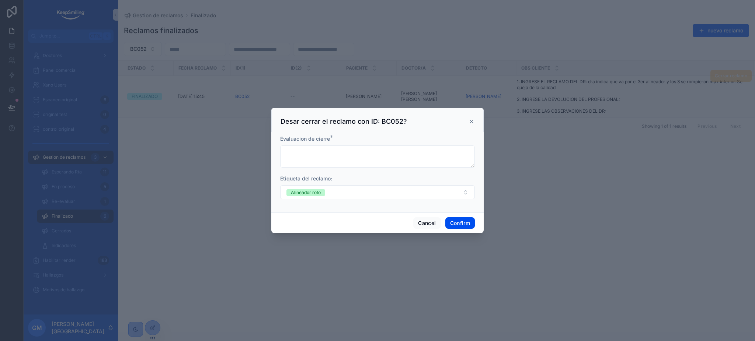
click at [318, 184] on div "Etiqueta del reclamo: Alineador roto" at bounding box center [377, 187] width 195 height 24
click at [316, 193] on div "Alineador roto" at bounding box center [306, 192] width 30 height 7
click at [316, 193] on span "Select a tipo_reclamo" at bounding box center [312, 192] width 53 height 7
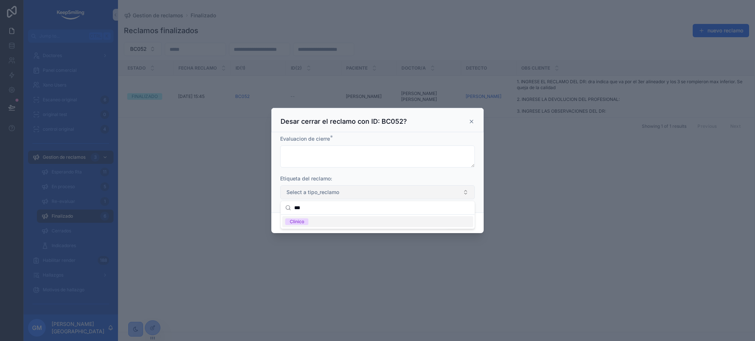
type input "***"
click at [318, 227] on div "Clinico" at bounding box center [377, 221] width 191 height 11
click at [334, 217] on div "Clinico" at bounding box center [377, 221] width 191 height 11
click at [332, 223] on div "Clinico" at bounding box center [377, 221] width 191 height 11
click at [332, 142] on span "*" at bounding box center [331, 137] width 3 height 9
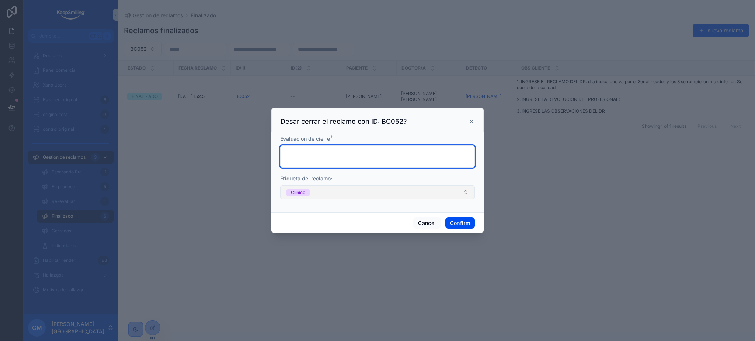
click at [334, 158] on textarea at bounding box center [377, 157] width 195 height 22
type textarea "********"
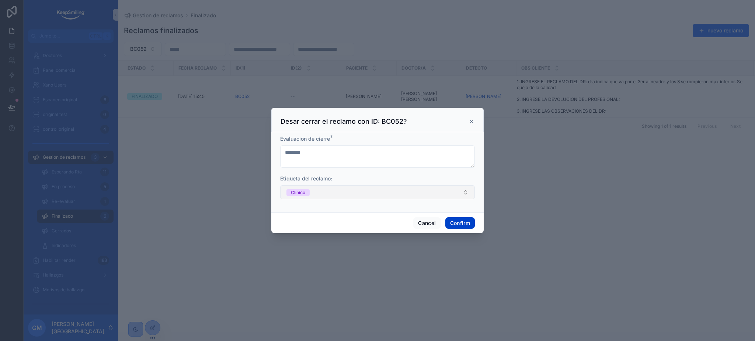
click at [460, 224] on button "Confirm" at bounding box center [459, 223] width 29 height 12
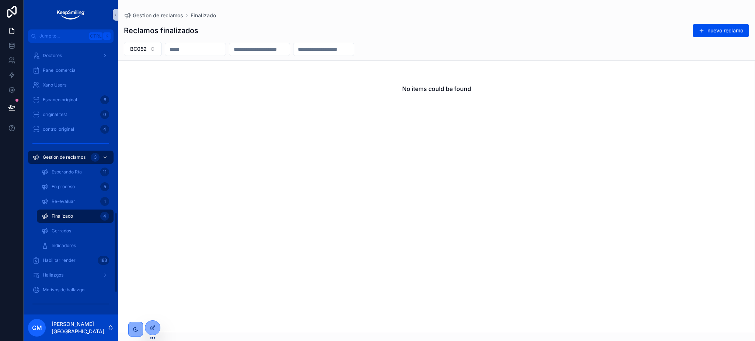
click at [108, 220] on div "4" at bounding box center [104, 216] width 9 height 12
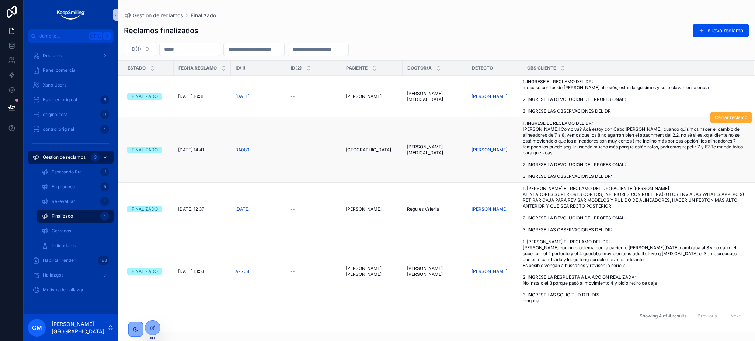
click at [602, 147] on span "1. INGRESE EL RECLAMO DEL DR: Hola! Como va? Acá estoy con Cabo Braceras Angele…" at bounding box center [634, 150] width 222 height 59
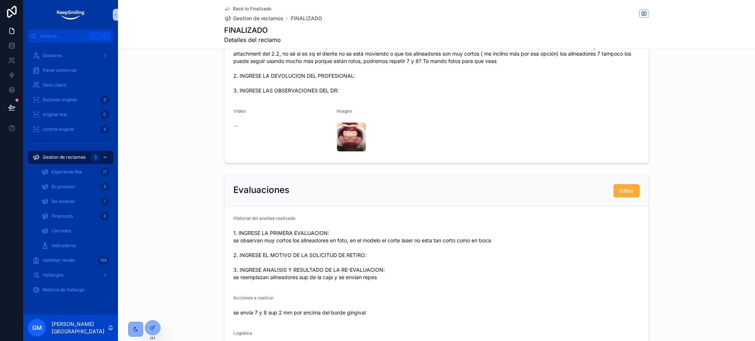
scroll to position [49, 0]
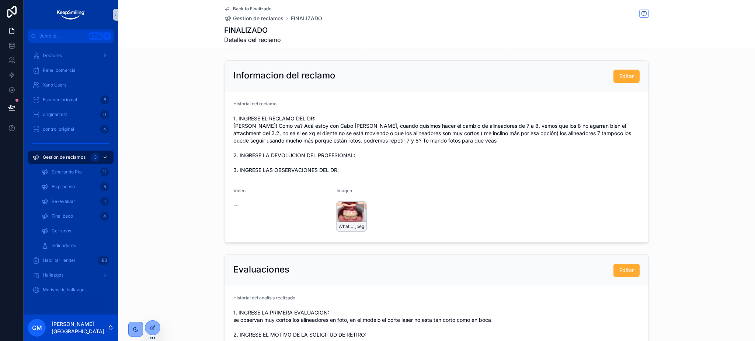
click at [345, 213] on div "WhatsApp-Image-2025-09-16-at-3.35.34-PM .jpeg" at bounding box center [351, 216] width 29 height 29
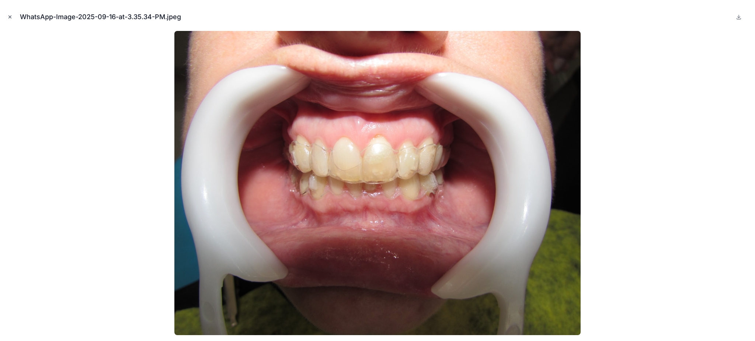
click at [7, 15] on button "Close modal" at bounding box center [10, 17] width 8 height 8
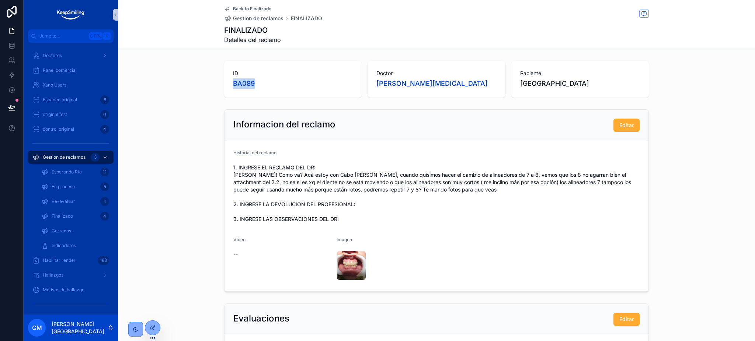
drag, startPoint x: 260, startPoint y: 85, endPoint x: 209, endPoint y: 46, distance: 64.7
click at [224, 84] on div "ID BA089" at bounding box center [292, 79] width 137 height 37
copy span "BA089"
click at [226, 7] on icon "scrollable content" at bounding box center [227, 9] width 6 height 6
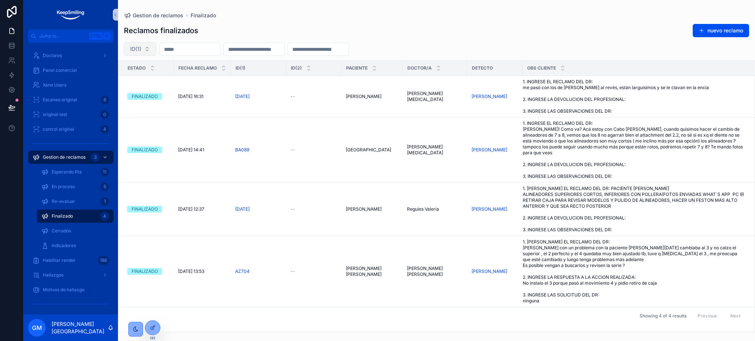
click at [148, 45] on button "ID(1)" at bounding box center [140, 49] width 32 height 14
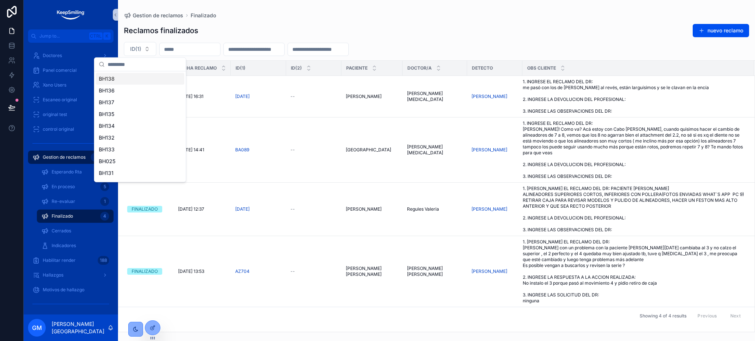
click at [151, 62] on input "scrollable content" at bounding box center [145, 64] width 74 height 13
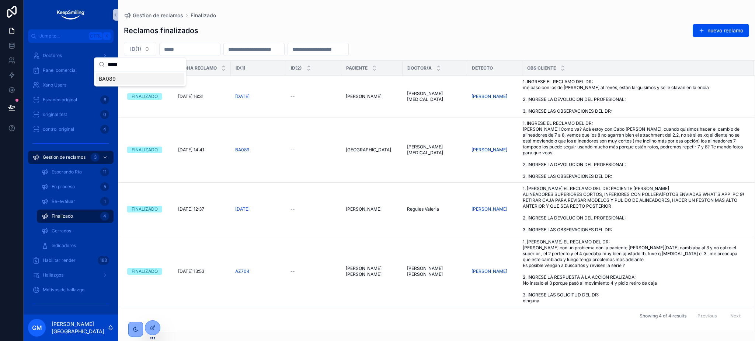
type input "*****"
click at [130, 80] on div "BA089" at bounding box center [140, 79] width 88 height 12
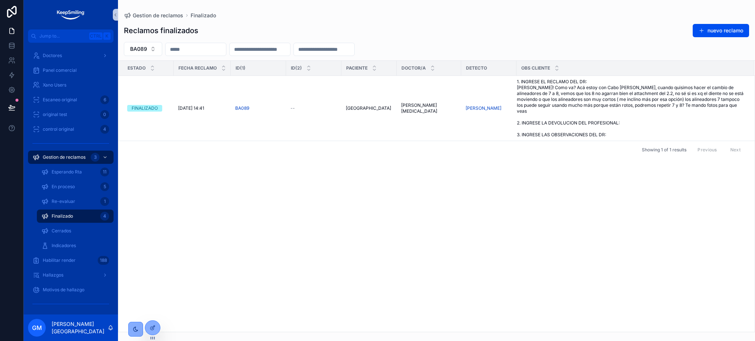
click at [359, 28] on div "Reclamos finalizados nuevo reclamo" at bounding box center [436, 31] width 625 height 14
click at [728, 76] on span "Cerrar reclamo" at bounding box center [731, 76] width 32 height 6
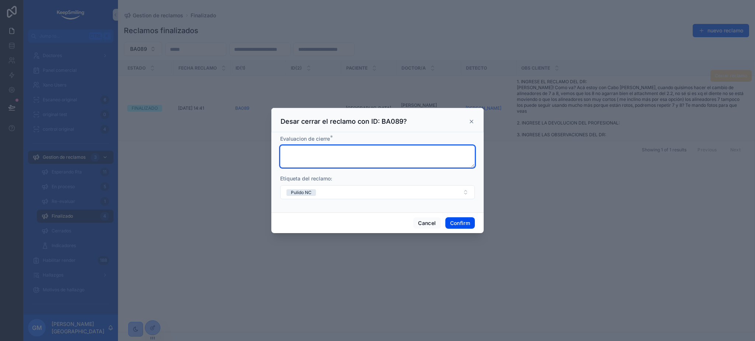
click at [320, 150] on textarea at bounding box center [377, 157] width 195 height 22
type textarea "********"
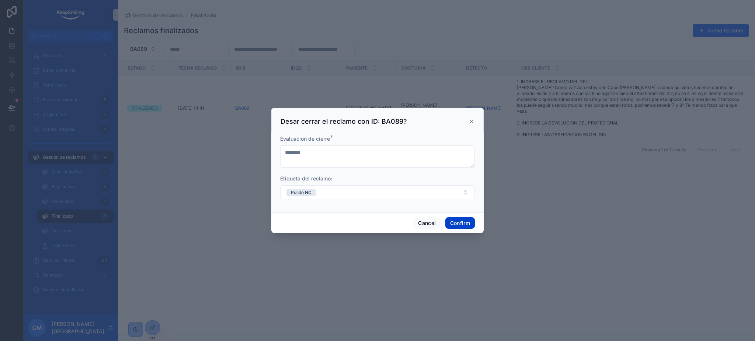
drag, startPoint x: 459, startPoint y: 221, endPoint x: 464, endPoint y: 218, distance: 5.6
click at [459, 221] on button "Confirm" at bounding box center [459, 223] width 29 height 12
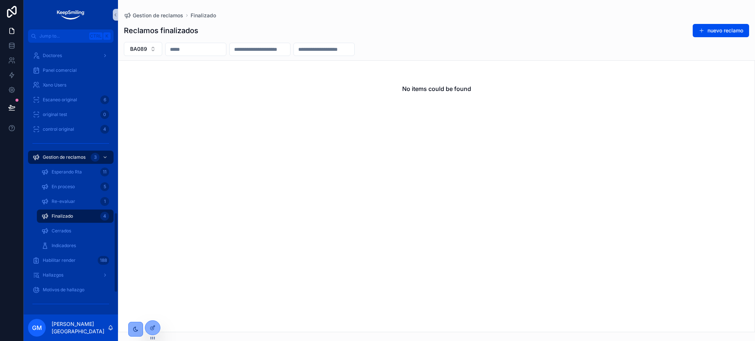
drag, startPoint x: 89, startPoint y: 218, endPoint x: 78, endPoint y: 216, distance: 11.7
click at [89, 218] on div "Finalizado 4" at bounding box center [75, 216] width 68 height 12
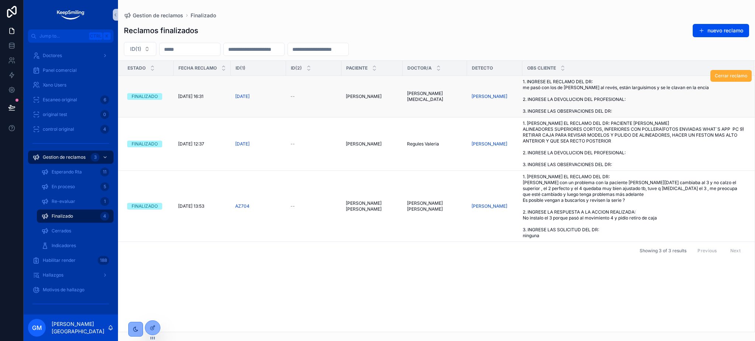
click at [627, 97] on span "1. INGRESE EL RECLAMO DEL DR: me pasó con los de Iara Mayo al revés, están larg…" at bounding box center [634, 96] width 222 height 35
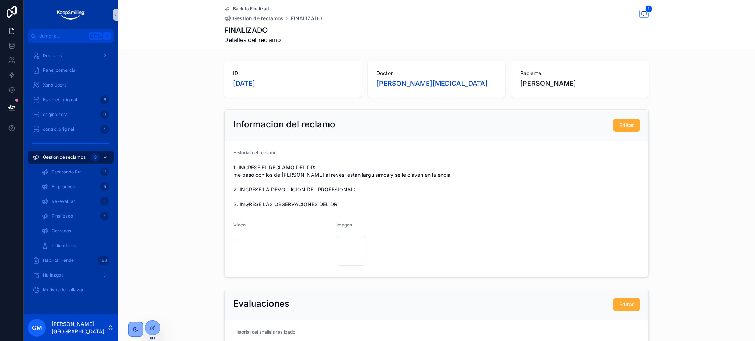
scroll to position [49, 0]
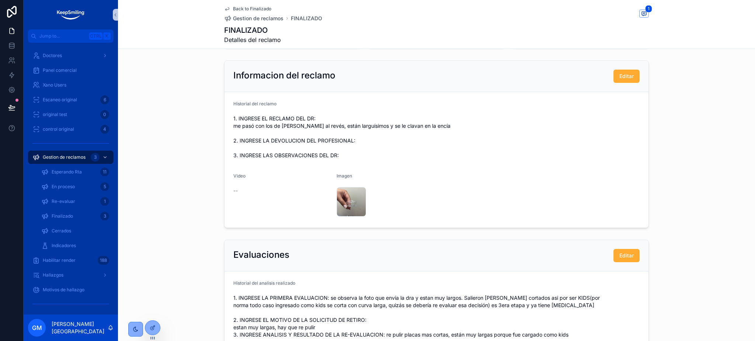
click at [346, 192] on div "WhatsApp-Image-2025-09-18-at-4.47.20-PM .jpeg" at bounding box center [351, 201] width 29 height 29
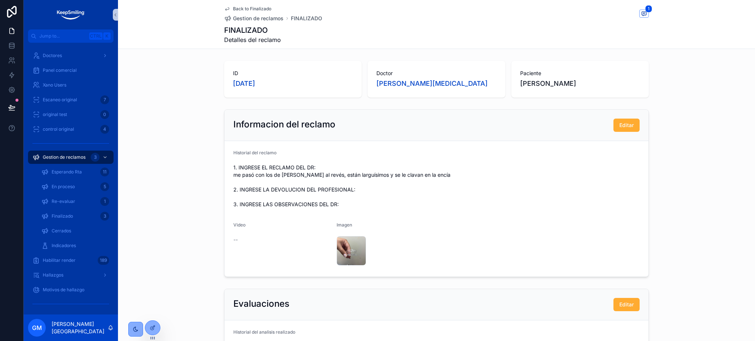
click at [248, 9] on span "Back to Finalizado" at bounding box center [252, 9] width 38 height 6
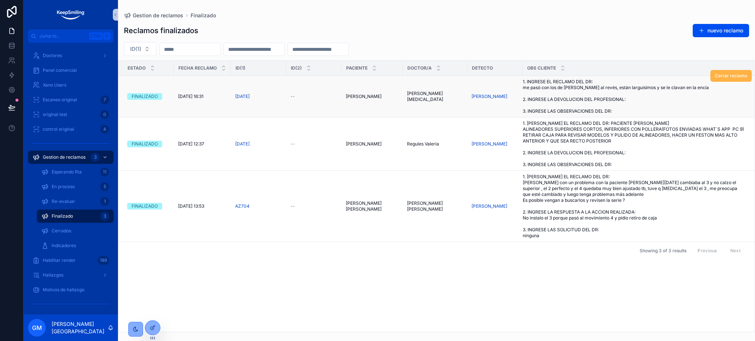
click at [734, 74] on span "Cerrar reclamo" at bounding box center [731, 76] width 32 height 6
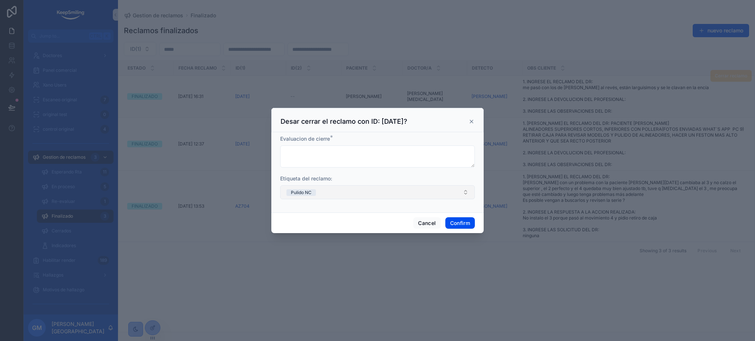
click at [356, 192] on button "Pulido NC" at bounding box center [377, 192] width 195 height 14
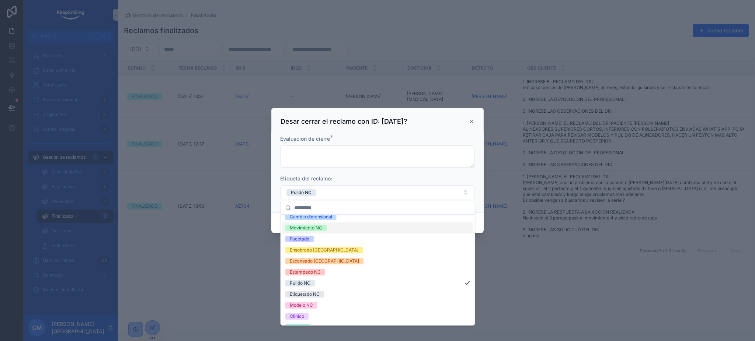
scroll to position [91, 0]
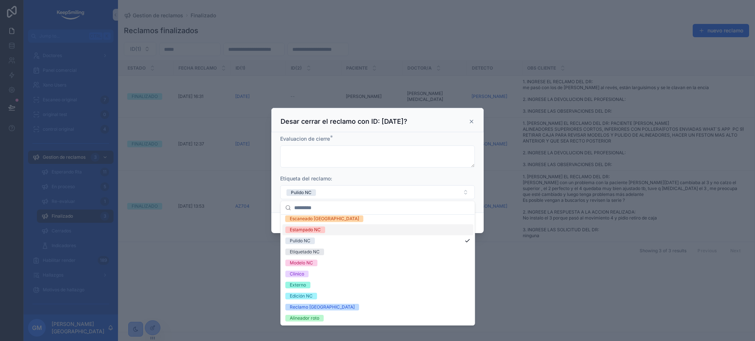
click at [452, 88] on div at bounding box center [377, 170] width 755 height 341
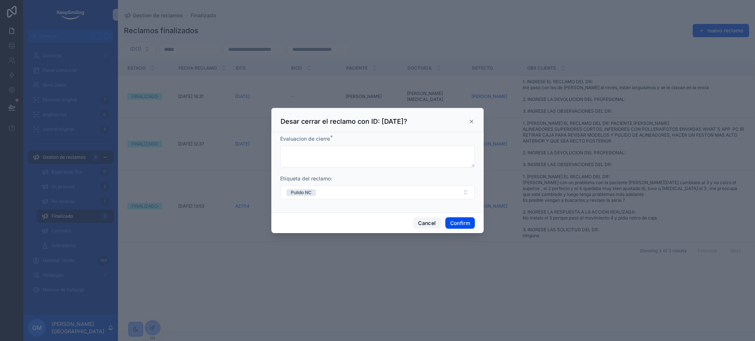
click at [424, 225] on button "Cancel" at bounding box center [426, 223] width 27 height 12
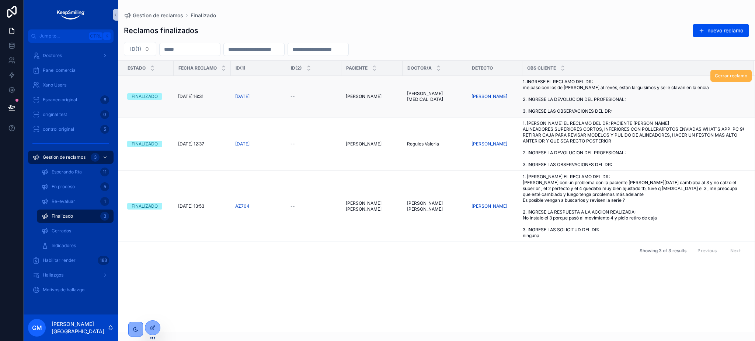
click at [736, 79] on button "Cerrar reclamo" at bounding box center [730, 76] width 41 height 12
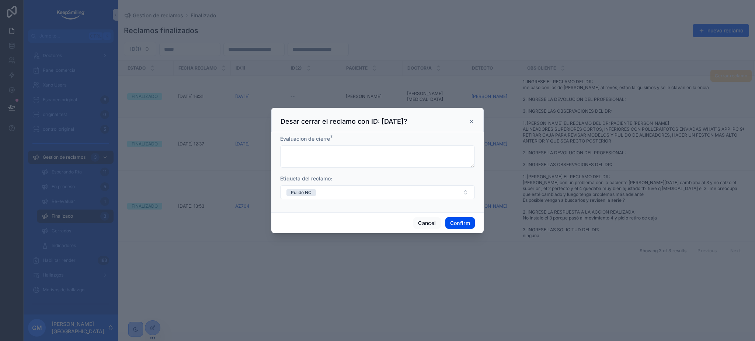
click at [325, 199] on form "Evaluacion de cierre * Etiqueta del reclamo: Pulido NC" at bounding box center [377, 171] width 195 height 72
click at [330, 192] on button "Pulido NC" at bounding box center [377, 192] width 195 height 14
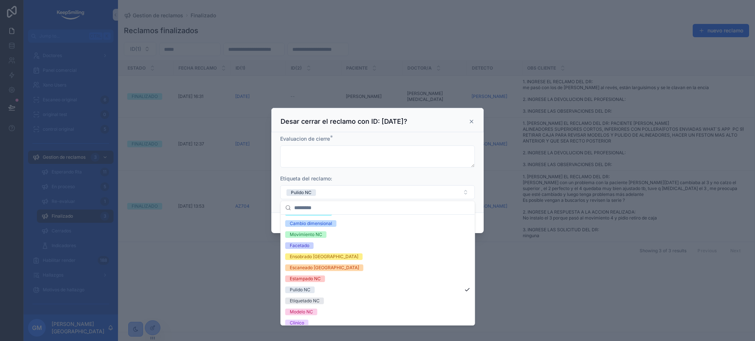
scroll to position [0, 0]
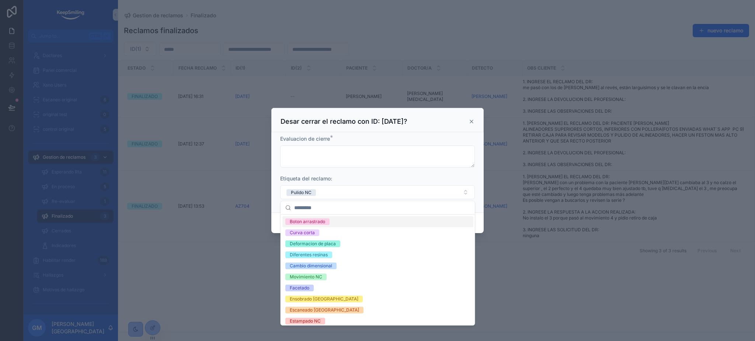
click at [357, 176] on div "Etiqueta del reclamo:" at bounding box center [377, 178] width 195 height 7
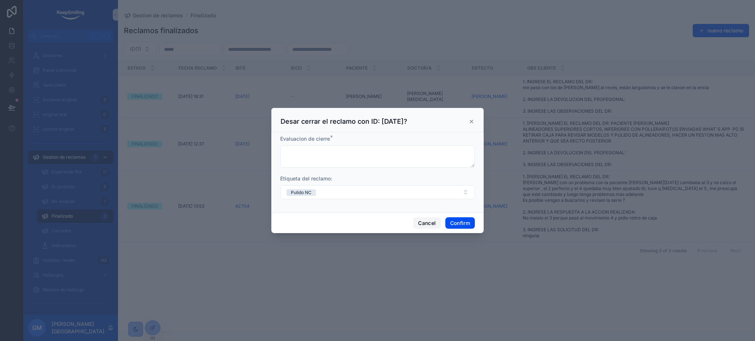
click at [419, 220] on button "Cancel" at bounding box center [426, 223] width 27 height 12
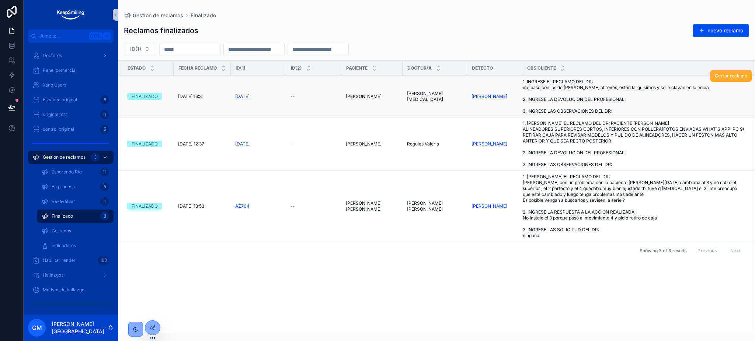
click at [618, 102] on span "1. INGRESE EL RECLAMO DEL DR: me pasó con los de Iara Mayo al revés, están larg…" at bounding box center [634, 96] width 222 height 35
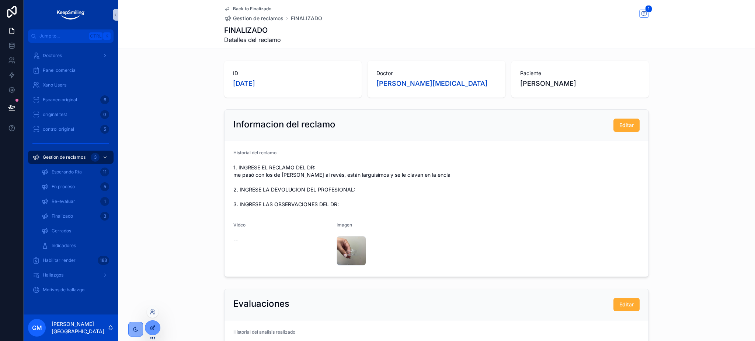
click at [151, 333] on div at bounding box center [152, 328] width 15 height 14
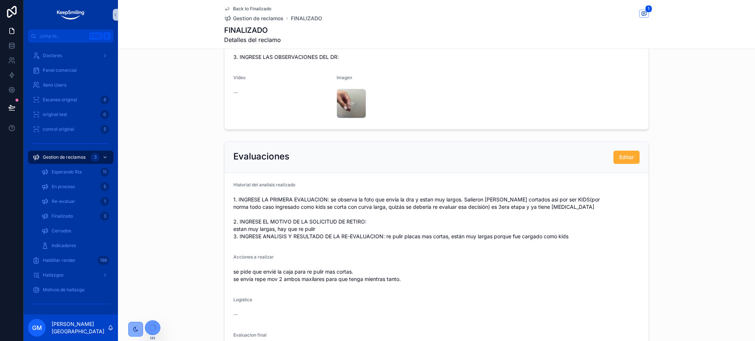
scroll to position [256, 0]
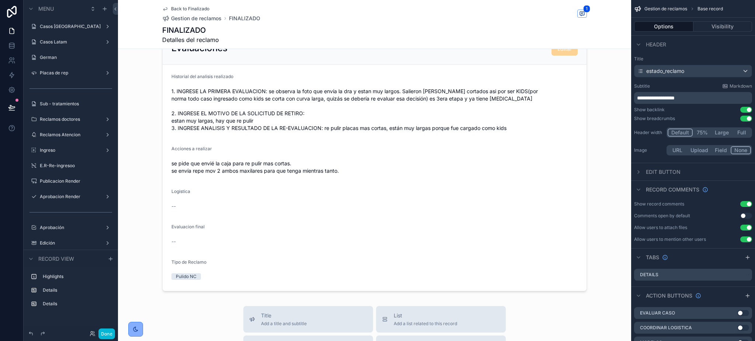
click at [509, 230] on div "scrollable content" at bounding box center [374, 162] width 513 height 264
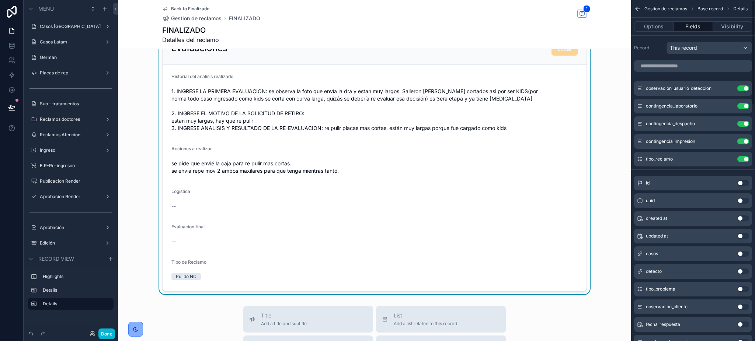
click at [280, 267] on div "Tipo de Reclamo" at bounding box center [374, 263] width 406 height 9
click at [728, 159] on icon "scrollable content" at bounding box center [728, 159] width 6 height 6
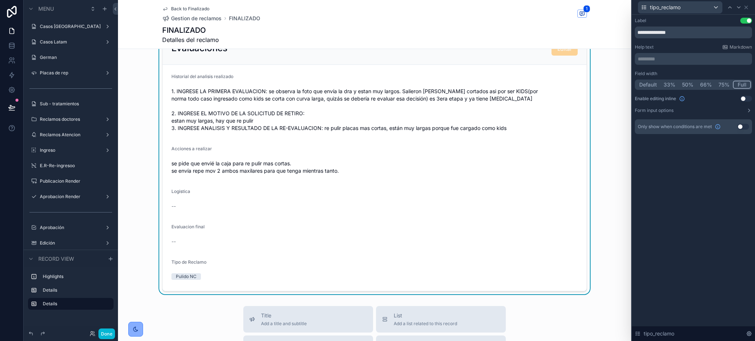
click at [745, 11] on div "tipo_reclamo" at bounding box center [693, 7] width 117 height 14
click at [745, 7] on icon at bounding box center [746, 7] width 6 height 6
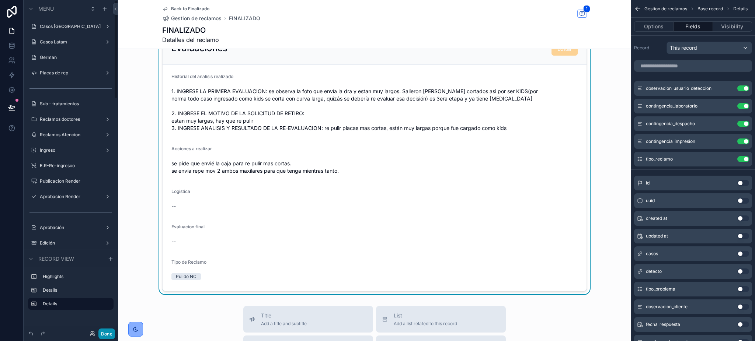
click at [106, 332] on button "Done" at bounding box center [106, 334] width 17 height 11
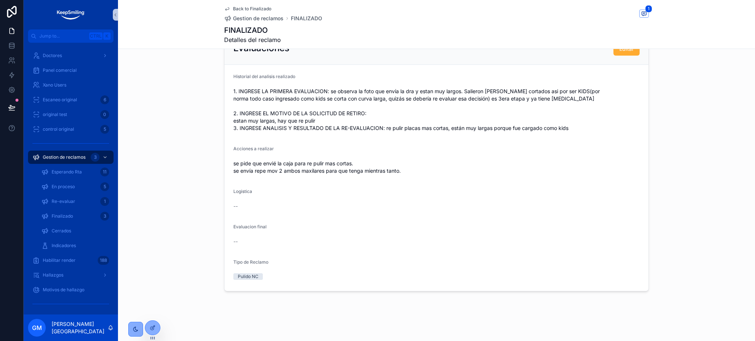
click at [235, 7] on span "Back to Finalizado" at bounding box center [252, 9] width 38 height 6
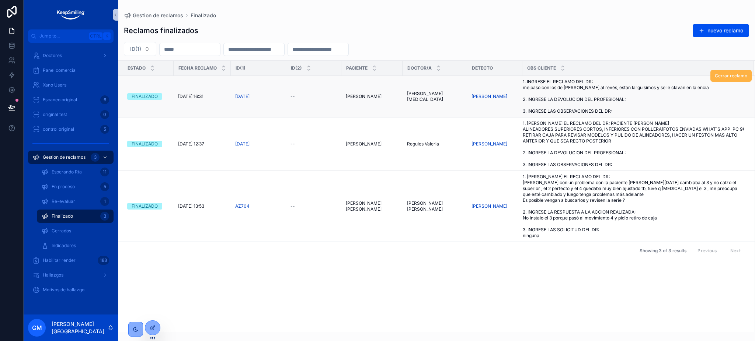
click at [728, 72] on button "Cerrar reclamo" at bounding box center [730, 76] width 41 height 12
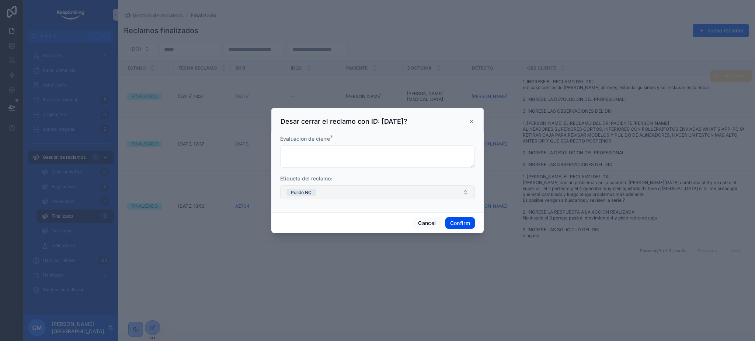
click at [325, 189] on button "Pulido NC" at bounding box center [377, 192] width 195 height 14
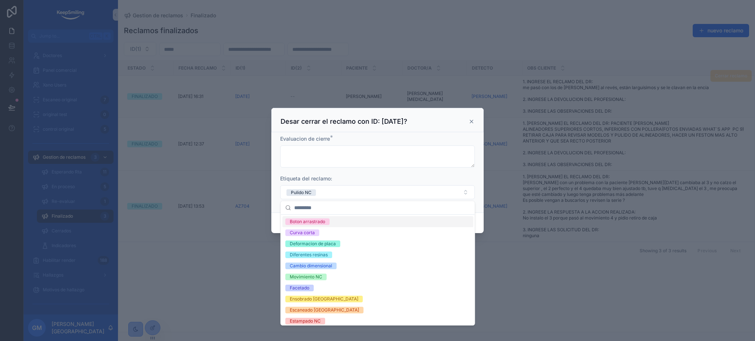
click at [368, 172] on form "Evaluacion de cierre * Etiqueta del reclamo: Pulido NC" at bounding box center [377, 171] width 195 height 72
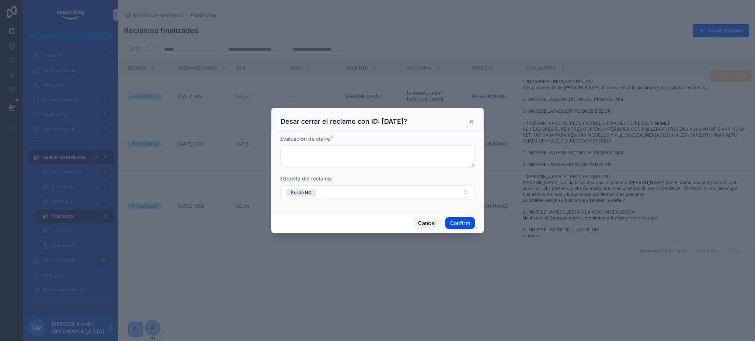
click at [424, 225] on button "Cancel" at bounding box center [426, 223] width 27 height 12
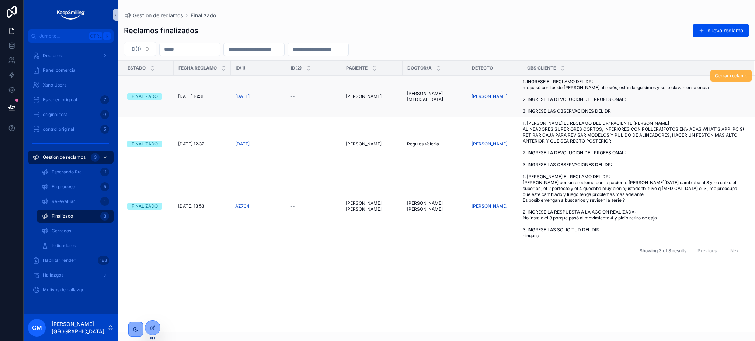
click at [722, 79] on span "Cerrar reclamo" at bounding box center [731, 76] width 32 height 6
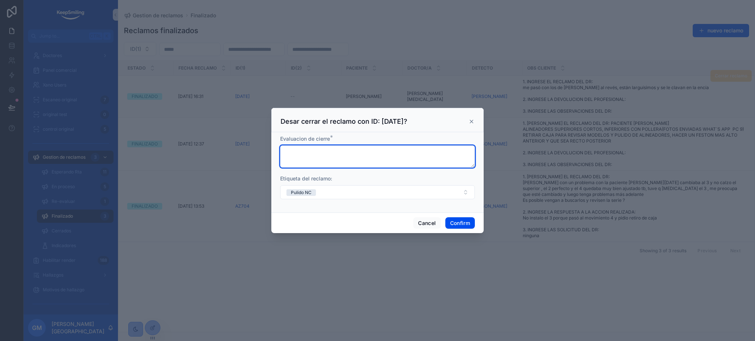
click at [324, 152] on textarea at bounding box center [377, 157] width 195 height 22
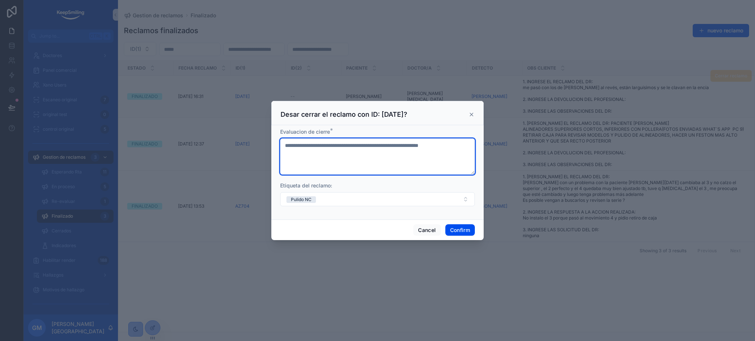
click at [293, 143] on textarea "**********" at bounding box center [377, 157] width 195 height 36
click at [334, 143] on textarea "**********" at bounding box center [377, 157] width 195 height 36
paste textarea "*********"
click at [289, 144] on textarea "**********" at bounding box center [377, 157] width 195 height 36
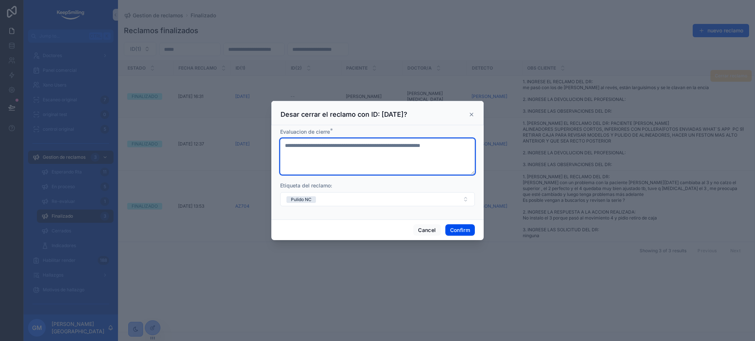
click at [463, 144] on textarea "**********" at bounding box center [377, 157] width 195 height 36
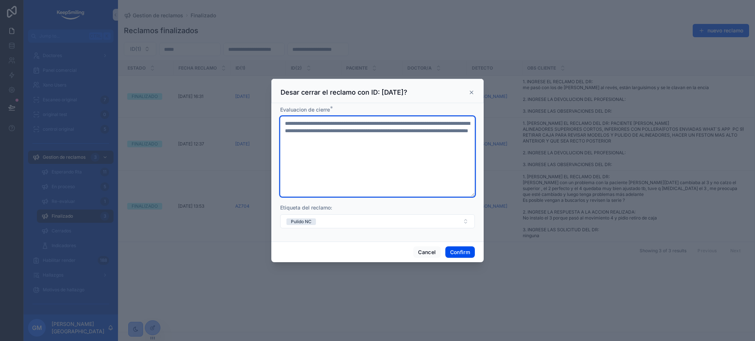
click at [334, 136] on textarea "**********" at bounding box center [377, 156] width 195 height 80
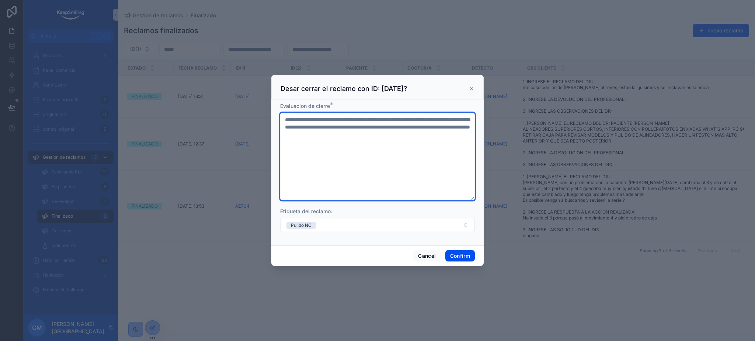
click at [433, 144] on textarea "**********" at bounding box center [377, 157] width 195 height 88
drag, startPoint x: 435, startPoint y: 147, endPoint x: 278, endPoint y: 118, distance: 159.6
click at [278, 118] on div "**********" at bounding box center [377, 173] width 212 height 146
type textarea "**********"
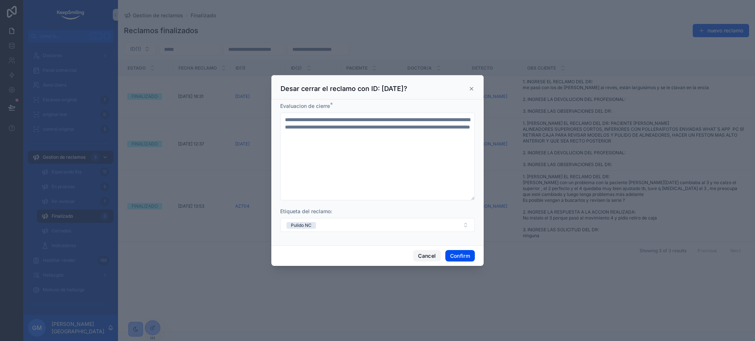
click at [429, 258] on button "Cancel" at bounding box center [426, 256] width 27 height 12
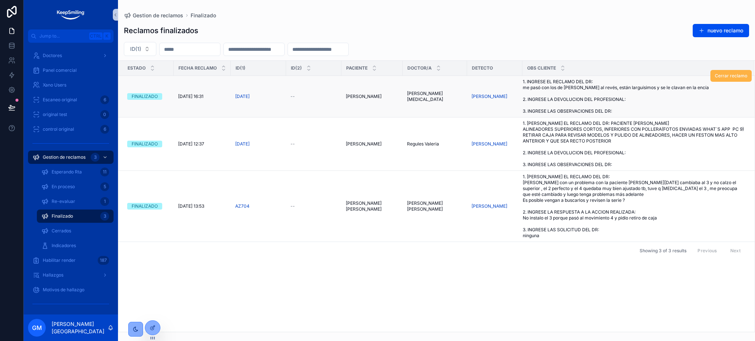
click at [738, 79] on button "Cerrar reclamo" at bounding box center [730, 76] width 41 height 12
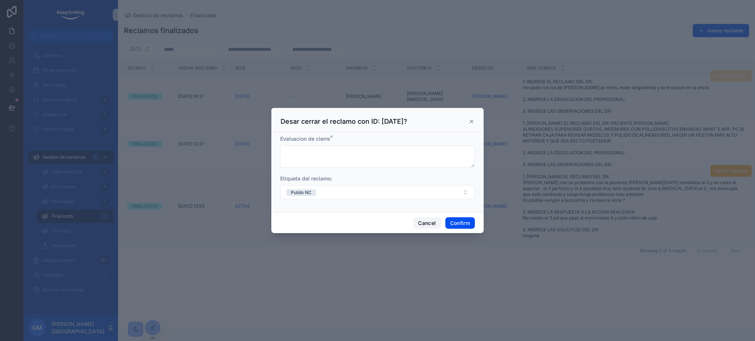
click at [429, 223] on button "Cancel" at bounding box center [426, 223] width 27 height 12
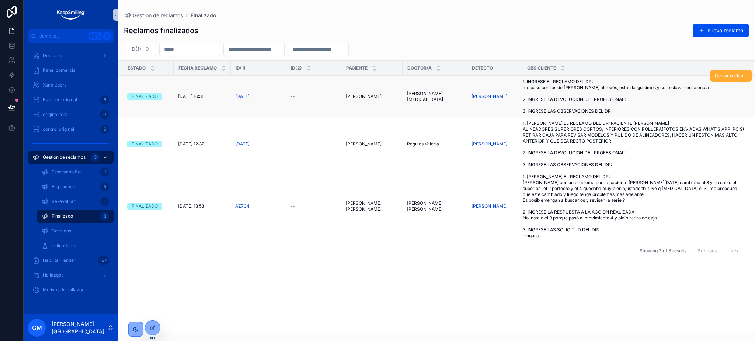
click at [564, 91] on span "1. INGRESE EL RECLAMO DEL DR: me pasó con los de Iara Mayo al revés, están larg…" at bounding box center [634, 96] width 222 height 35
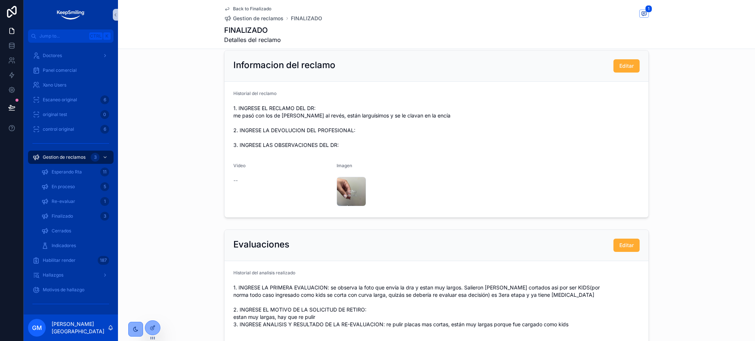
scroll to position [108, 0]
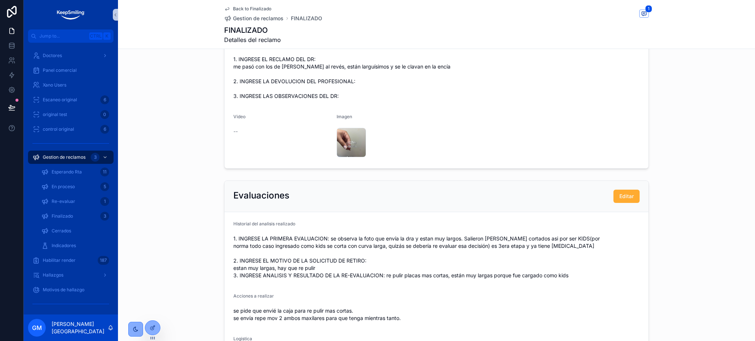
click at [237, 11] on span "Back to Finalizado" at bounding box center [252, 9] width 38 height 6
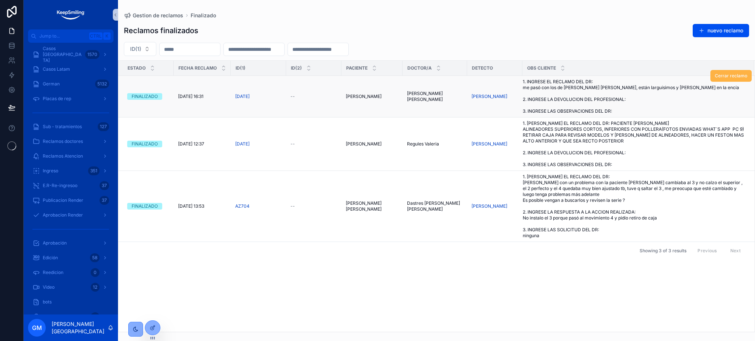
click at [728, 77] on span "Cerrar reclamo" at bounding box center [731, 76] width 32 height 6
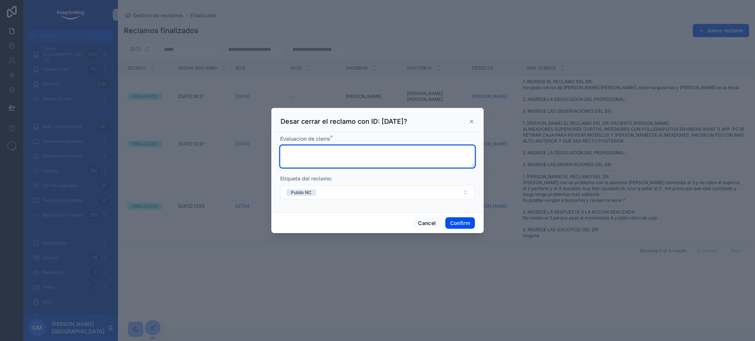
click at [379, 161] on textarea at bounding box center [377, 157] width 195 height 22
paste textarea "**********"
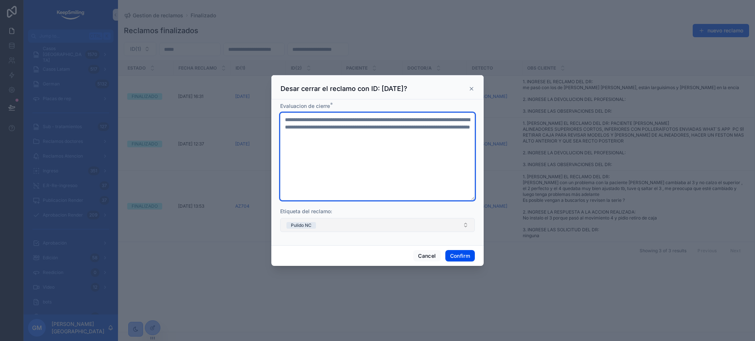
type textarea "**********"
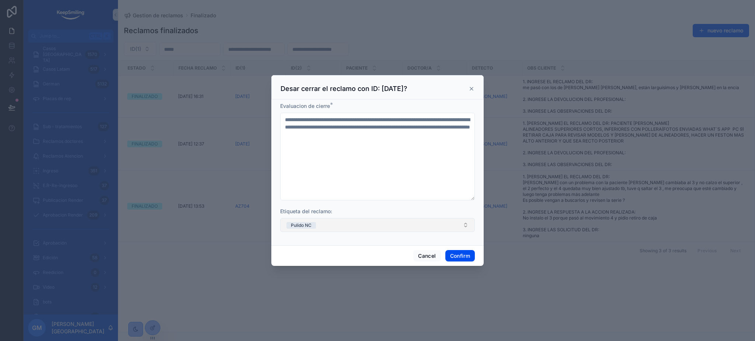
click at [388, 223] on button "Pulido NC" at bounding box center [377, 225] width 195 height 14
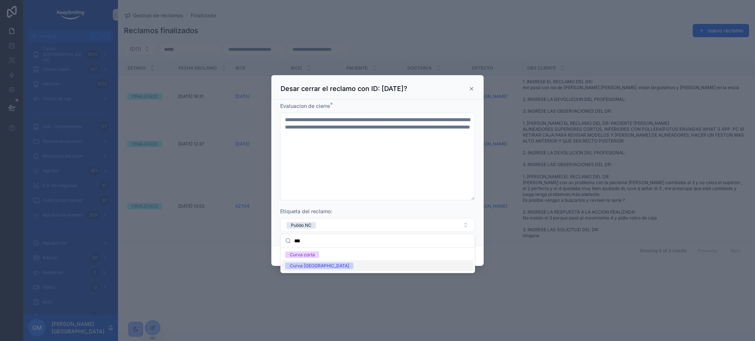
type input "***"
click at [346, 264] on div "Curva [GEOGRAPHIC_DATA]" at bounding box center [377, 266] width 191 height 11
click at [291, 222] on button "Pulido NC" at bounding box center [300, 225] width 29 height 7
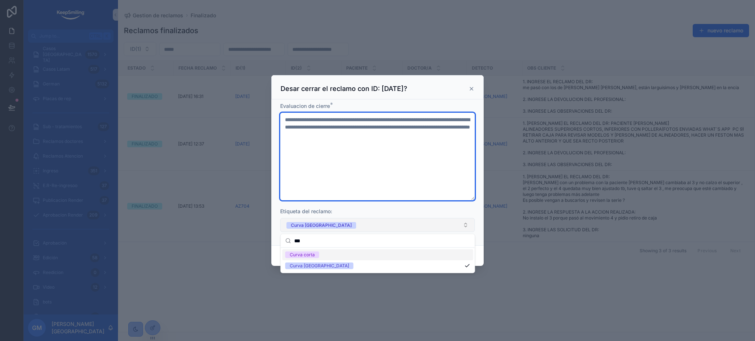
click at [331, 178] on textarea "**********" at bounding box center [377, 157] width 195 height 88
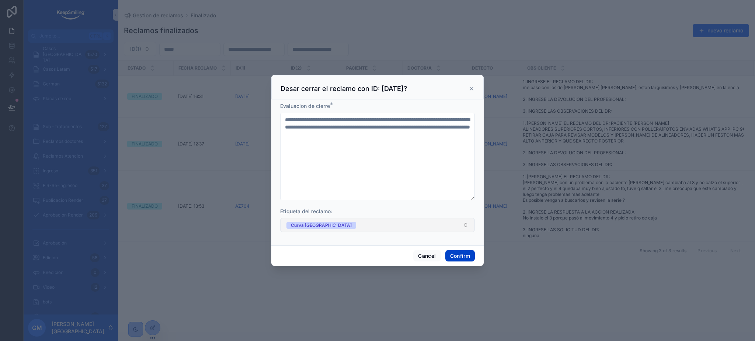
click at [461, 254] on button "Confirm" at bounding box center [459, 256] width 29 height 12
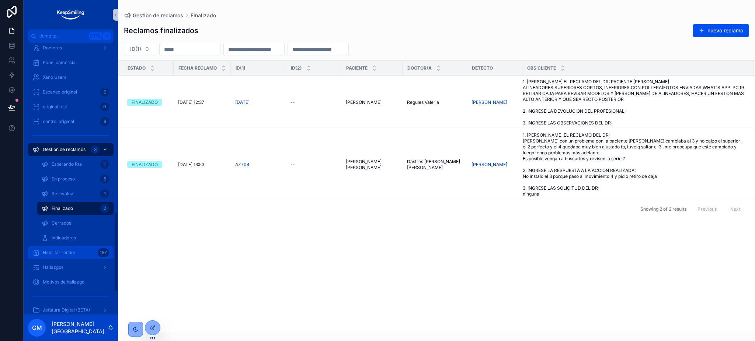
scroll to position [590, 0]
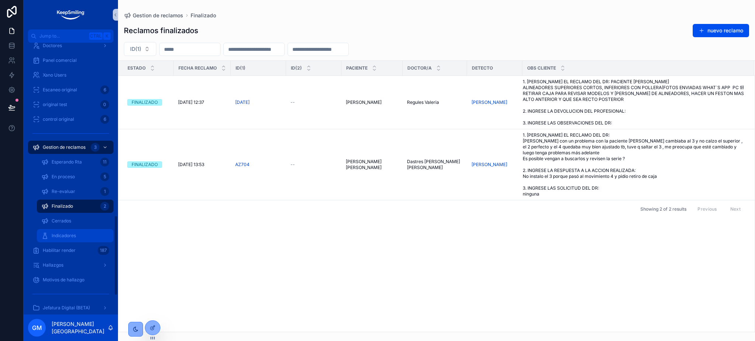
click at [77, 237] on div "Indicadores" at bounding box center [75, 236] width 68 height 12
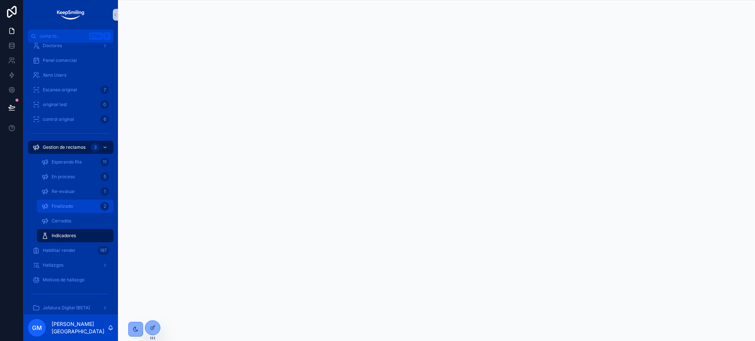
click at [71, 202] on div "Finalizado 2" at bounding box center [75, 207] width 68 height 12
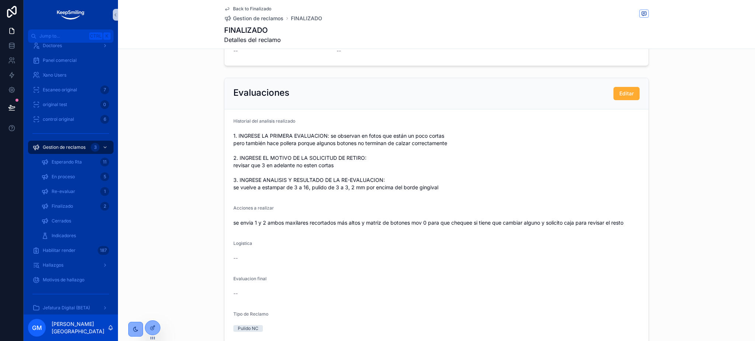
scroll to position [49, 0]
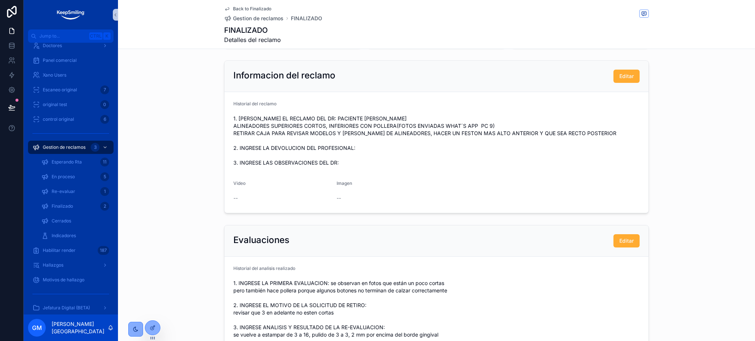
click at [228, 9] on link "Back to Finalizado" at bounding box center [247, 9] width 47 height 6
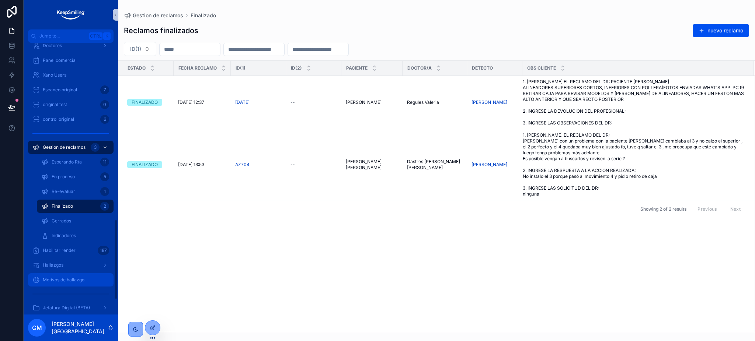
scroll to position [639, 0]
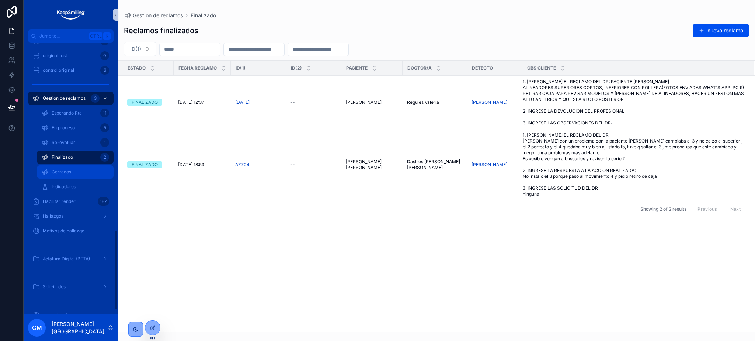
click at [39, 169] on link "Cerrados" at bounding box center [75, 171] width 77 height 13
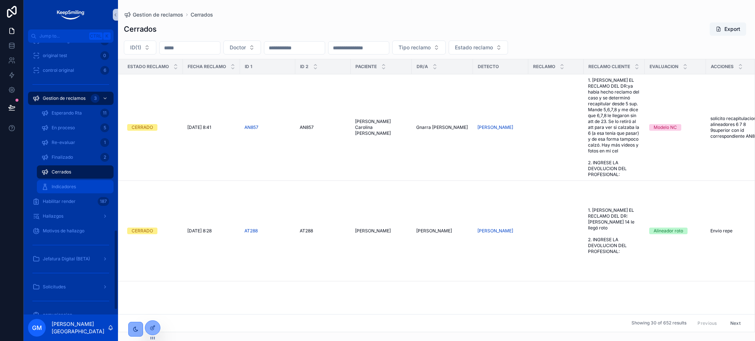
click at [63, 180] on link "Indicadores" at bounding box center [75, 186] width 77 height 13
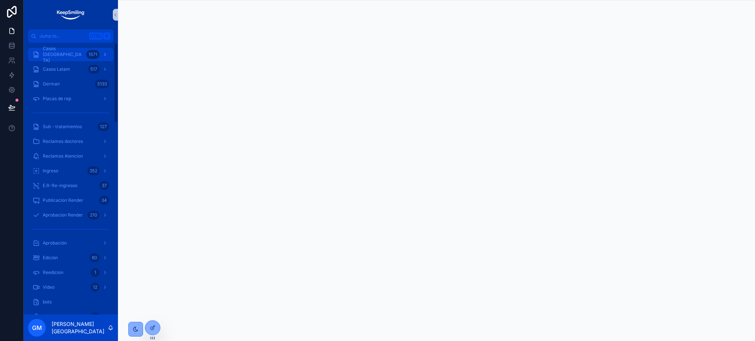
click at [73, 55] on span "Casos [GEOGRAPHIC_DATA]" at bounding box center [63, 55] width 41 height 18
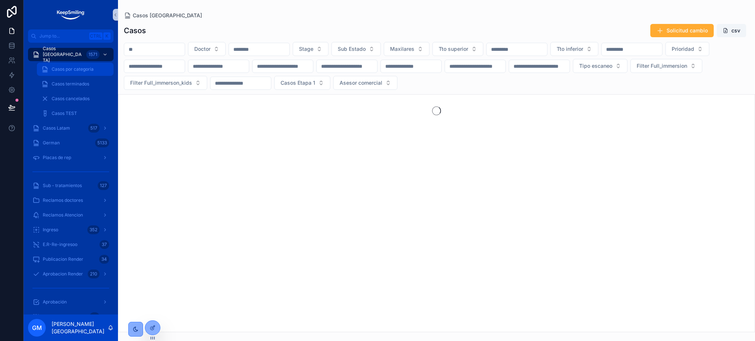
click at [75, 75] on link "Casos por categoria" at bounding box center [75, 69] width 77 height 13
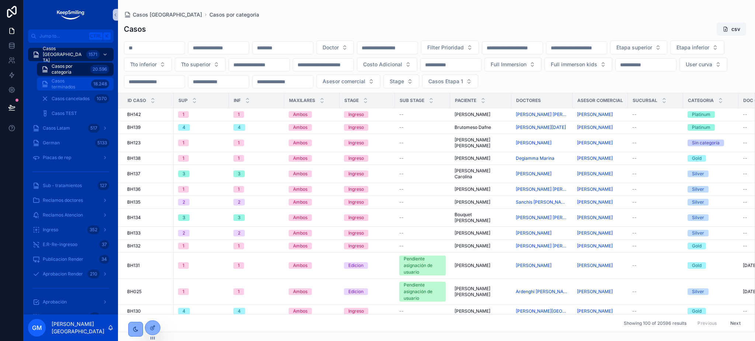
click at [84, 86] on span "Casos terminados" at bounding box center [70, 84] width 36 height 12
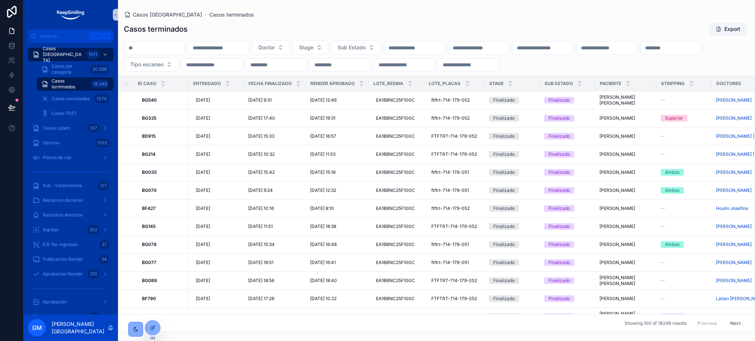
click at [431, 48] on input "scrollable content" at bounding box center [414, 48] width 60 height 10
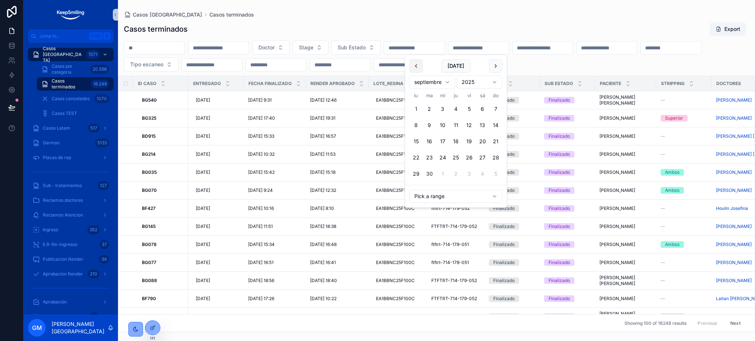
click at [415, 64] on button "scrollable content" at bounding box center [416, 65] width 13 height 13
click at [431, 108] on button "1" at bounding box center [429, 108] width 13 height 13
click at [435, 64] on input "scrollable content" at bounding box center [404, 65] width 60 height 10
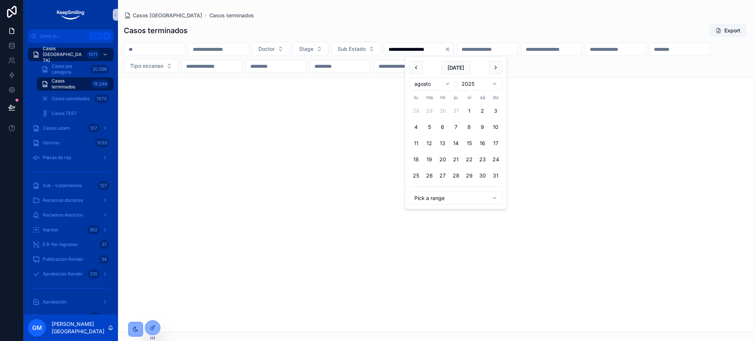
click at [445, 48] on input "**********" at bounding box center [414, 49] width 60 height 10
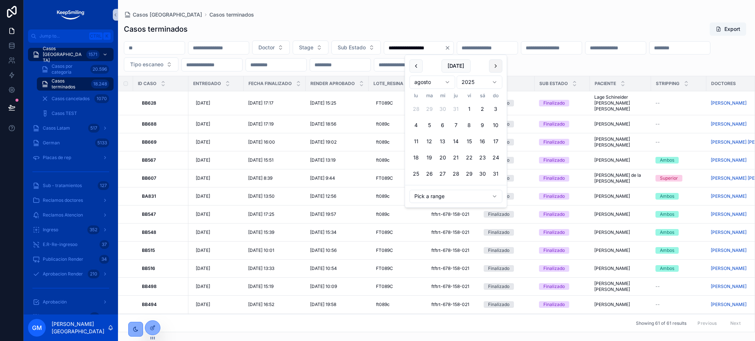
click at [494, 67] on button "scrollable content" at bounding box center [495, 65] width 13 height 13
click at [426, 176] on button "30" at bounding box center [429, 173] width 13 height 13
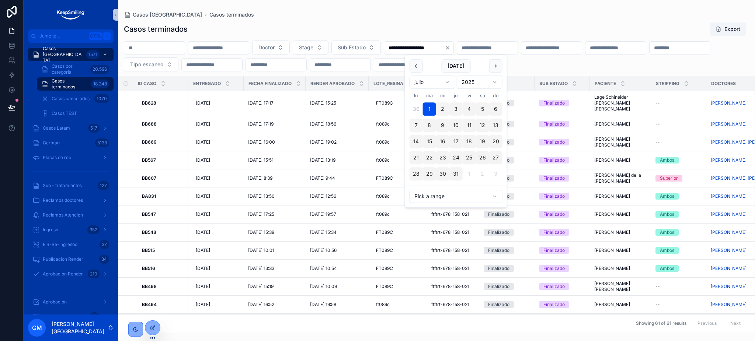
type input "**********"
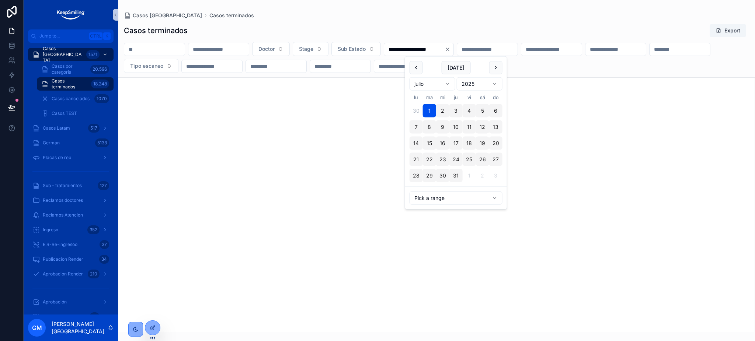
click at [516, 16] on div "Casos [GEOGRAPHIC_DATA] Casos terminados" at bounding box center [436, 15] width 625 height 7
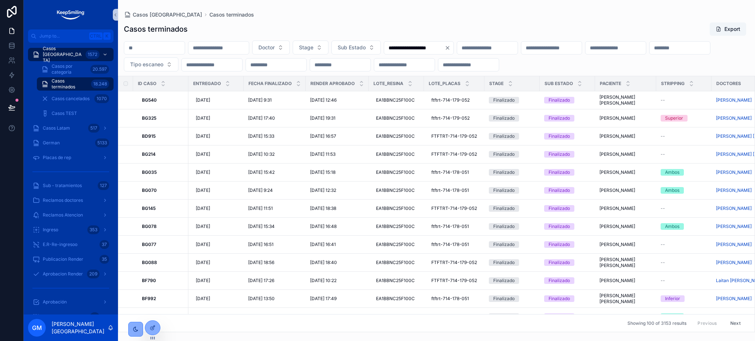
click at [558, 20] on div "**********" at bounding box center [436, 175] width 637 height 315
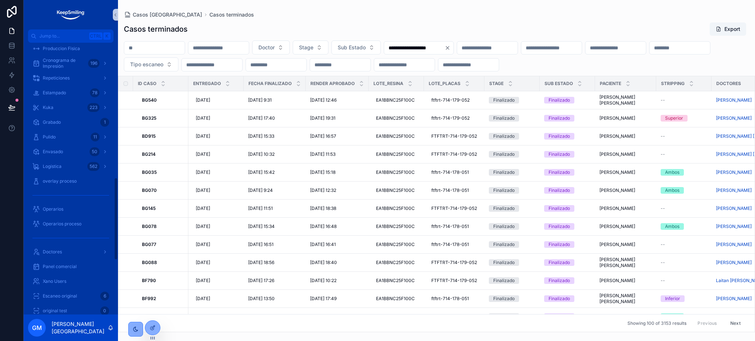
scroll to position [625, 0]
click at [13, 59] on icon at bounding box center [11, 60] width 7 height 7
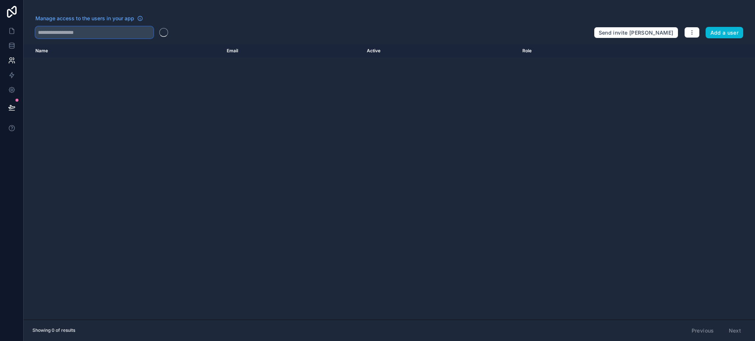
click at [122, 36] on input "text" at bounding box center [94, 33] width 118 height 12
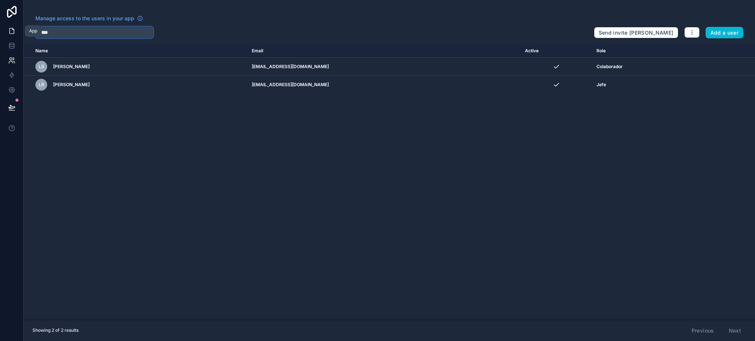
type input "*****"
click at [8, 30] on icon at bounding box center [11, 30] width 7 height 7
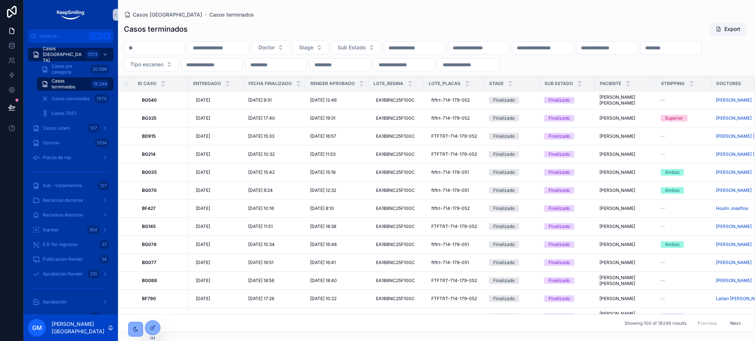
click at [445, 45] on input "scrollable content" at bounding box center [414, 48] width 60 height 10
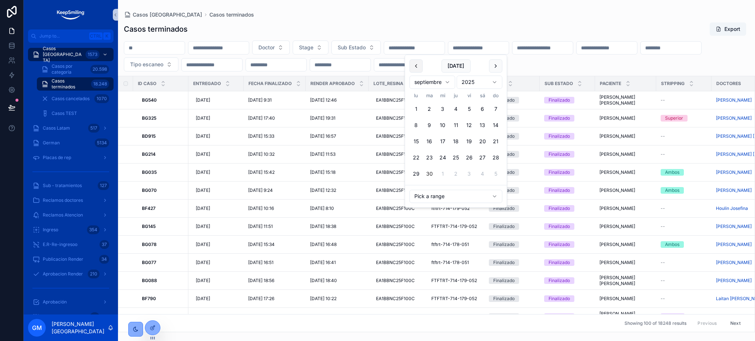
click at [422, 71] on button "scrollable content" at bounding box center [416, 65] width 13 height 13
click at [428, 107] on button "1" at bounding box center [429, 108] width 13 height 13
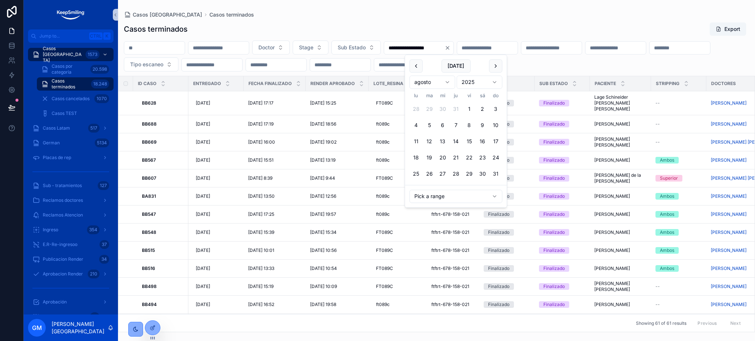
click at [492, 68] on button "scrollable content" at bounding box center [495, 65] width 13 height 13
click at [431, 175] on button "30" at bounding box center [429, 173] width 13 height 13
type input "**********"
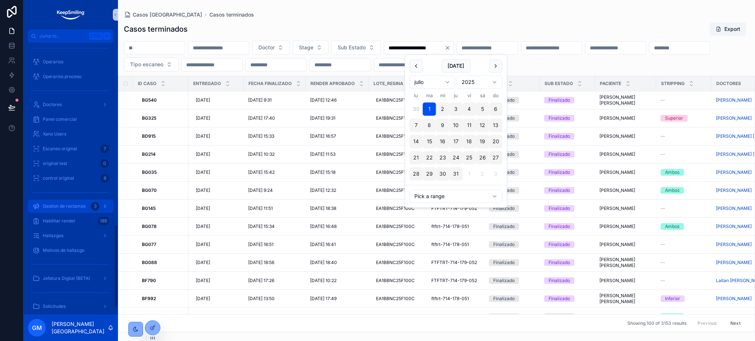
scroll to position [625, 0]
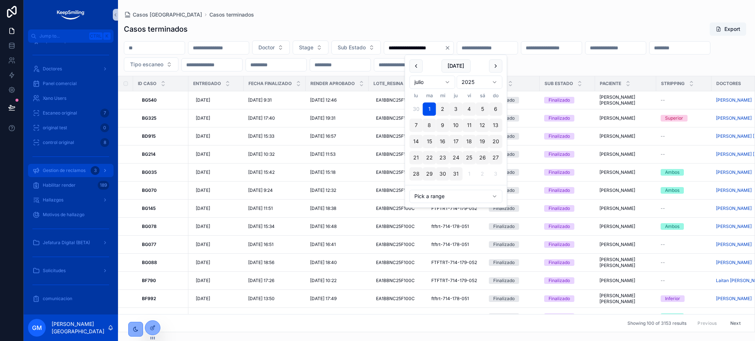
click at [78, 173] on span "Gestion de reclamos" at bounding box center [64, 171] width 43 height 6
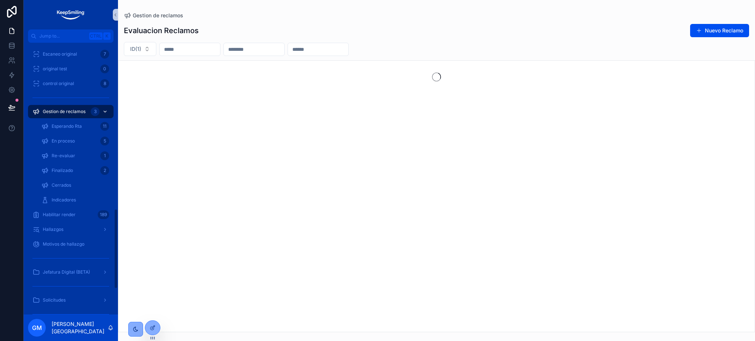
scroll to position [567, 0]
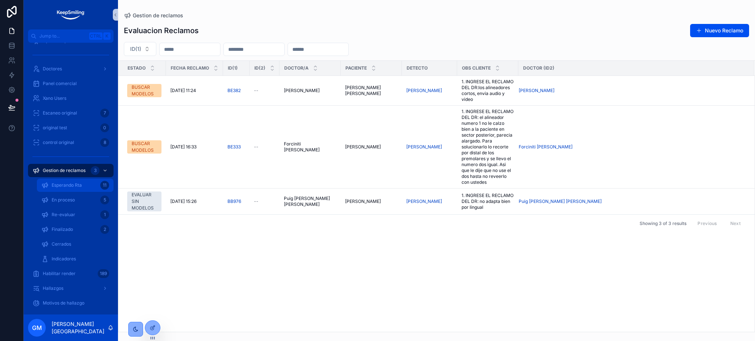
click at [91, 188] on div "Esperando Rta 11" at bounding box center [75, 186] width 68 height 12
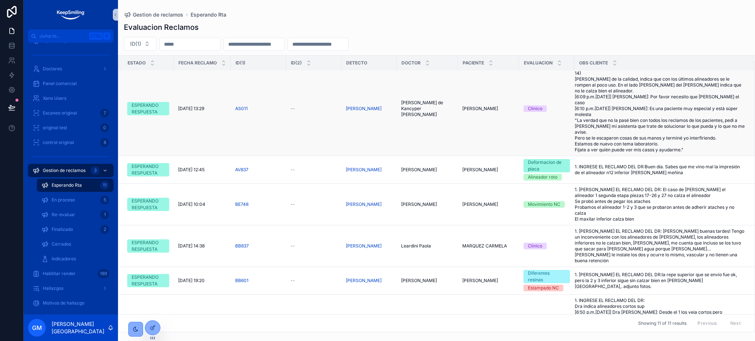
scroll to position [204, 0]
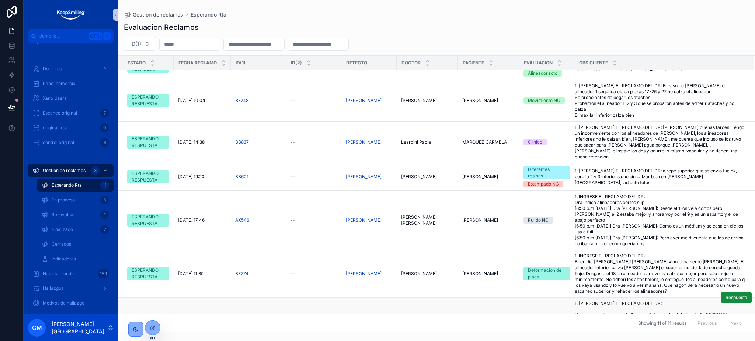
click at [623, 301] on span "1. [PERSON_NAME] EL RECLAMO DEL DR: Hola, ayer quise pasar al alineador 2 del m…" at bounding box center [660, 321] width 170 height 41
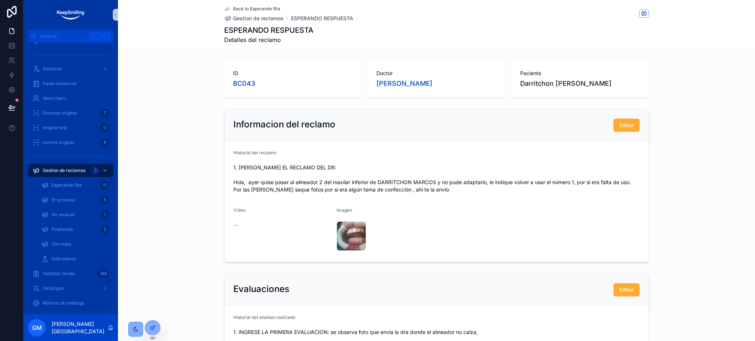
click at [268, 10] on span "Back to Esperando Rta" at bounding box center [256, 9] width 47 height 6
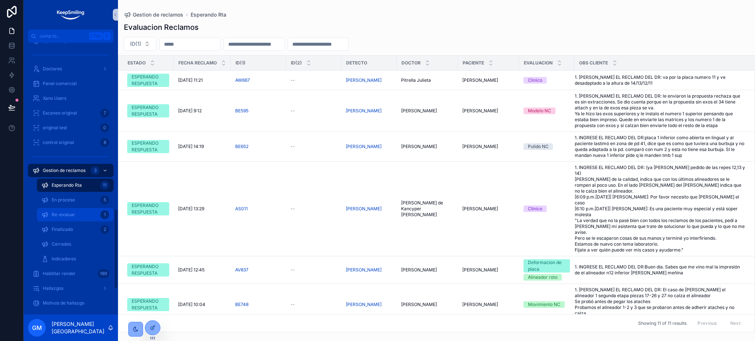
click at [67, 215] on span "Re-evaluar" at bounding box center [64, 215] width 24 height 6
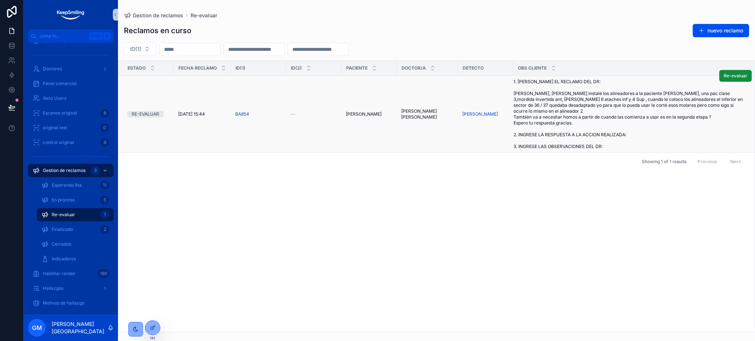
click at [587, 132] on span "1. [PERSON_NAME] EL RECLAMO DEL DR: [PERSON_NAME], [PERSON_NAME] instalé los al…" at bounding box center [628, 114] width 231 height 71
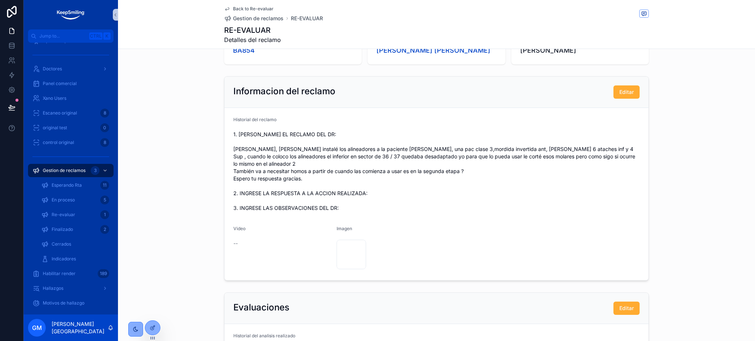
scroll to position [49, 0]
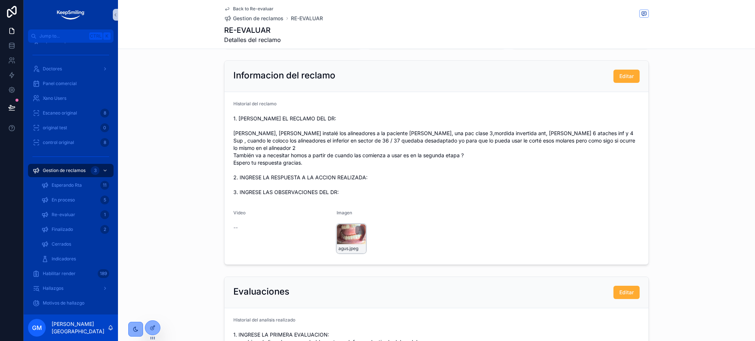
click at [346, 226] on div "agus .jpeg" at bounding box center [351, 238] width 29 height 29
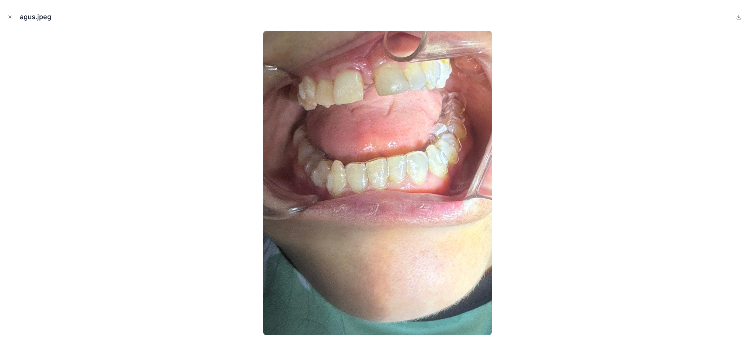
click at [508, 155] on div at bounding box center [377, 183] width 743 height 304
click at [10, 21] on button "Close modal" at bounding box center [10, 17] width 8 height 8
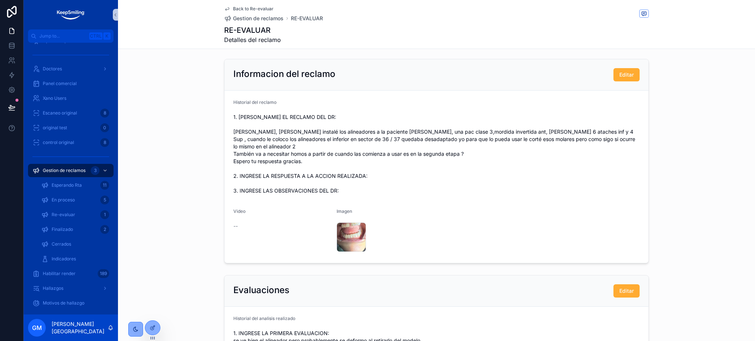
scroll to position [49, 0]
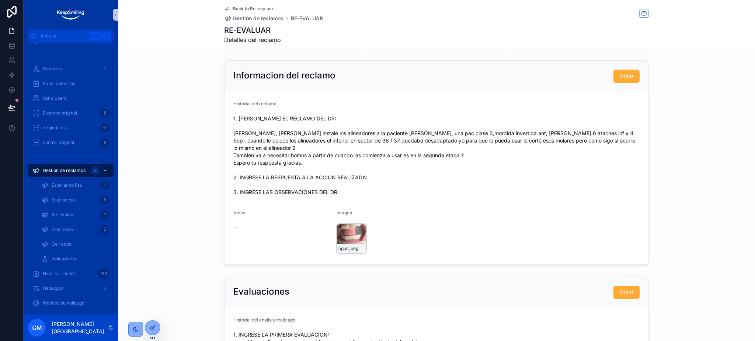
click at [337, 224] on div "agus .jpeg" at bounding box center [351, 238] width 29 height 29
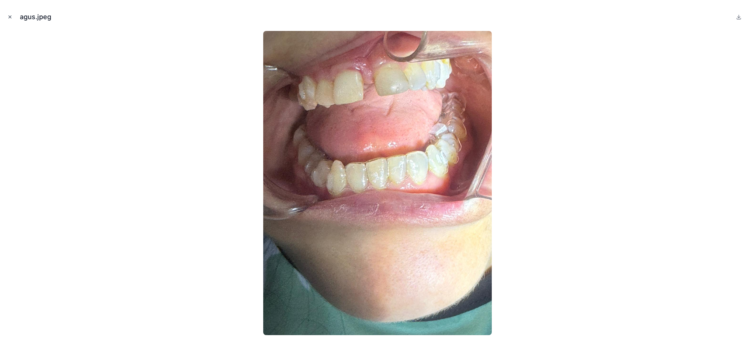
click at [8, 18] on icon "Close modal" at bounding box center [9, 16] width 5 height 5
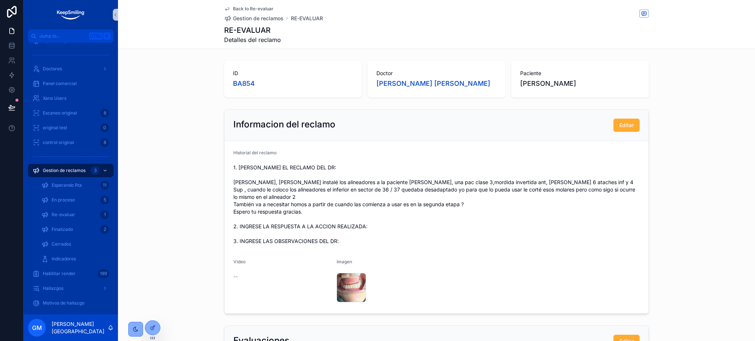
click at [266, 7] on span "Back to Re-evaluar" at bounding box center [253, 9] width 41 height 6
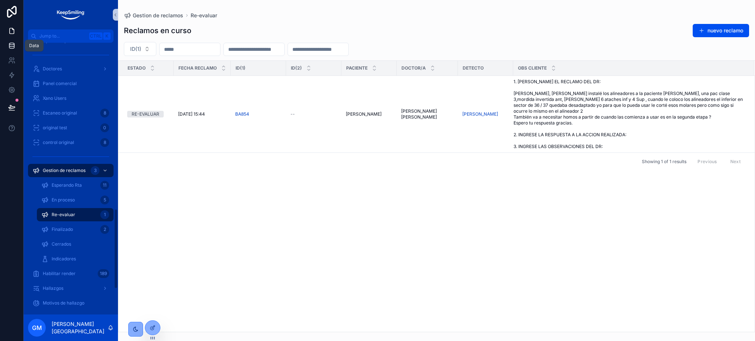
click at [14, 50] on link at bounding box center [11, 45] width 23 height 15
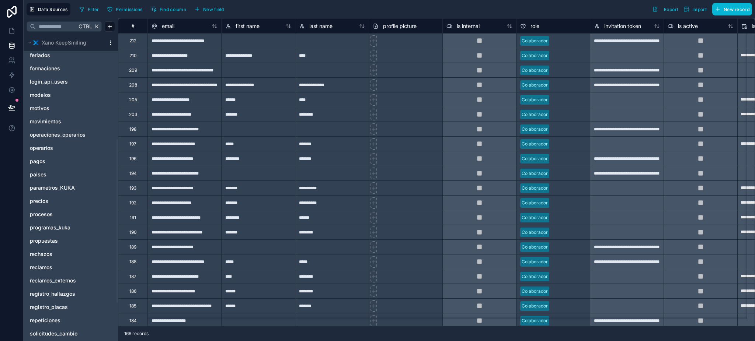
scroll to position [269, 0]
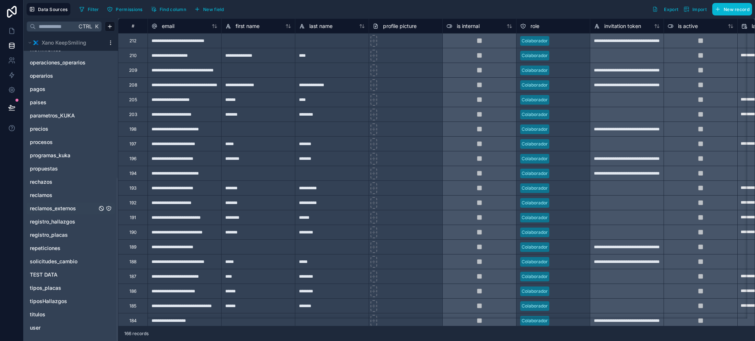
click at [52, 204] on div "reclamos_externos" at bounding box center [71, 209] width 88 height 12
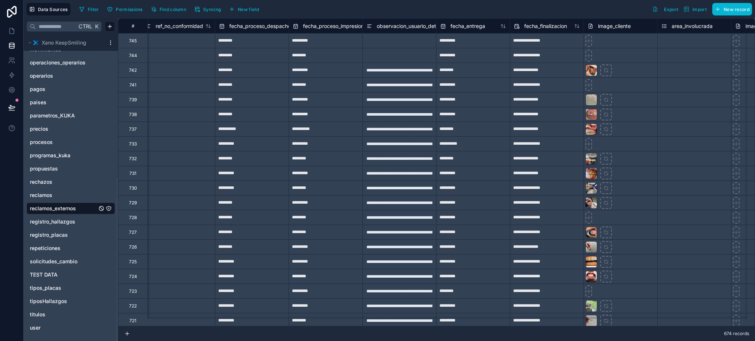
scroll to position [0, 872]
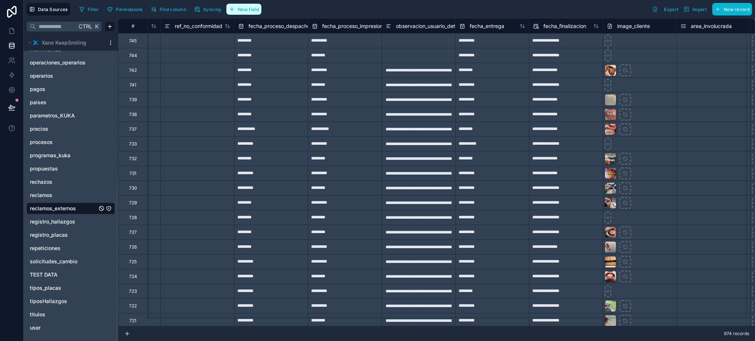
click at [249, 7] on span "New field" at bounding box center [248, 10] width 21 height 6
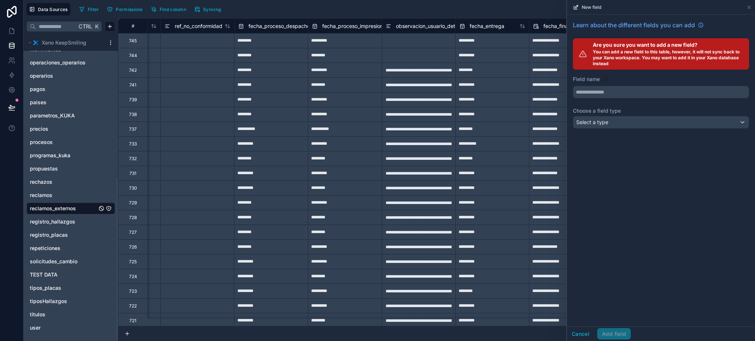
click at [243, 334] on div "674 records" at bounding box center [436, 334] width 637 height 15
click at [582, 339] on button "Cancel" at bounding box center [580, 334] width 27 height 12
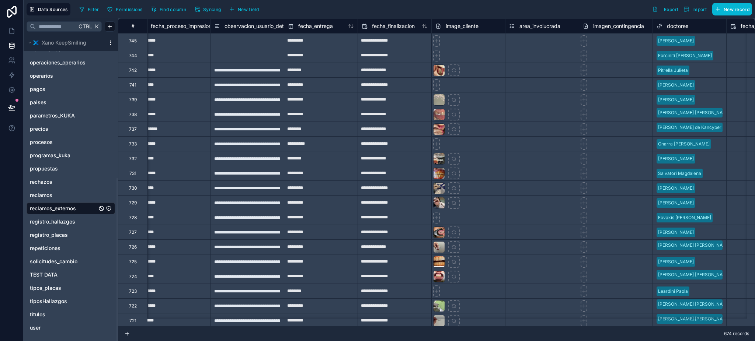
scroll to position [0, 1070]
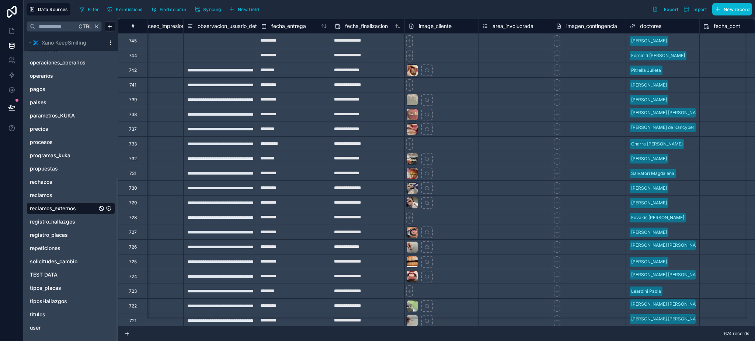
click at [436, 29] on span "image_cliente" at bounding box center [435, 25] width 33 height 7
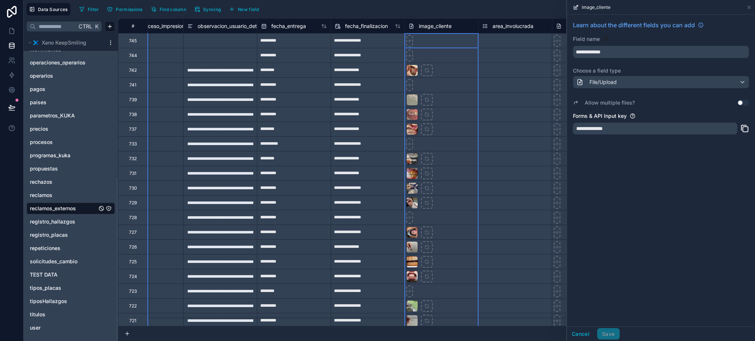
click at [717, 203] on div "**********" at bounding box center [661, 171] width 188 height 312
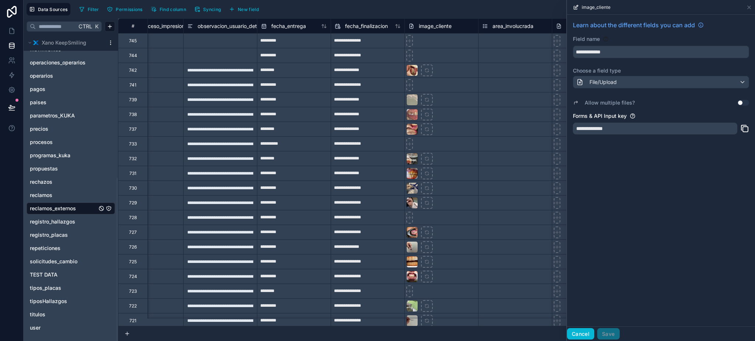
click at [575, 335] on button "Cancel" at bounding box center [580, 334] width 27 height 12
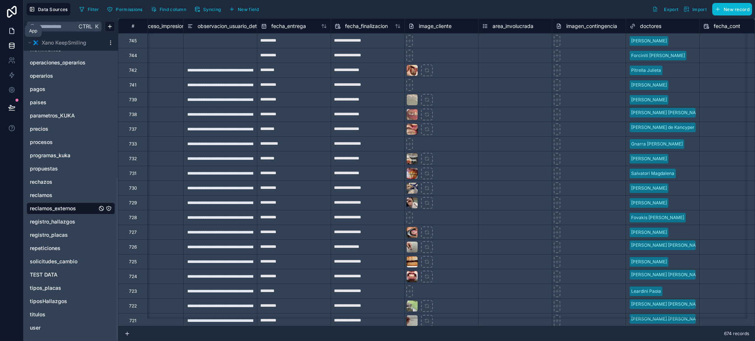
click at [14, 27] on icon at bounding box center [11, 30] width 7 height 7
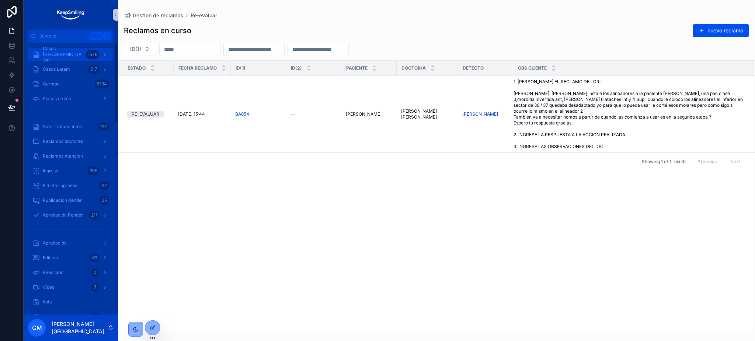
drag, startPoint x: 79, startPoint y: 59, endPoint x: 476, endPoint y: 340, distance: 487.0
click at [79, 58] on div "Casos Argentina 1576" at bounding box center [70, 55] width 77 height 12
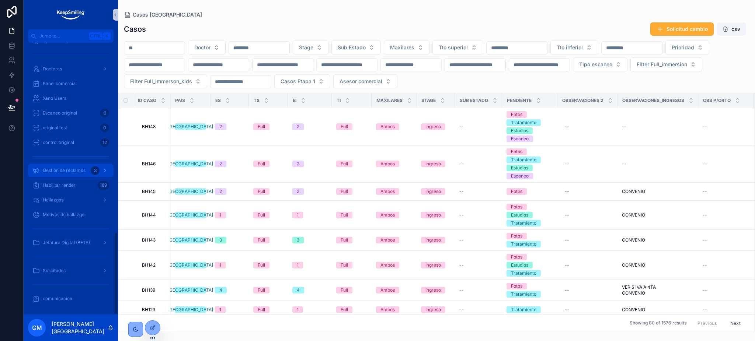
click at [91, 174] on div "3" at bounding box center [100, 171] width 18 height 12
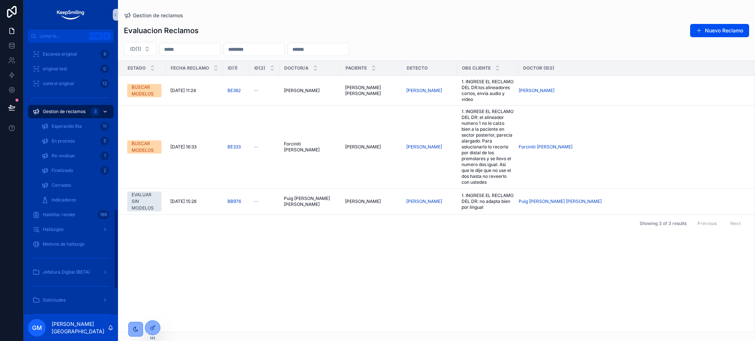
scroll to position [567, 0]
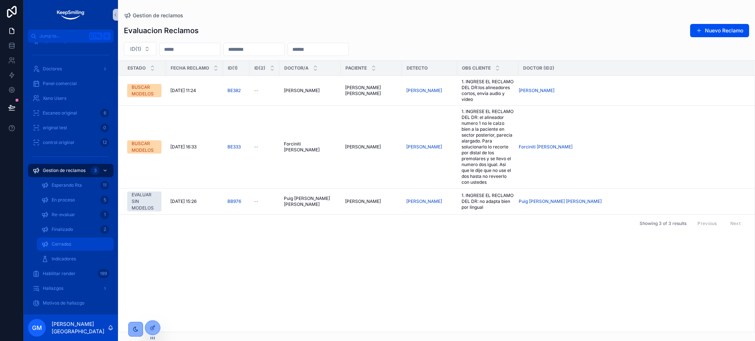
click at [84, 243] on div "Cerrados" at bounding box center [75, 244] width 68 height 12
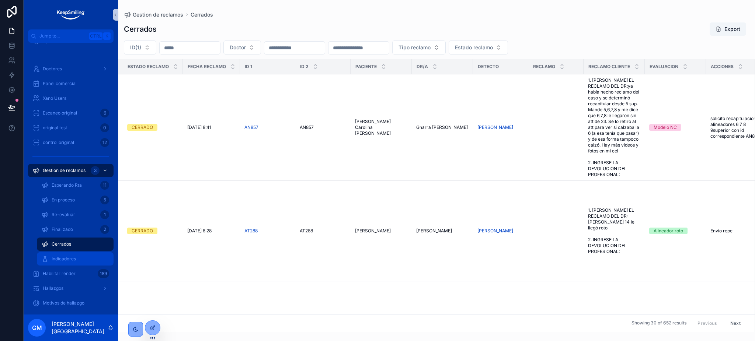
click at [81, 262] on div "Indicadores" at bounding box center [75, 259] width 68 height 12
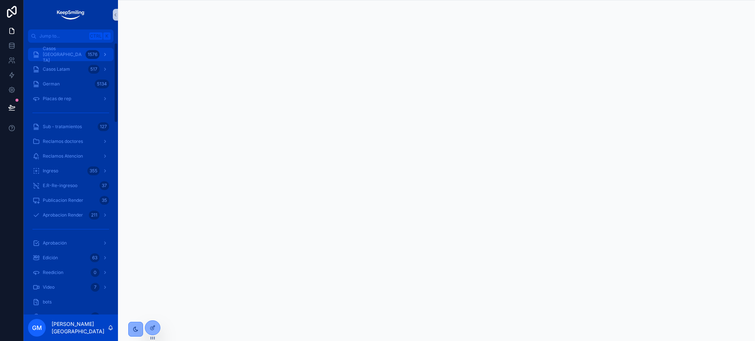
click at [69, 54] on span "Casos [GEOGRAPHIC_DATA]" at bounding box center [63, 55] width 40 height 18
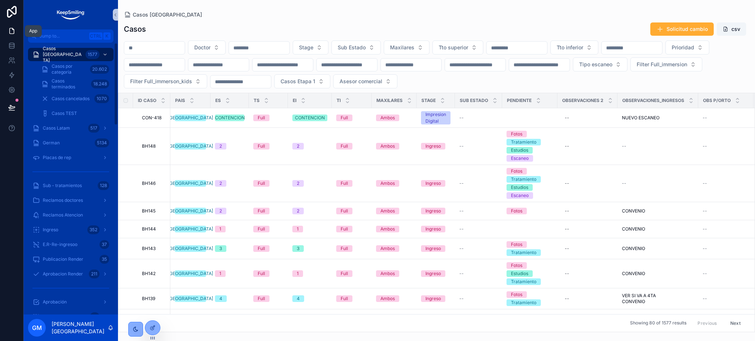
drag, startPoint x: 20, startPoint y: 34, endPoint x: 19, endPoint y: 4, distance: 29.5
click at [20, 34] on link at bounding box center [11, 31] width 23 height 15
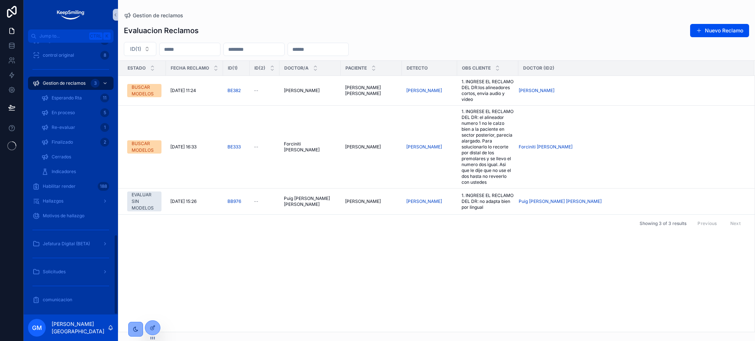
scroll to position [655, 0]
click at [75, 166] on div "Indicadores" at bounding box center [75, 171] width 68 height 12
